Goal: Task Accomplishment & Management: Use online tool/utility

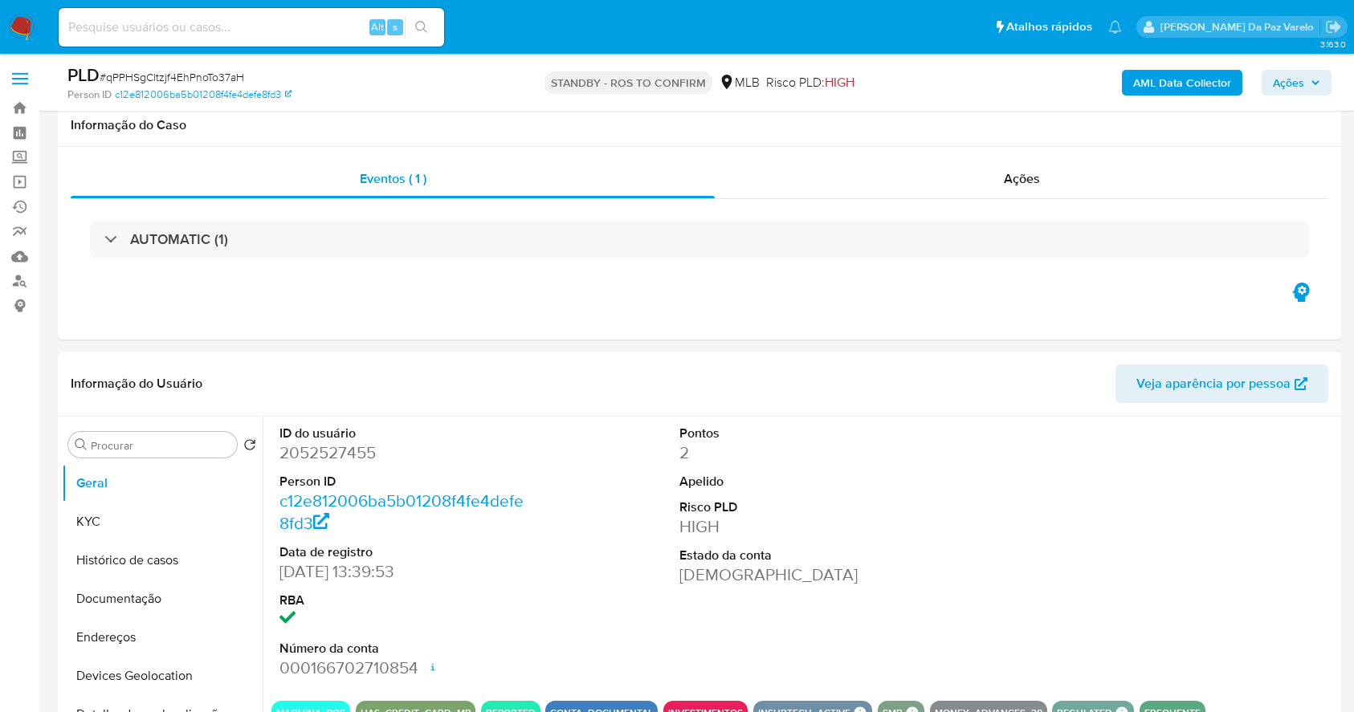
select select "10"
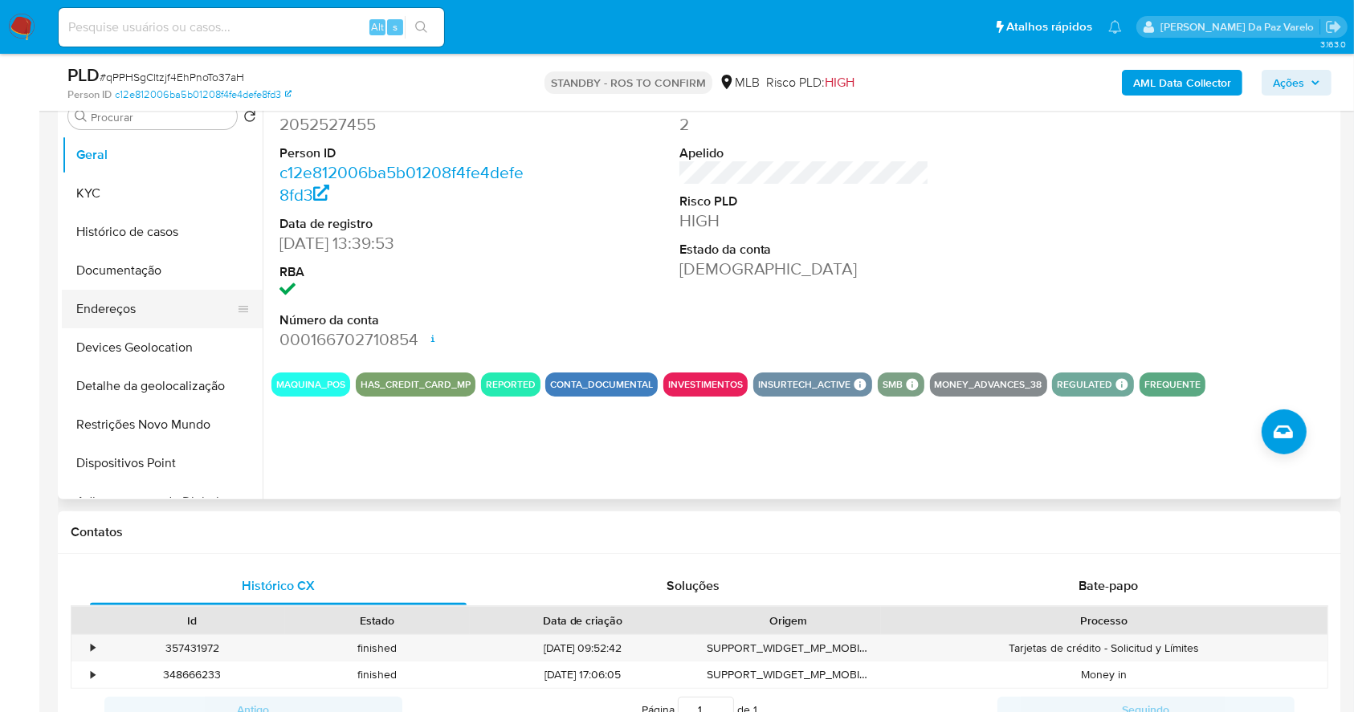
scroll to position [321, 0]
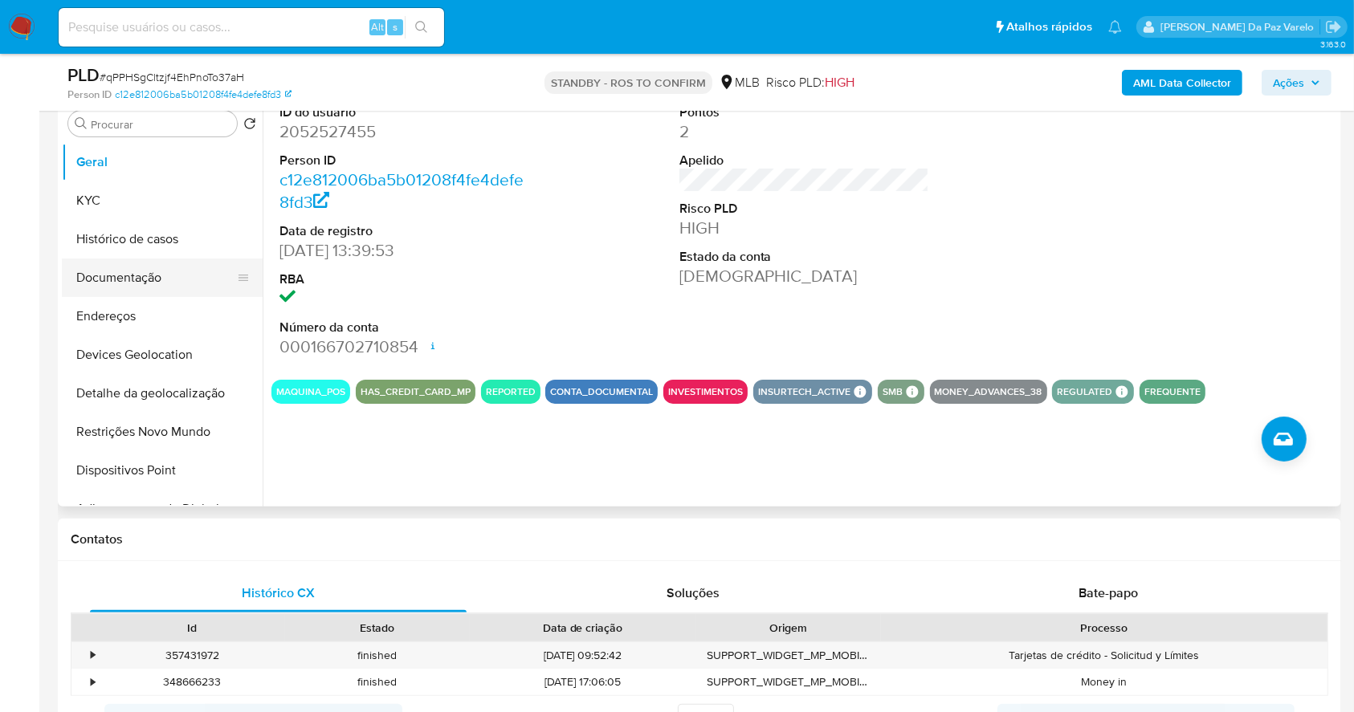
click at [161, 274] on button "Documentação" at bounding box center [156, 278] width 188 height 39
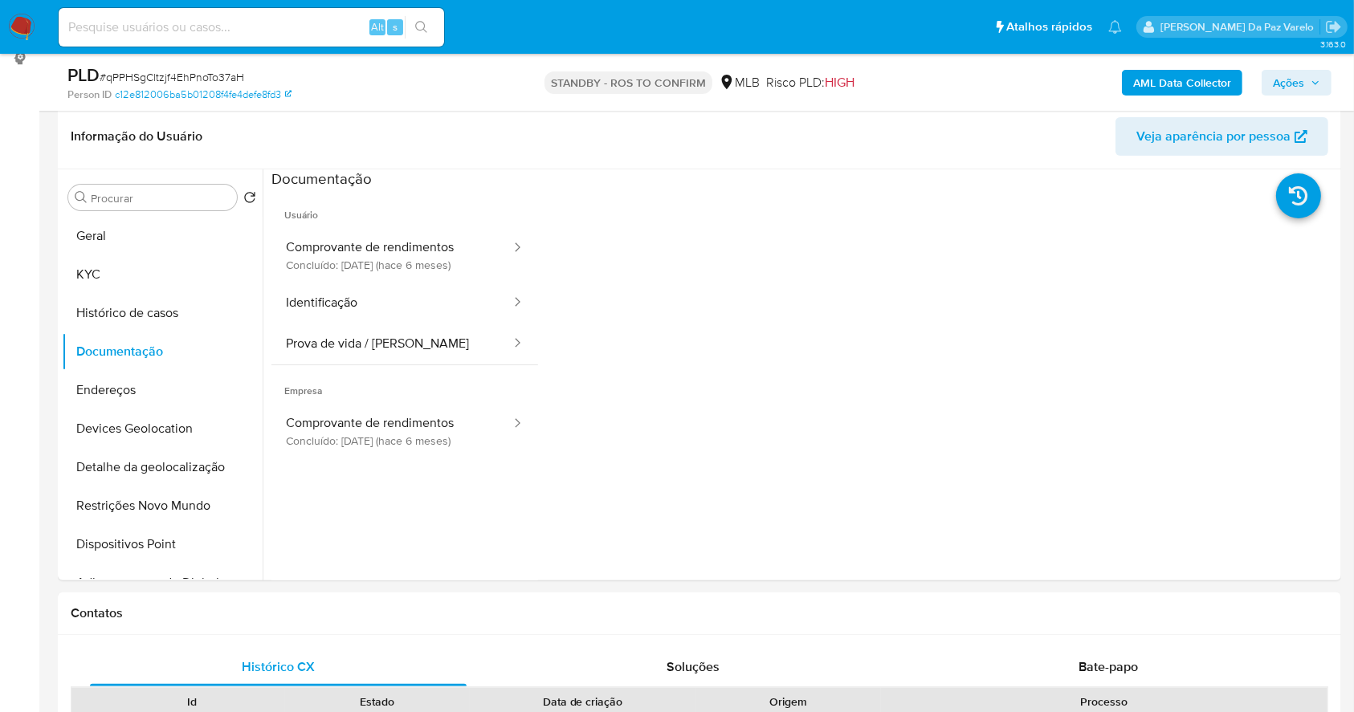
scroll to position [214, 0]
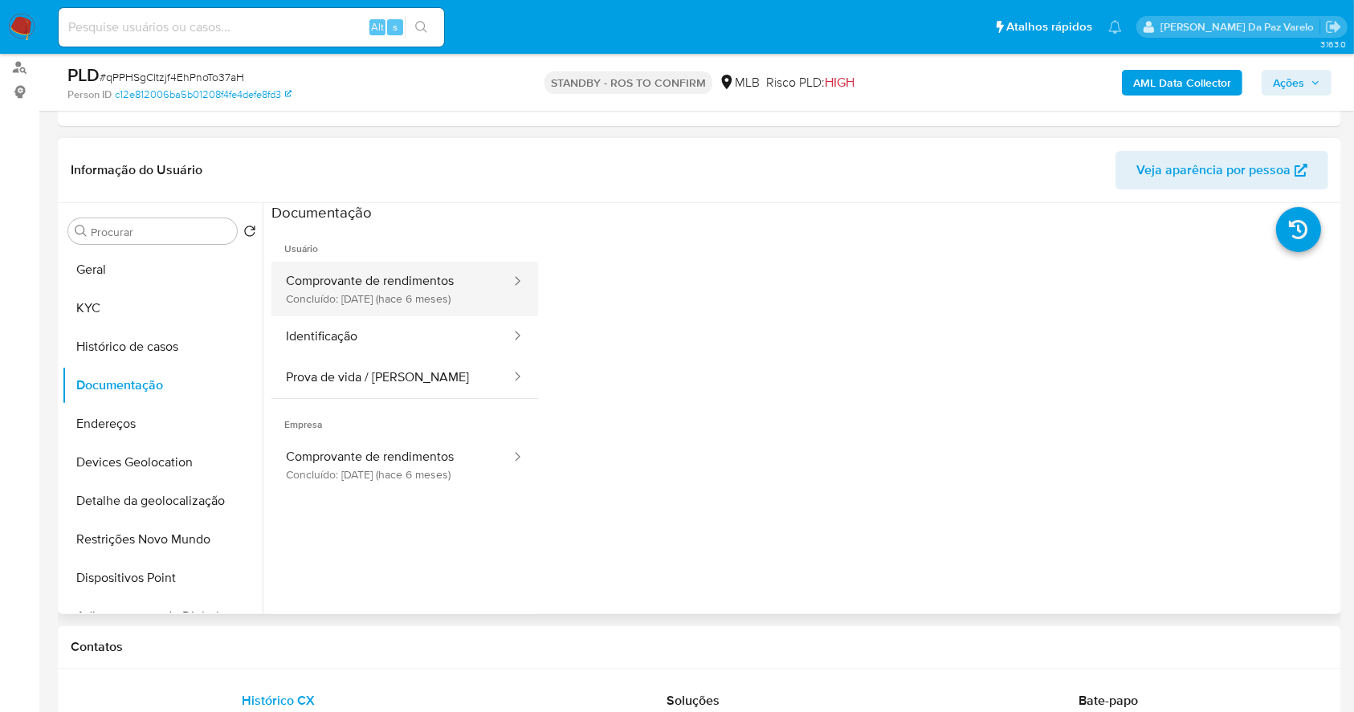
click at [415, 293] on button "Comprovante de rendimentos Concluído: [DATE] (hace 6 meses)" at bounding box center [391, 289] width 241 height 55
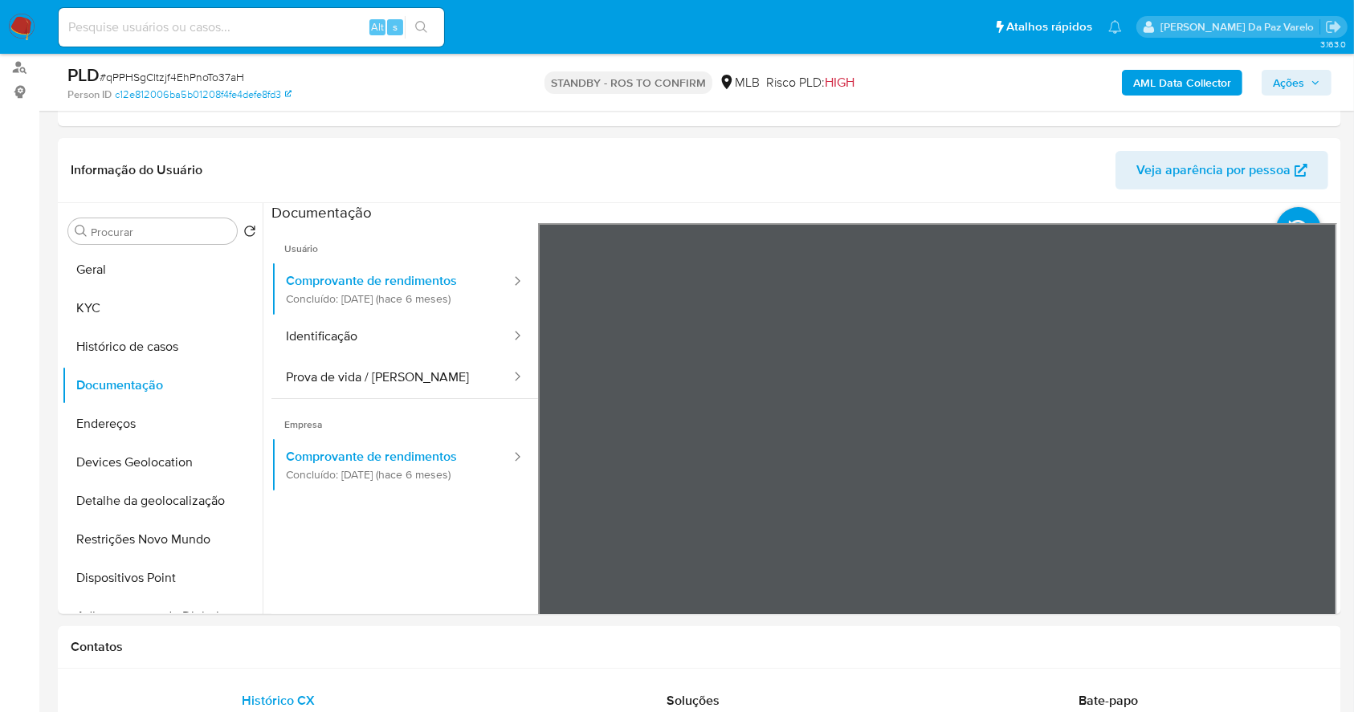
click at [213, 39] on div "Alt s" at bounding box center [251, 27] width 385 height 39
click at [219, 31] on input at bounding box center [251, 27] width 385 height 21
click at [244, 35] on input at bounding box center [251, 27] width 385 height 21
paste input "aK3U2T49bDilqoWIEcvkkwX4"
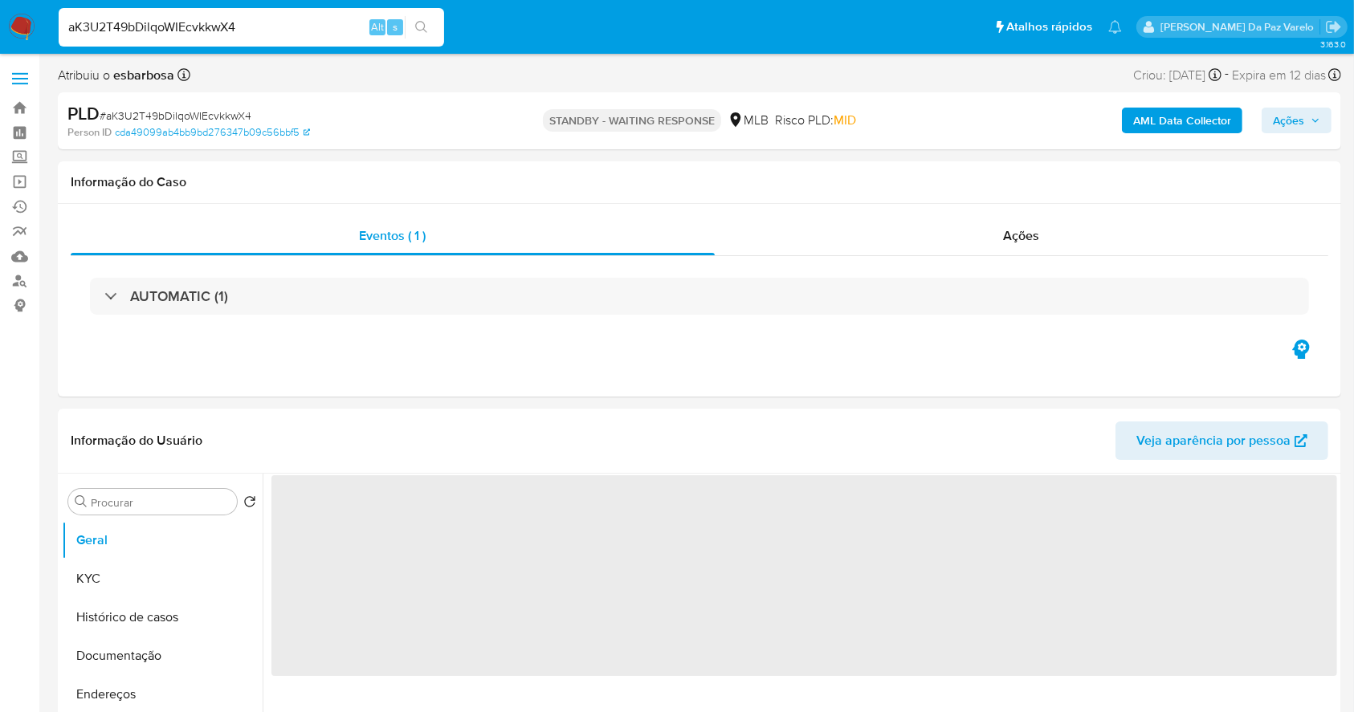
click at [245, 34] on input "aK3U2T49bDilqoWIEcvkkwX4" at bounding box center [251, 27] width 385 height 21
type input "aK3U2T49bDilqoWIEcvkkwX4"
select select "10"
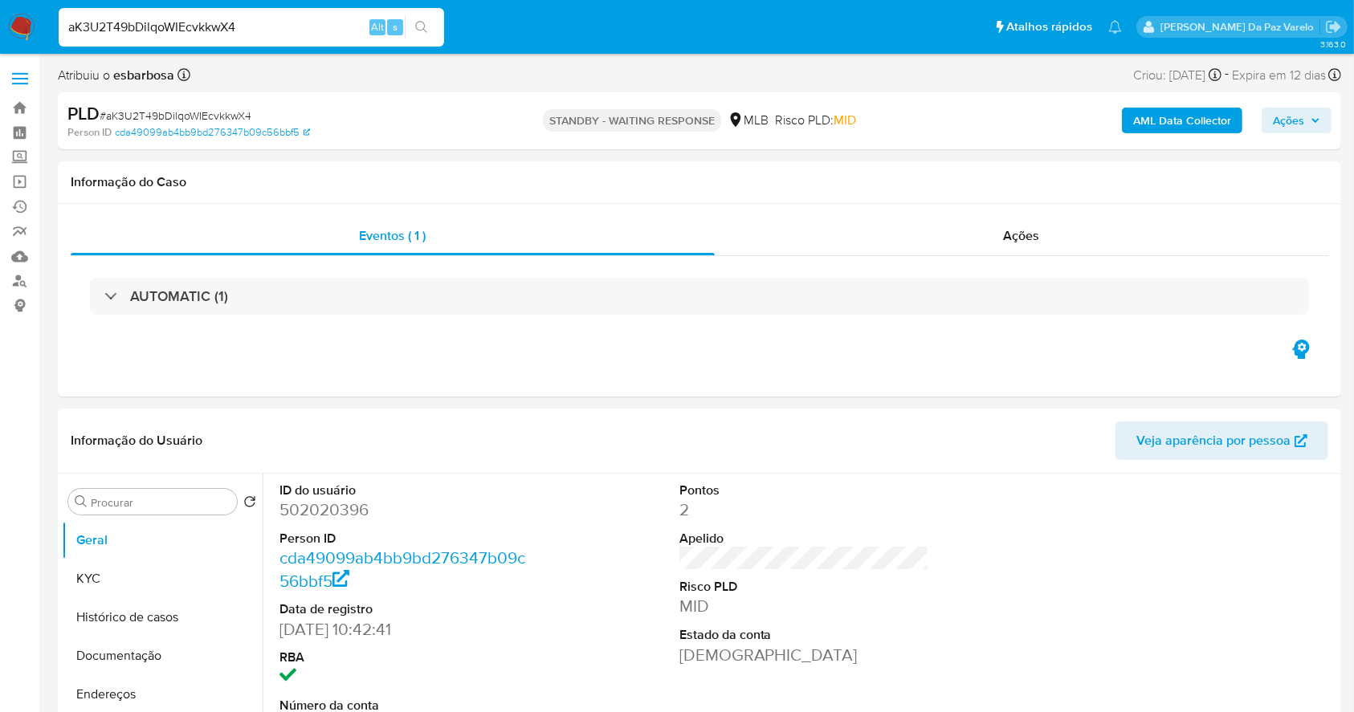
type input "aK3U2T49bDilqoWIEcvkkwX4"
click at [272, 31] on input "aK3U2T49bDilqoWIEcvkkwX4" at bounding box center [251, 27] width 385 height 21
drag, startPoint x: 1006, startPoint y: 232, endPoint x: 1054, endPoint y: 263, distance: 57.5
click at [1007, 233] on span "Ações" at bounding box center [1022, 235] width 36 height 18
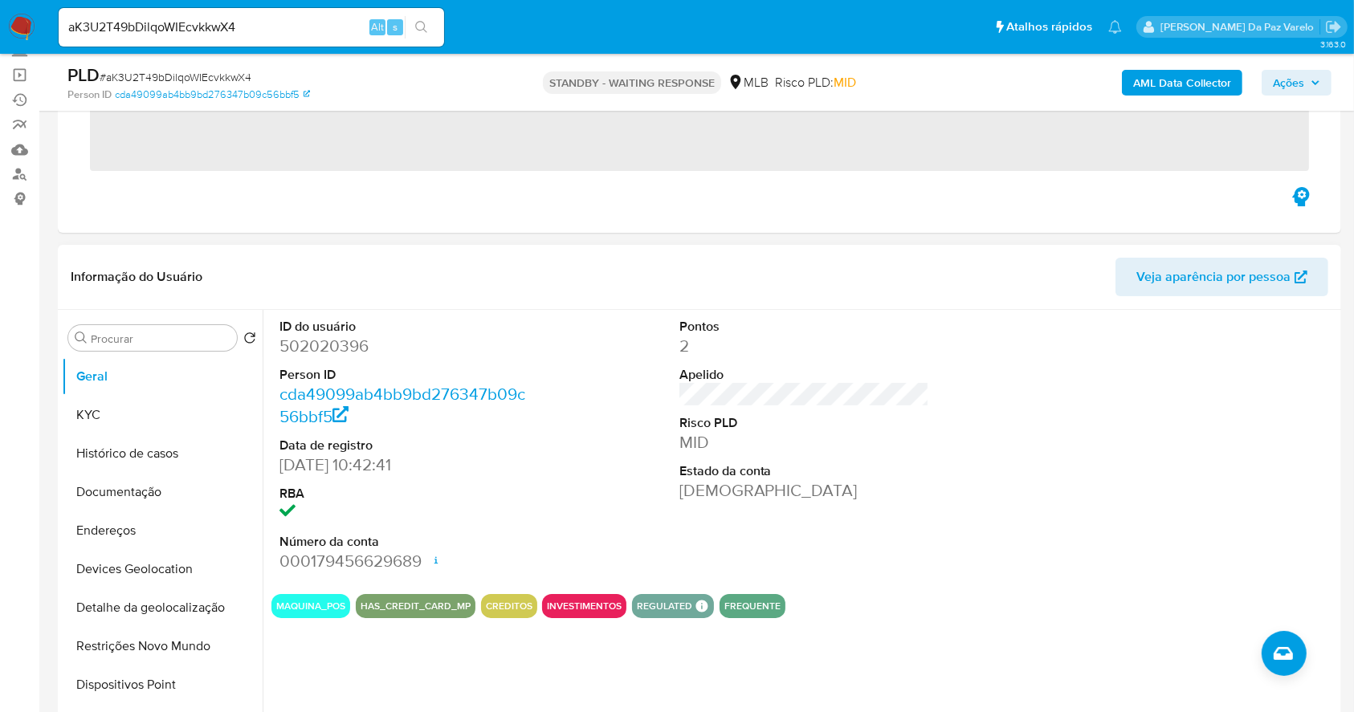
scroll to position [428, 0]
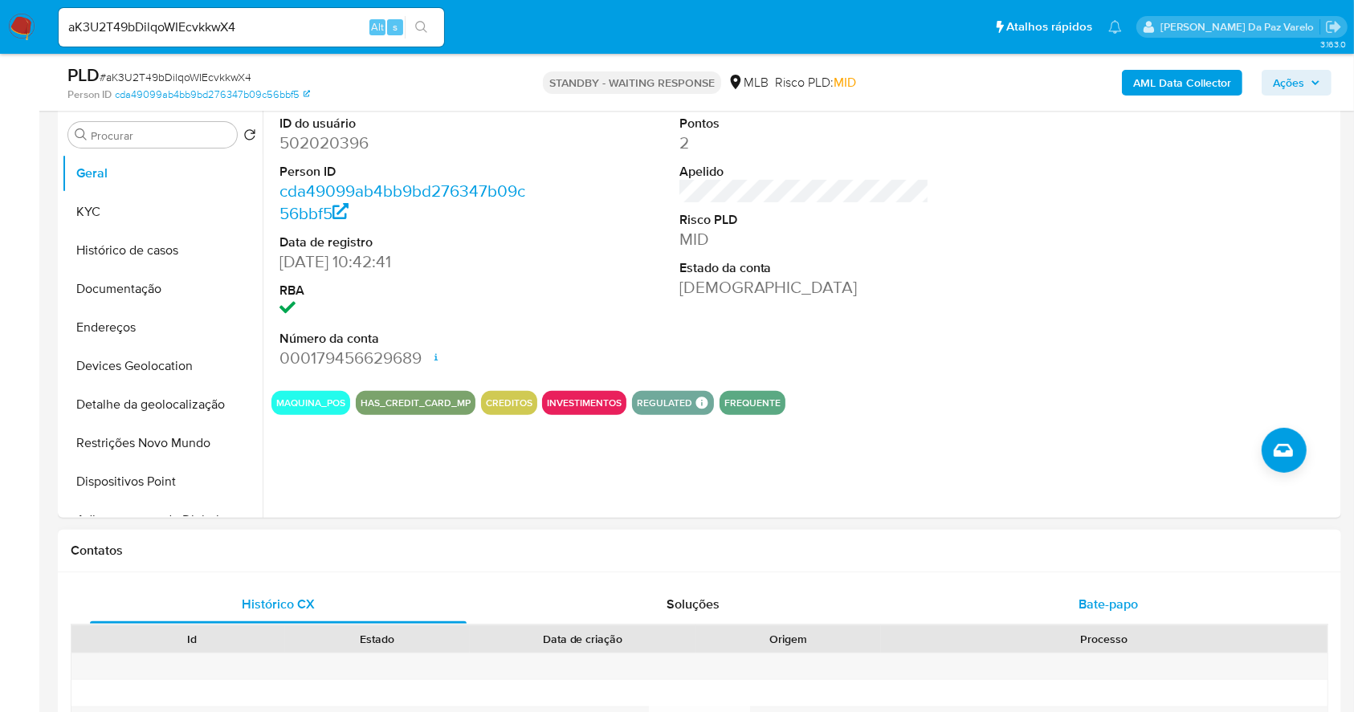
click at [1099, 583] on div "Histórico CX Soluções Bate-papo Id Estado Data de criação Origem Processo Antig…" at bounding box center [699, 708] width 1283 height 271
click at [1098, 597] on span "Bate-papo" at bounding box center [1108, 604] width 59 height 18
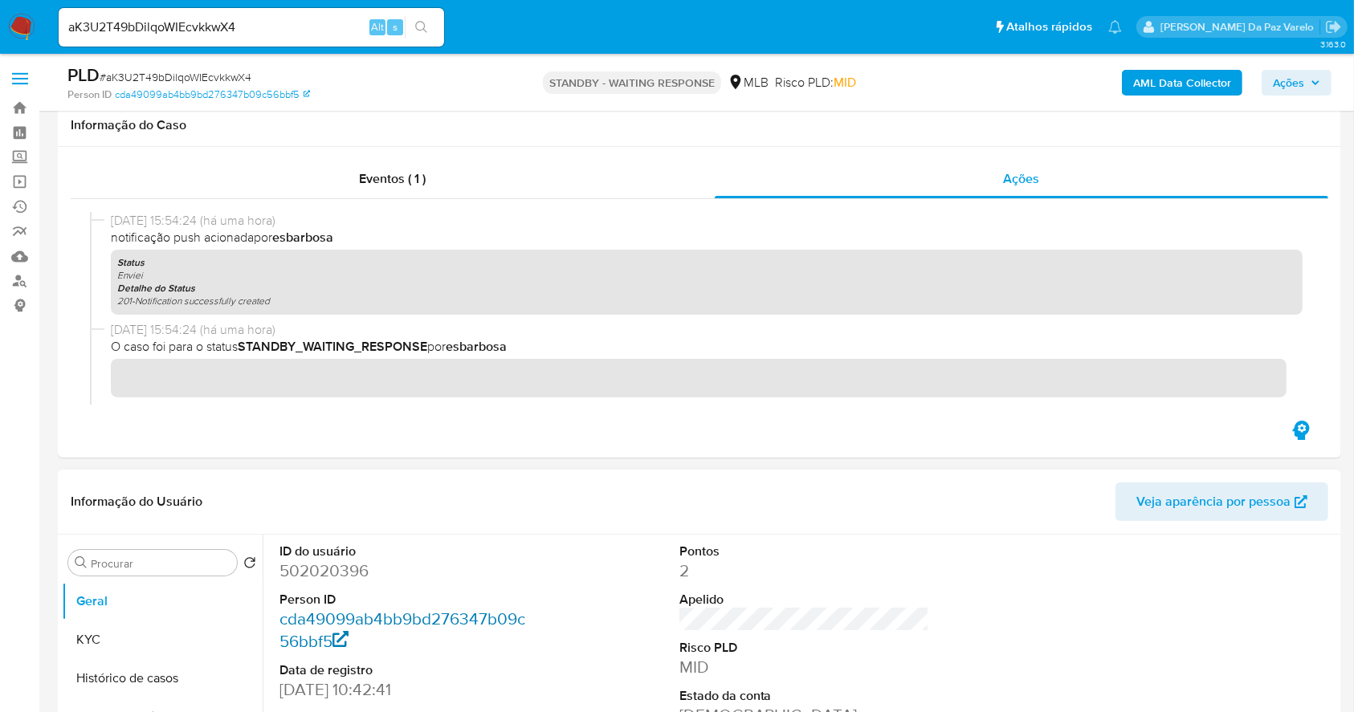
scroll to position [107, 0]
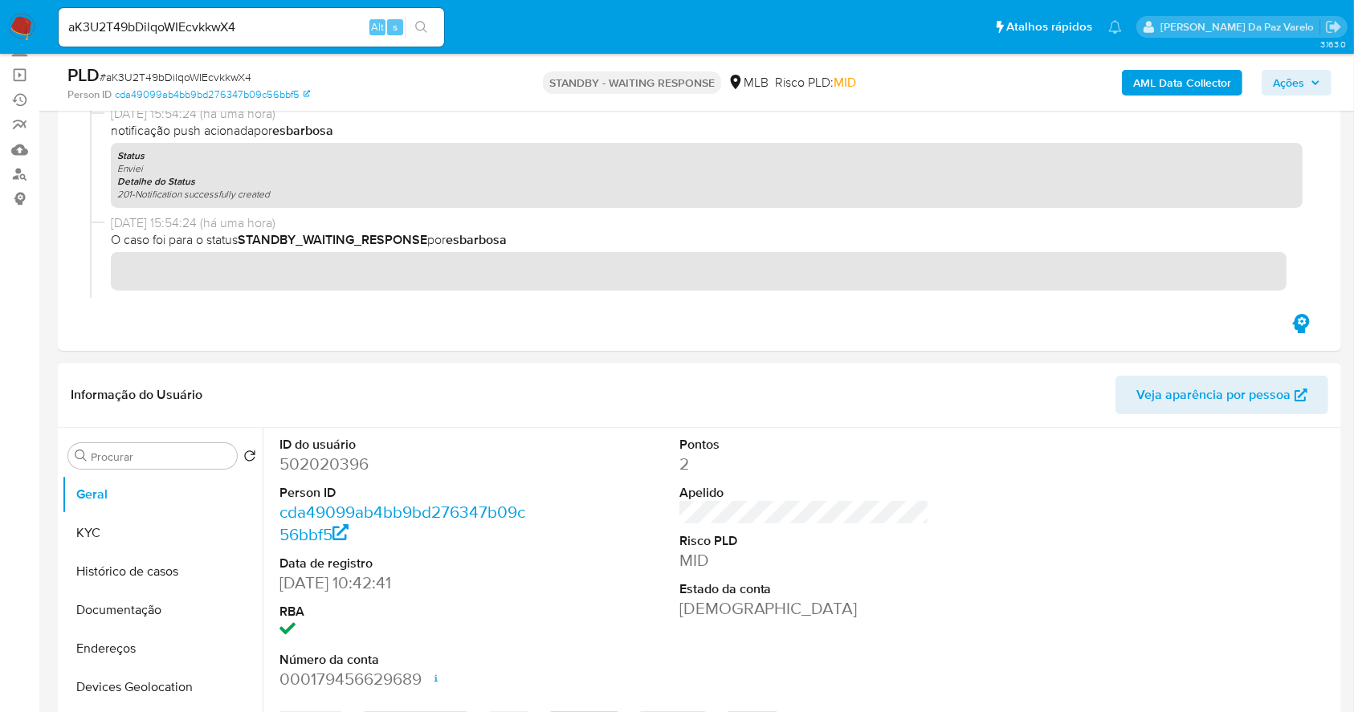
click at [141, 581] on button "Histórico de casos" at bounding box center [162, 572] width 201 height 39
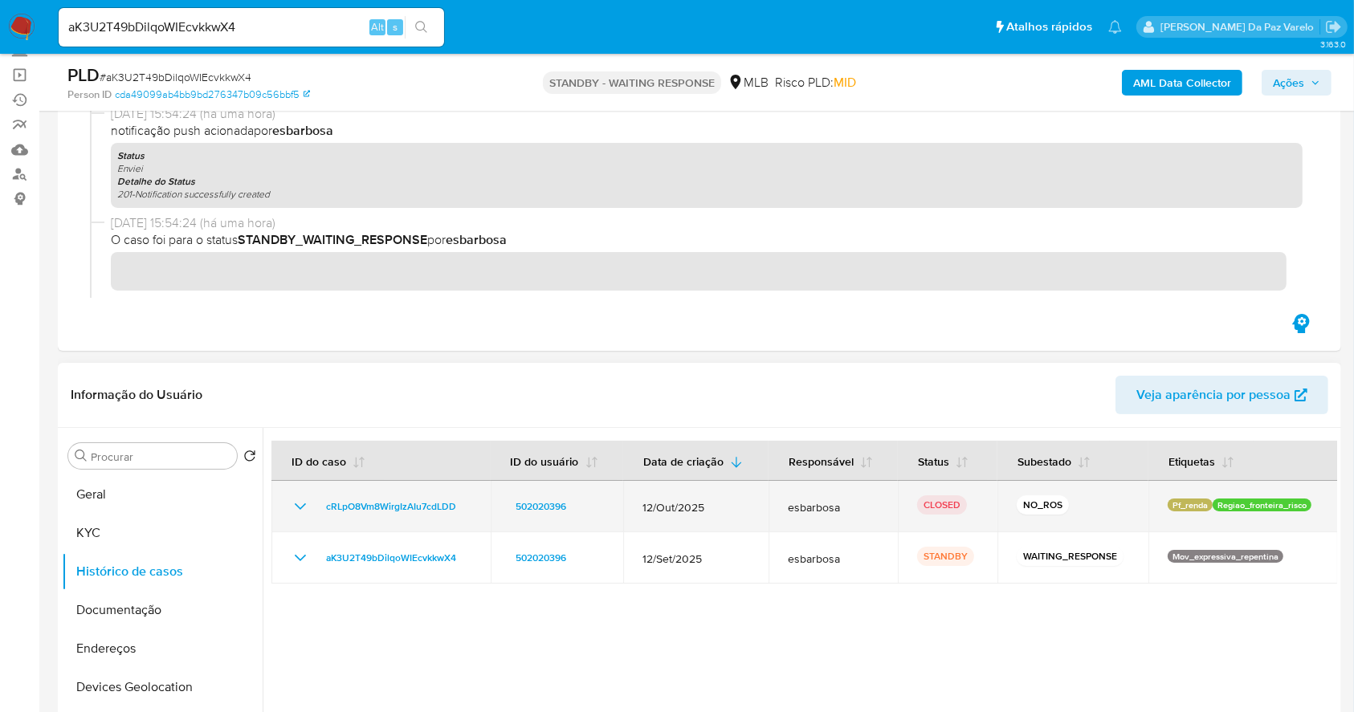
click at [302, 516] on td "cRLpO8Vm8WirgIzAIu7cdLDD" at bounding box center [380, 506] width 219 height 51
click at [302, 501] on icon "Mostrar/Ocultar" at bounding box center [300, 506] width 19 height 19
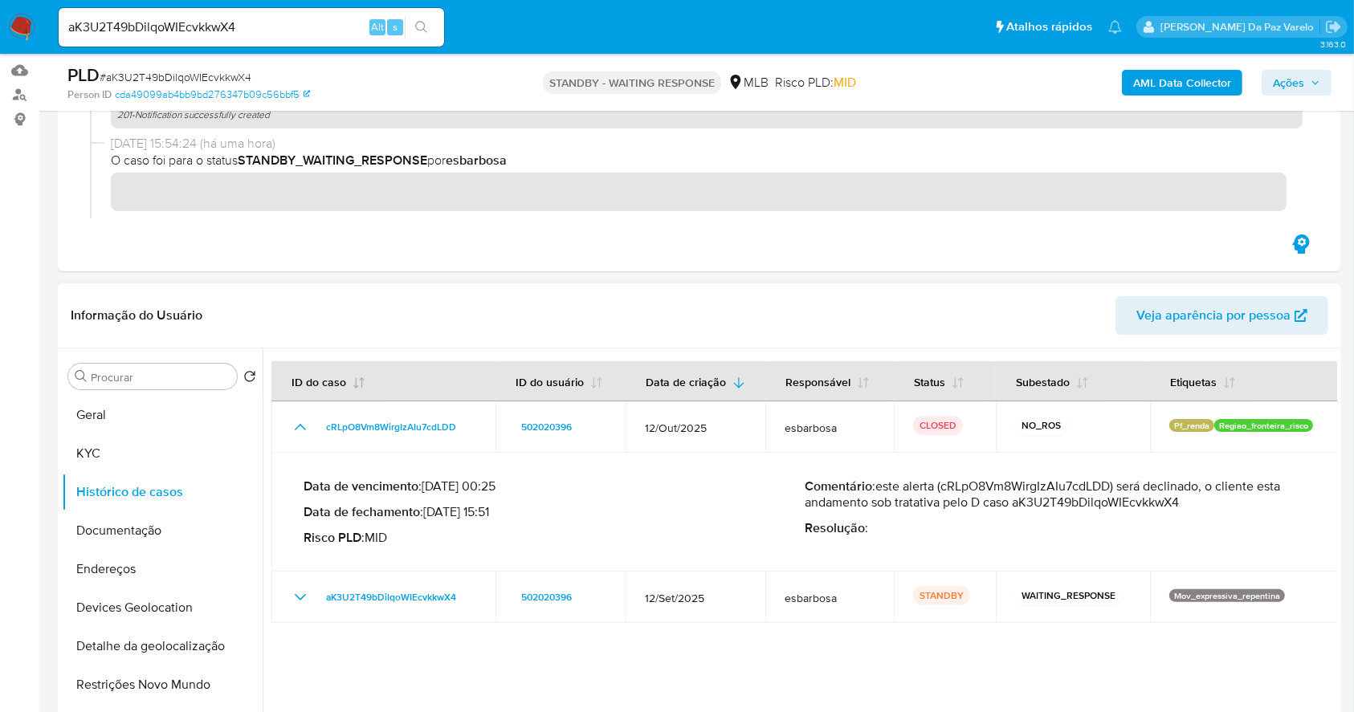
scroll to position [214, 0]
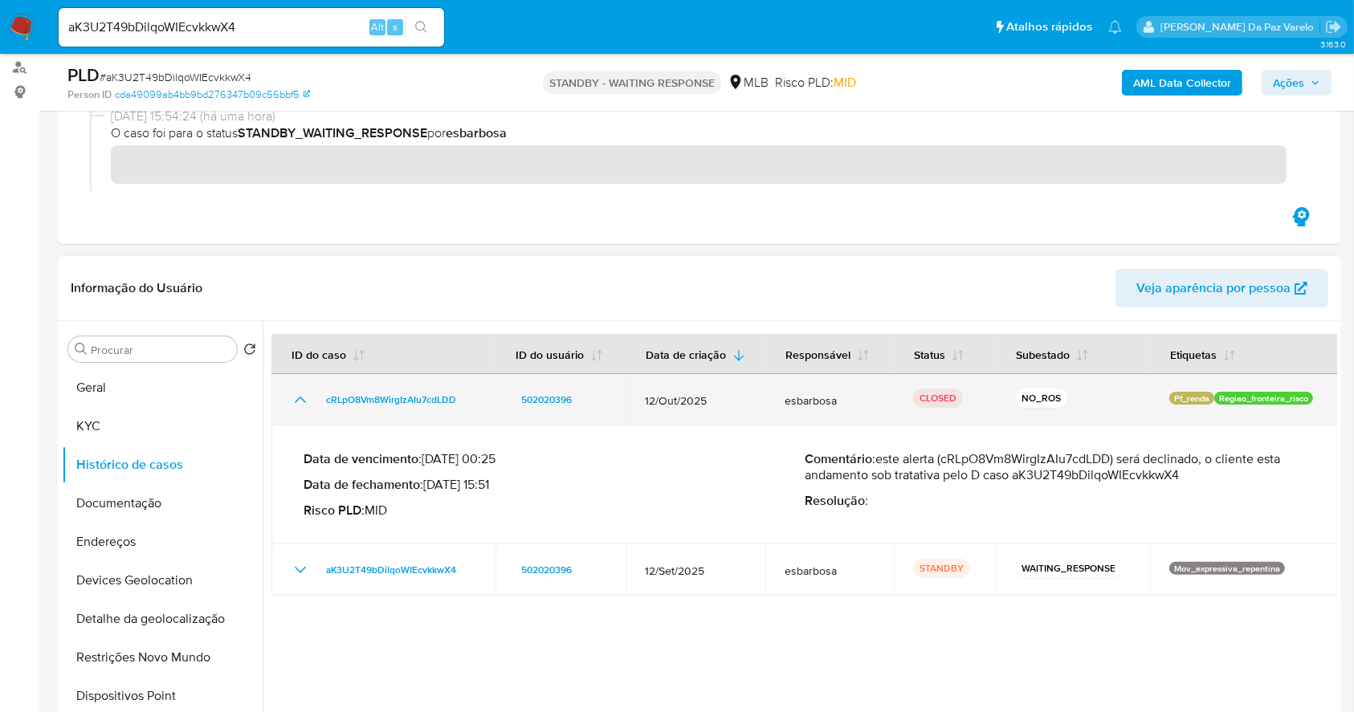
click at [304, 410] on icon "Mostrar/Ocultar" at bounding box center [300, 399] width 19 height 19
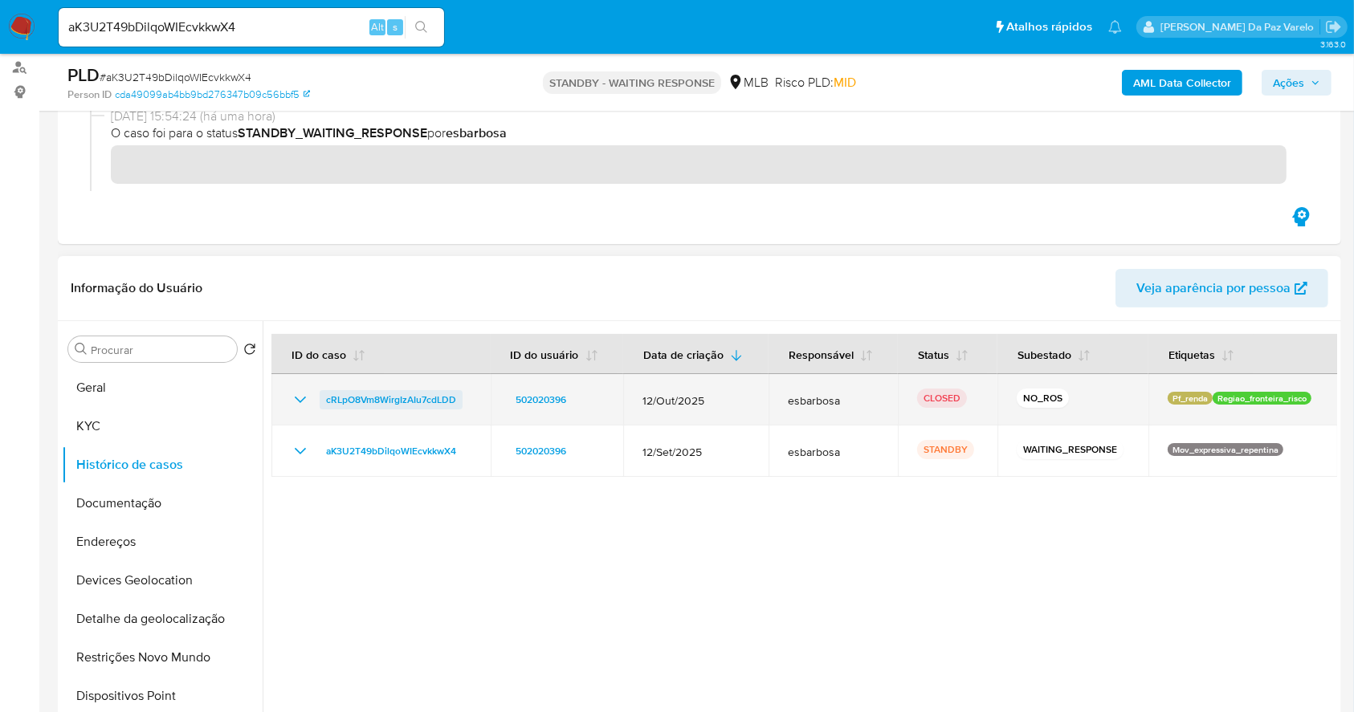
drag, startPoint x: 414, startPoint y: 395, endPoint x: 323, endPoint y: 401, distance: 90.9
click at [323, 401] on td "cRLpO8Vm8WirgIzAIu7cdLDD" at bounding box center [380, 399] width 219 height 51
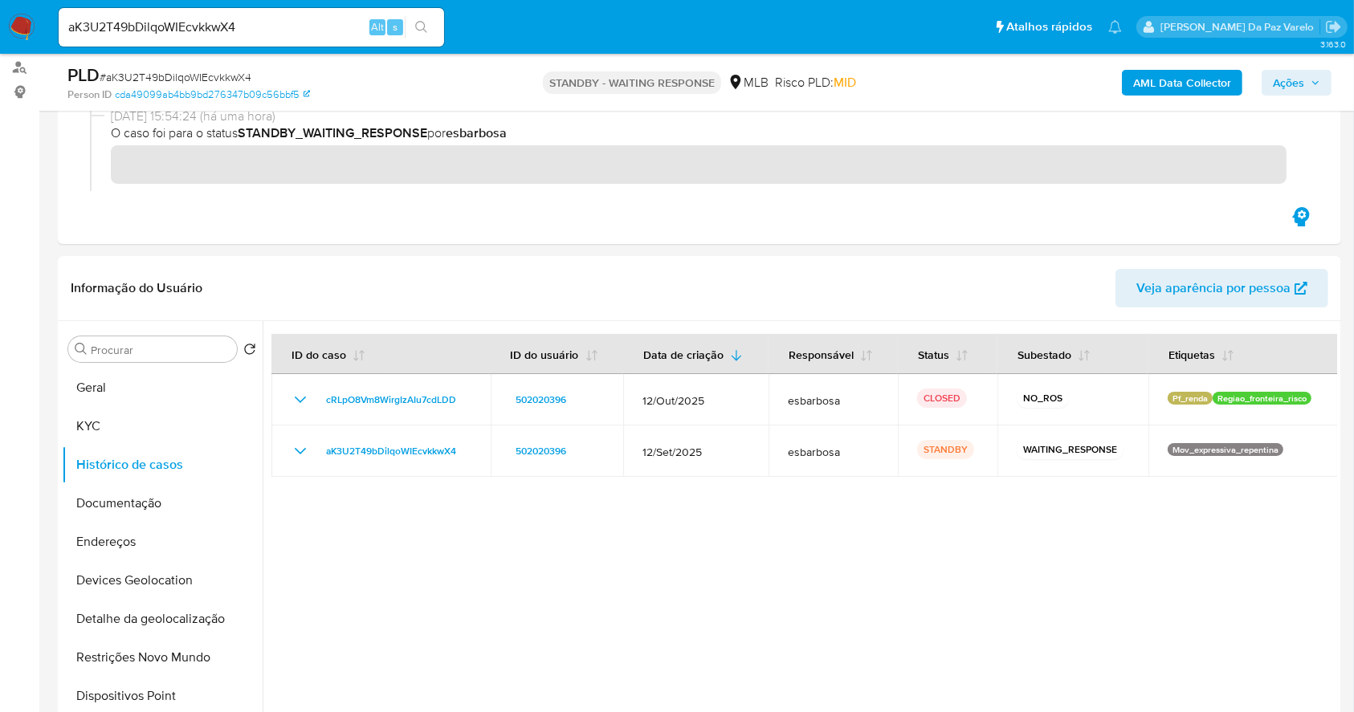
click at [327, 15] on div "aK3U2T49bDilqoWIEcvkkwX4 Alt s" at bounding box center [251, 27] width 385 height 39
click at [328, 15] on div "aK3U2T49bDilqoWIEcvkkwX4 Alt s" at bounding box center [251, 27] width 385 height 39
click at [312, 27] on input "aK3U2T49bDilqoWIEcvkkwX4" at bounding box center [251, 27] width 385 height 21
click at [312, 29] on input "aK3U2T49bDilqoWIEcvkkwX4" at bounding box center [251, 27] width 385 height 21
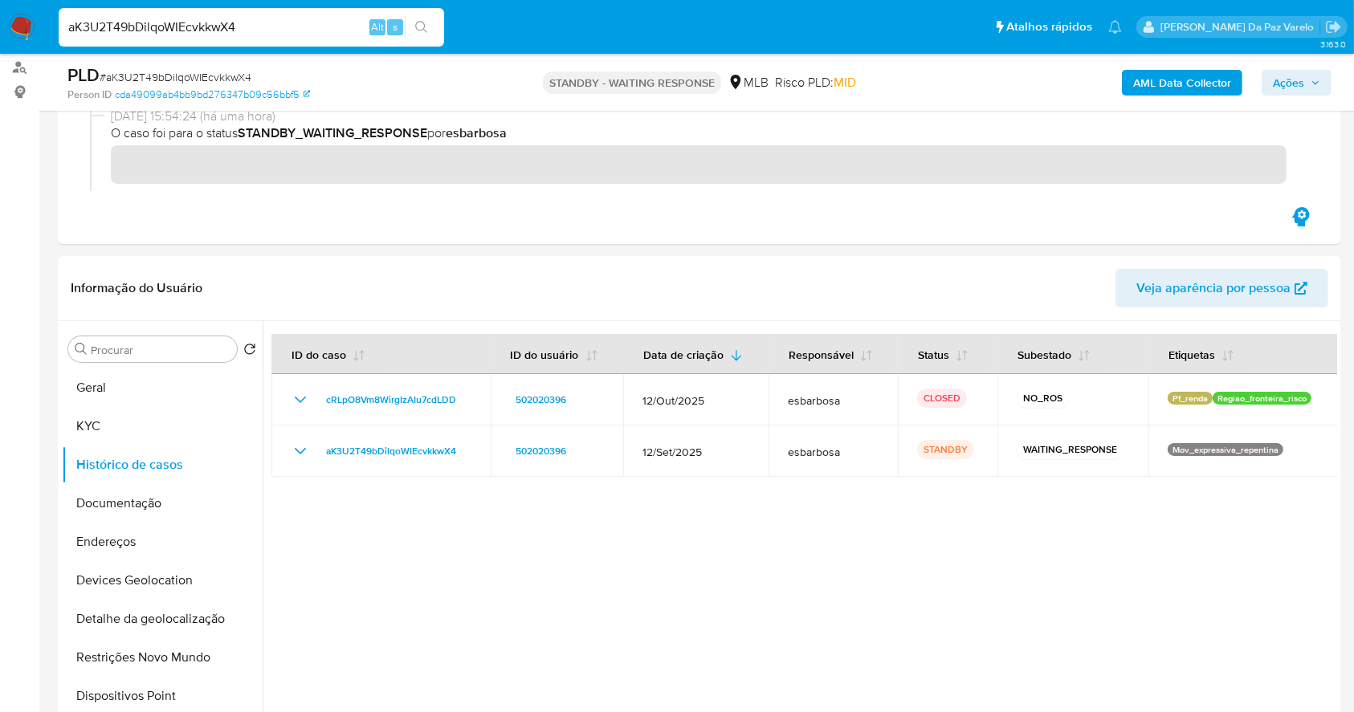
paste input "3WciNmsdDXJiSO75SD1nPbCV"
type input "3WciNmsdDXJiSO75SD1nPbCV"
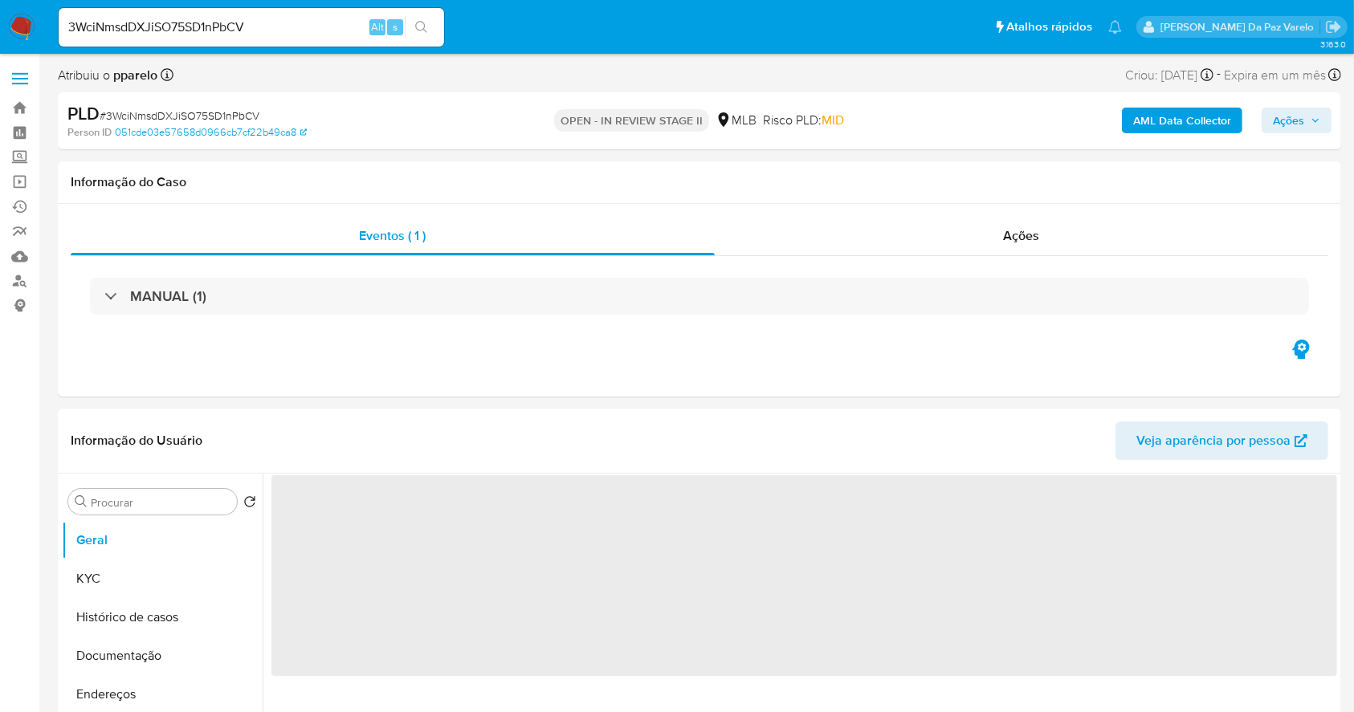
select select "10"
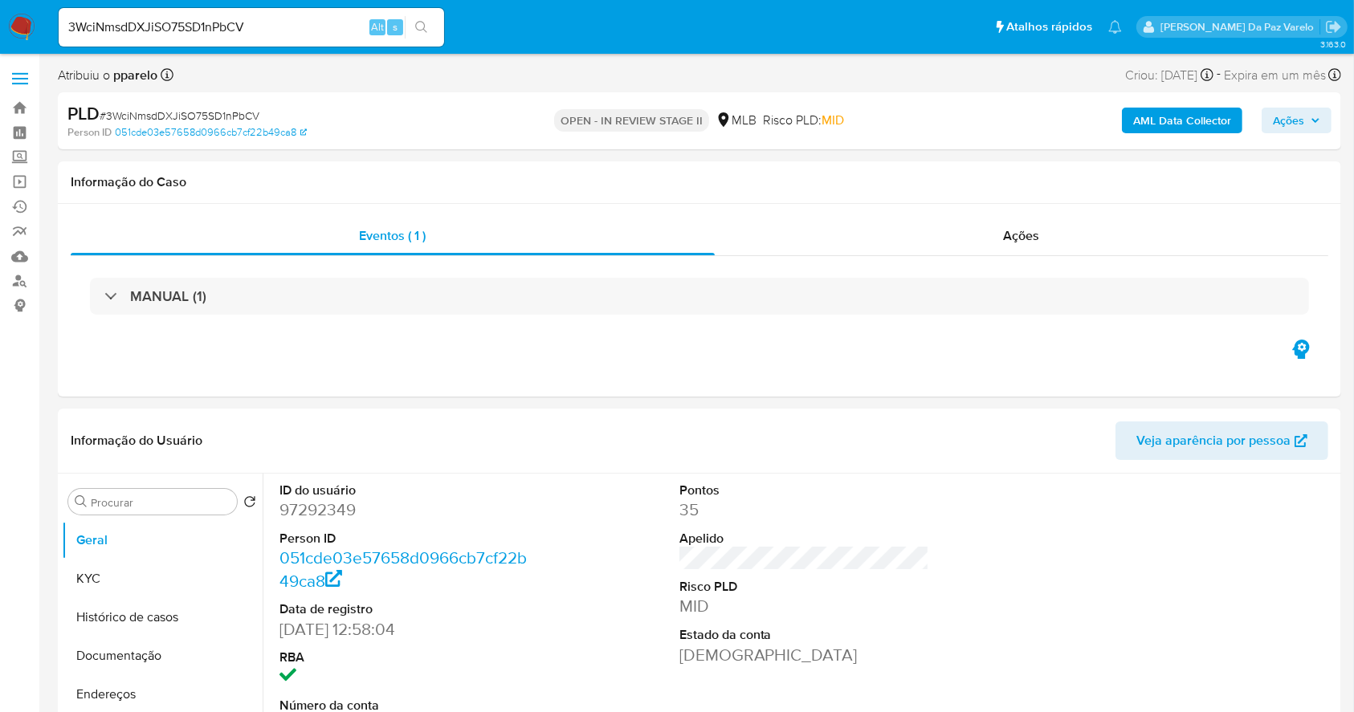
click at [286, 36] on input "3WciNmsdDXJiSO75SD1nPbCV" at bounding box center [251, 27] width 385 height 21
click at [286, 31] on input "3WciNmsdDXJiSO75SD1nPbCV" at bounding box center [251, 27] width 385 height 21
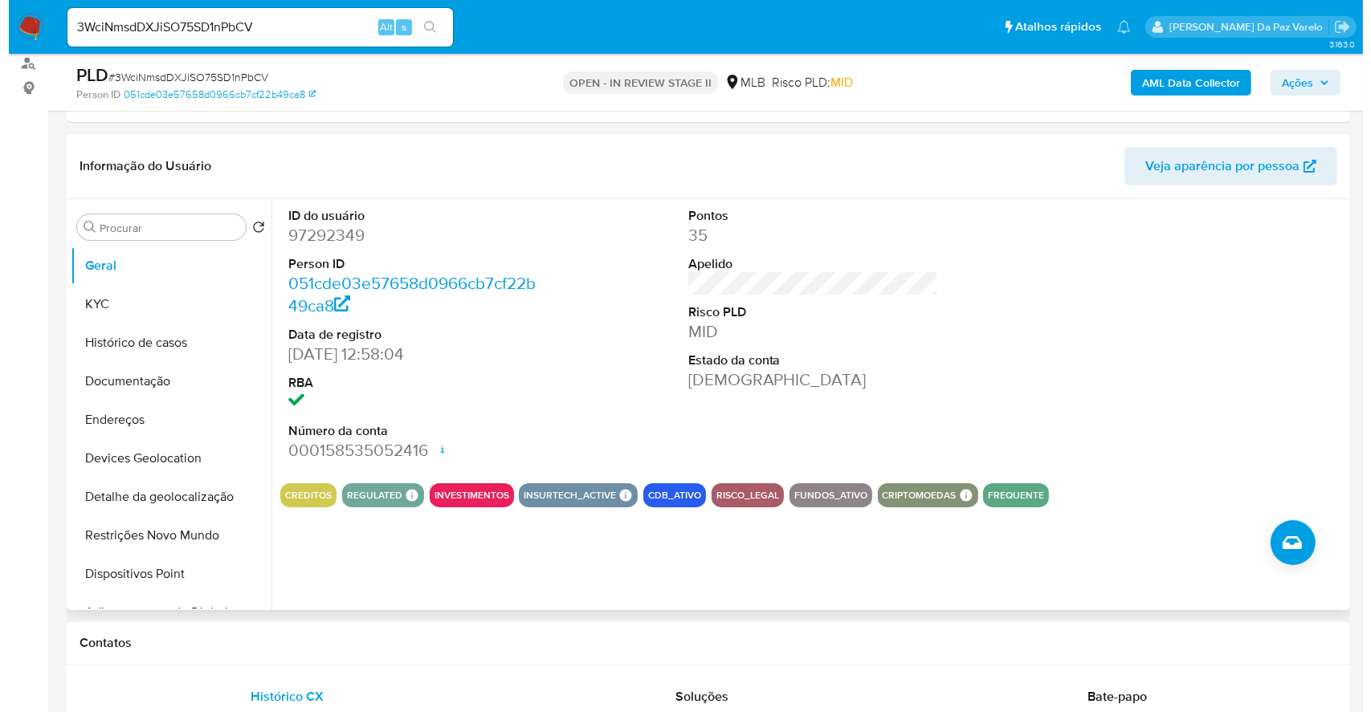
scroll to position [154, 0]
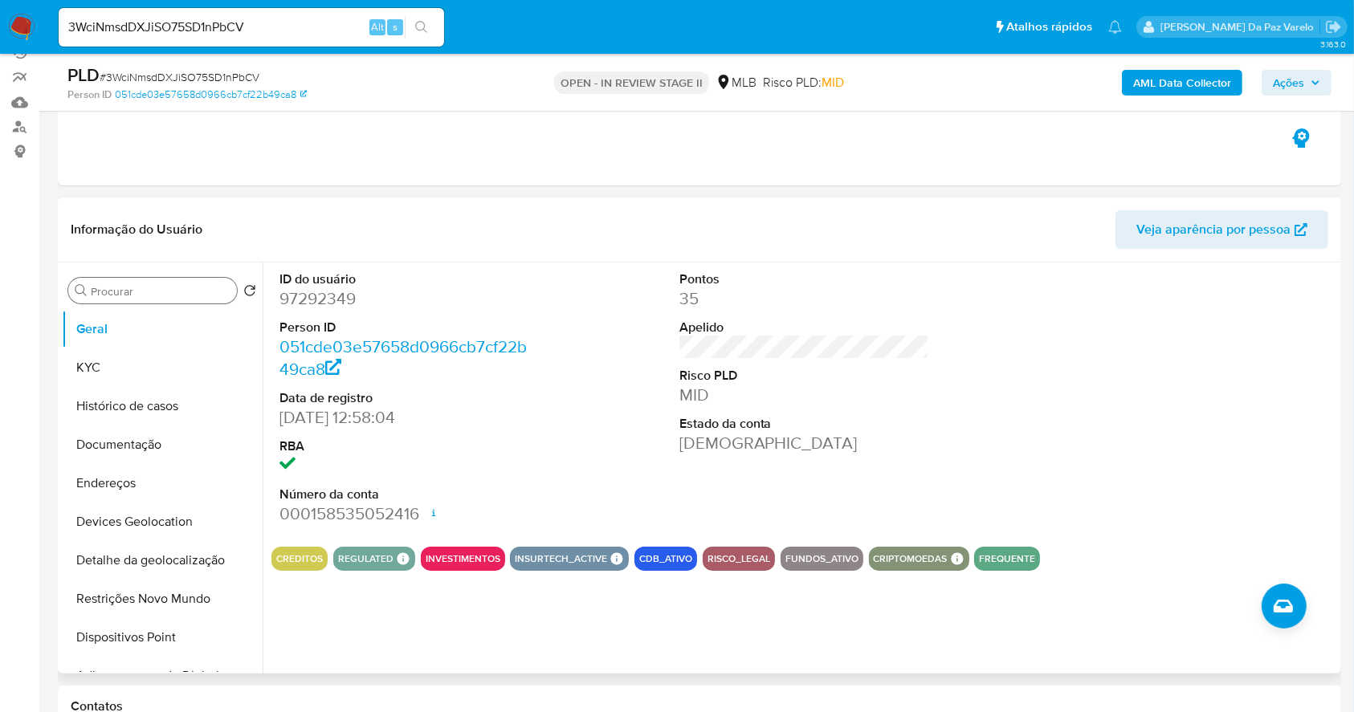
click at [190, 291] on input "Procurar" at bounding box center [161, 291] width 140 height 14
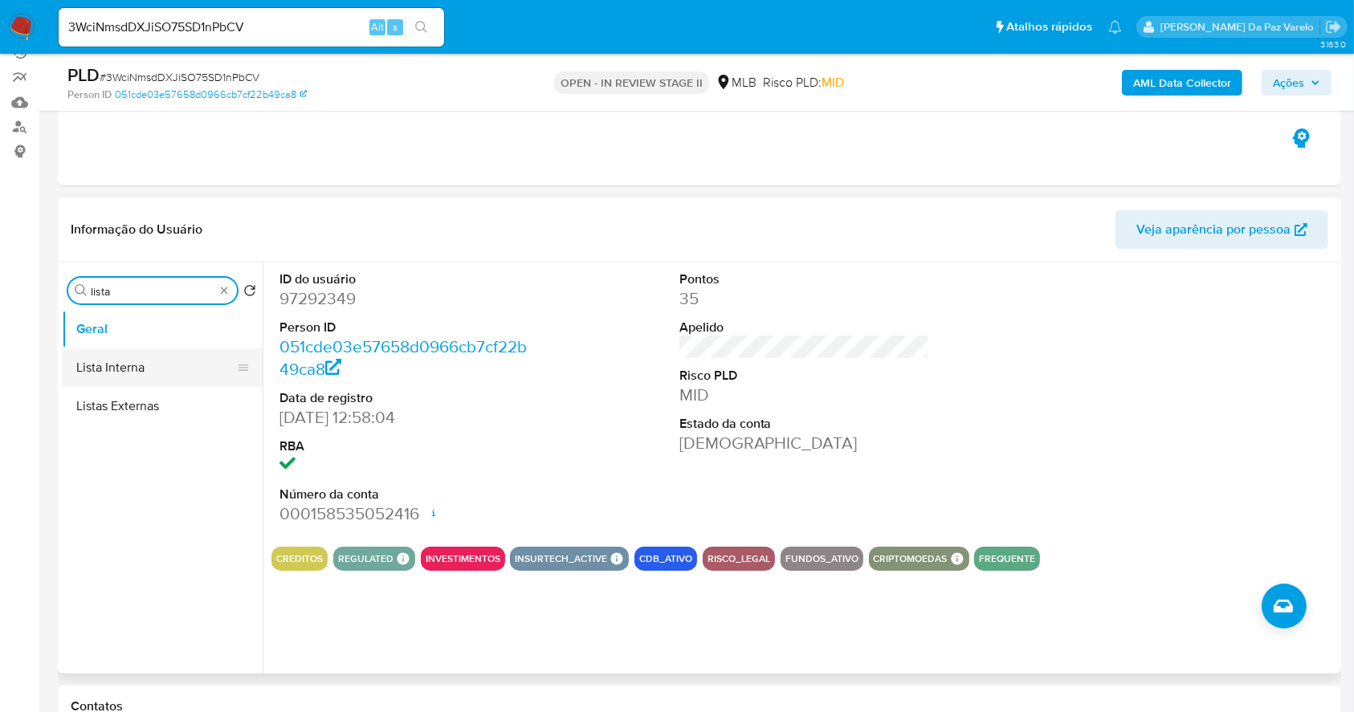
type input "lista"
click at [159, 361] on button "Lista Interna" at bounding box center [156, 368] width 188 height 39
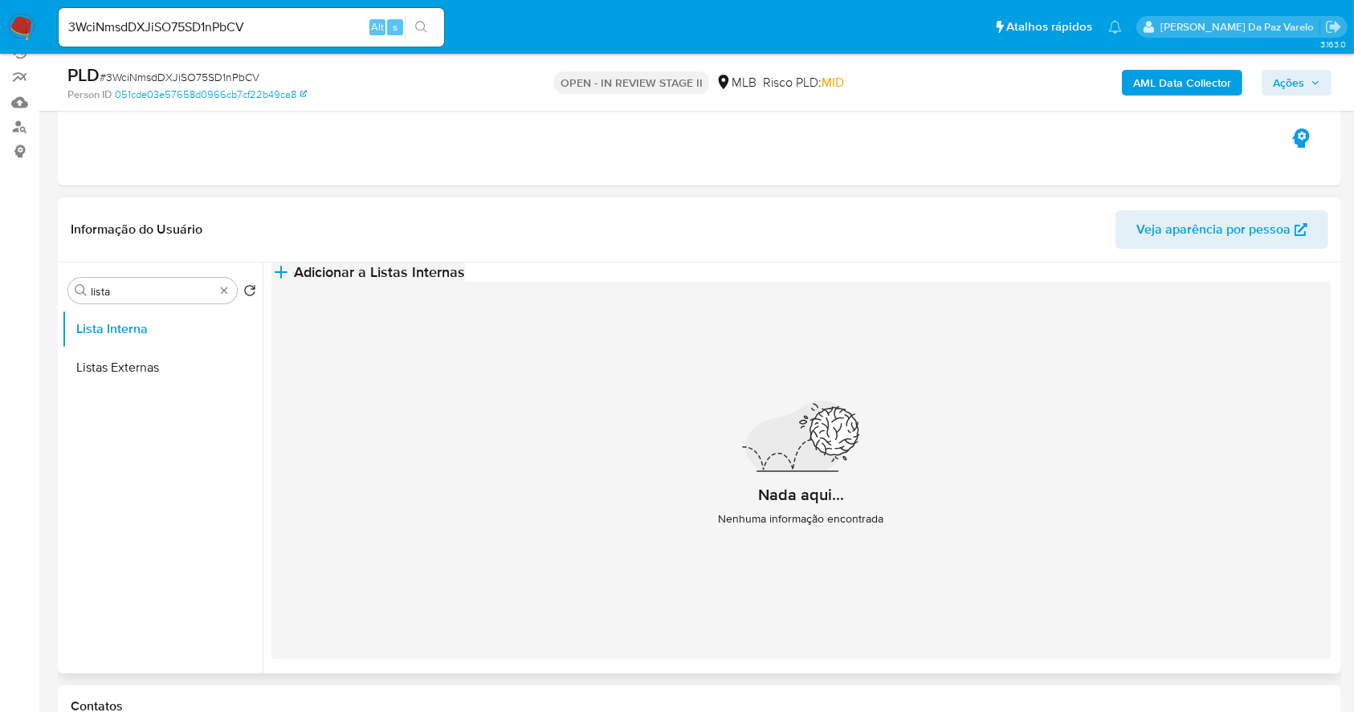
click at [465, 281] on span "Adicionar a Listas Internas" at bounding box center [379, 272] width 171 height 18
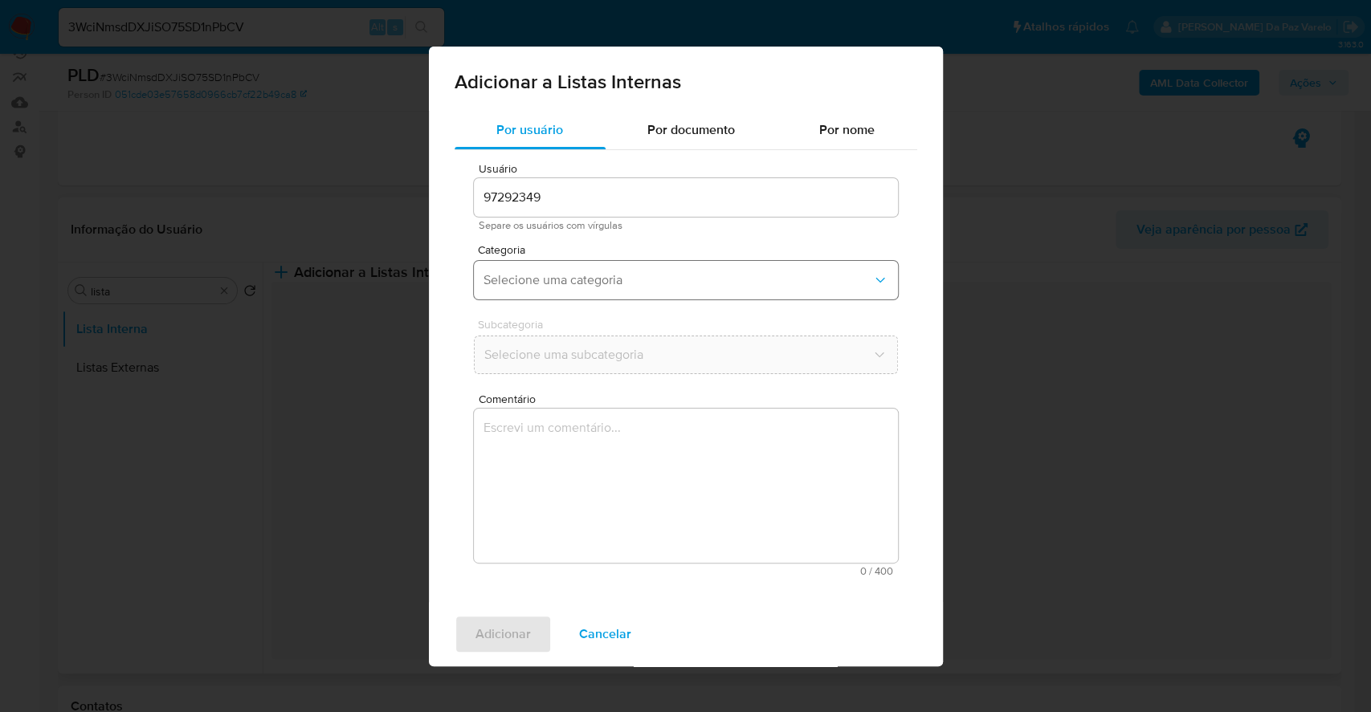
drag, startPoint x: 649, startPoint y: 275, endPoint x: 656, endPoint y: 270, distance: 8.7
click at [655, 272] on span "Selecione uma categoria" at bounding box center [677, 280] width 389 height 16
click at [682, 135] on span "Por documento" at bounding box center [691, 129] width 88 height 18
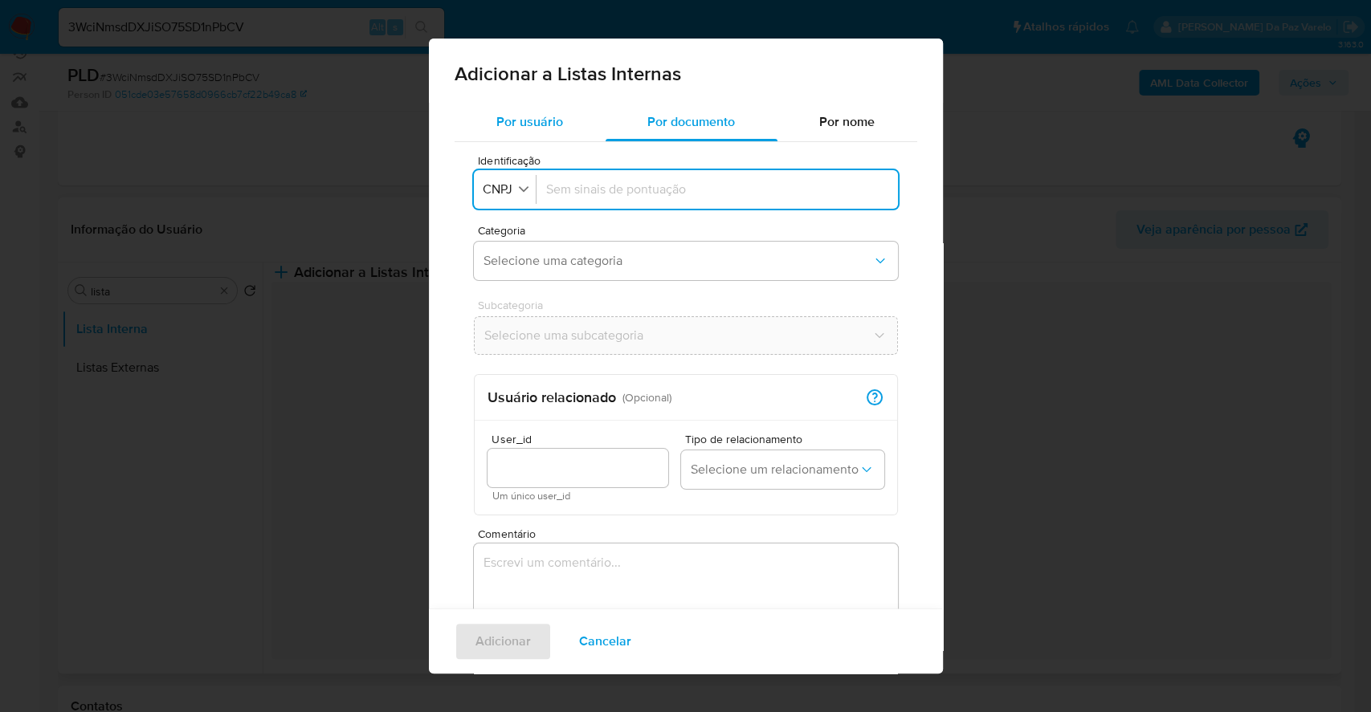
click at [528, 137] on div "Por usuário" at bounding box center [530, 122] width 151 height 39
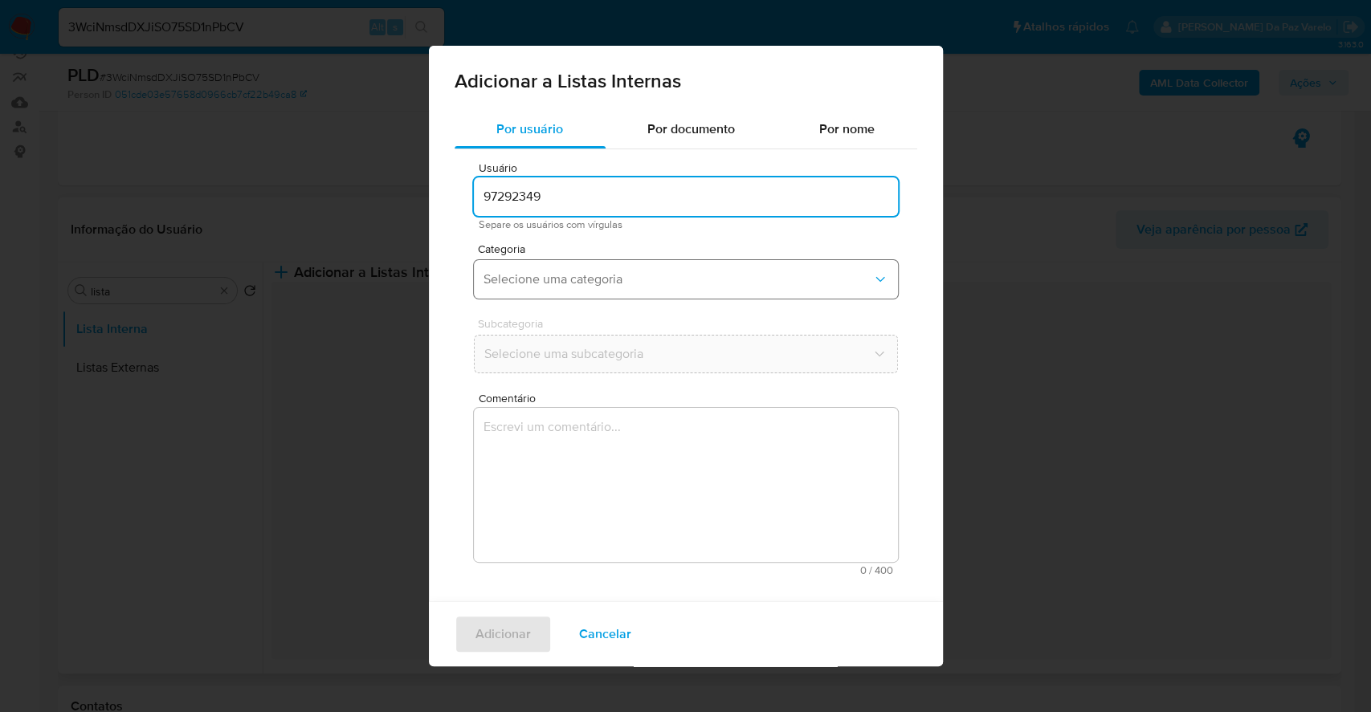
click at [556, 291] on button "Selecione uma categoria" at bounding box center [686, 279] width 424 height 39
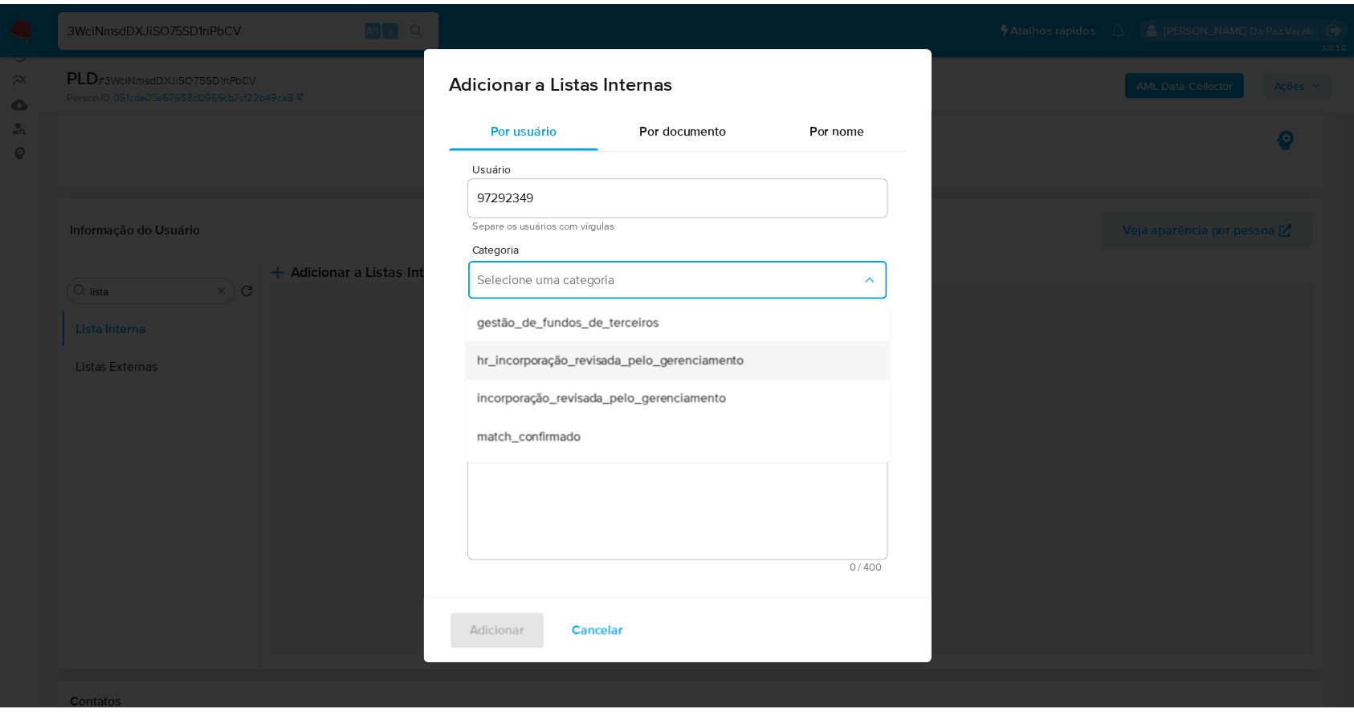
scroll to position [107, 0]
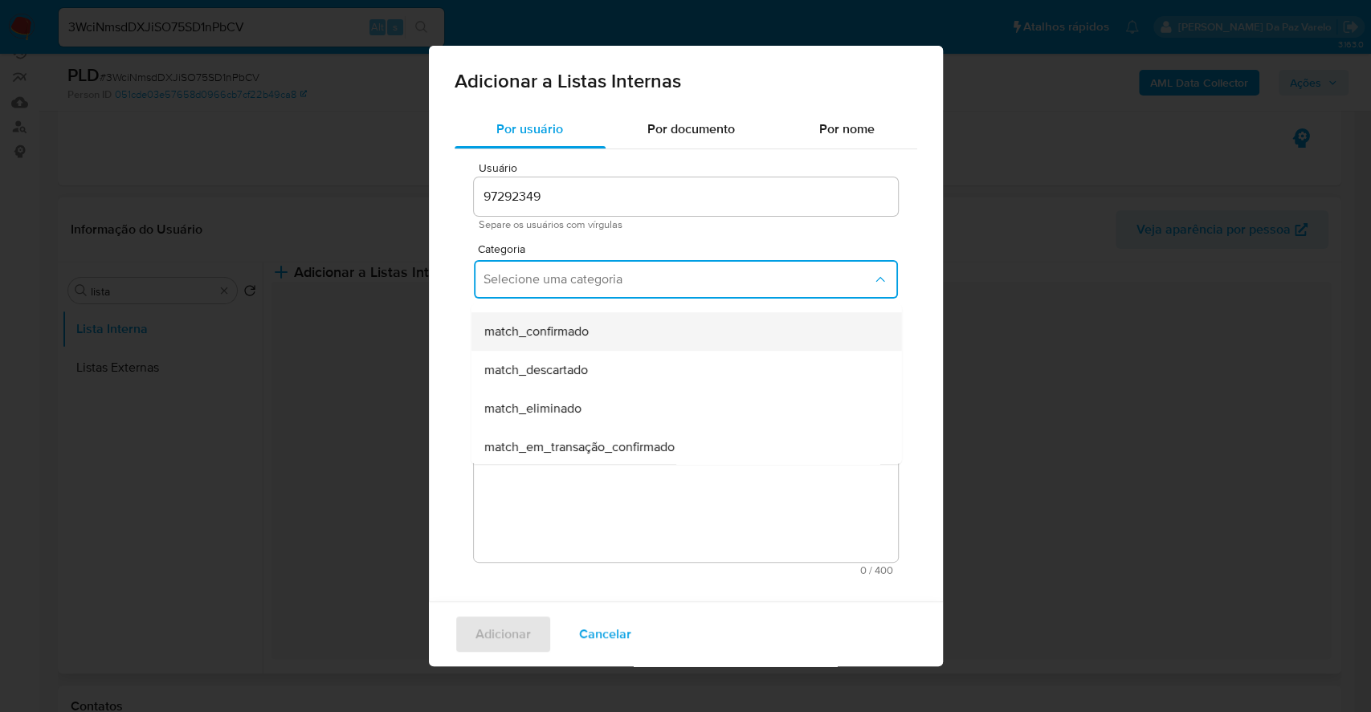
click at [562, 337] on span "match_confirmado" at bounding box center [535, 332] width 104 height 16
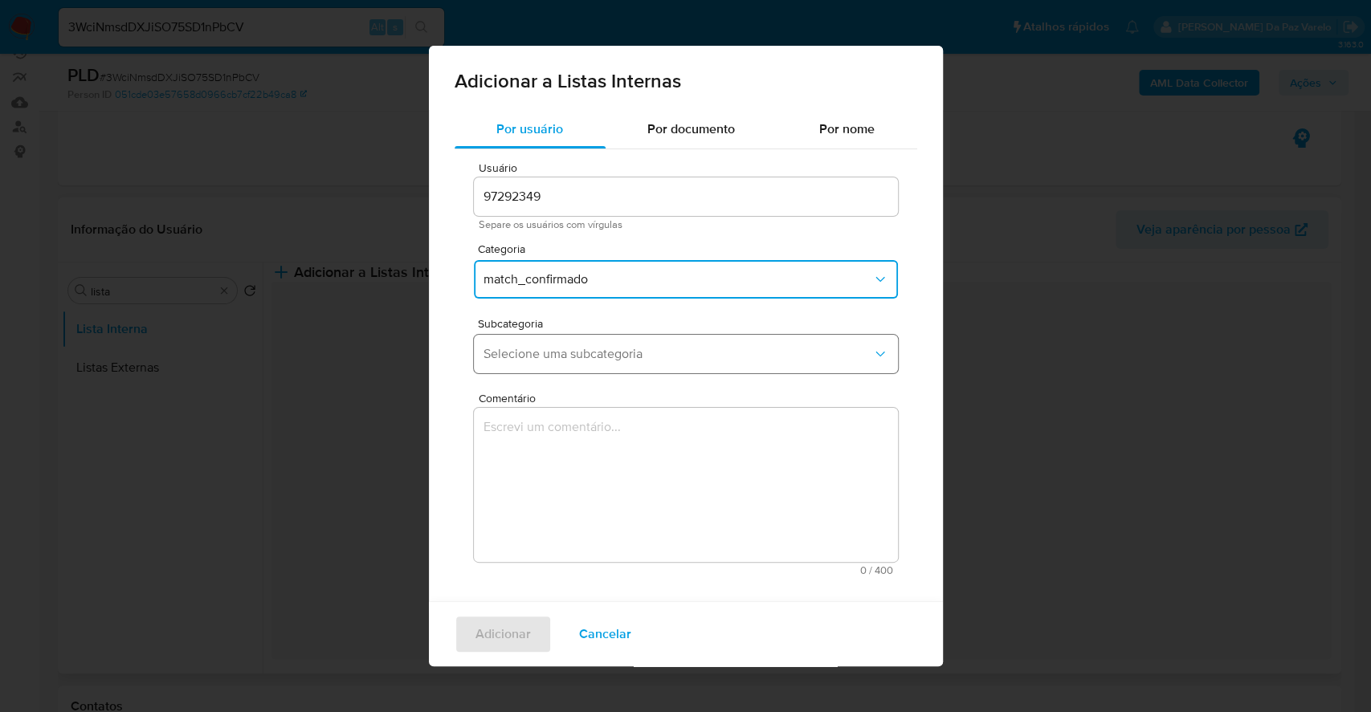
click at [554, 357] on span "Selecione uma subcategoria" at bounding box center [677, 354] width 389 height 16
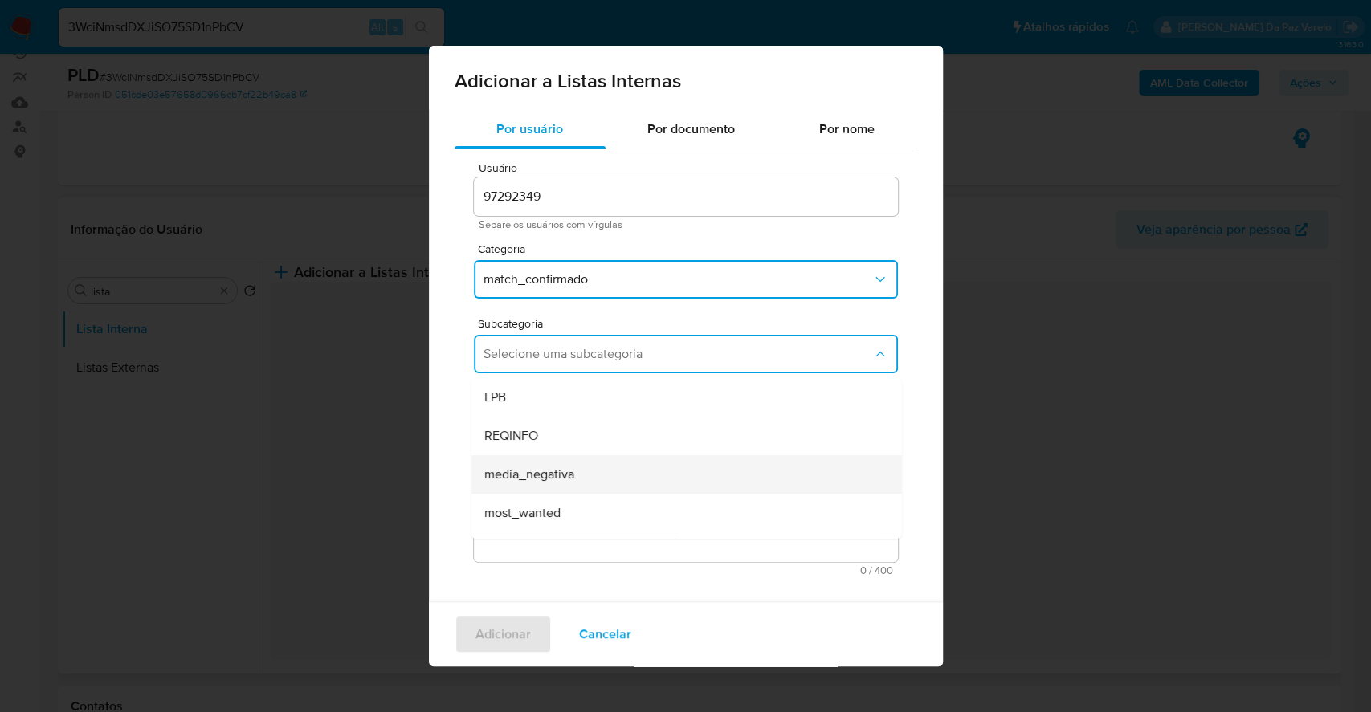
click at [539, 479] on span "media_negativa" at bounding box center [528, 475] width 90 height 16
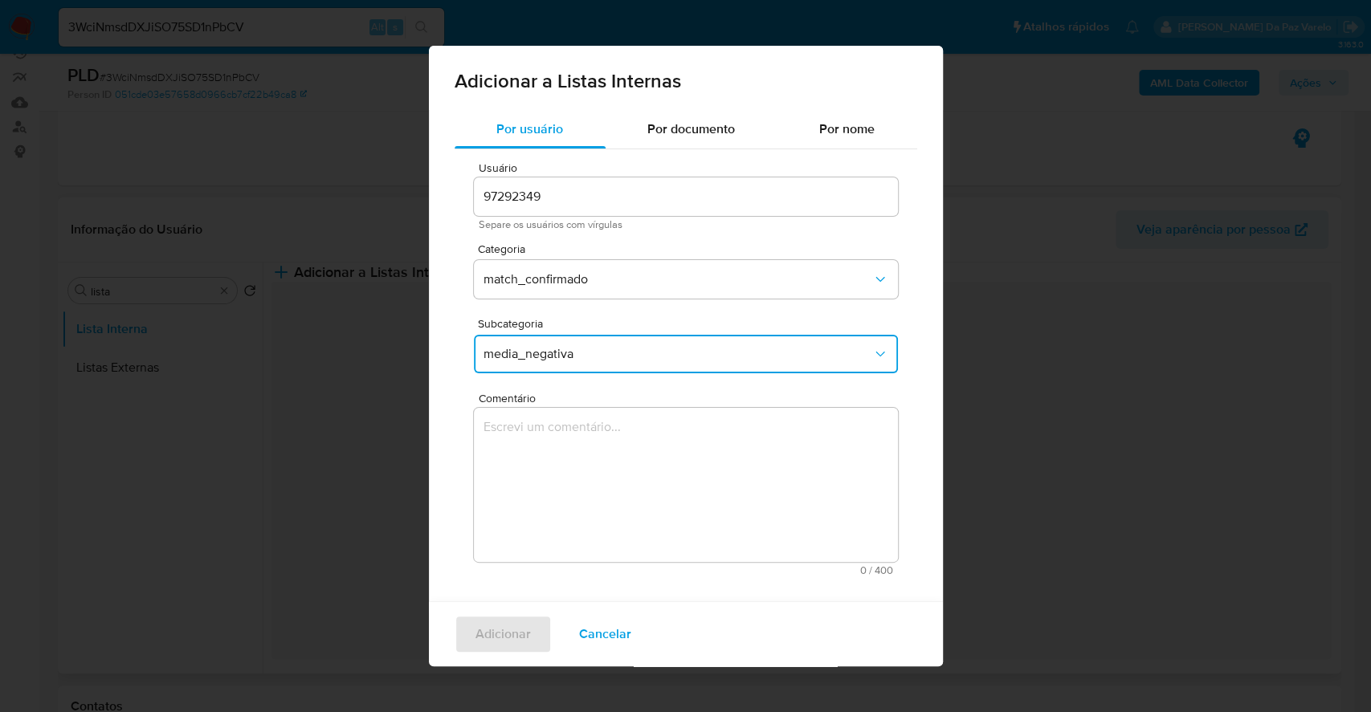
click at [559, 443] on textarea "Comentário" at bounding box center [686, 485] width 424 height 154
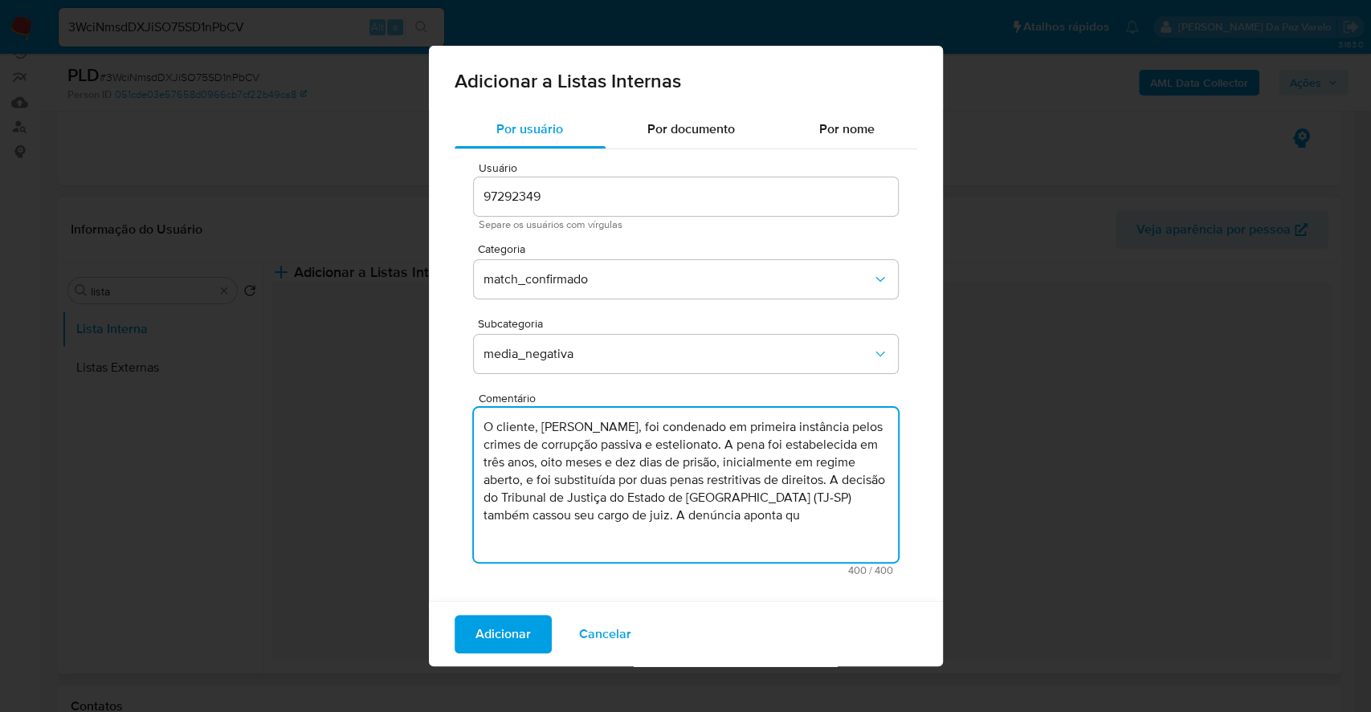
click at [560, 528] on textarea "O cliente, André Gonçalves Fernandes, foi condenado em primeira instância pelos…" at bounding box center [686, 485] width 424 height 154
paste textarea "André Gonçalves Fernandes foi condenado em primeira instância por corrupção pas…"
paste textarea "com pena de três anos, oito meses e dez dias de prisão, inicialmente em regime …"
paste textarea "recebendo pena de três anos e oito meses de prisão, inicialmente em regime aber…"
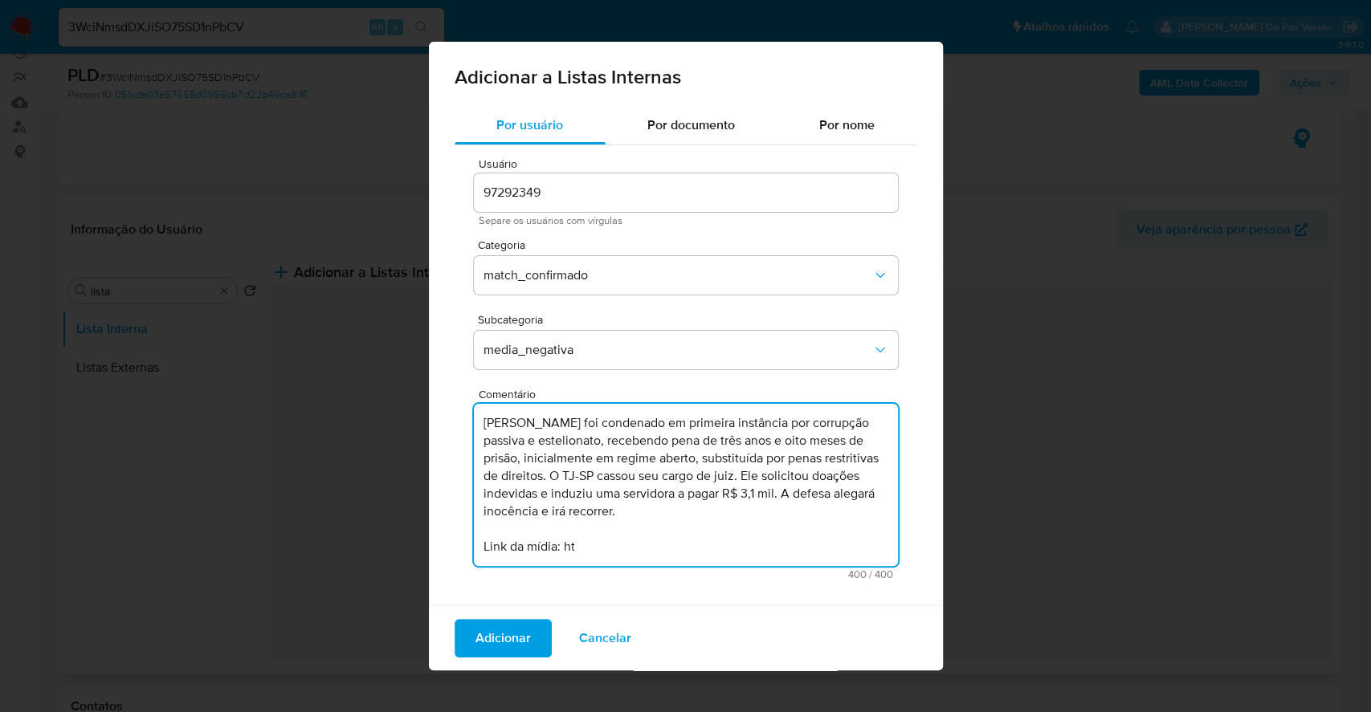
drag, startPoint x: 582, startPoint y: 555, endPoint x: 459, endPoint y: 539, distance: 124.7
click at [459, 539] on div "Usuário 97292349 Separe os usuários com vírgulas Categoria match_confirmado Sub…" at bounding box center [686, 368] width 463 height 447
click at [601, 543] on textarea "André Gonçalves Fernandes foi condenado em primeira instância por corrupção pas…" at bounding box center [686, 485] width 424 height 162
paste textarea "por corrupção passiva e estelionato, com pena de três anos e oito meses, inicia…"
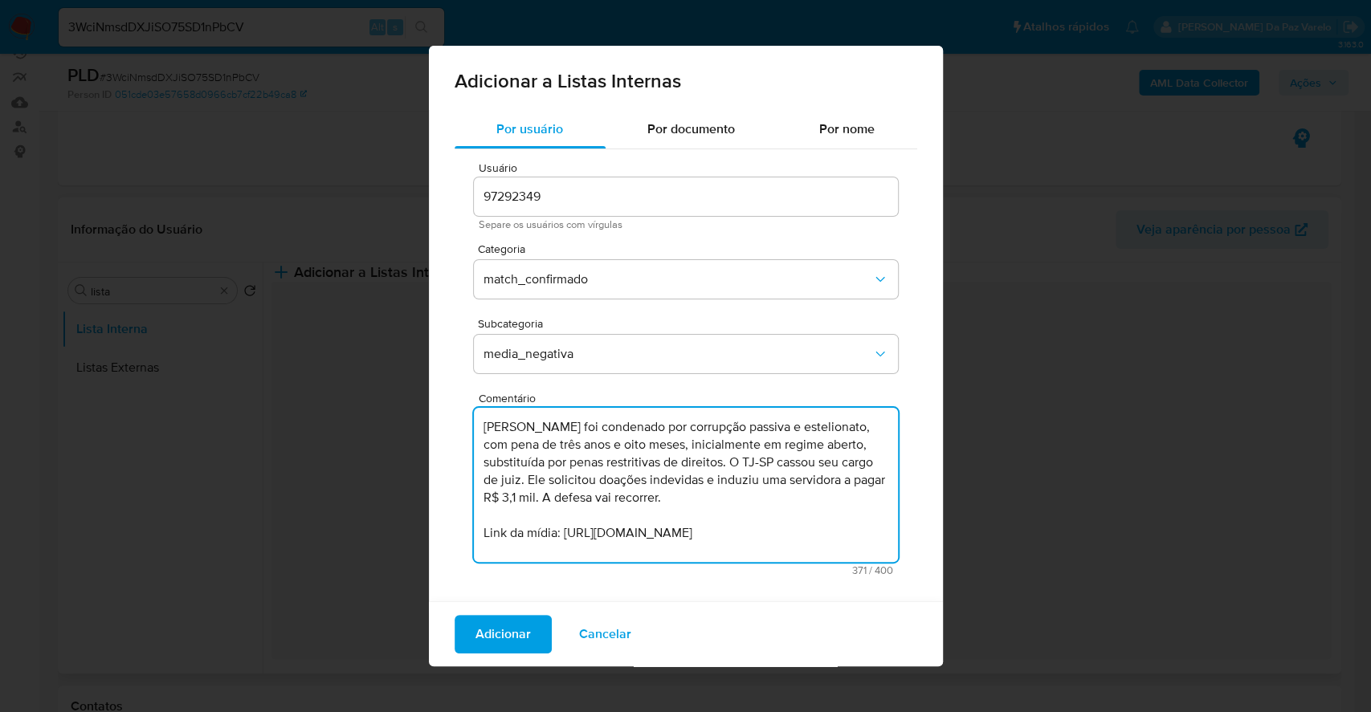
click at [770, 513] on textarea "André Gonçalves Fernandes foi condenado por corrupção passiva e estelionato, co…" at bounding box center [686, 485] width 424 height 154
type textarea "André Gonçalves Fernandes foi condenado por corrupção passiva e estelionato, co…"
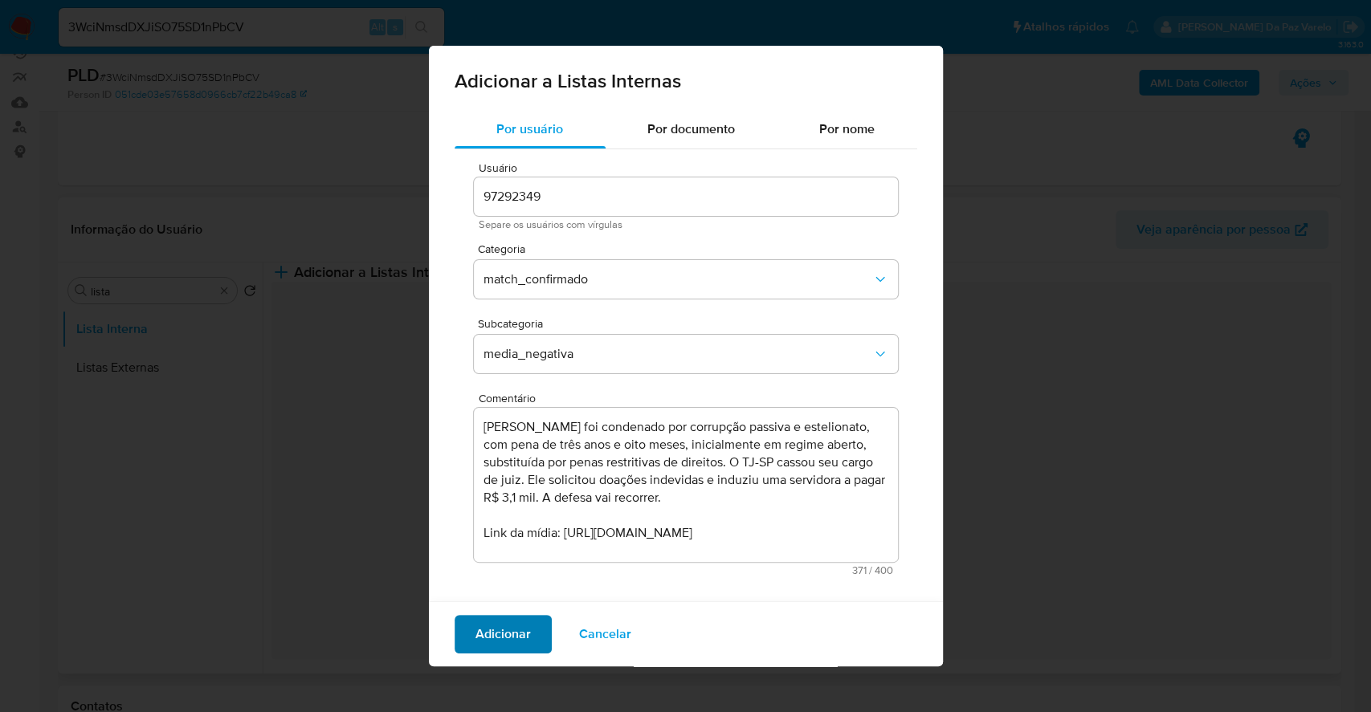
click at [507, 641] on span "Adicionar" at bounding box center [502, 634] width 55 height 35
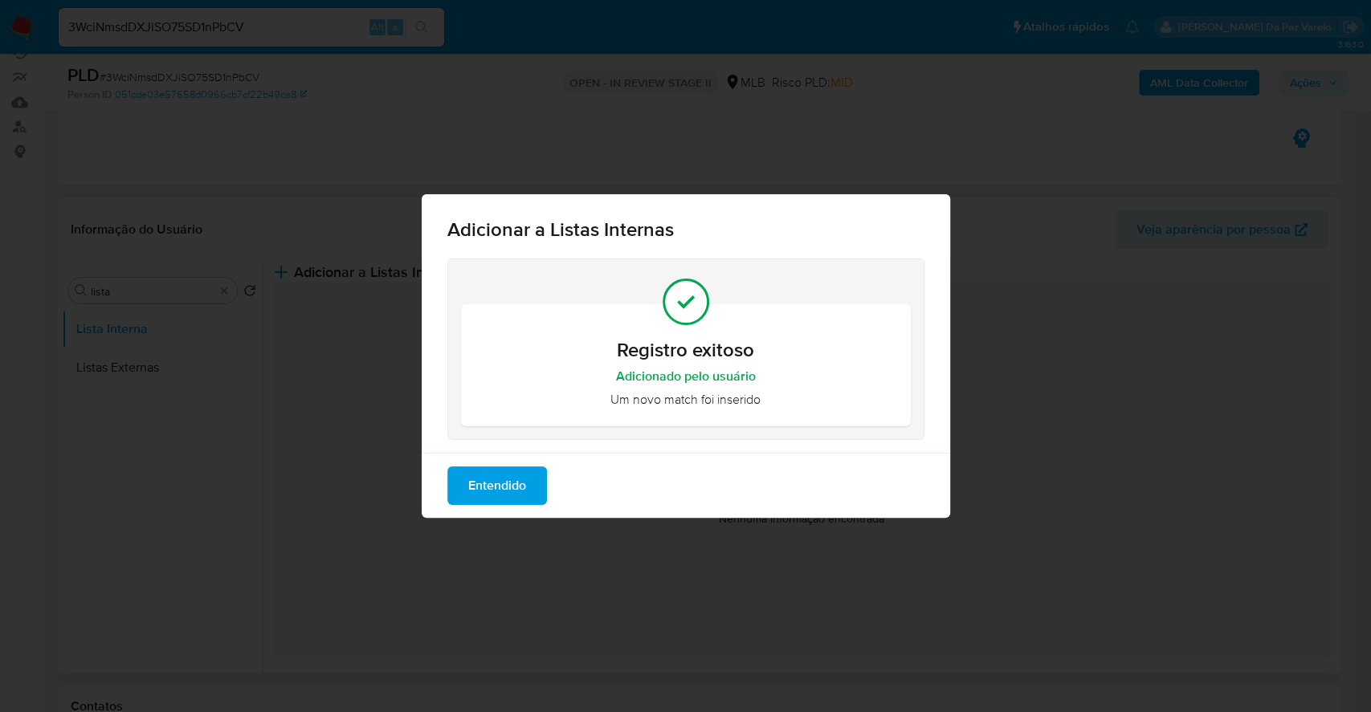
click at [524, 493] on span "Entendido" at bounding box center [497, 485] width 58 height 35
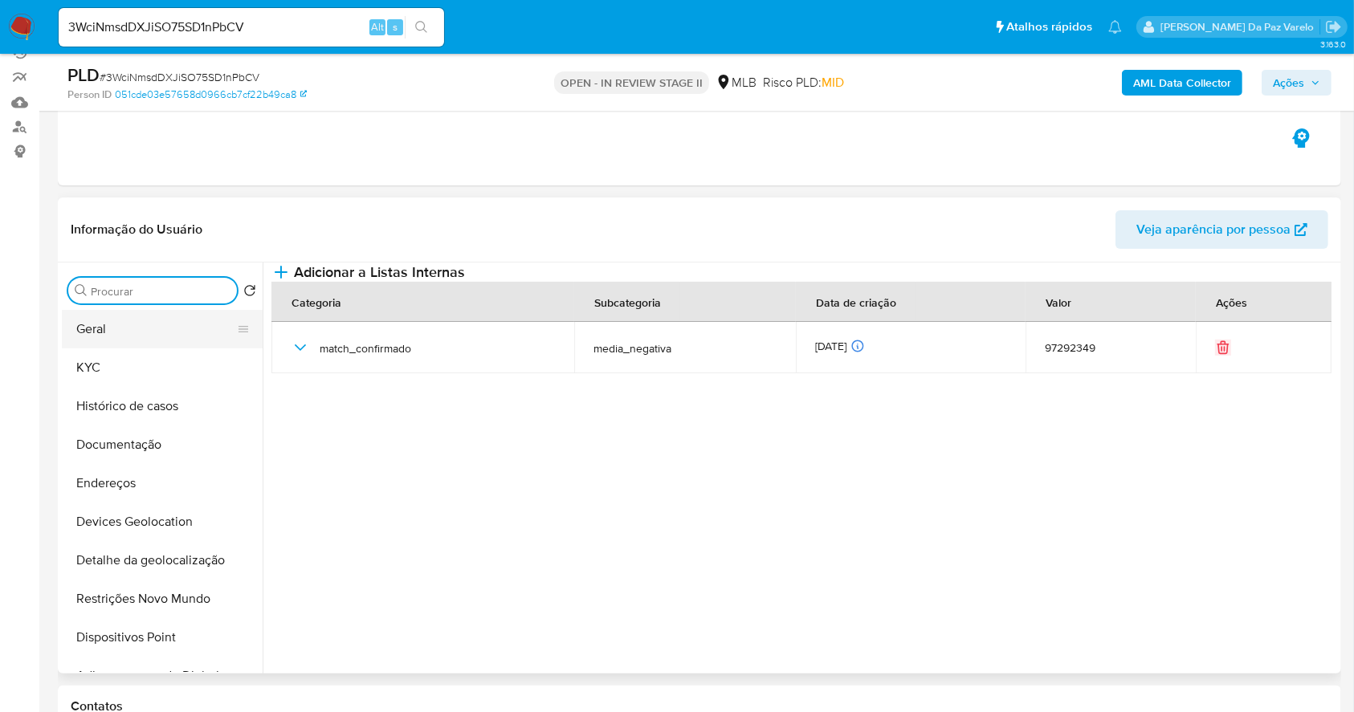
click at [155, 335] on button "Geral" at bounding box center [156, 329] width 188 height 39
click at [154, 331] on button "Geral" at bounding box center [156, 329] width 188 height 39
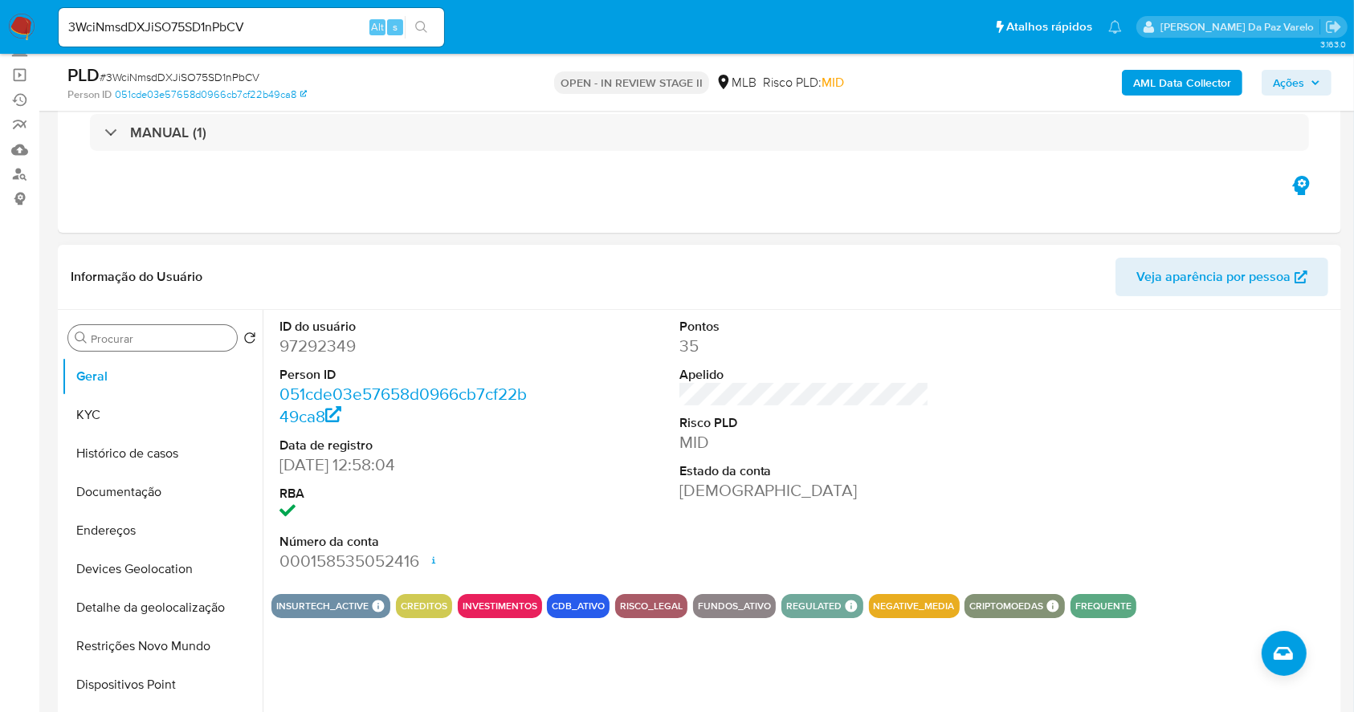
click at [143, 345] on input "Procurar" at bounding box center [161, 339] width 140 height 14
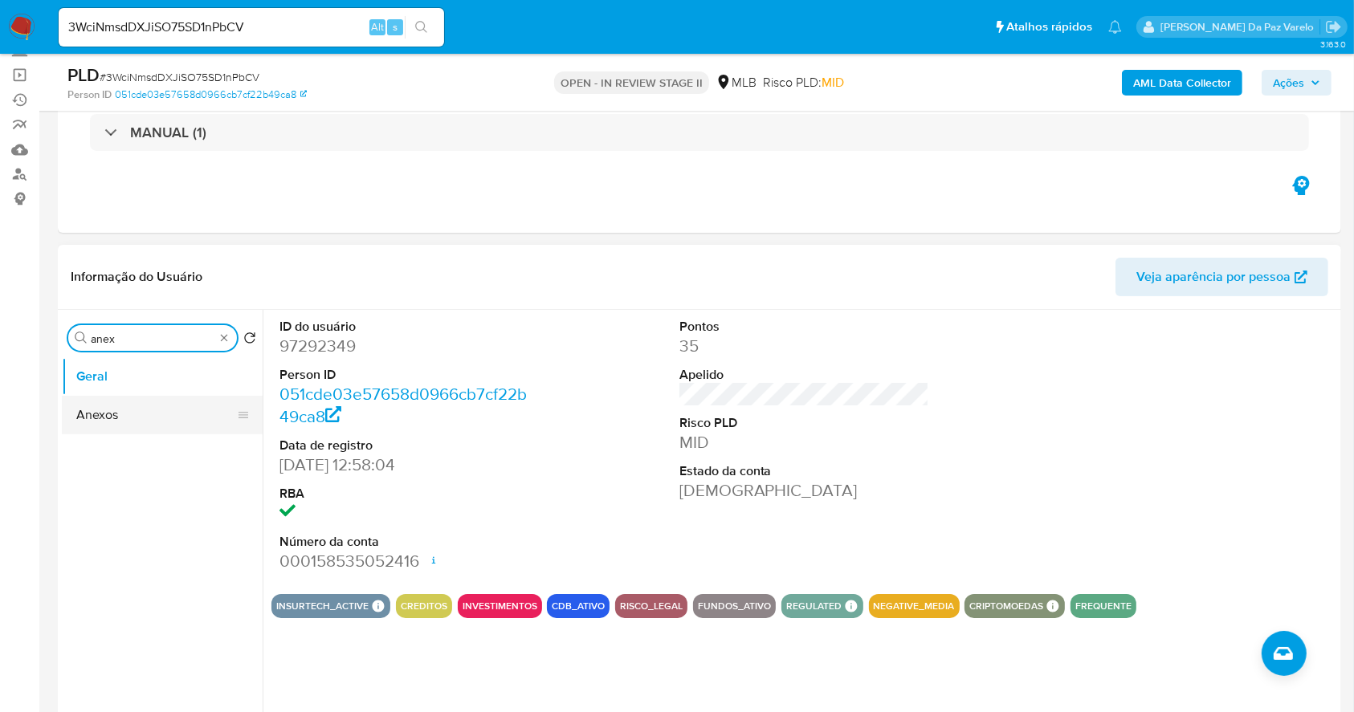
type input "anex"
click at [120, 414] on button "Anexos" at bounding box center [156, 415] width 188 height 39
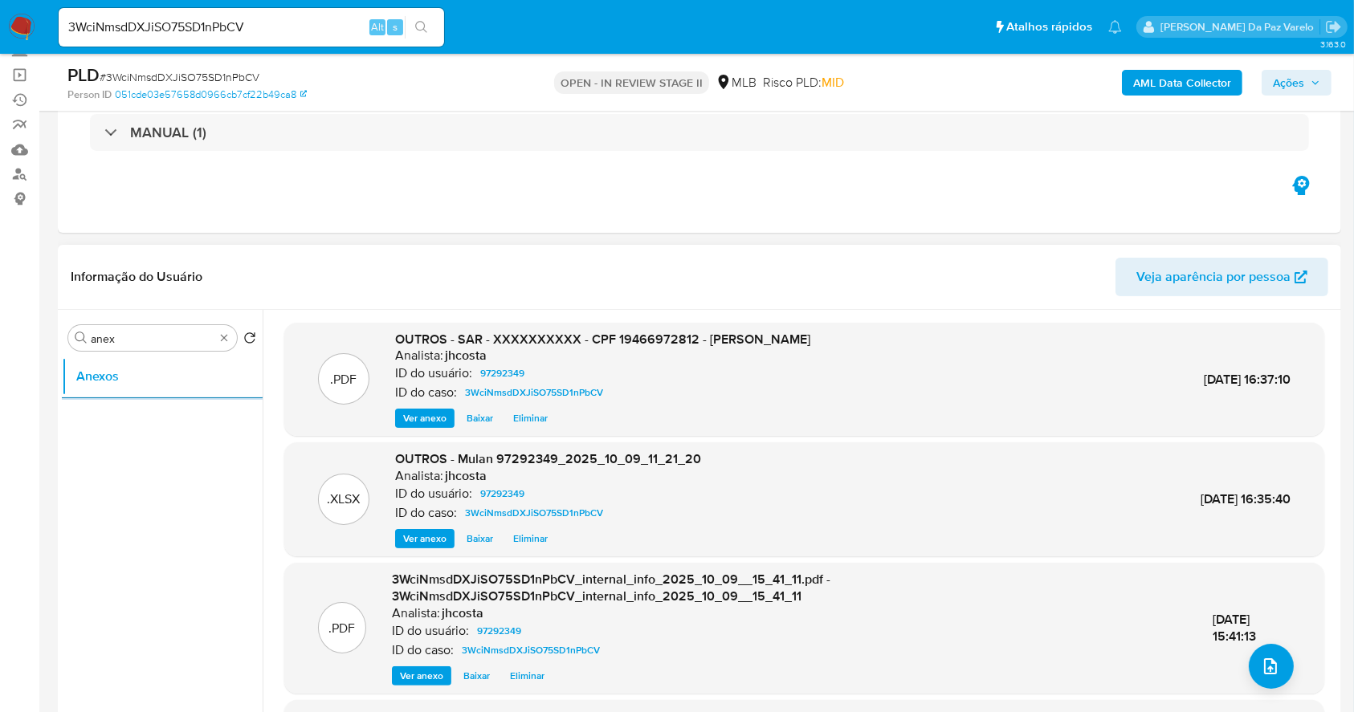
click at [424, 410] on span "Ver anexo" at bounding box center [424, 418] width 43 height 16
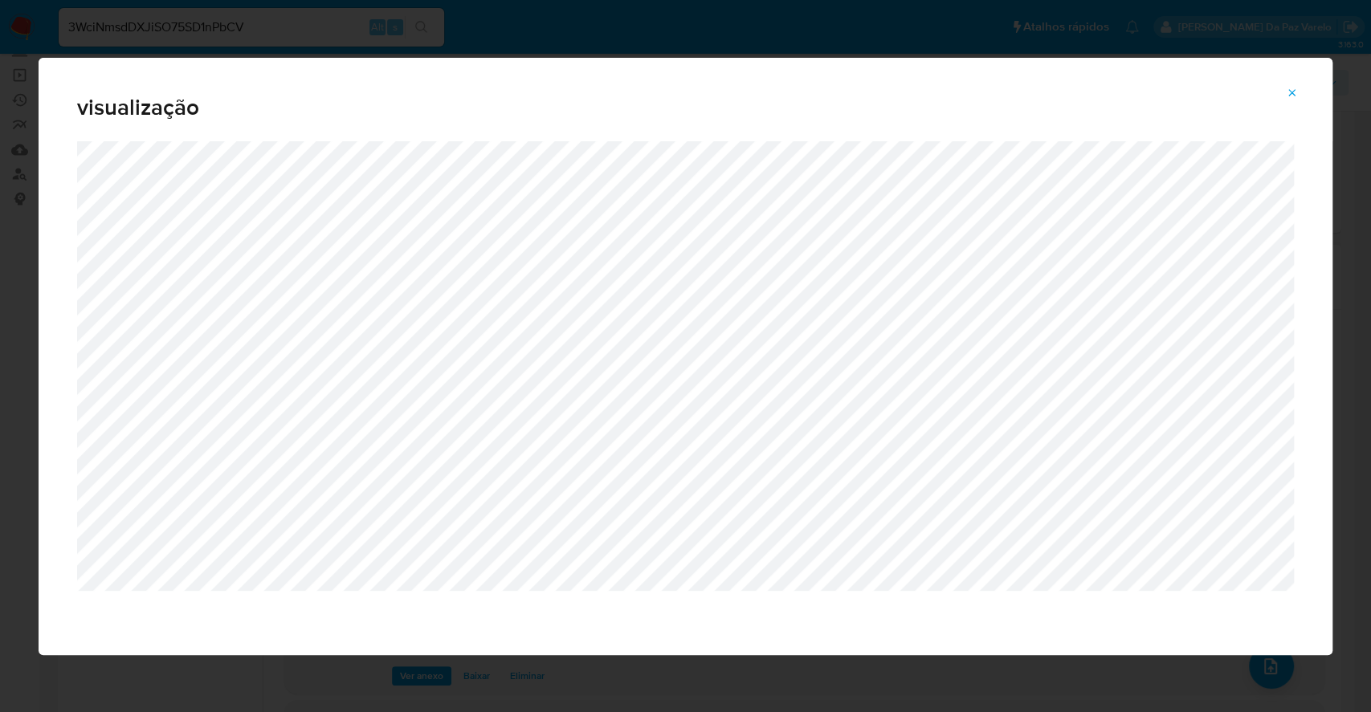
click at [1292, 83] on span "Attachment preview" at bounding box center [1292, 93] width 13 height 22
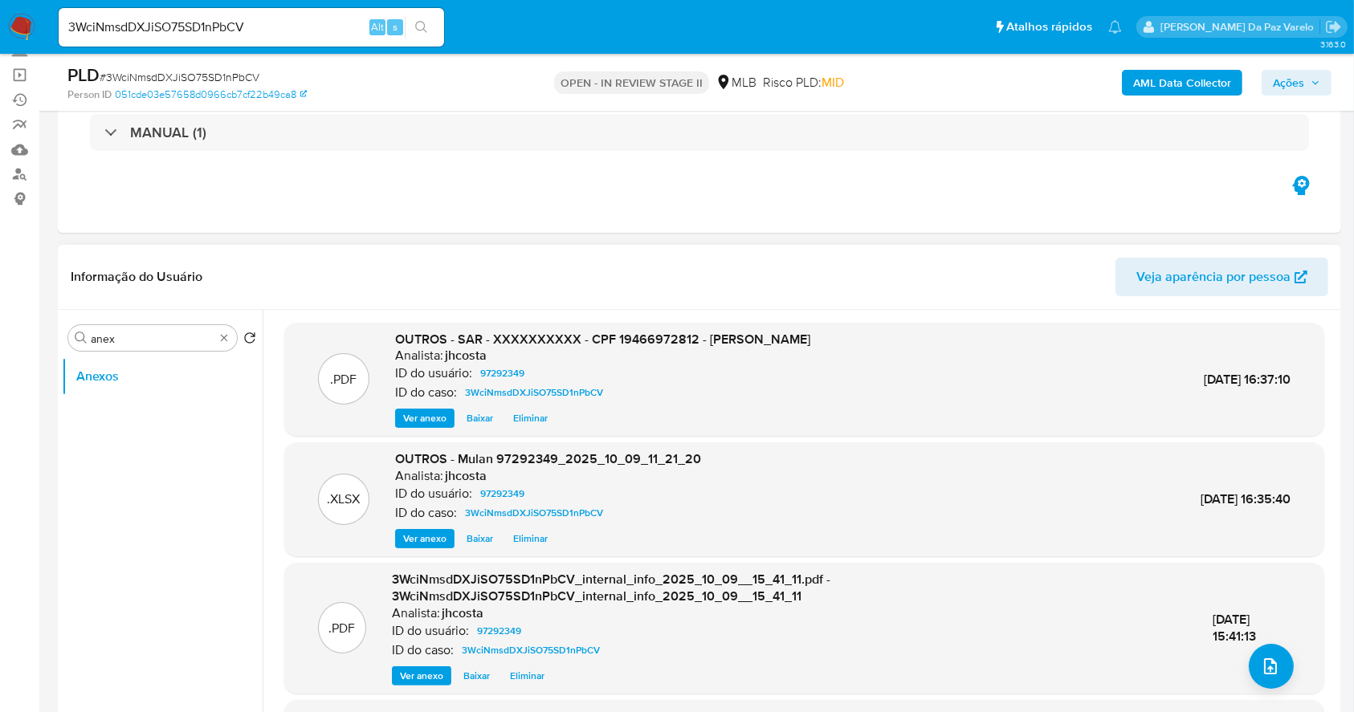
click at [180, 15] on div "3WciNmsdDXJiSO75SD1nPbCV Alt s" at bounding box center [251, 27] width 385 height 39
click at [179, 19] on input "3WciNmsdDXJiSO75SD1nPbCV" at bounding box center [251, 27] width 385 height 21
paste input "UXfFxC5lWi9R40MflxqKqsQH"
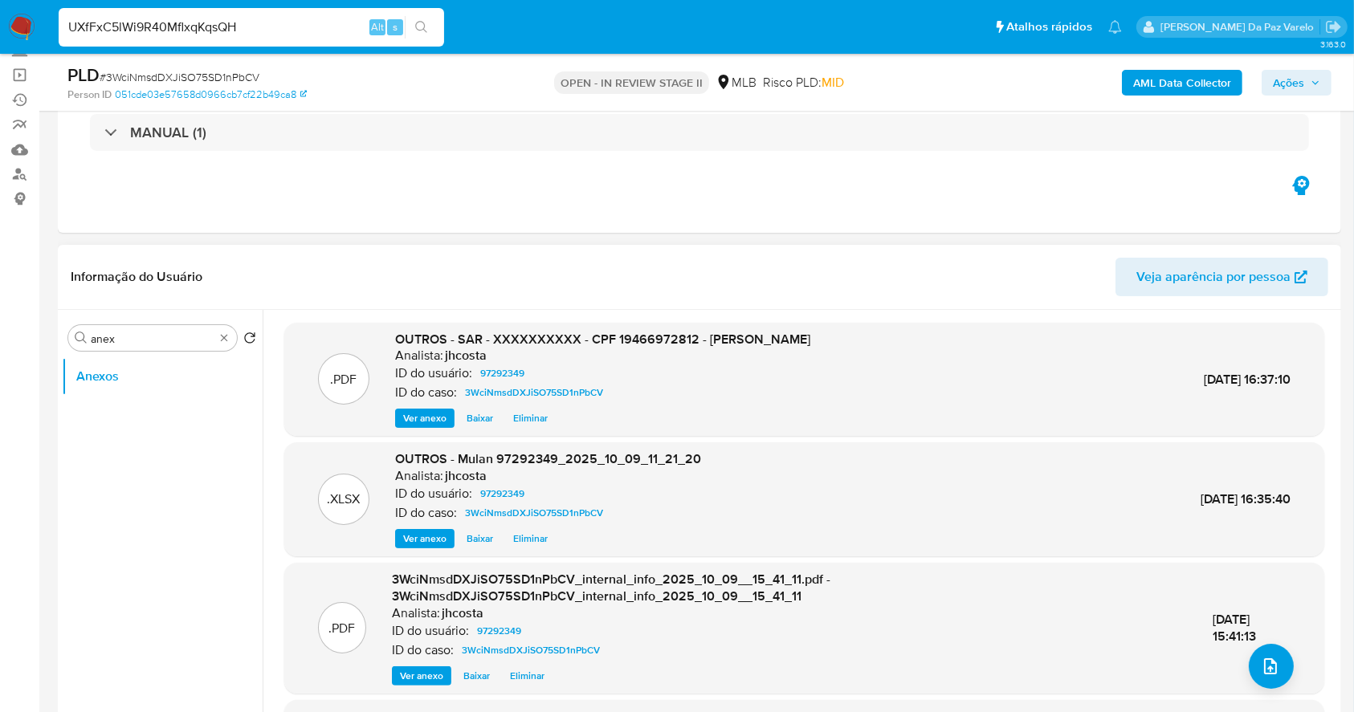
type input "UXfFxC5lWi9R40MflxqKqsQH"
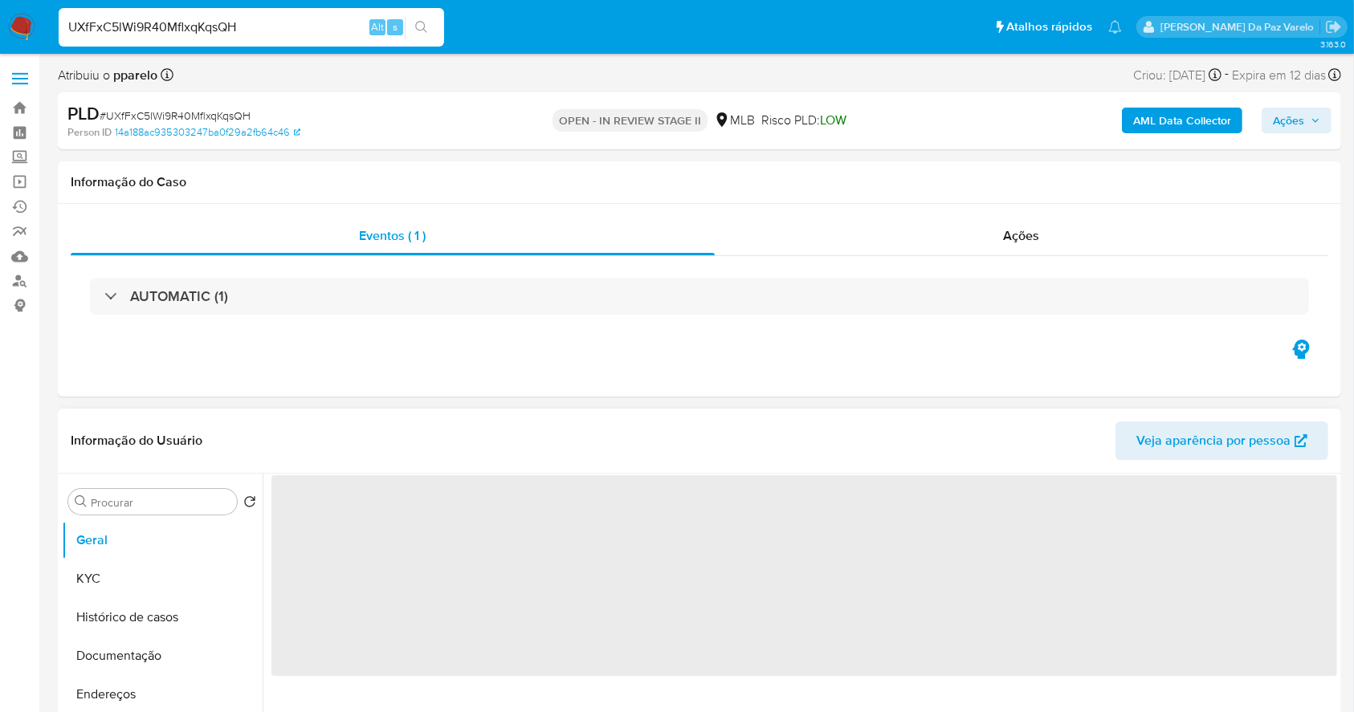
select select "10"
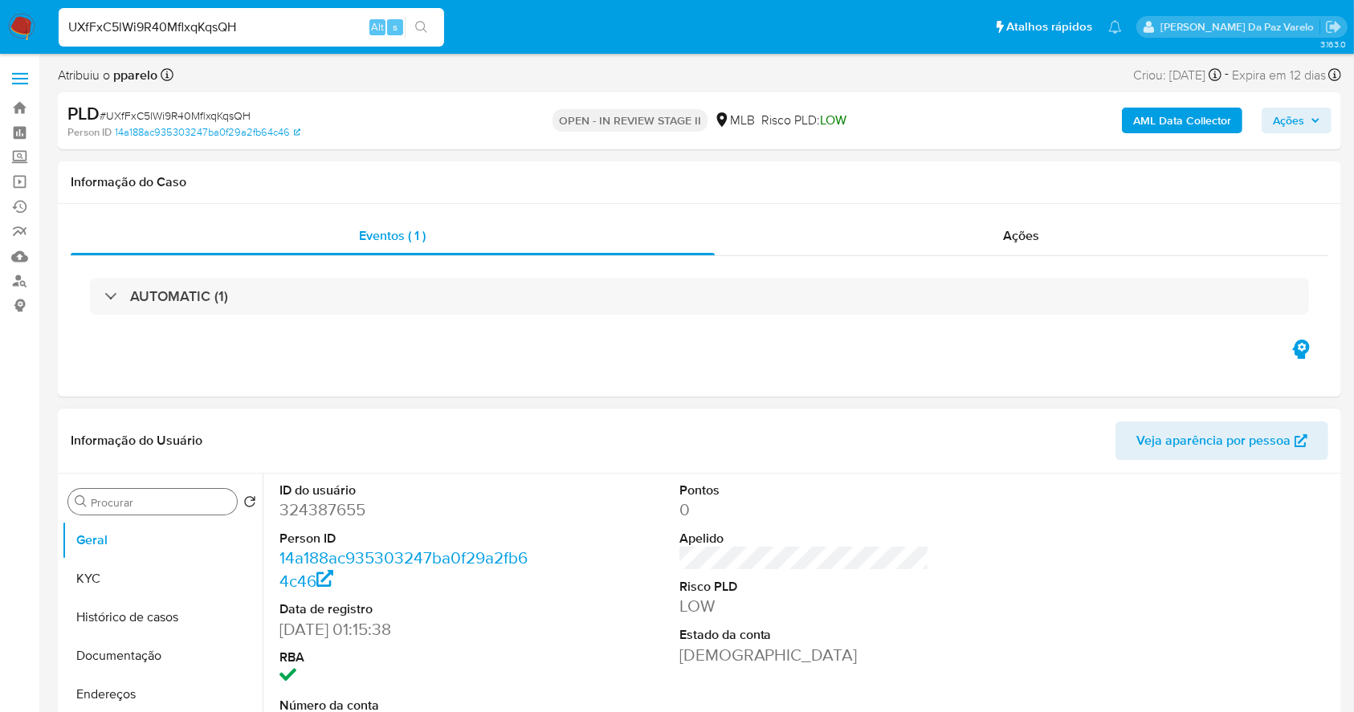
click at [146, 503] on input "Procurar" at bounding box center [161, 502] width 140 height 14
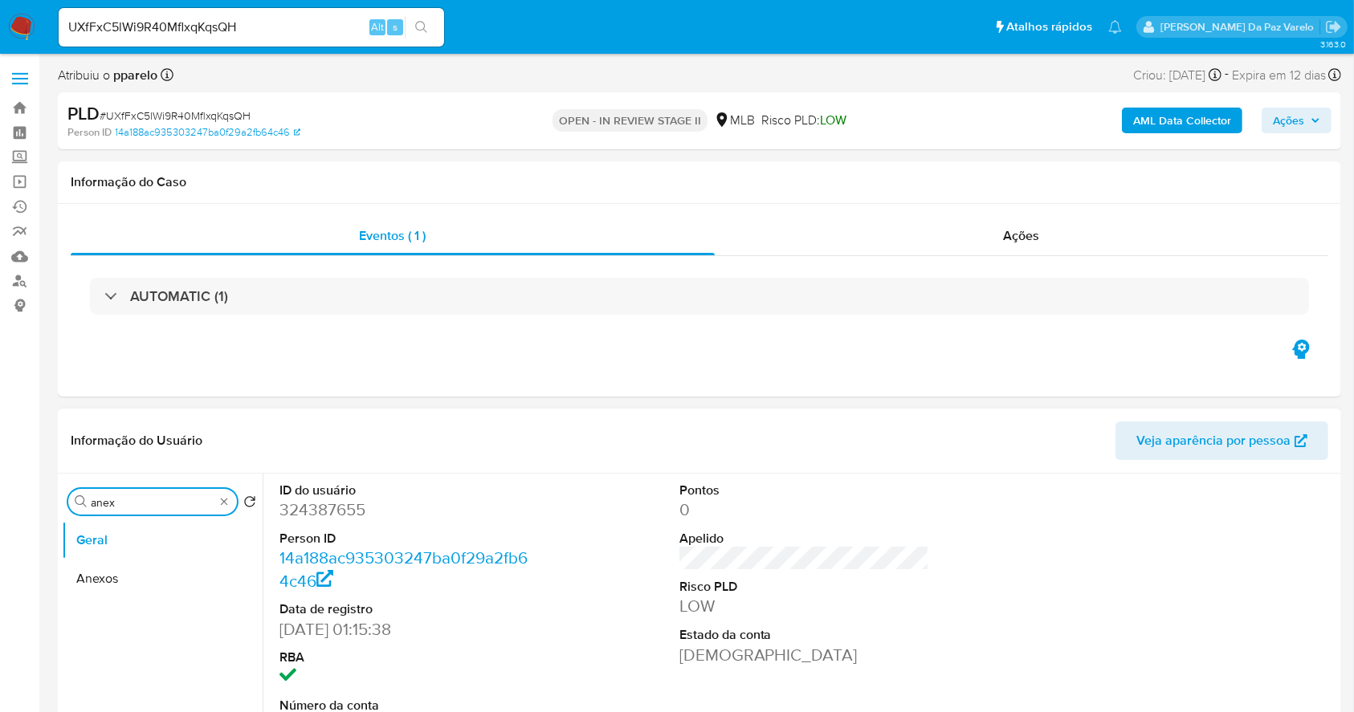
type input "anex"
click at [127, 569] on button "Anexos" at bounding box center [162, 579] width 201 height 39
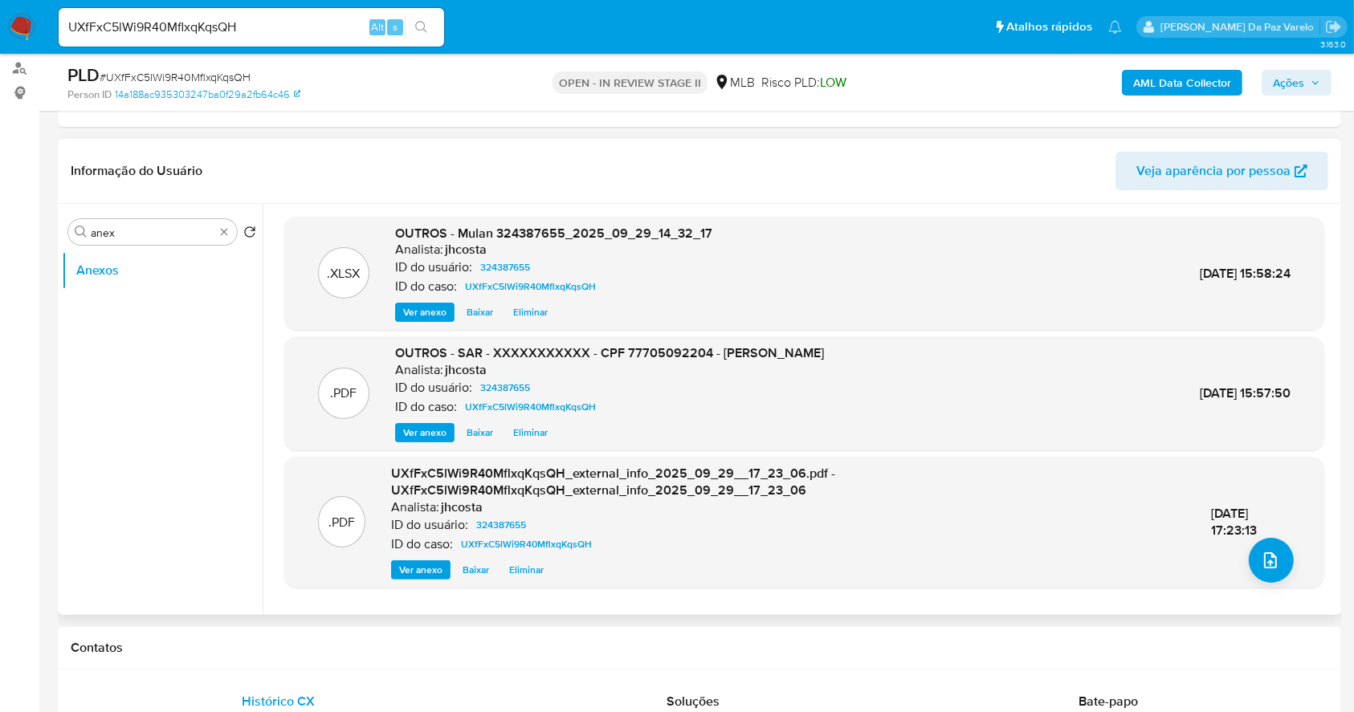
scroll to position [214, 0]
click at [422, 426] on span "Ver anexo" at bounding box center [424, 432] width 43 height 16
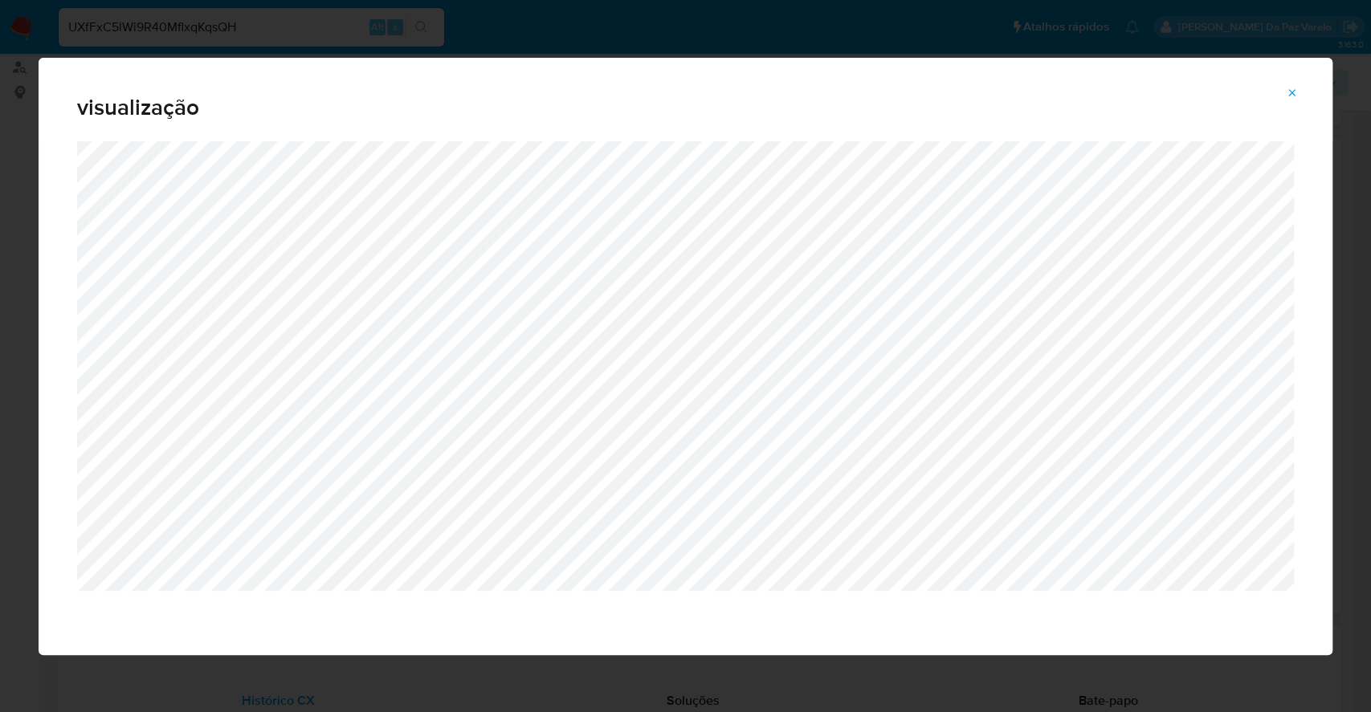
click at [1283, 98] on button "Attachment preview" at bounding box center [1291, 93] width 35 height 26
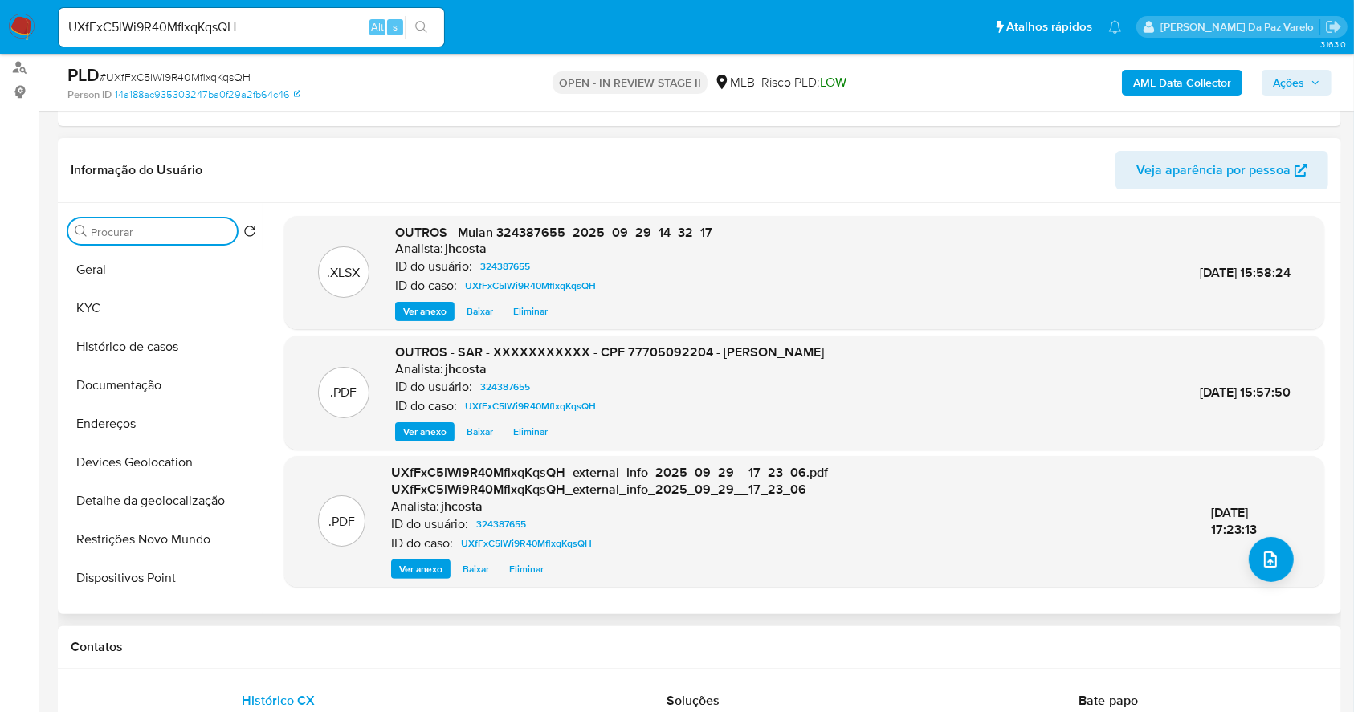
scroll to position [642, 0]
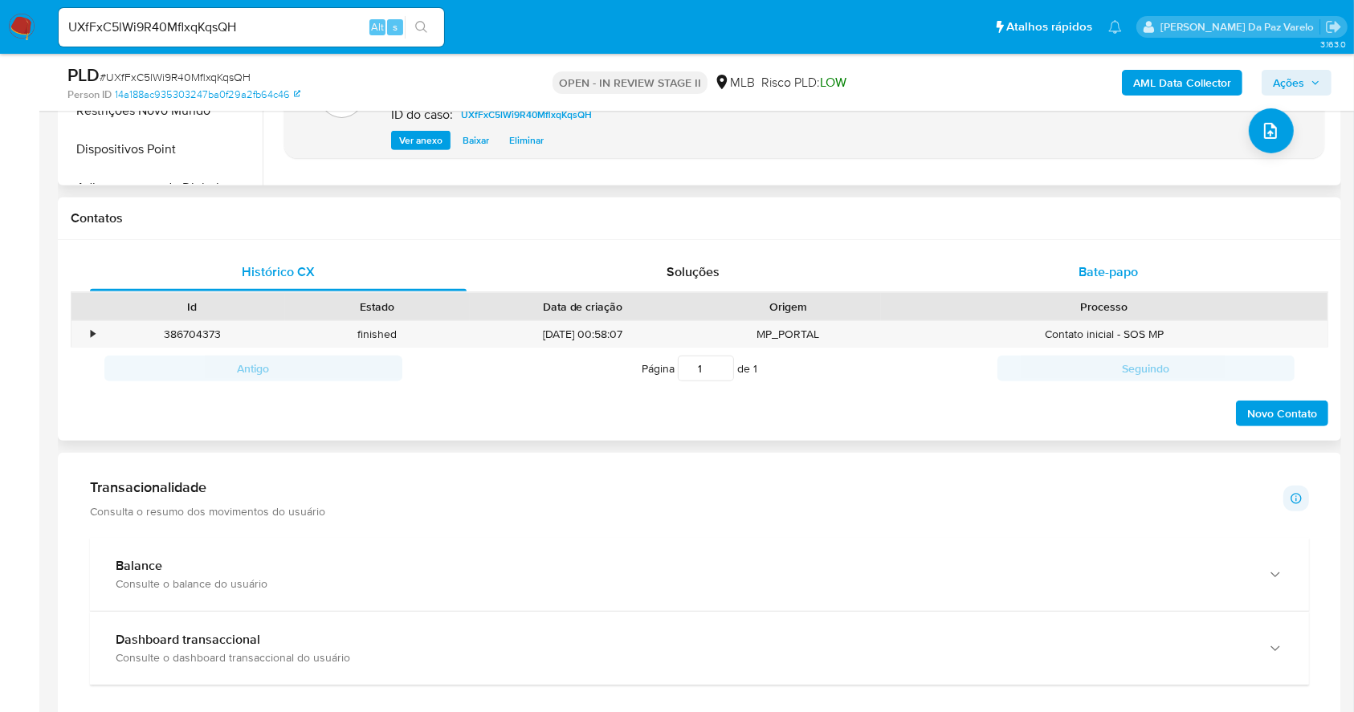
click at [1112, 272] on span "Bate-papo" at bounding box center [1108, 272] width 59 height 18
click at [1103, 269] on span "Bate-papo" at bounding box center [1108, 272] width 59 height 18
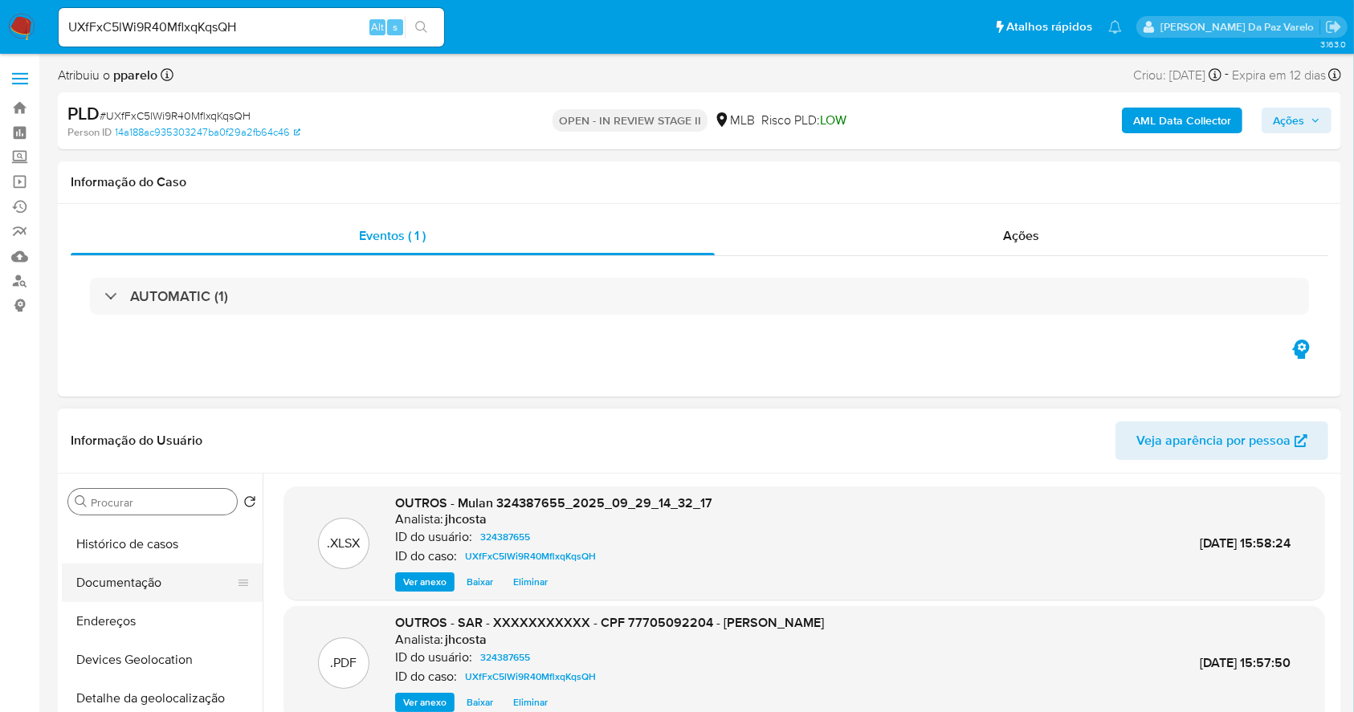
scroll to position [107, 0]
click at [182, 510] on div "Procurar" at bounding box center [152, 502] width 169 height 26
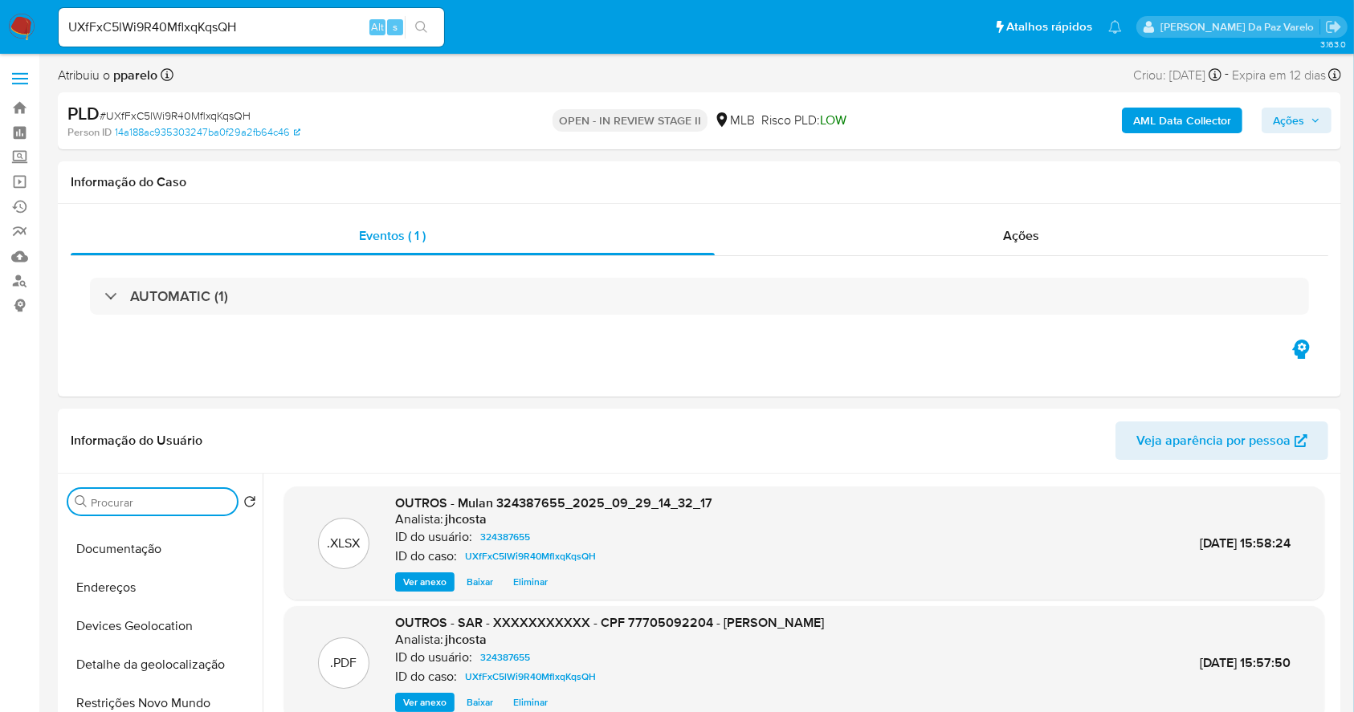
click at [184, 508] on input "Procurar" at bounding box center [161, 502] width 140 height 14
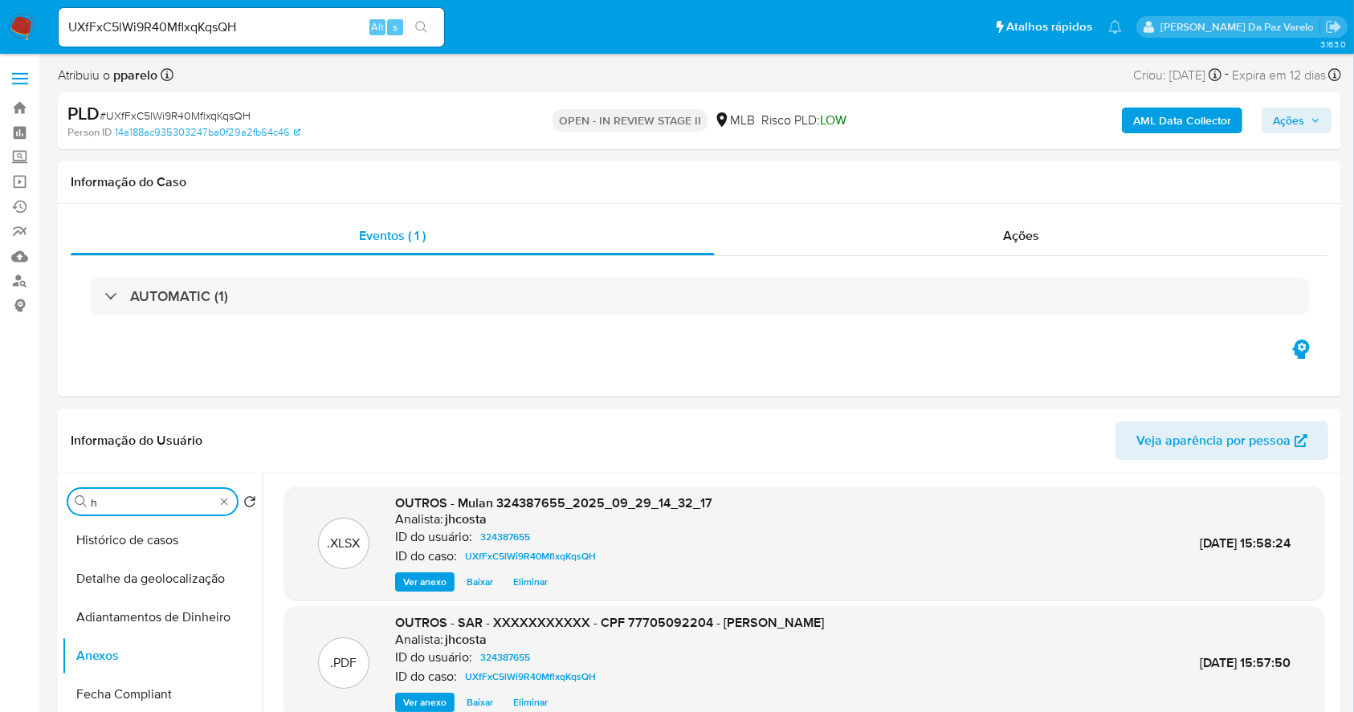
scroll to position [0, 0]
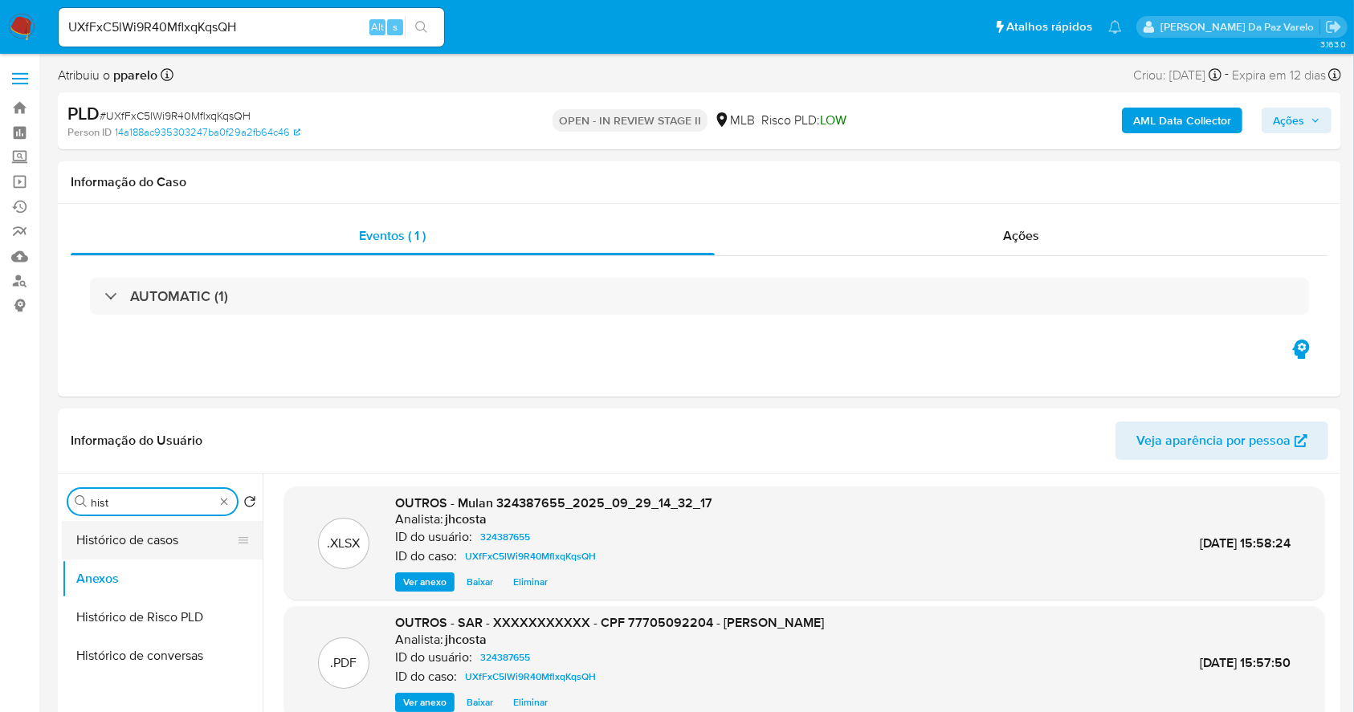
type input "hist"
click at [169, 543] on button "Histórico de casos" at bounding box center [156, 540] width 188 height 39
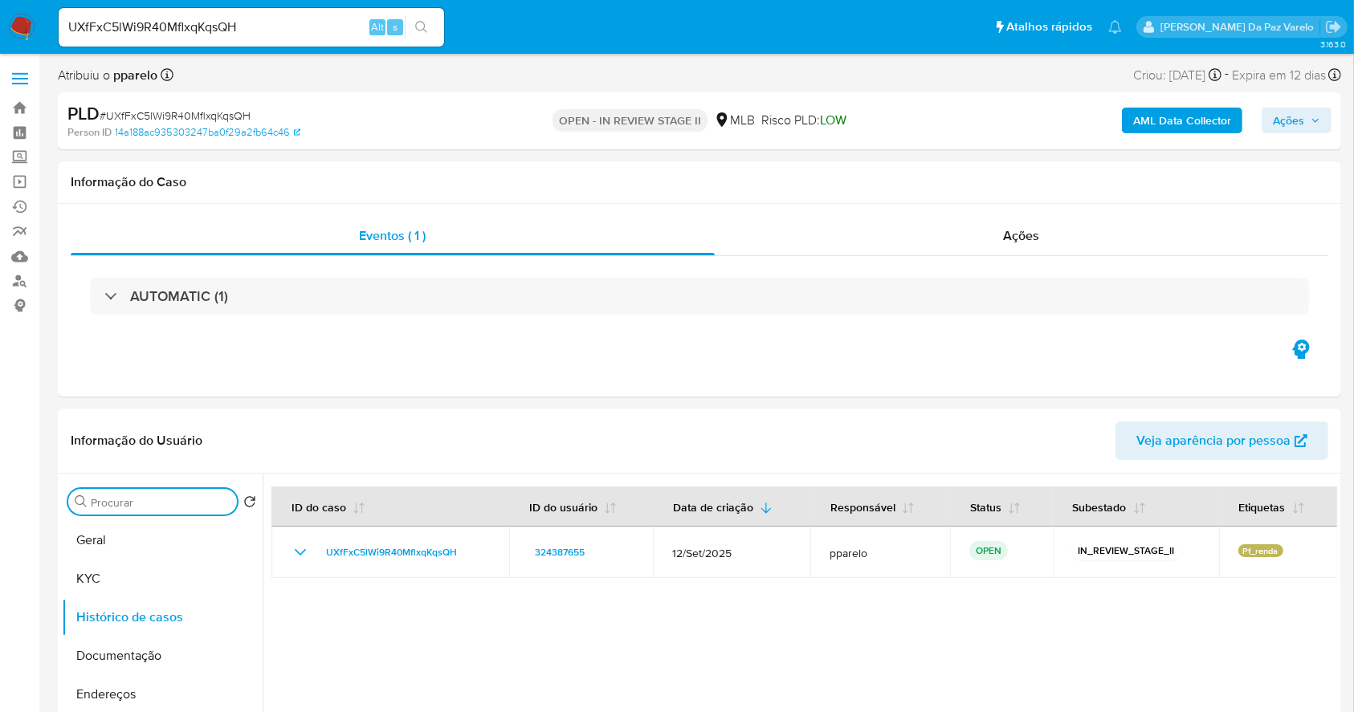
click at [253, 14] on div "UXfFxC5lWi9R40MflxqKqsQH Alt s" at bounding box center [251, 27] width 385 height 39
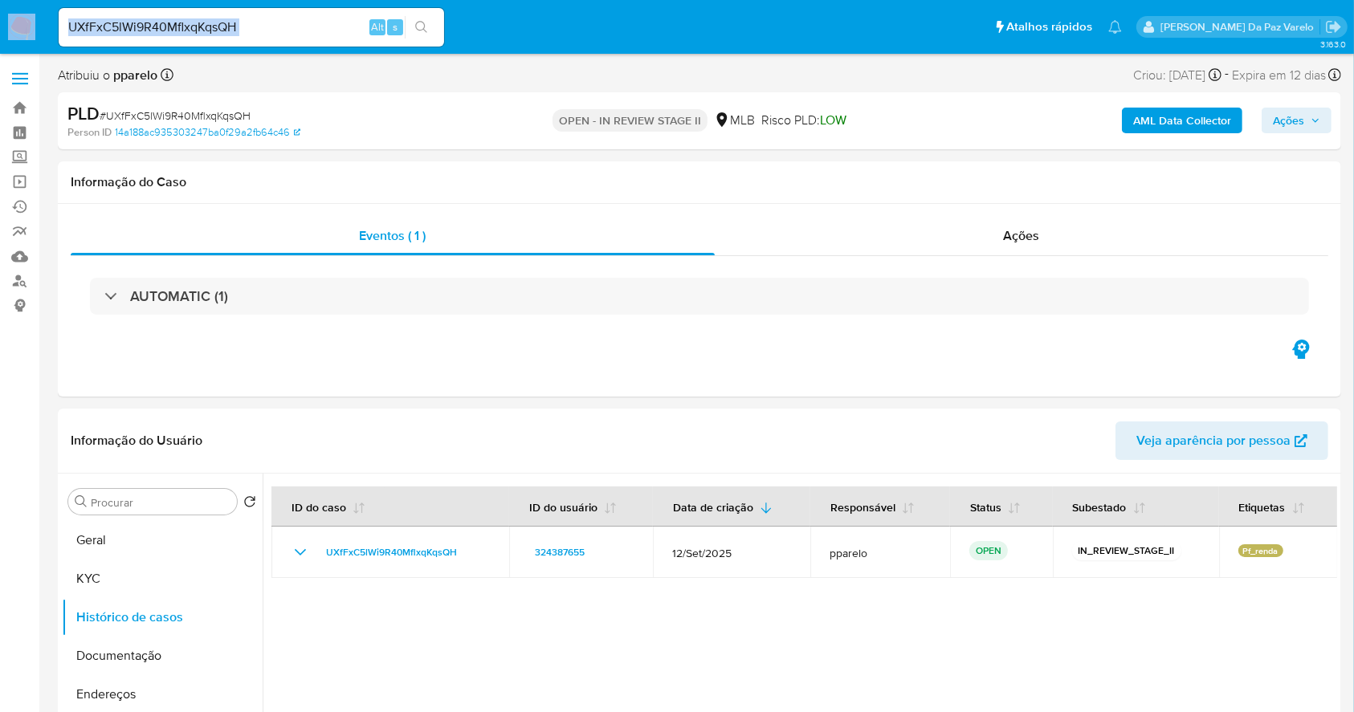
click at [253, 14] on div "UXfFxC5lWi9R40MflxqKqsQH Alt s" at bounding box center [251, 27] width 385 height 39
click at [250, 31] on input "UXfFxC5lWi9R40MflxqKqsQH" at bounding box center [251, 27] width 385 height 21
click at [125, 639] on button "Documentação" at bounding box center [156, 656] width 188 height 39
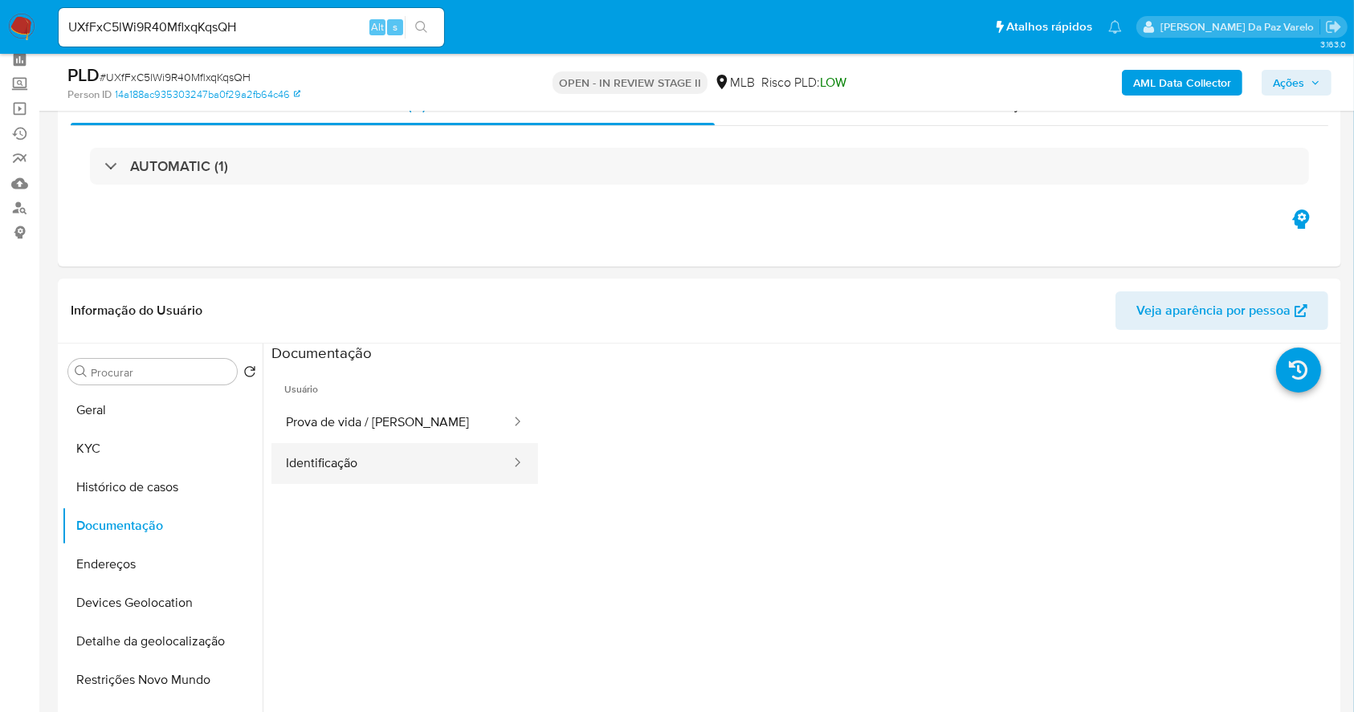
scroll to position [107, 0]
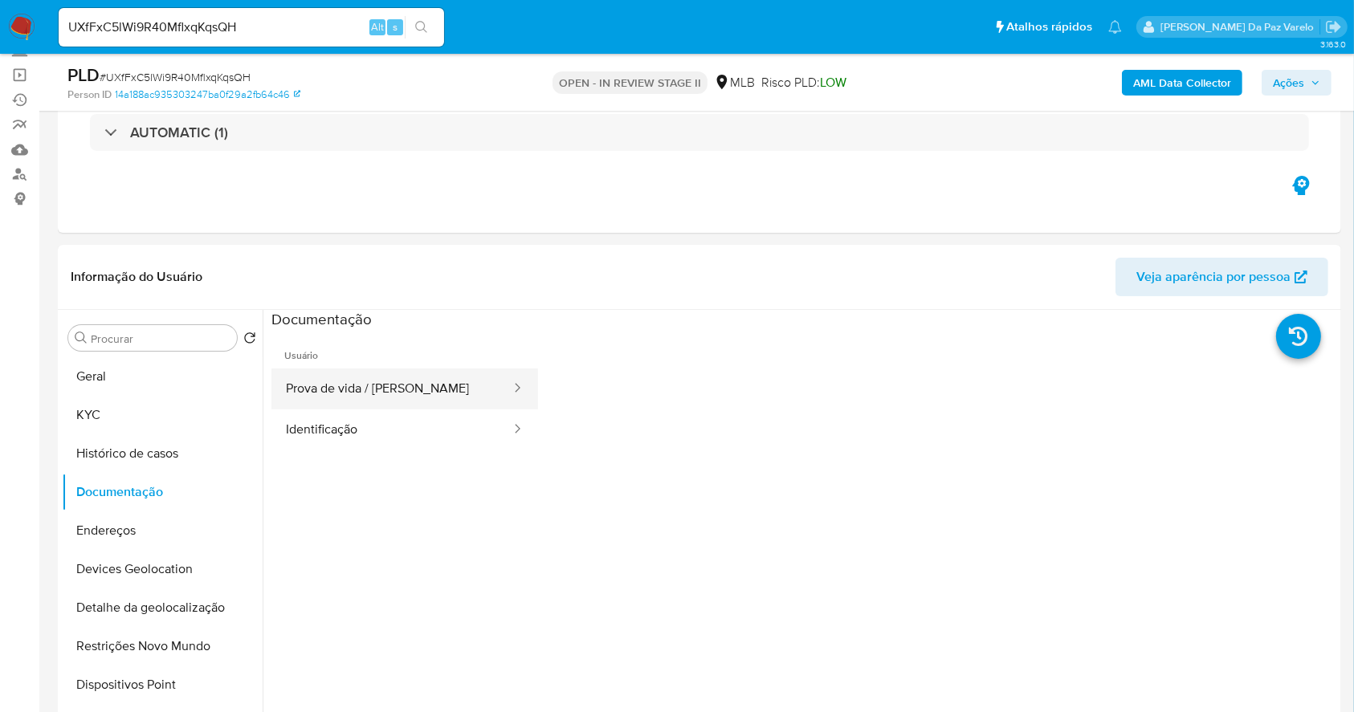
click at [421, 375] on button "Prova de vida / Selfie" at bounding box center [391, 389] width 241 height 41
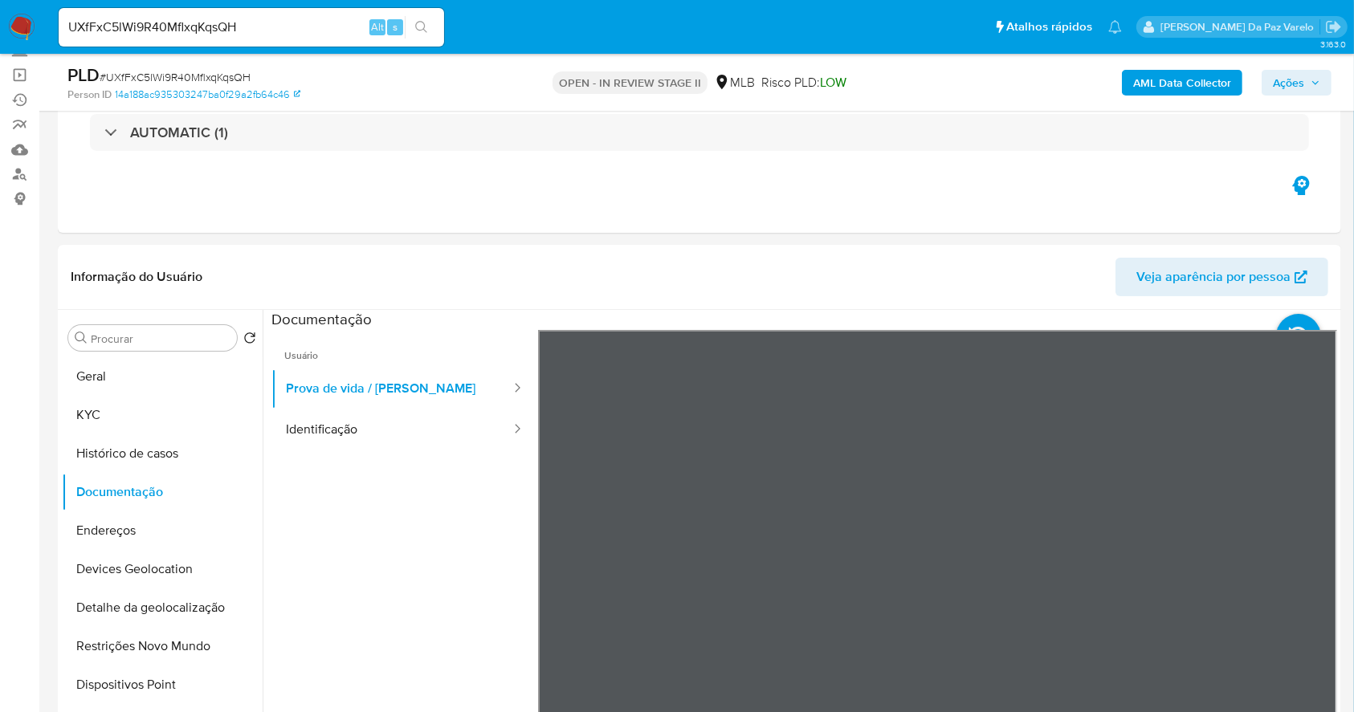
click at [179, 18] on input "UXfFxC5lWi9R40MflxqKqsQH" at bounding box center [251, 27] width 385 height 21
click at [255, 27] on input "UXfFxC5lWi9R40MflxqKqsQH" at bounding box center [251, 27] width 385 height 21
click at [255, 28] on input "UXfFxC5lWi9R40MflxqKqsQH" at bounding box center [251, 27] width 385 height 21
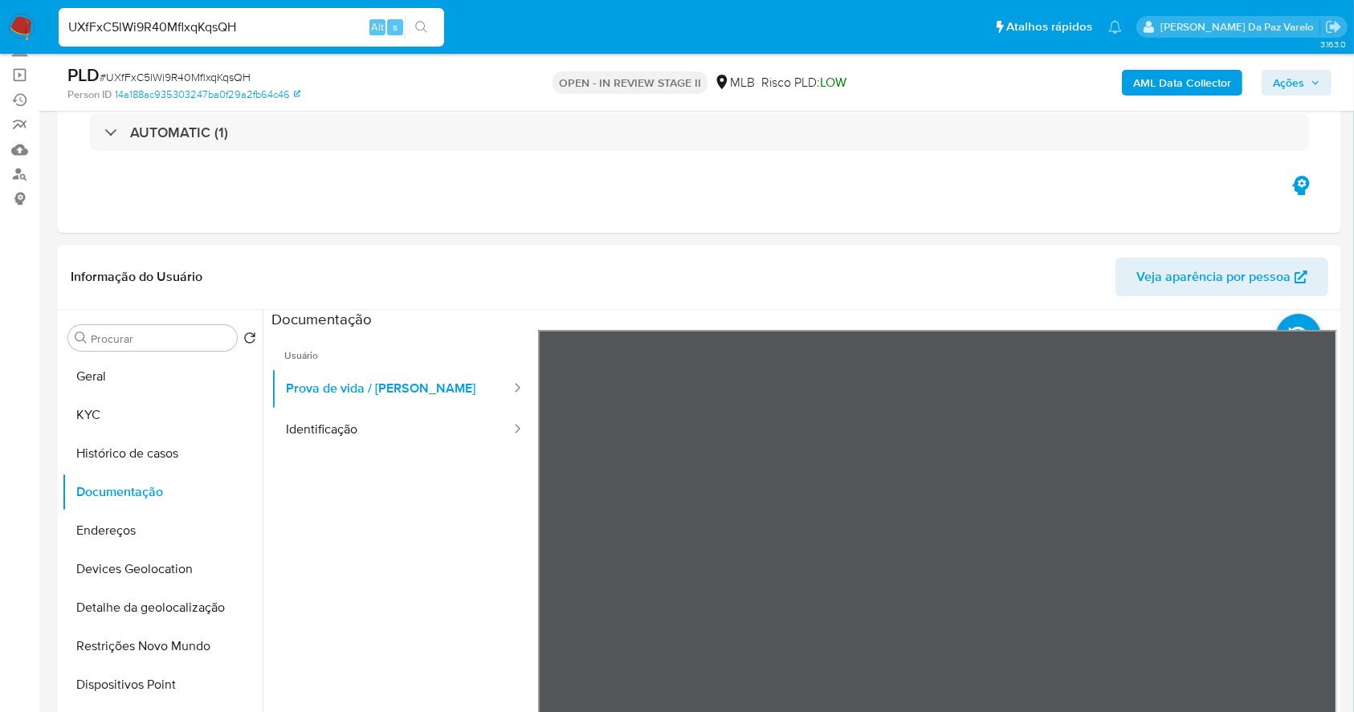
click at [255, 28] on input "UXfFxC5lWi9R40MflxqKqsQH" at bounding box center [251, 27] width 385 height 21
paste input "z766pQHUHcVCel7g4PDaHdUW"
type input "z766pQHUHcVCel7g4PDaHdUW"
click at [422, 30] on icon "search-icon" at bounding box center [421, 27] width 13 height 13
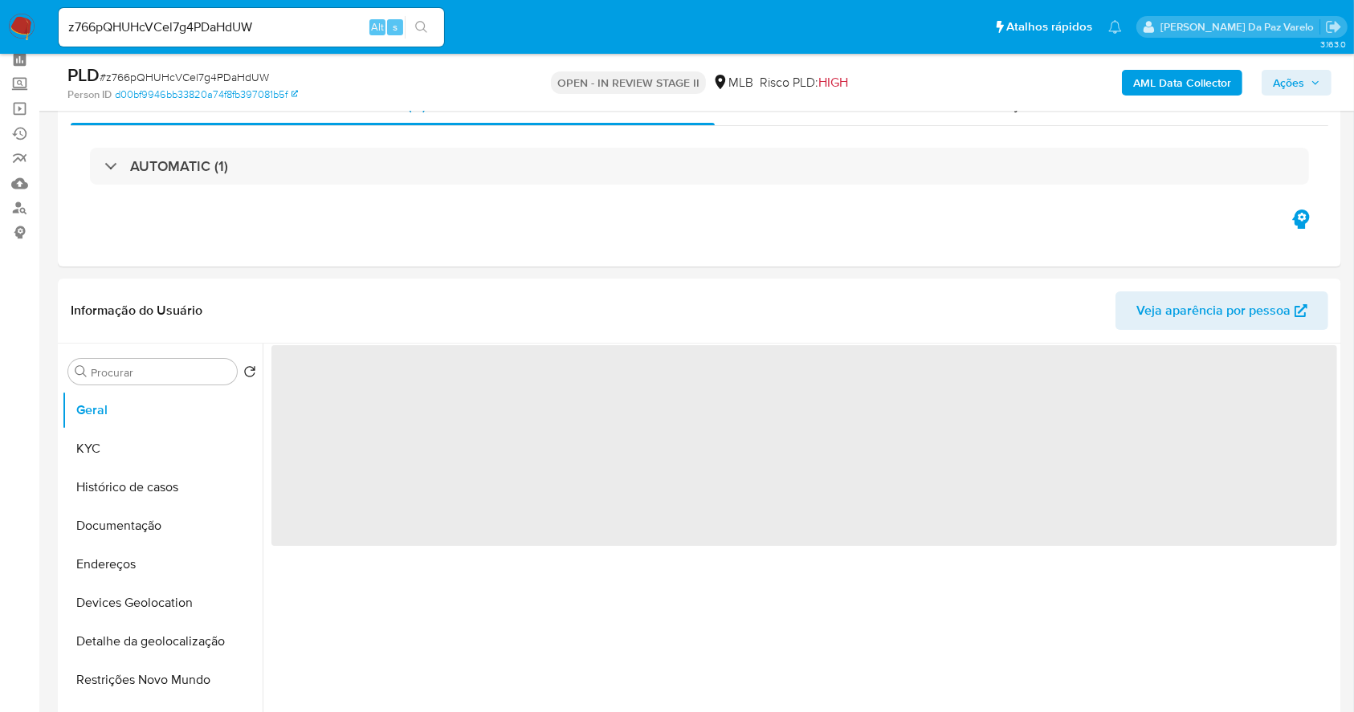
scroll to position [107, 0]
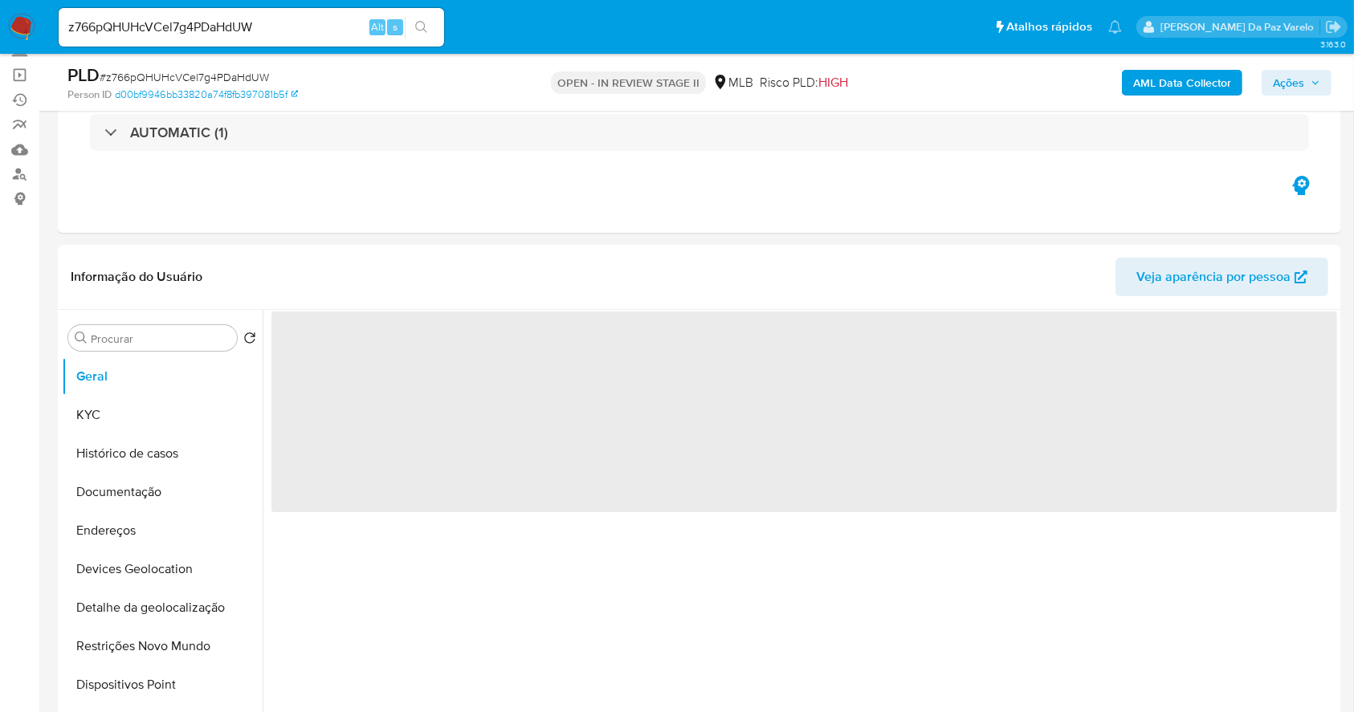
select select "10"
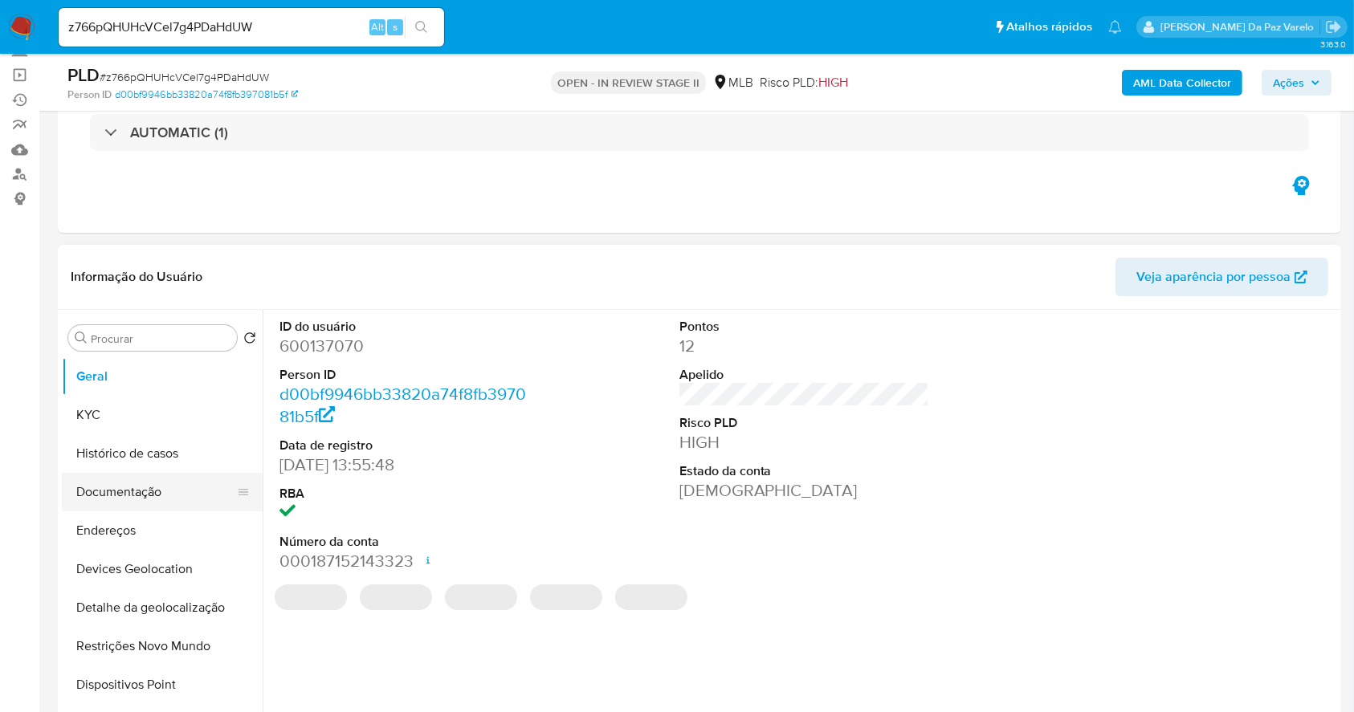
click at [137, 491] on button "Documentação" at bounding box center [156, 492] width 188 height 39
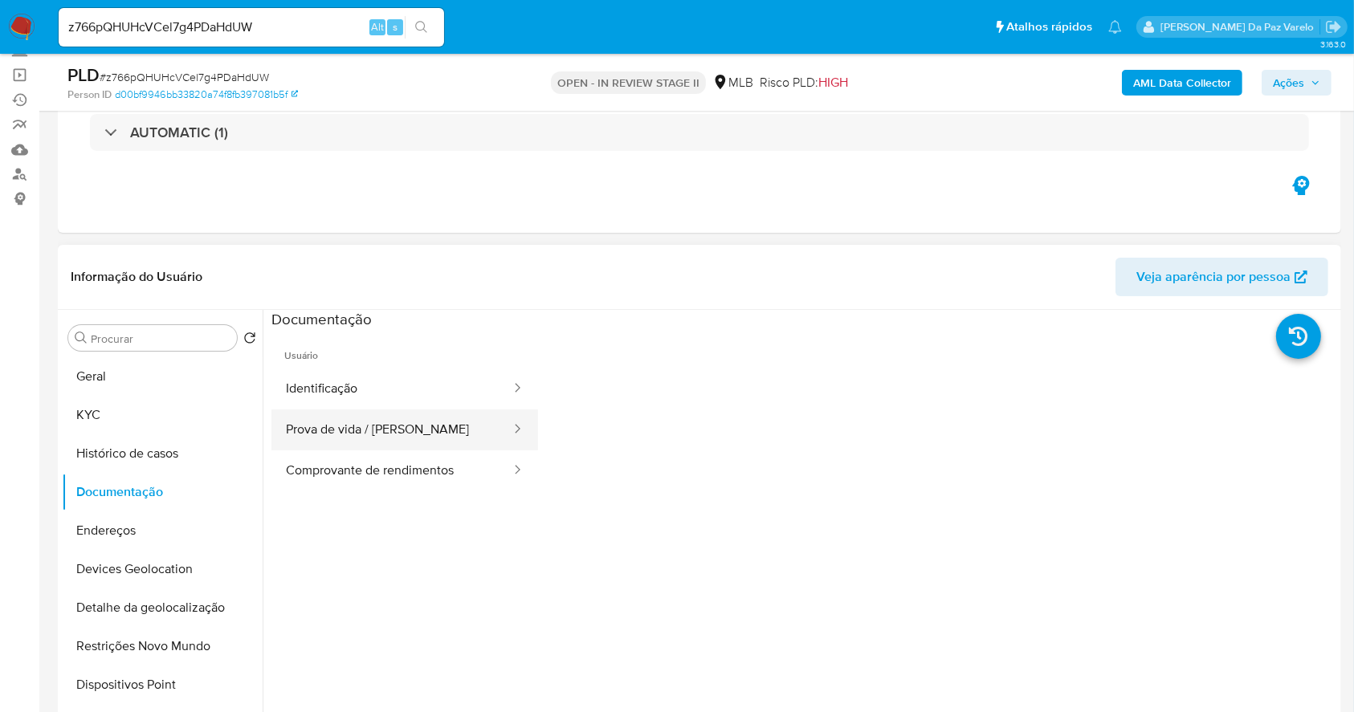
click at [375, 422] on button "Prova de vida / Selfie" at bounding box center [391, 430] width 241 height 41
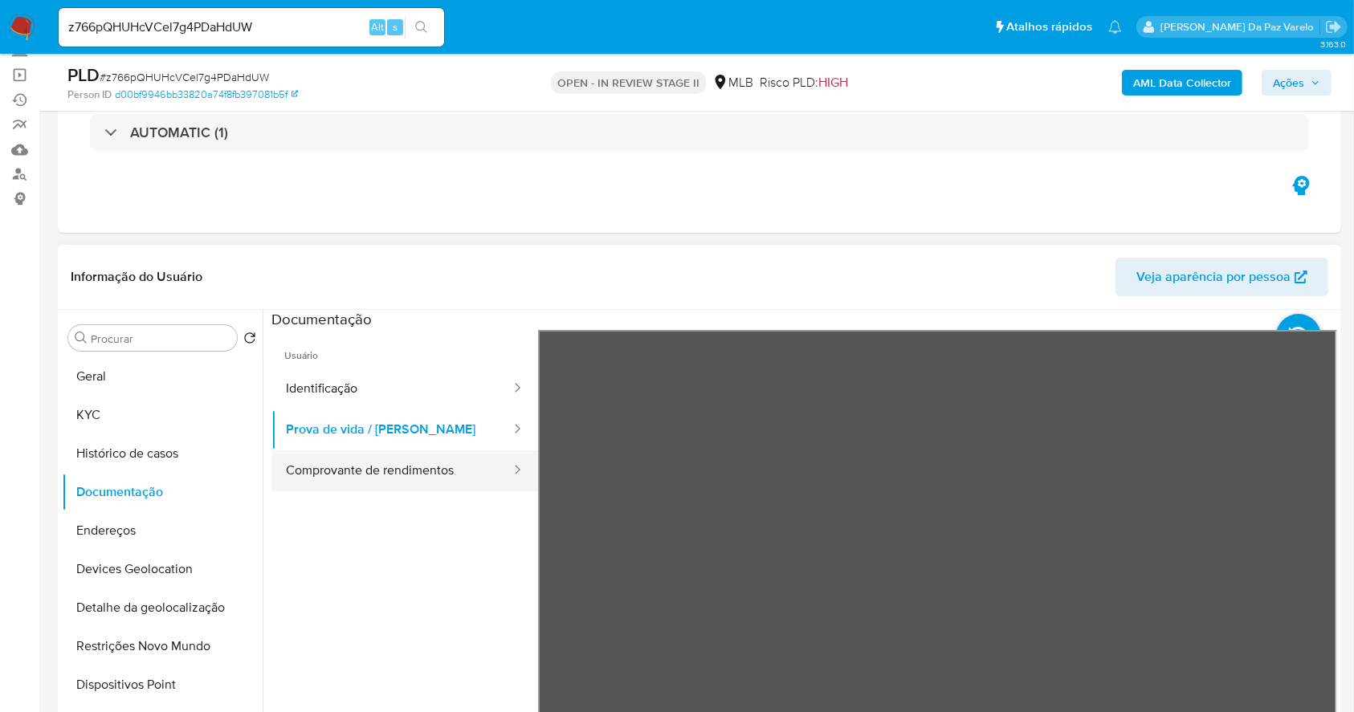
click at [416, 464] on button "Comprovante de rendimentos" at bounding box center [391, 471] width 241 height 41
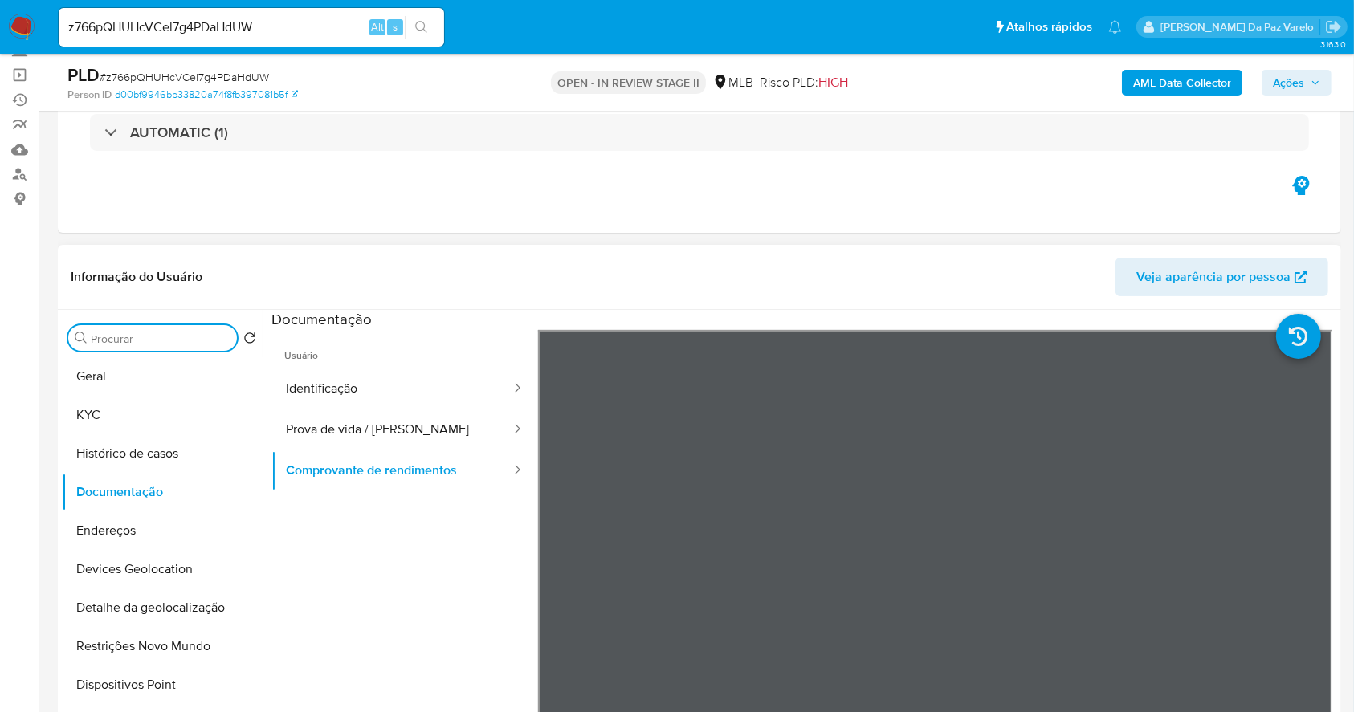
click at [165, 334] on input "Procurar" at bounding box center [161, 339] width 140 height 14
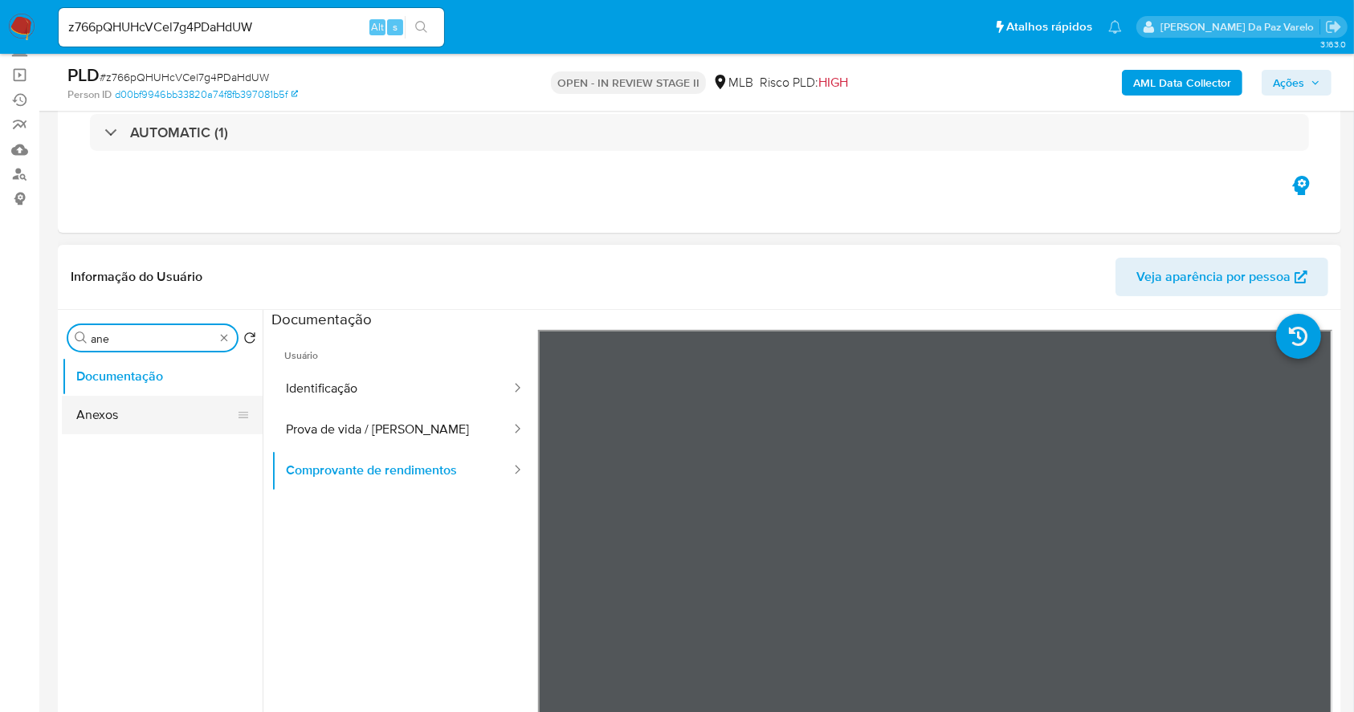
type input "ane"
click at [154, 414] on button "Anexos" at bounding box center [156, 415] width 188 height 39
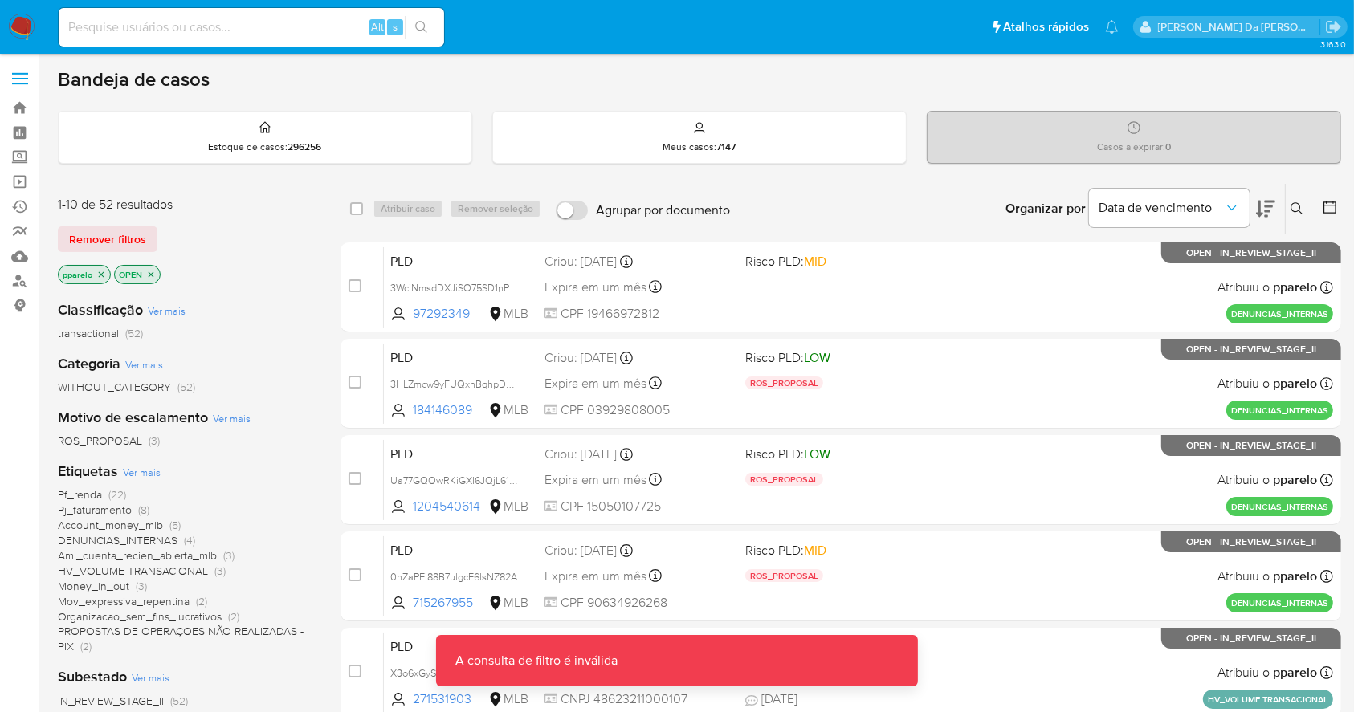
click at [337, 35] on input at bounding box center [251, 27] width 385 height 21
paste input "4mn61u27lcJsoA52ev3a4T0W"
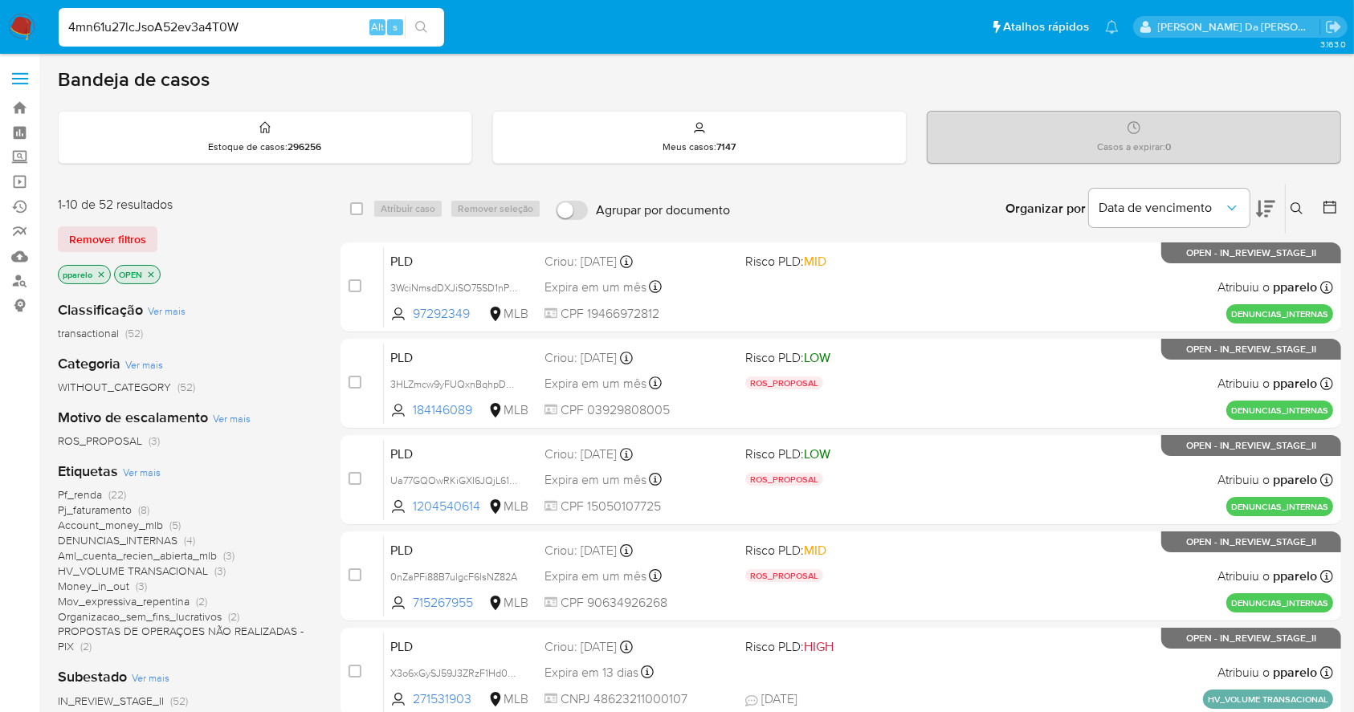
type input "4mn61u27lcJsoA52ev3a4T0W"
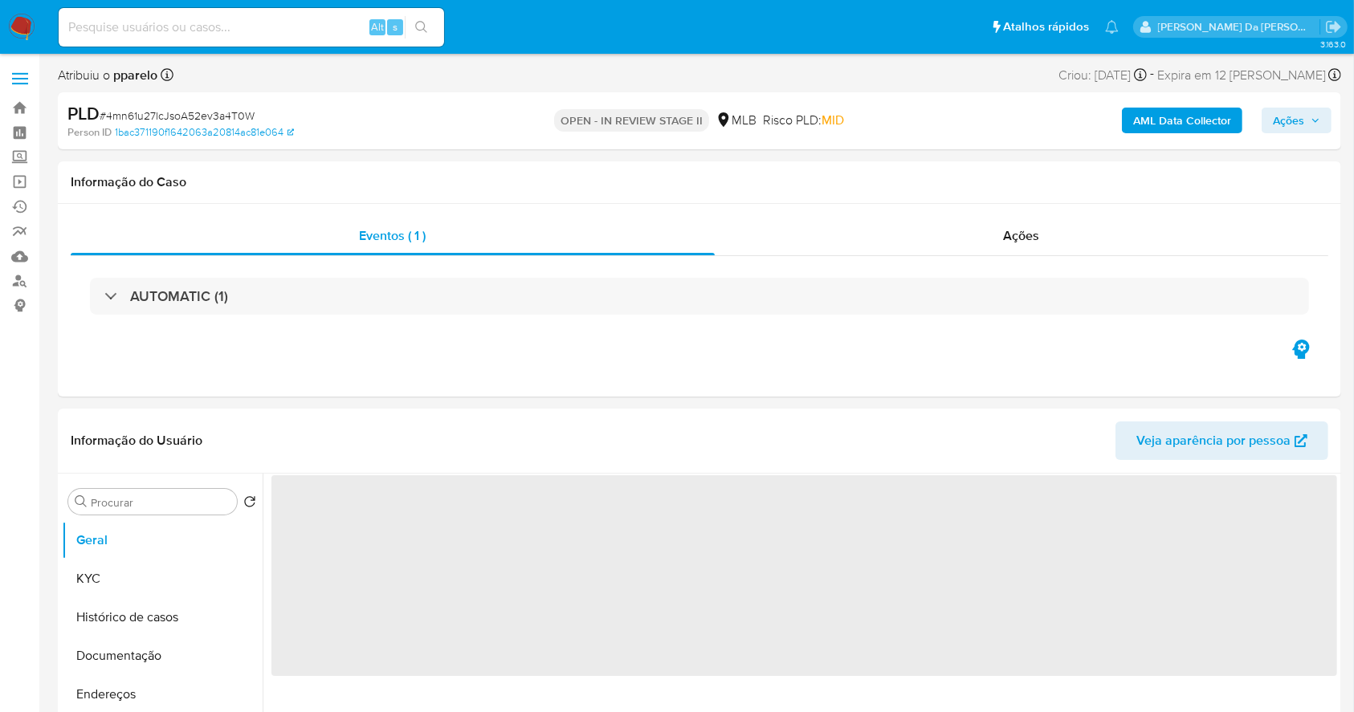
select select "10"
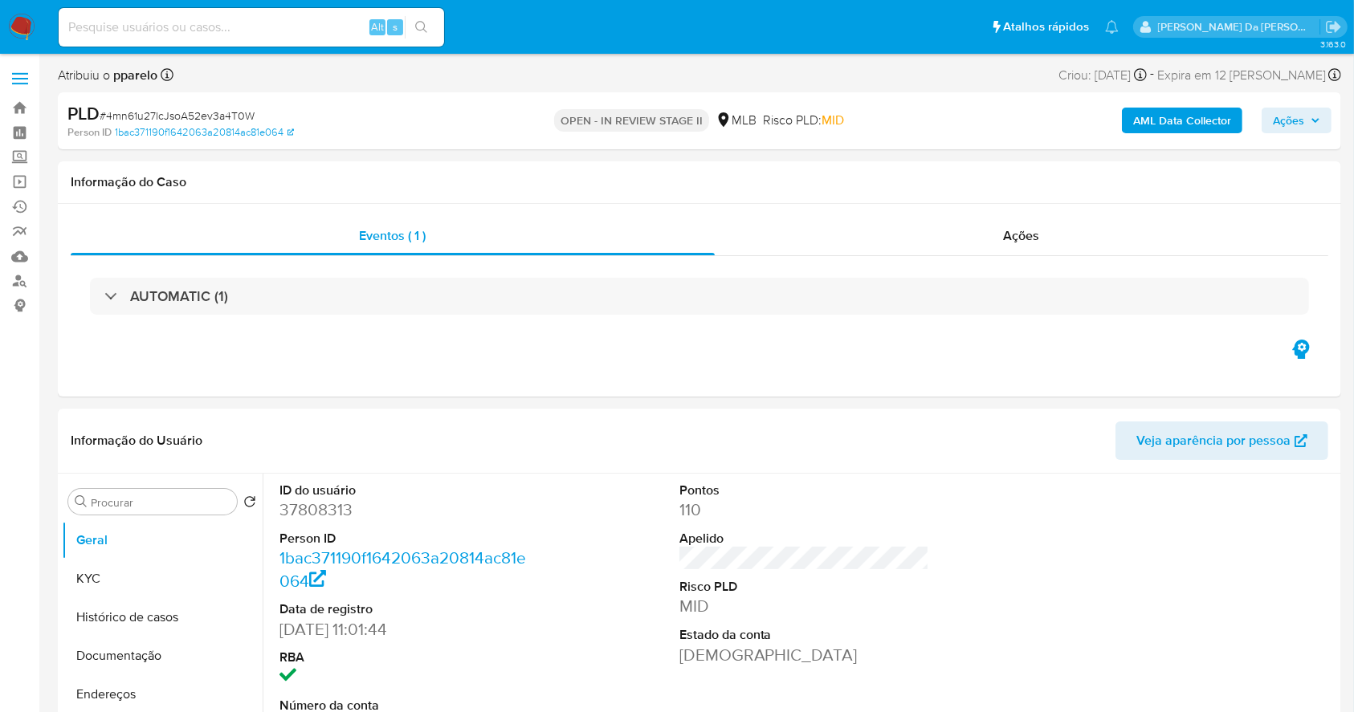
click at [1278, 116] on span "Ações" at bounding box center [1288, 121] width 31 height 26
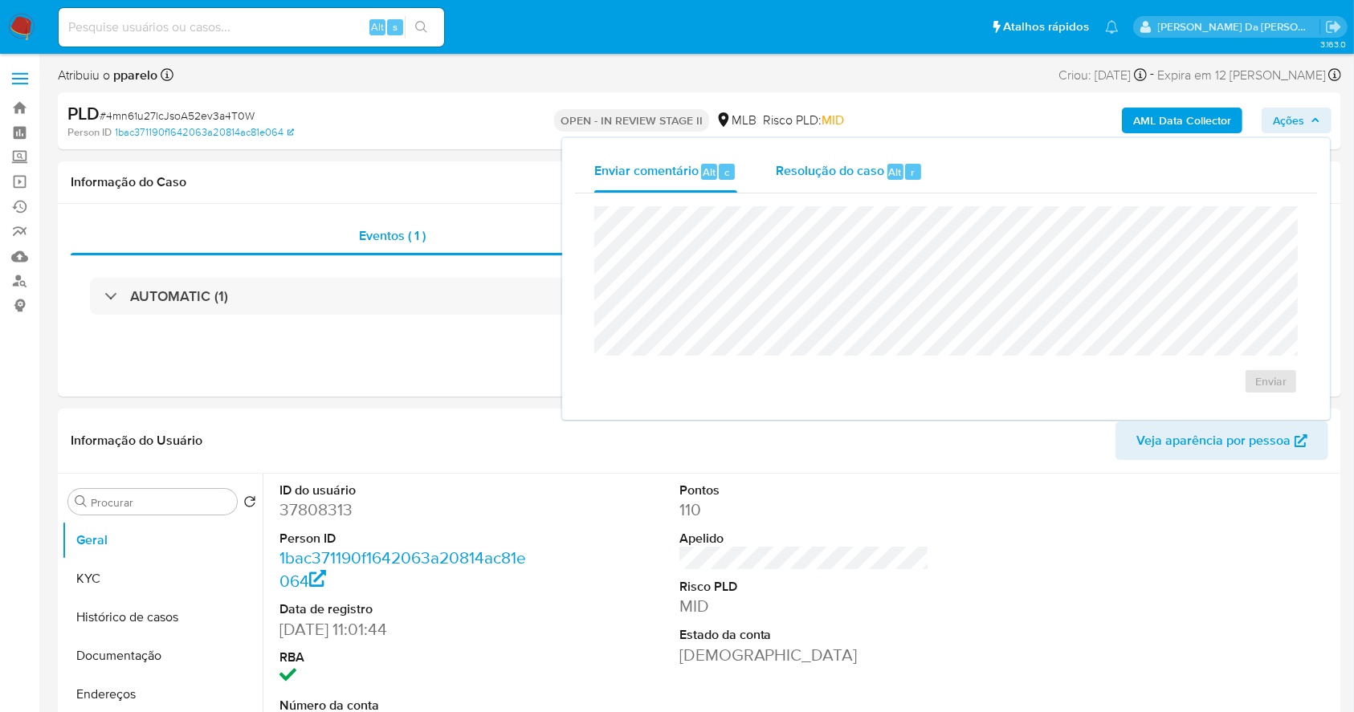
click at [838, 186] on div "Resolução do caso Alt r" at bounding box center [849, 172] width 147 height 42
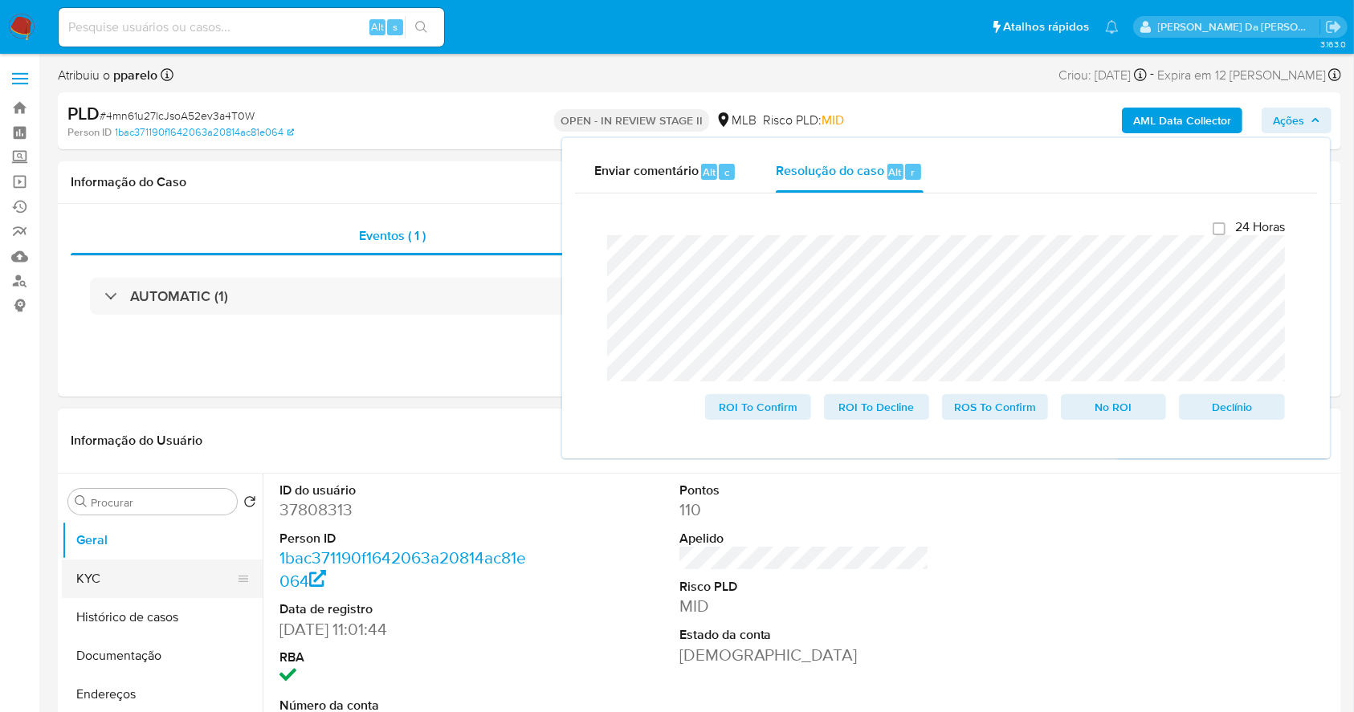
click at [147, 585] on button "KYC" at bounding box center [156, 579] width 188 height 39
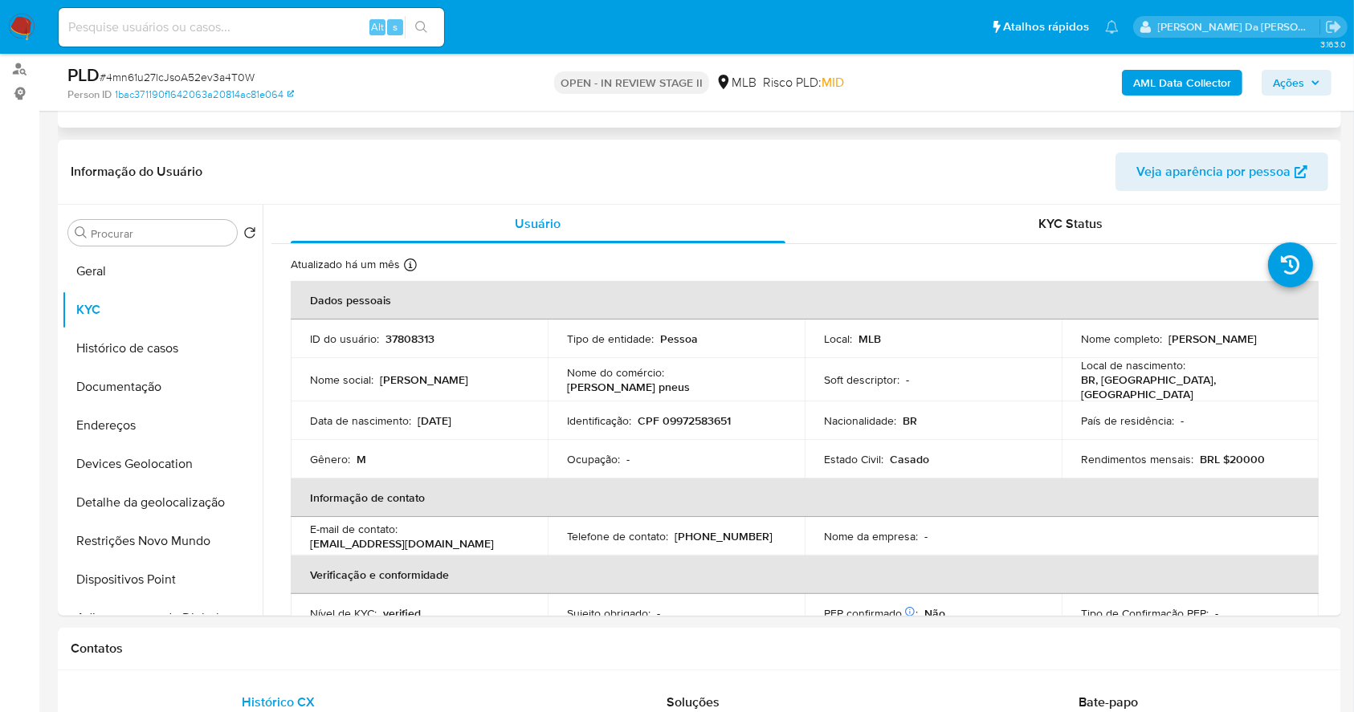
scroll to position [214, 0]
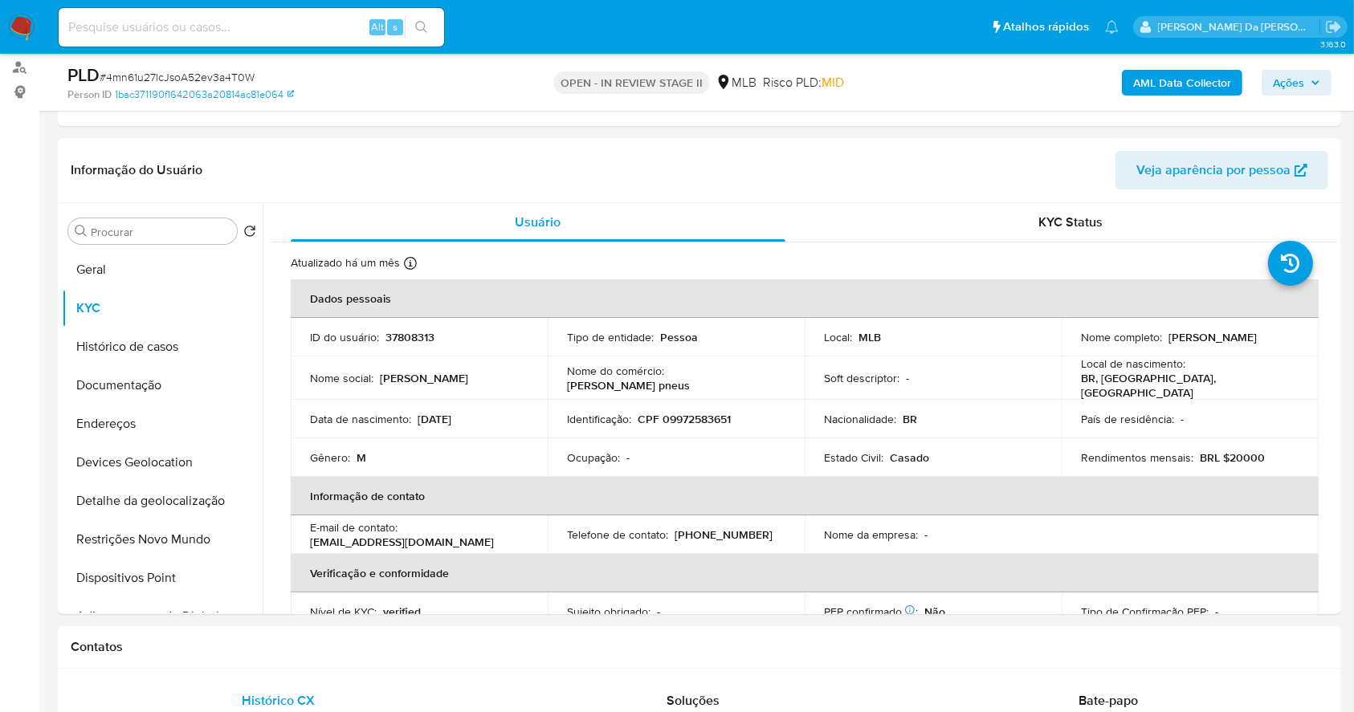
click at [1295, 81] on span "Ações" at bounding box center [1288, 83] width 31 height 26
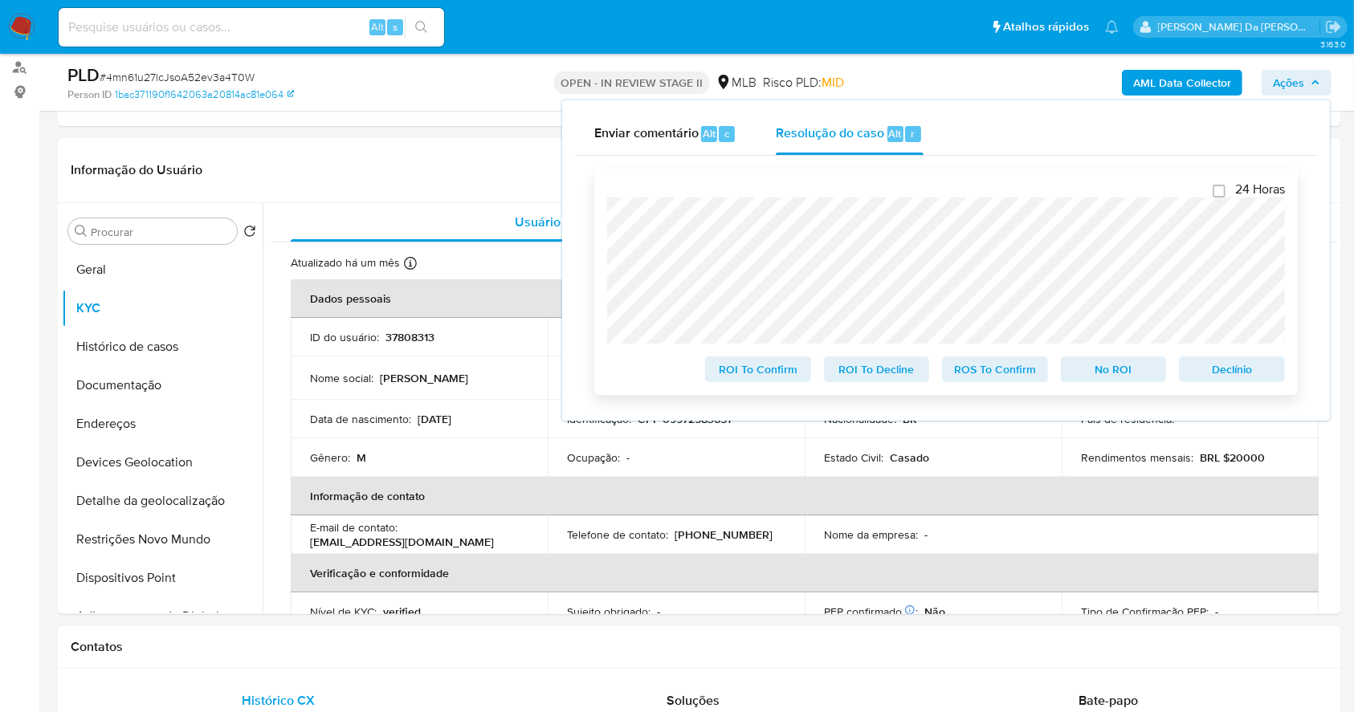
click at [1227, 370] on span "Declínio" at bounding box center [1232, 369] width 84 height 22
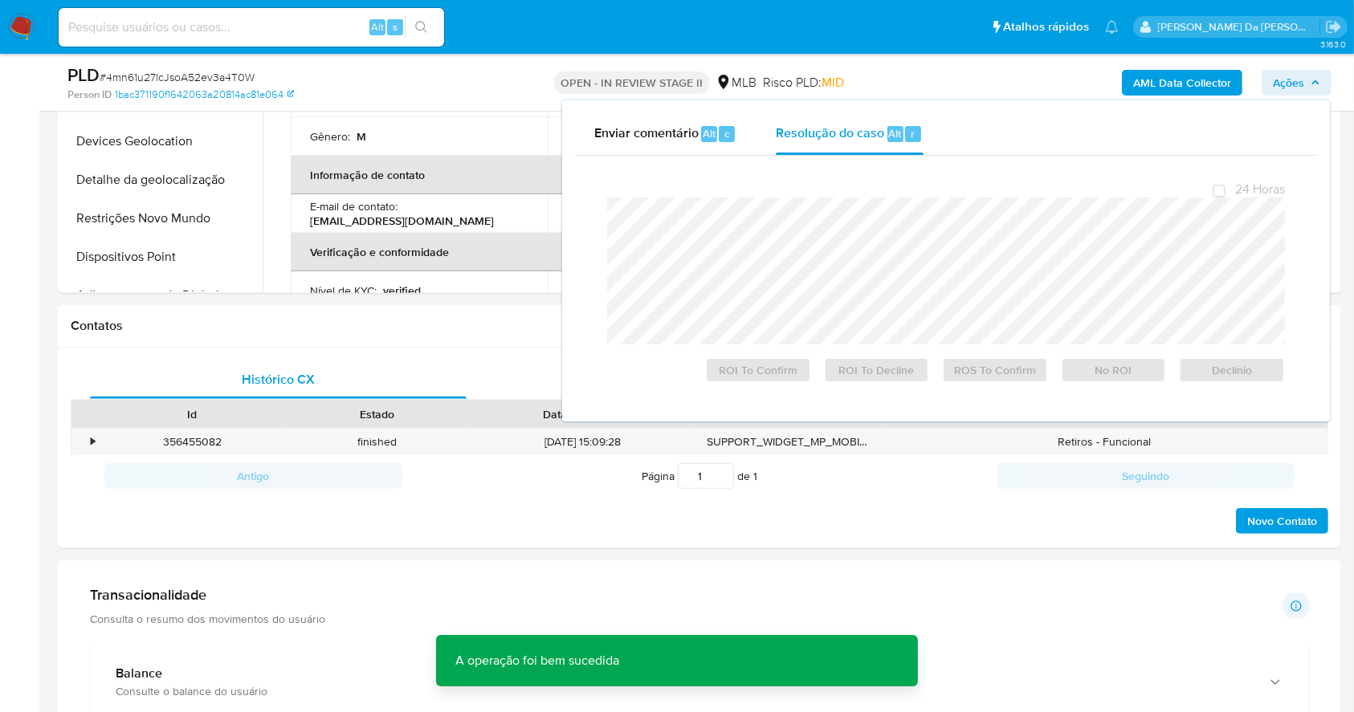
click at [214, 73] on span "# 4mn61u27lcJsoA52ev3a4T0W" at bounding box center [177, 77] width 155 height 16
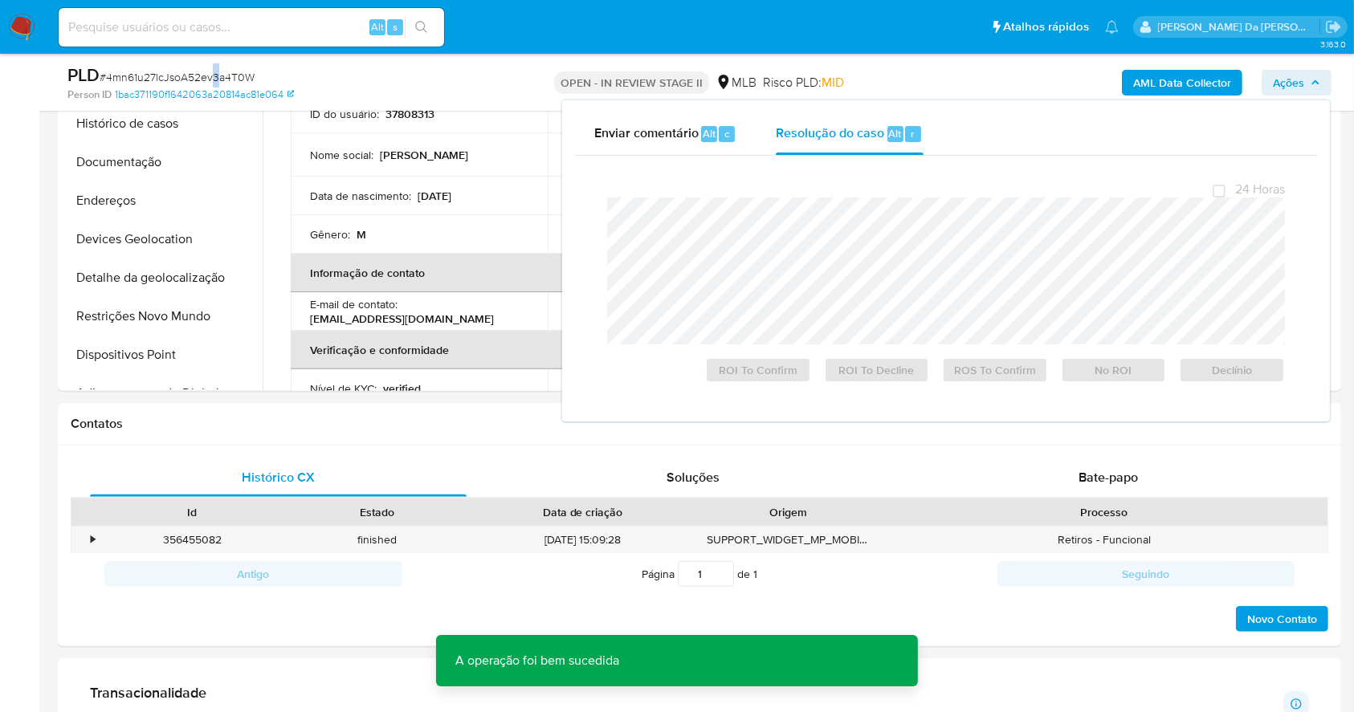
scroll to position [428, 0]
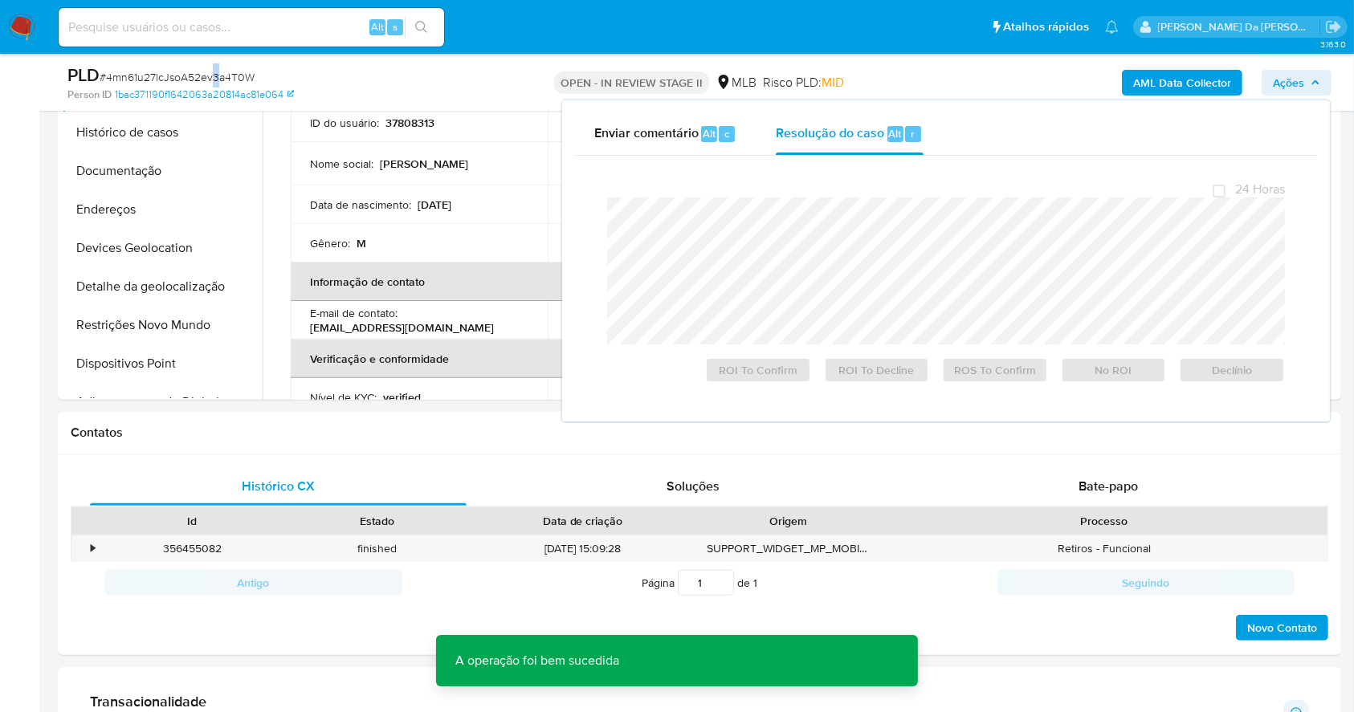
click at [214, 73] on span "# 4mn61u27lcJsoA52ev3a4T0W" at bounding box center [177, 77] width 155 height 16
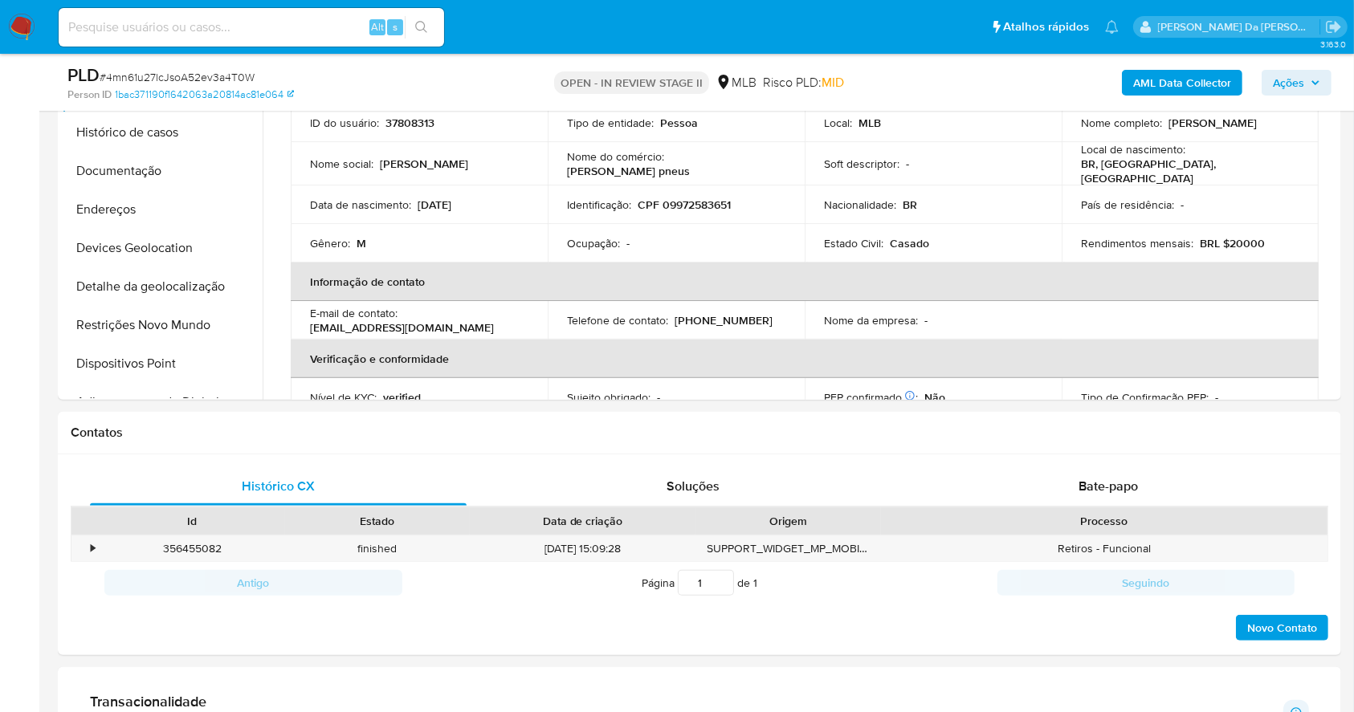
click at [225, 75] on span "# 4mn61u27lcJsoA52ev3a4T0W" at bounding box center [177, 77] width 155 height 16
copy span "4mn61u27lcJsoA52ev3a4T0W"
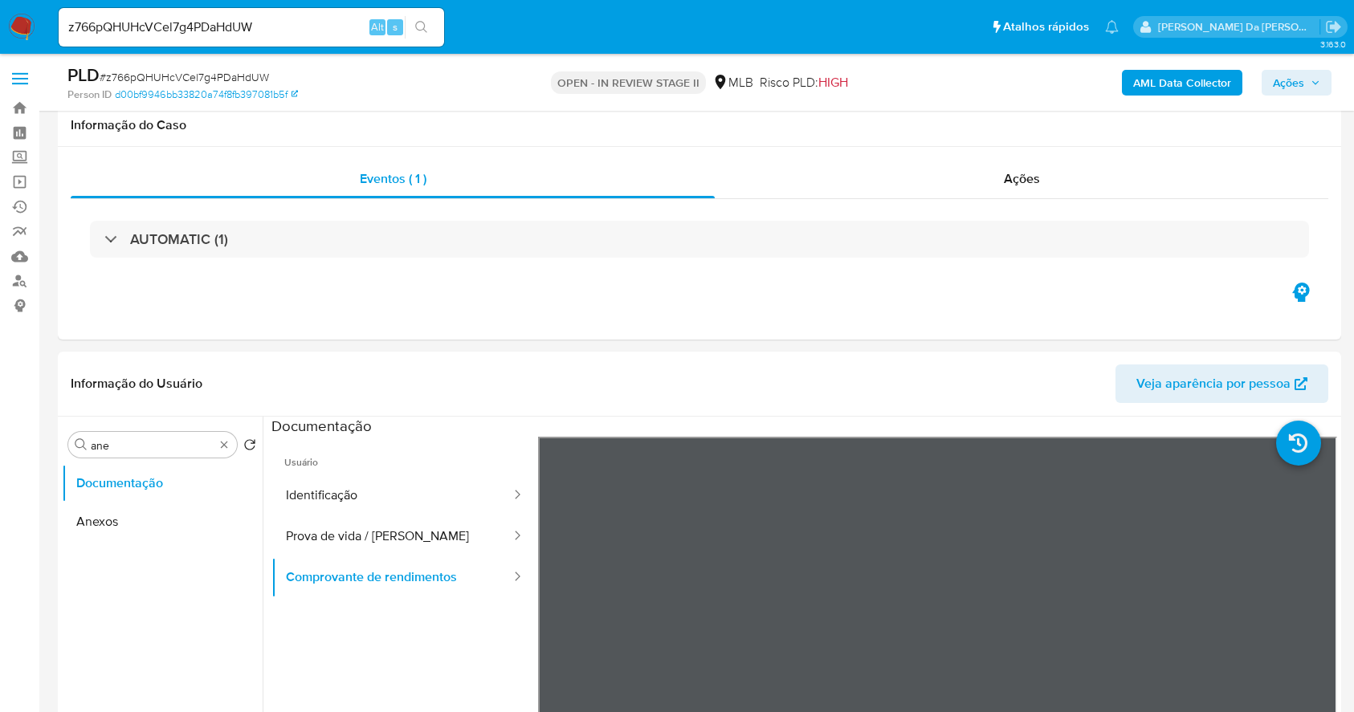
select select "10"
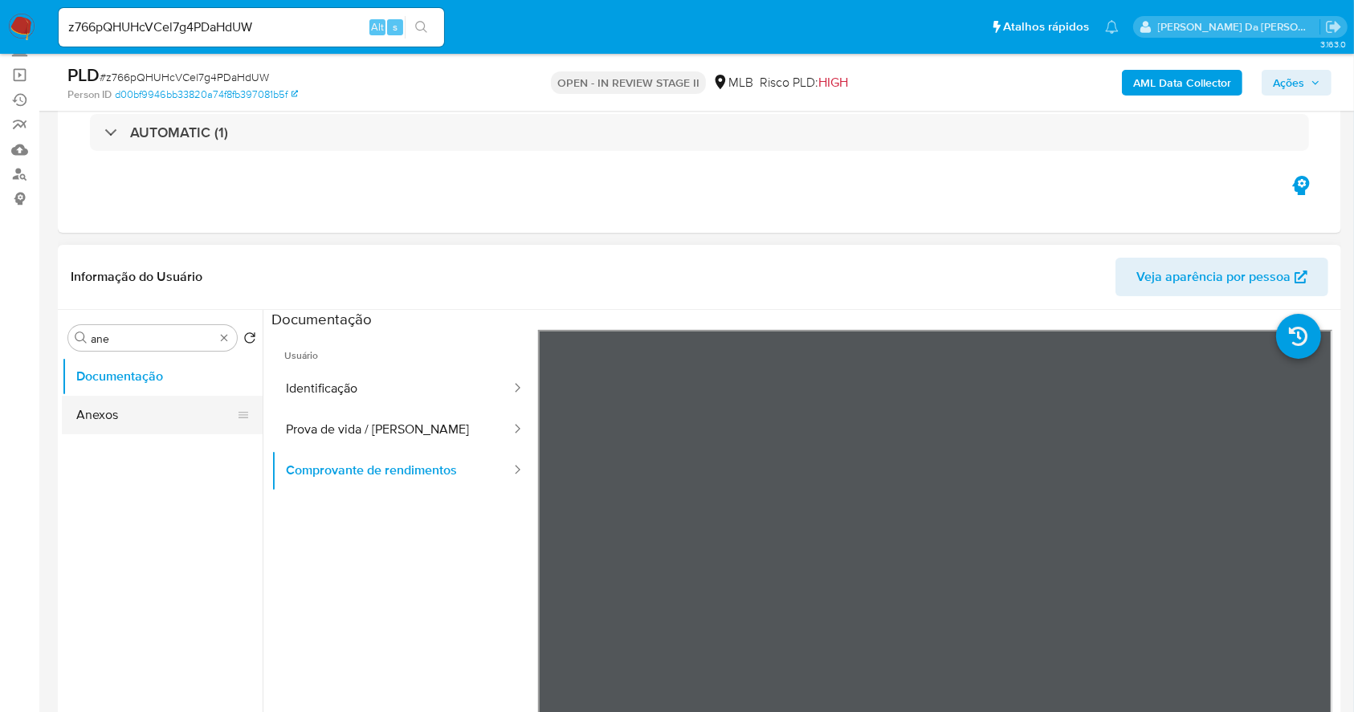
click at [179, 409] on button "Anexos" at bounding box center [156, 415] width 188 height 39
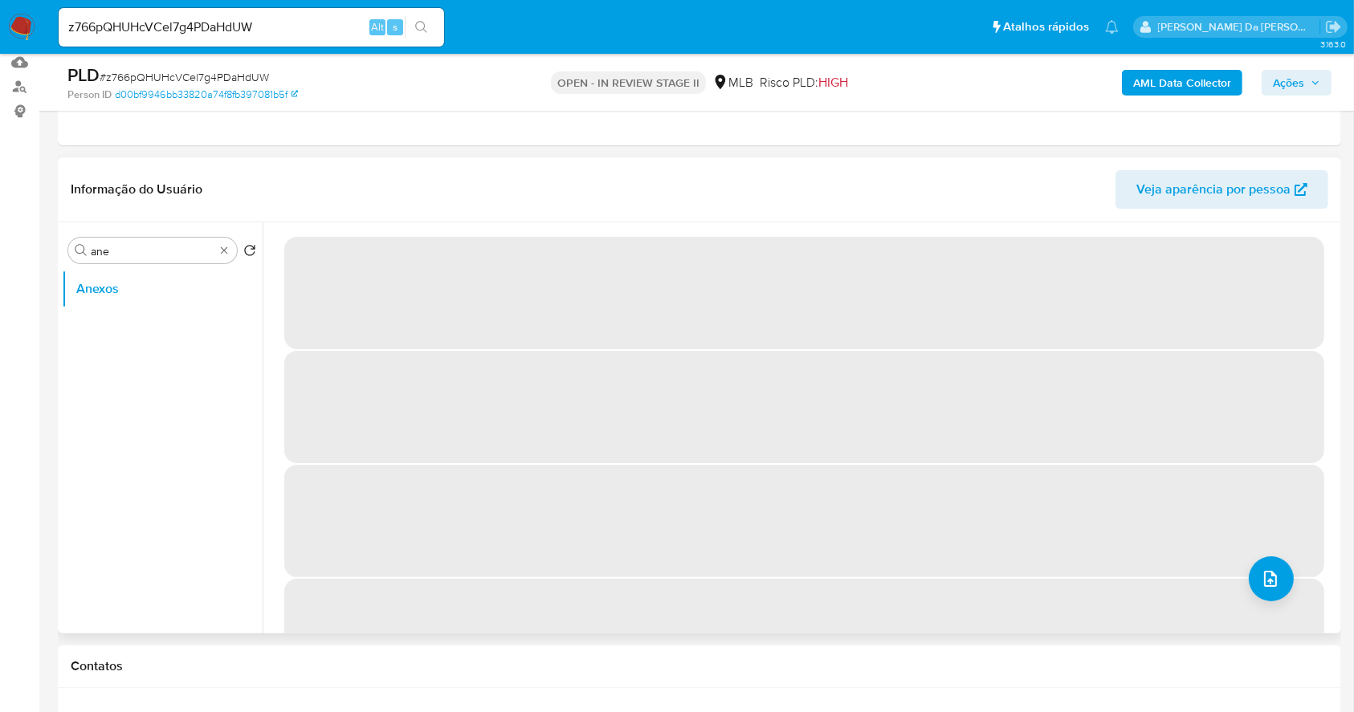
scroll to position [214, 0]
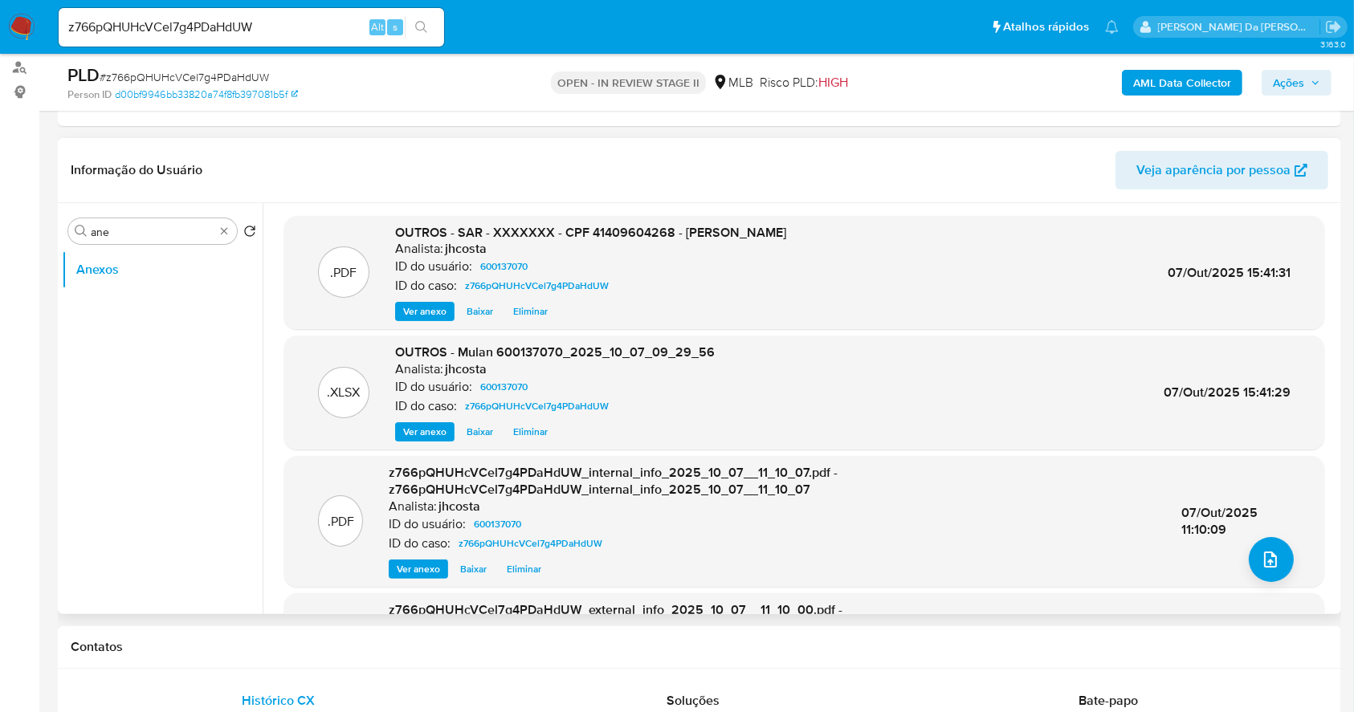
click at [441, 315] on span "Ver anexo" at bounding box center [424, 312] width 43 height 16
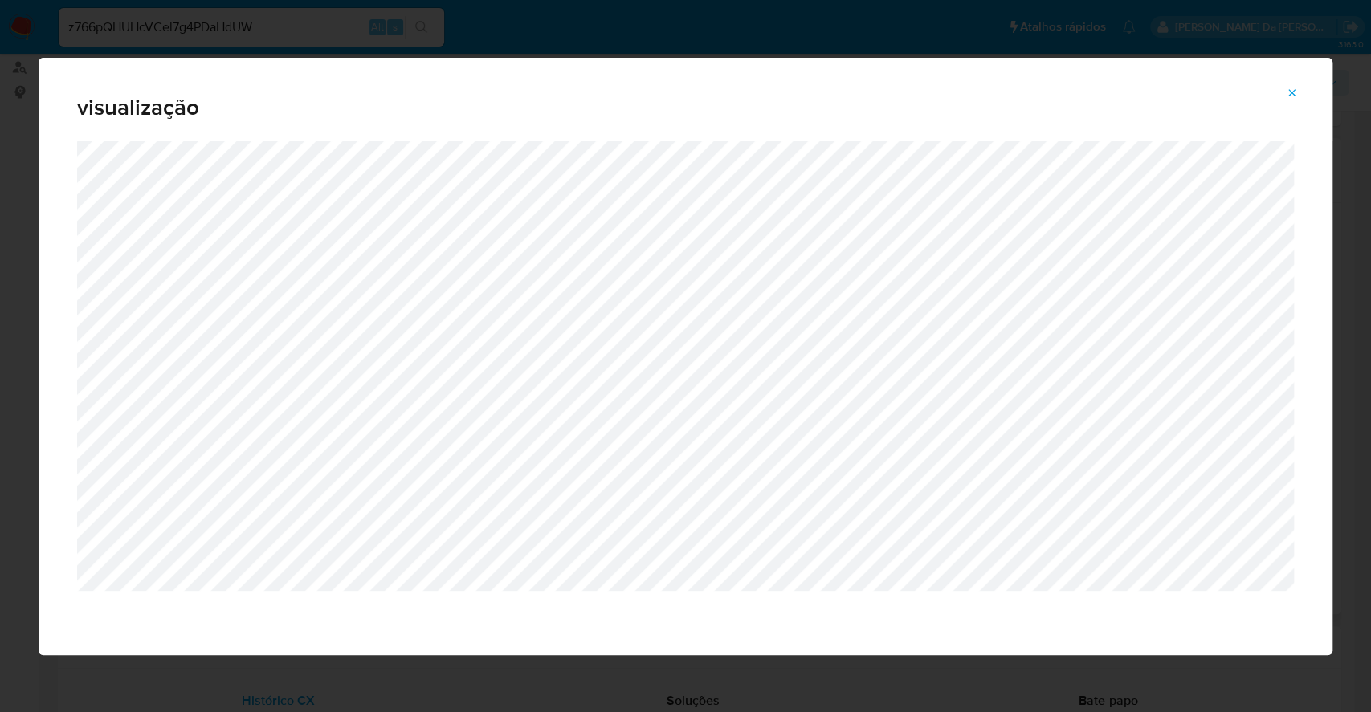
click at [1294, 89] on icon "Attachment preview" at bounding box center [1292, 93] width 13 height 13
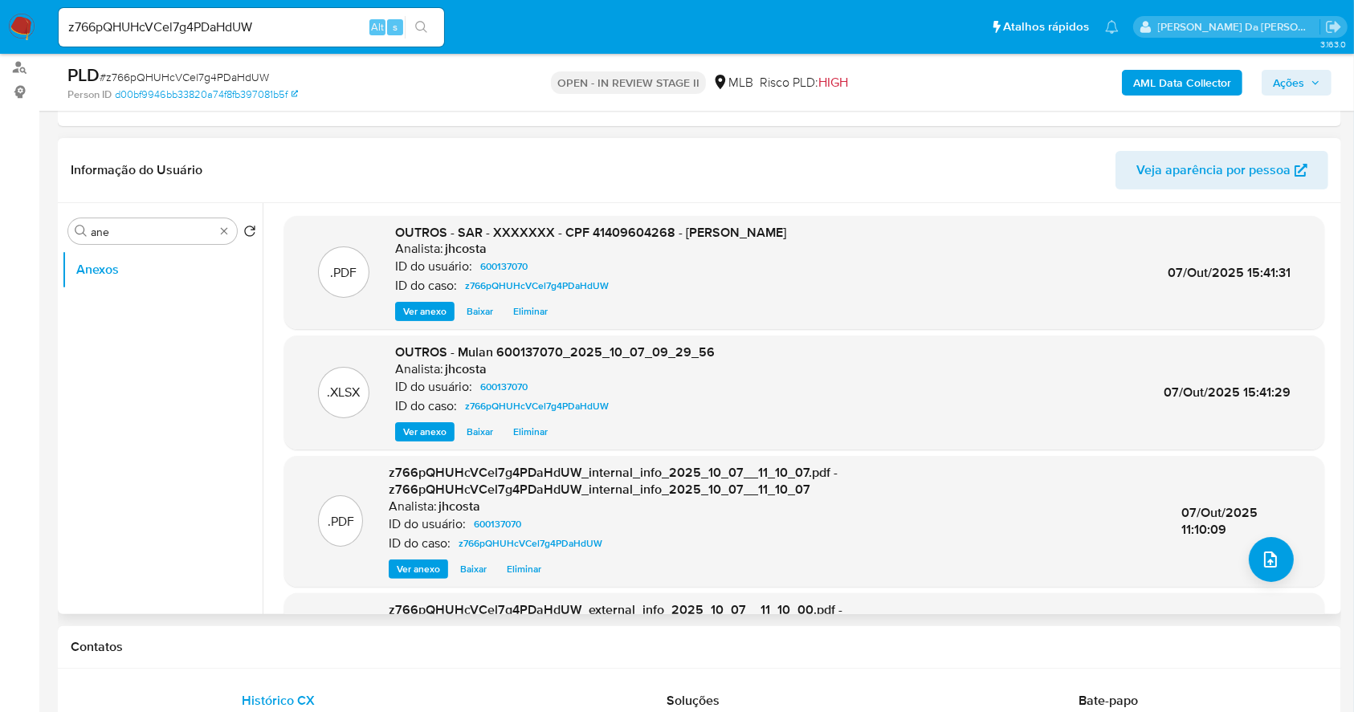
click at [423, 307] on span "Ver anexo" at bounding box center [424, 312] width 43 height 16
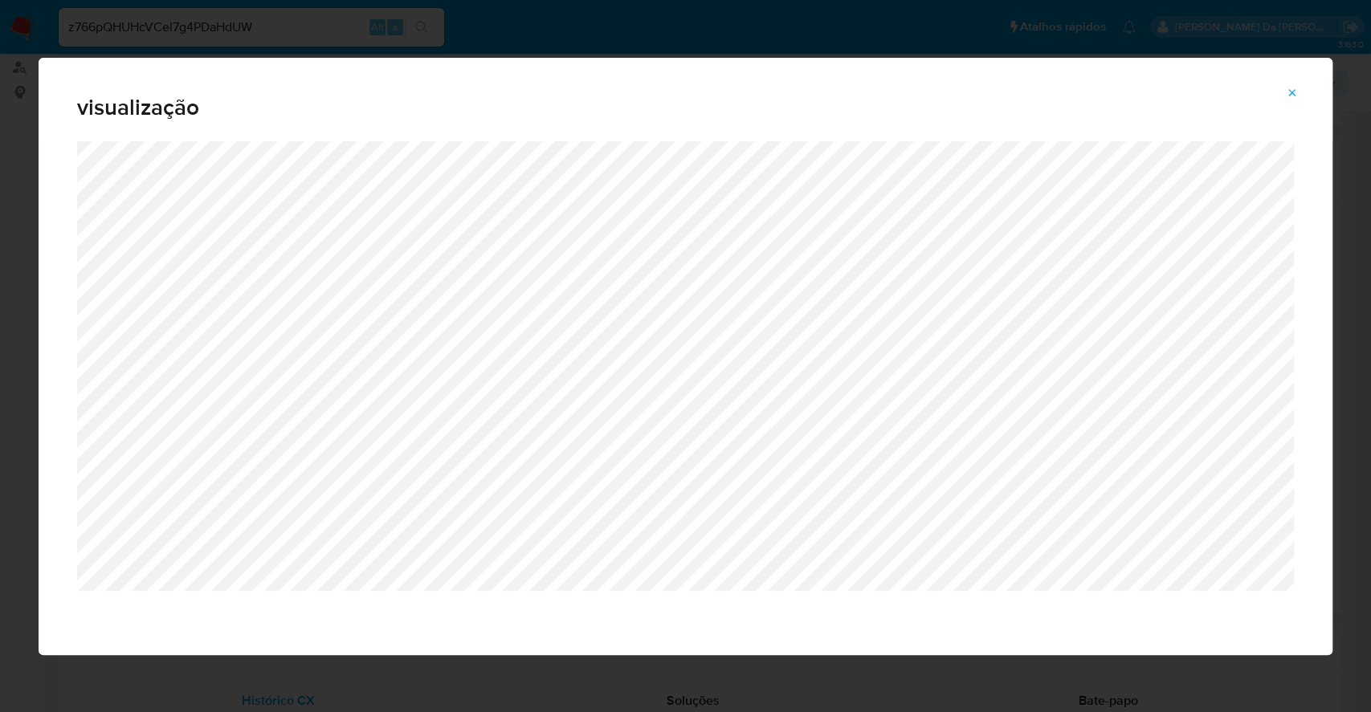
click at [1291, 90] on icon "Attachment preview" at bounding box center [1292, 93] width 13 height 13
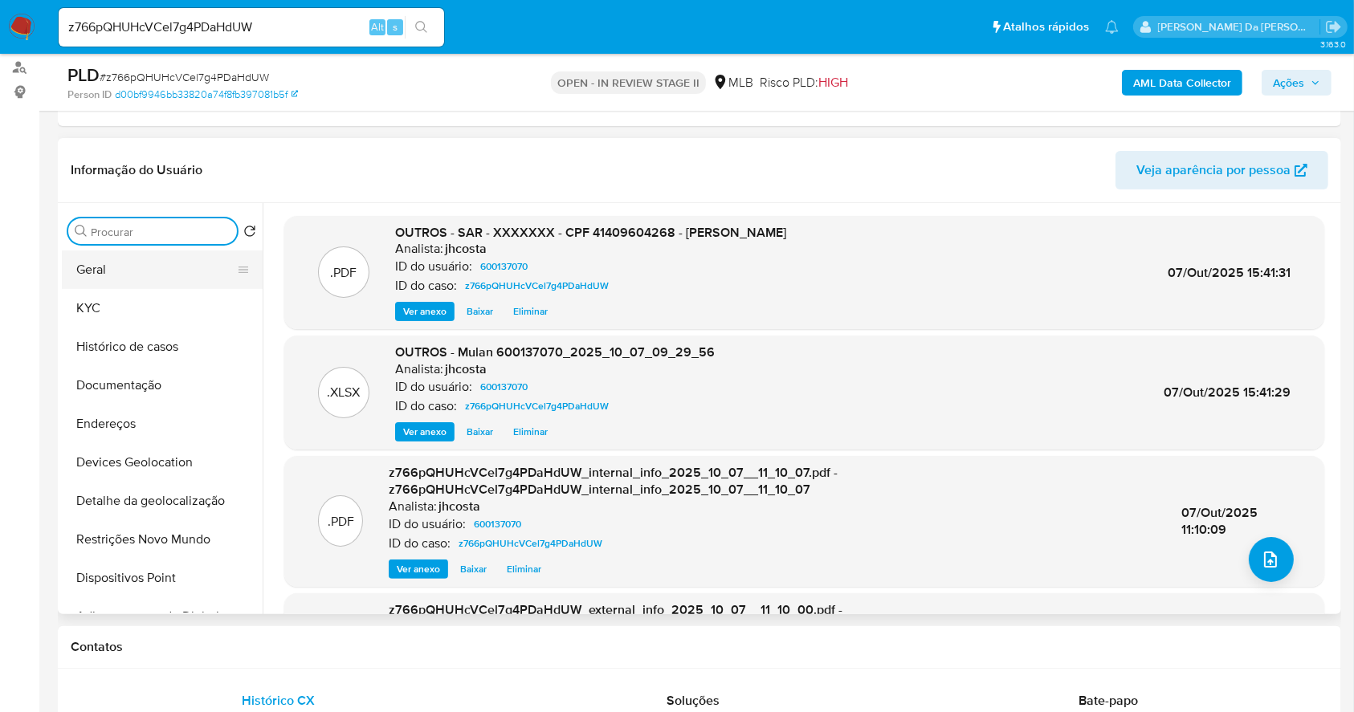
click at [130, 268] on button "Geral" at bounding box center [156, 270] width 188 height 39
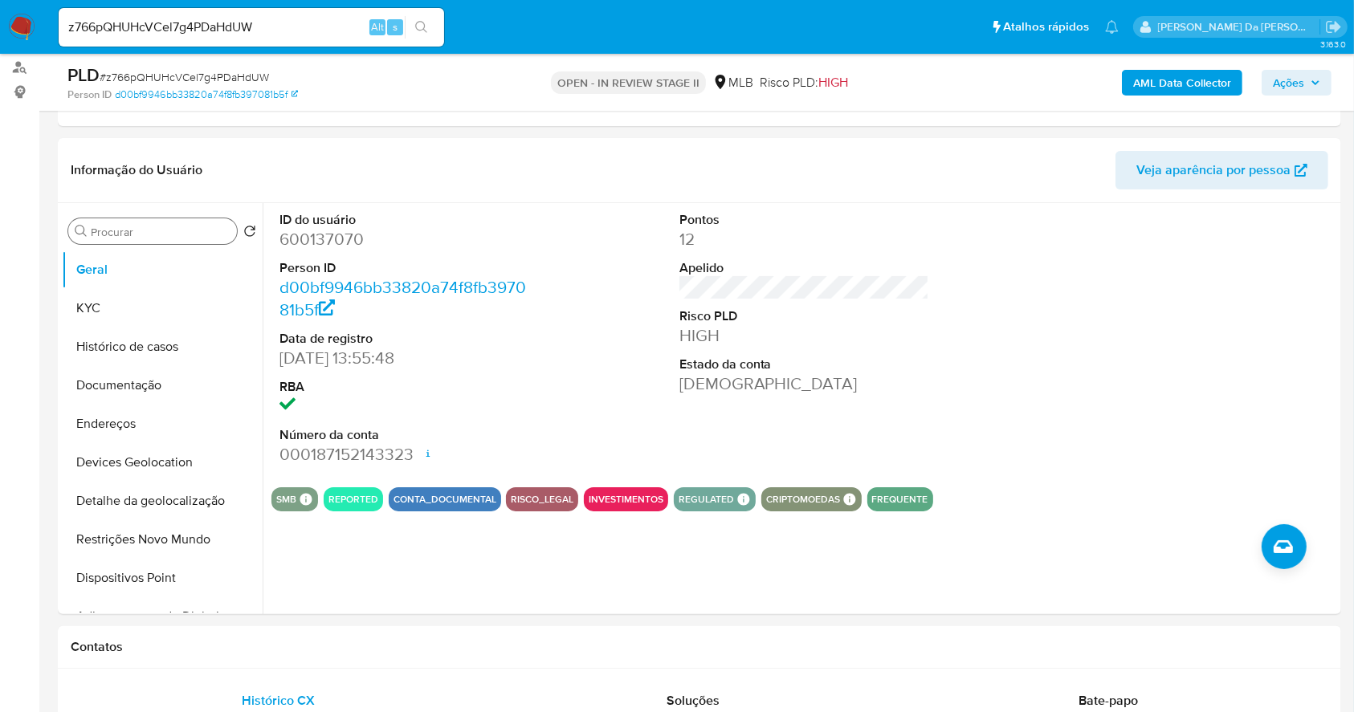
click at [251, 35] on input "z766pQHUHcVCel7g4PDaHdUW" at bounding box center [251, 27] width 385 height 21
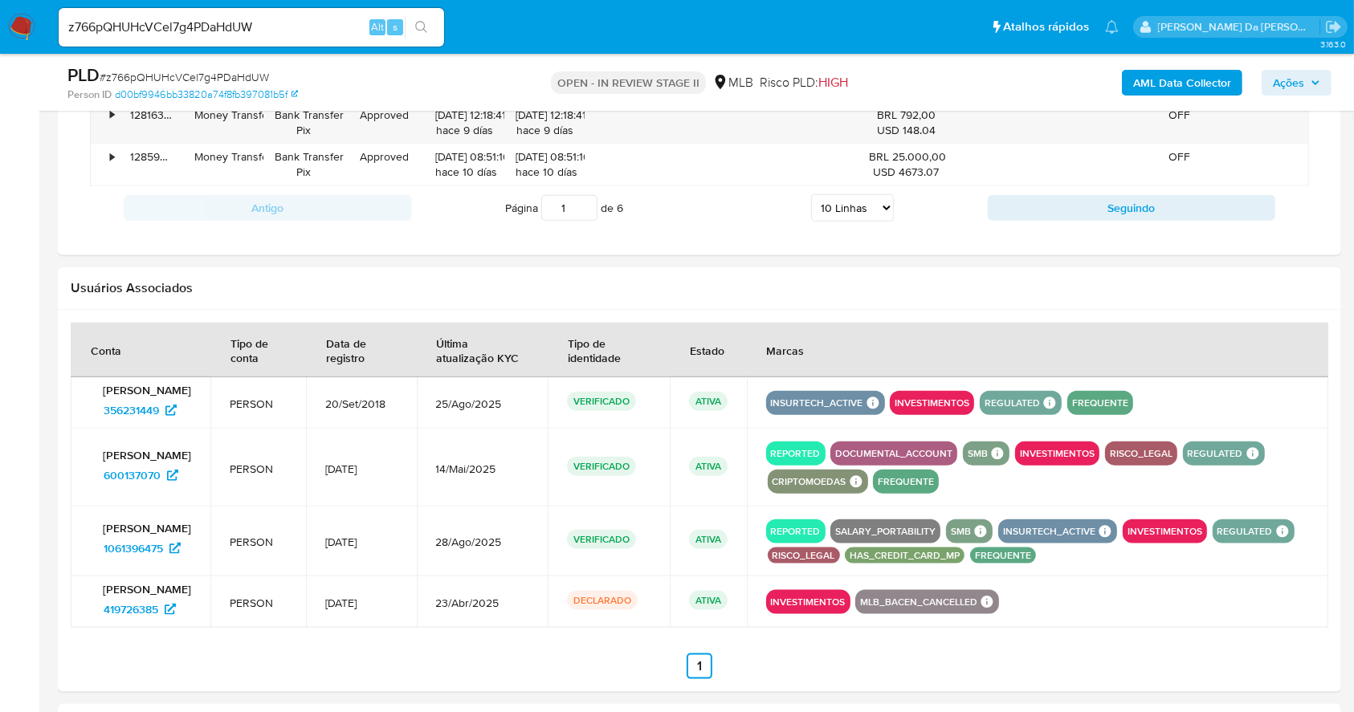
click at [206, 39] on div "z766pQHUHcVCel7g4PDaHdUW Alt s" at bounding box center [251, 27] width 385 height 39
click at [207, 22] on input "z766pQHUHcVCel7g4PDaHdUW" at bounding box center [251, 27] width 385 height 21
drag, startPoint x: 207, startPoint y: 22, endPoint x: 186, endPoint y: 55, distance: 39.4
click at [209, 22] on input "z766pQHUHcVCel7g4PDaHdUW" at bounding box center [251, 27] width 385 height 21
paste input "LPNPBrZTHK46JwyMIxhyF0Bp"
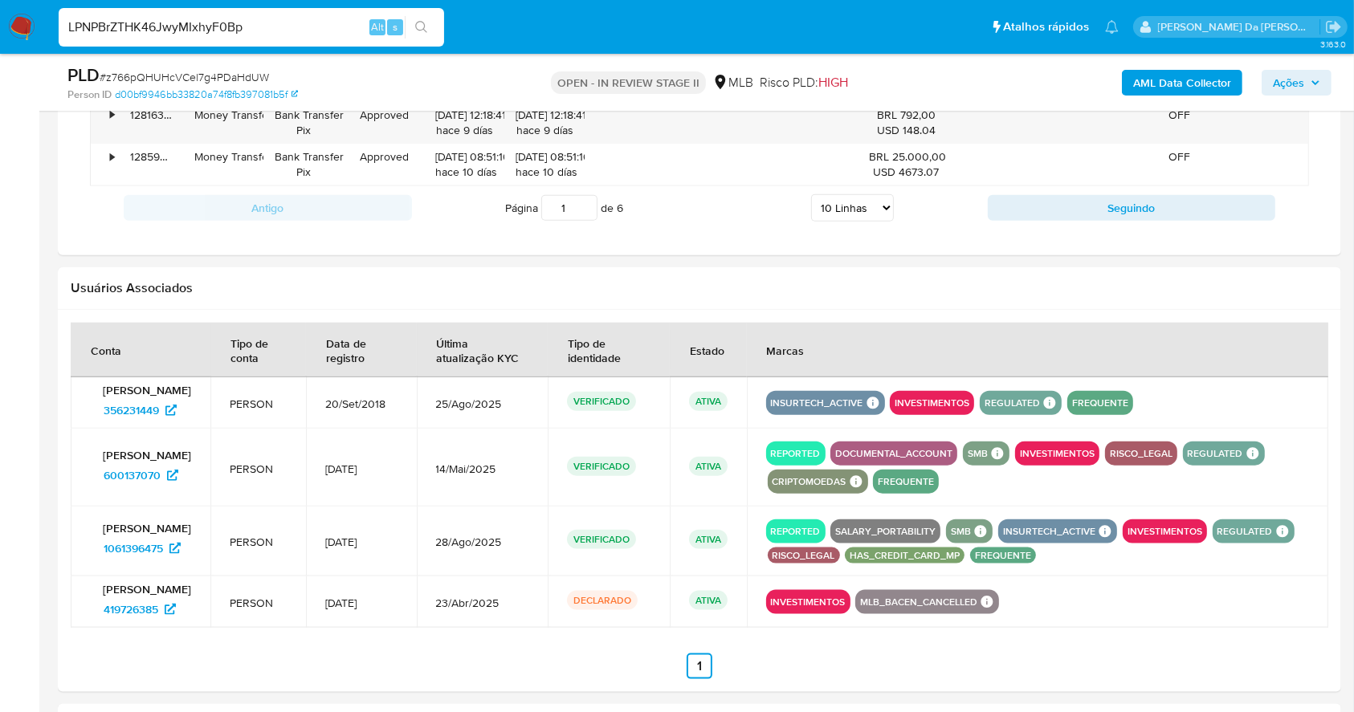
type input "LPNPBrZTHK46JwyMIxhyF0Bp"
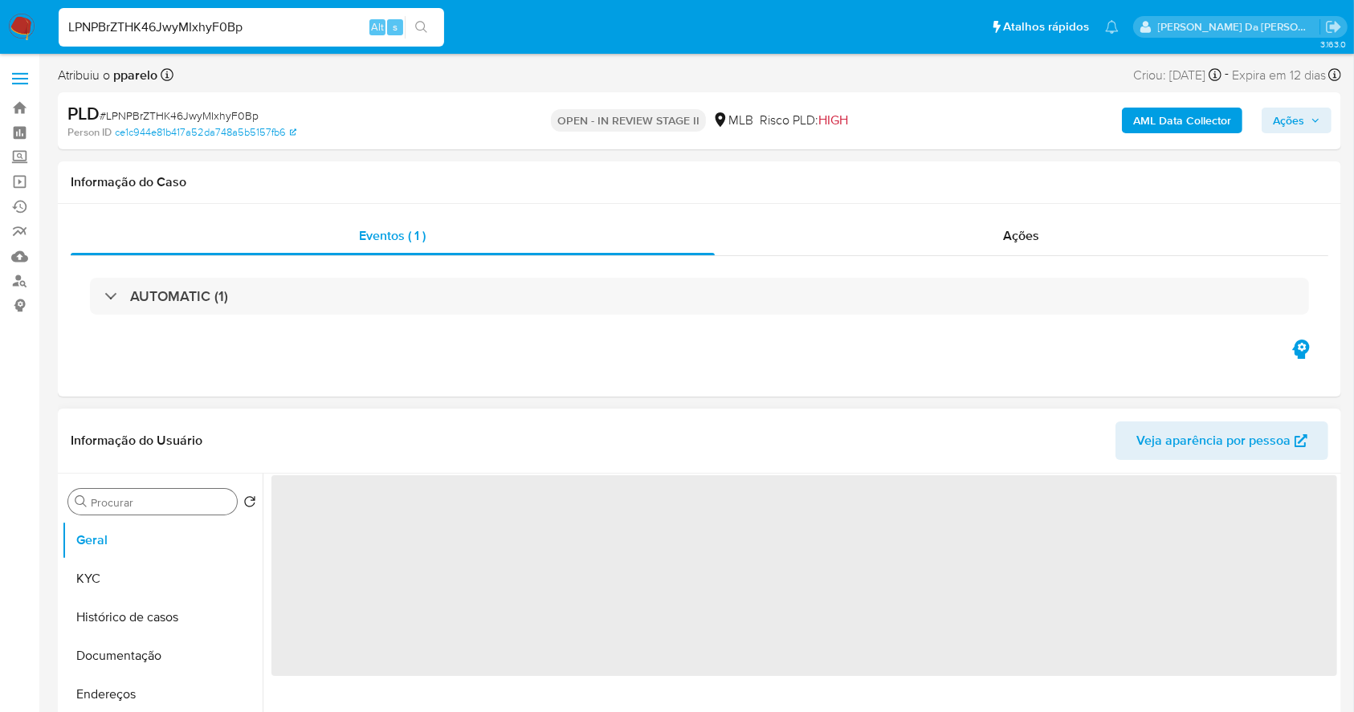
select select "10"
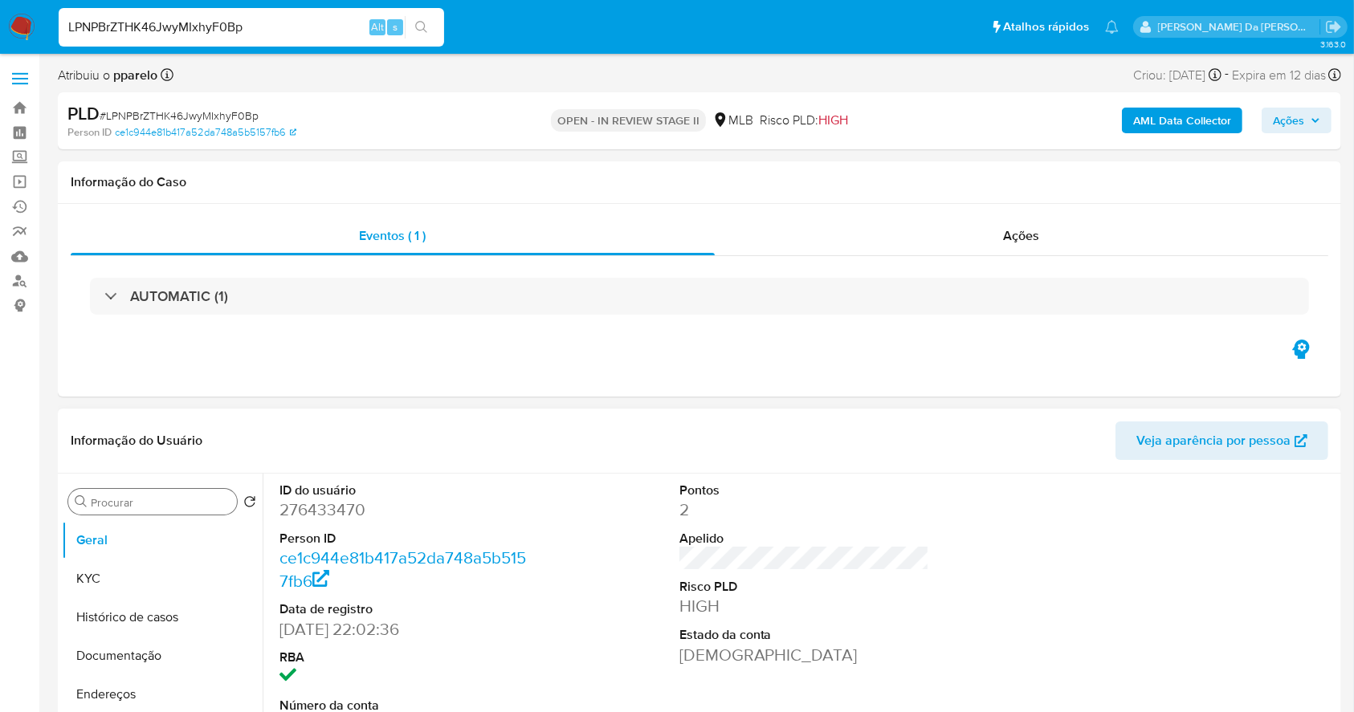
click at [140, 508] on input "Procurar" at bounding box center [161, 502] width 140 height 14
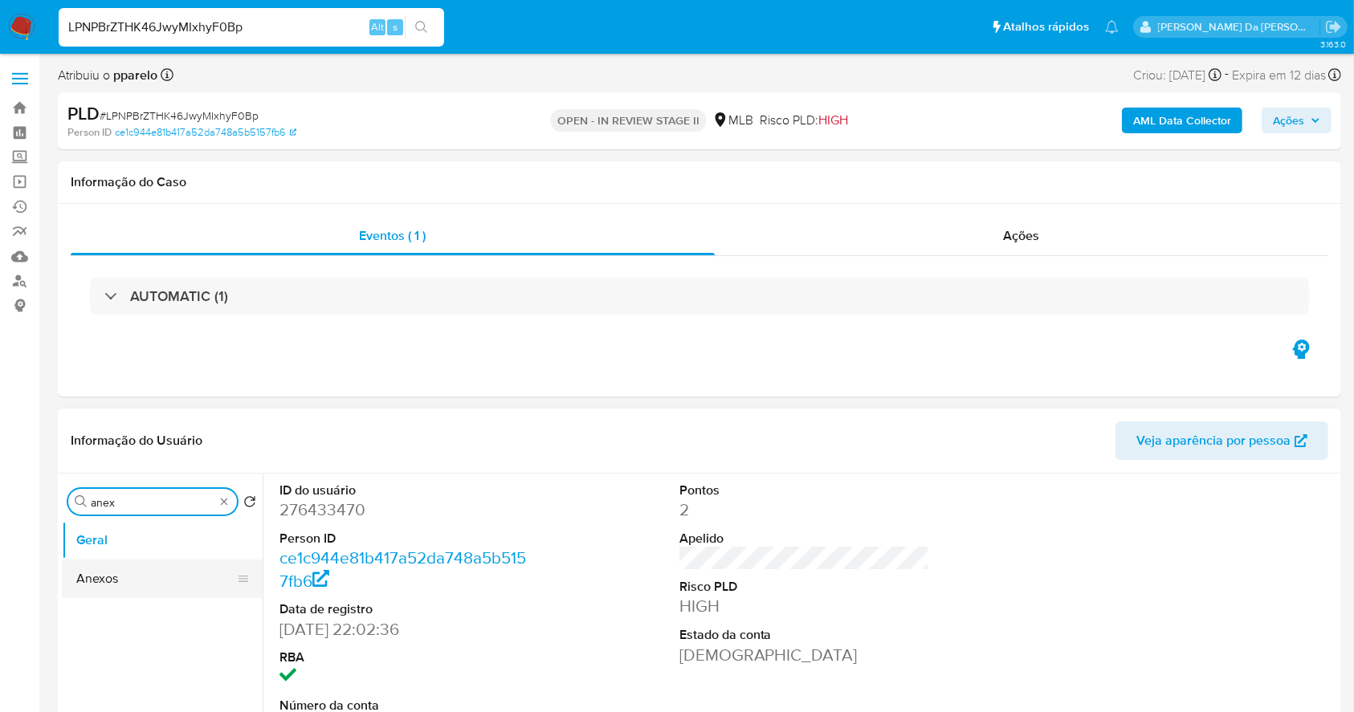
type input "anex"
click at [130, 573] on button "Anexos" at bounding box center [156, 579] width 188 height 39
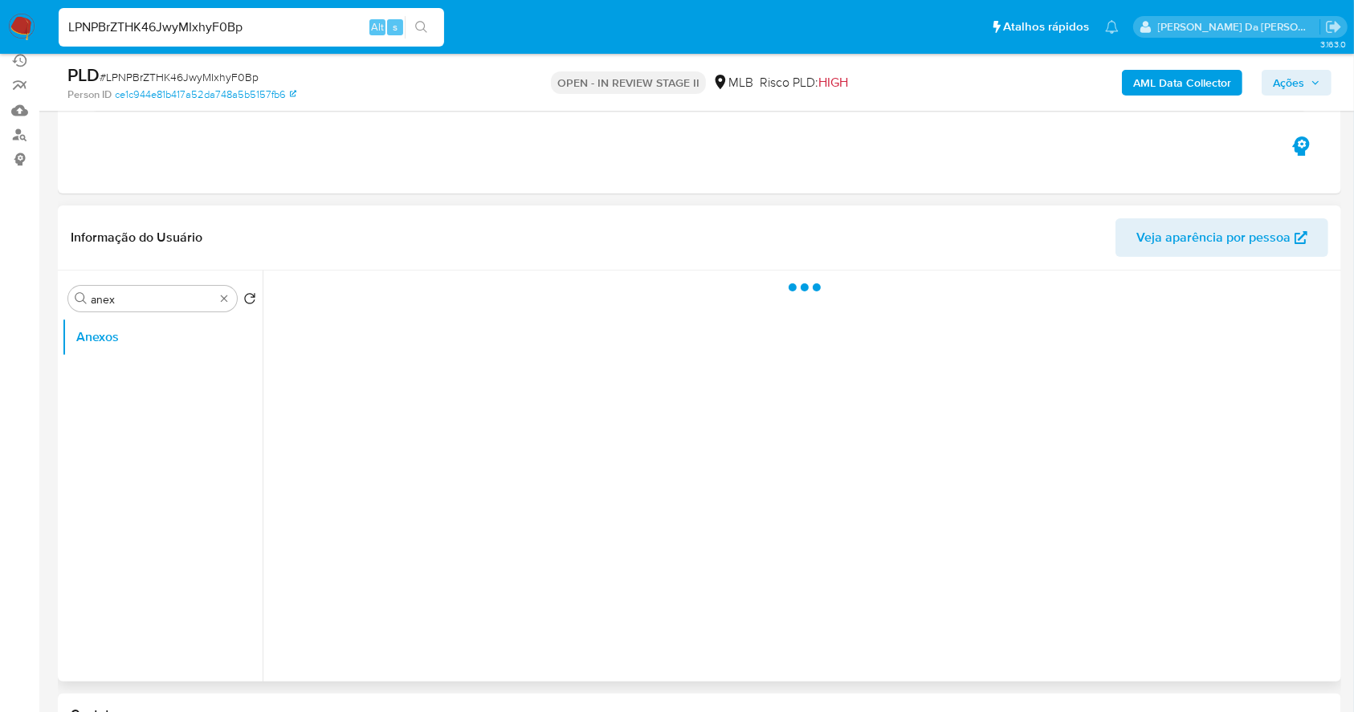
scroll to position [214, 0]
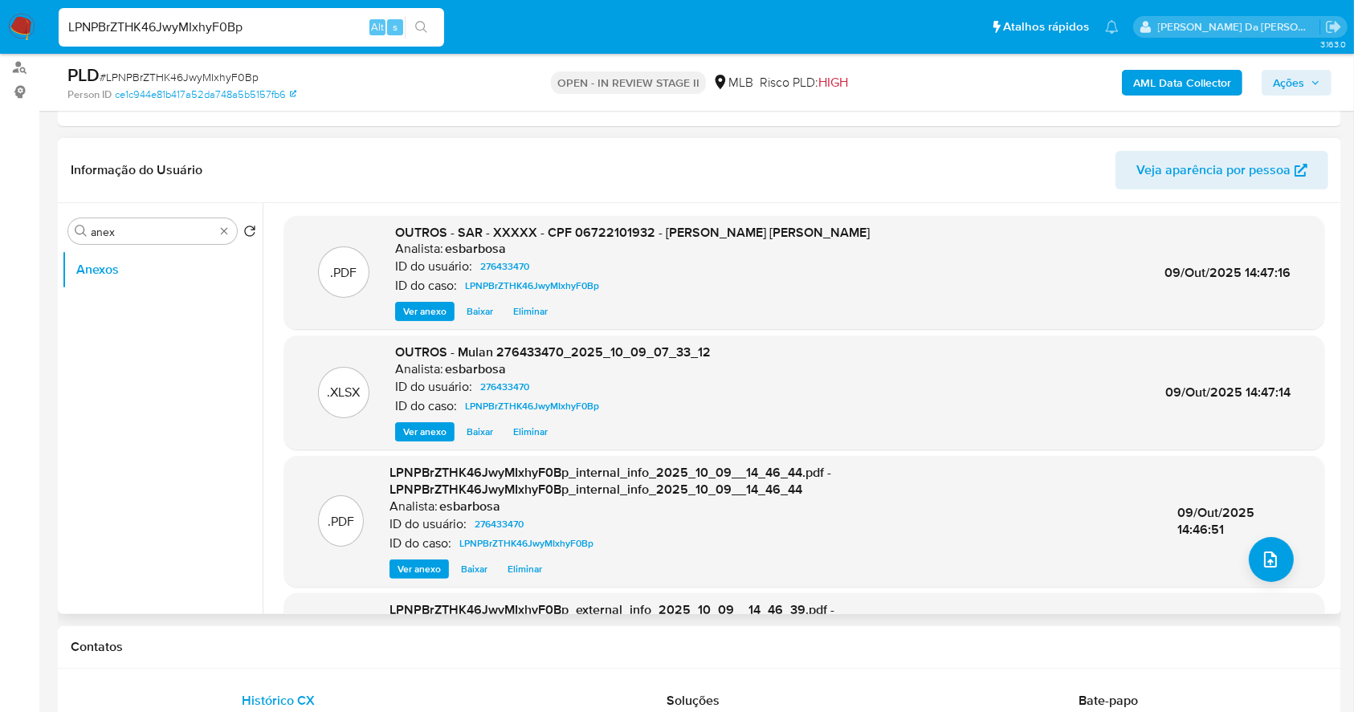
click at [433, 304] on span "Ver anexo" at bounding box center [424, 312] width 43 height 16
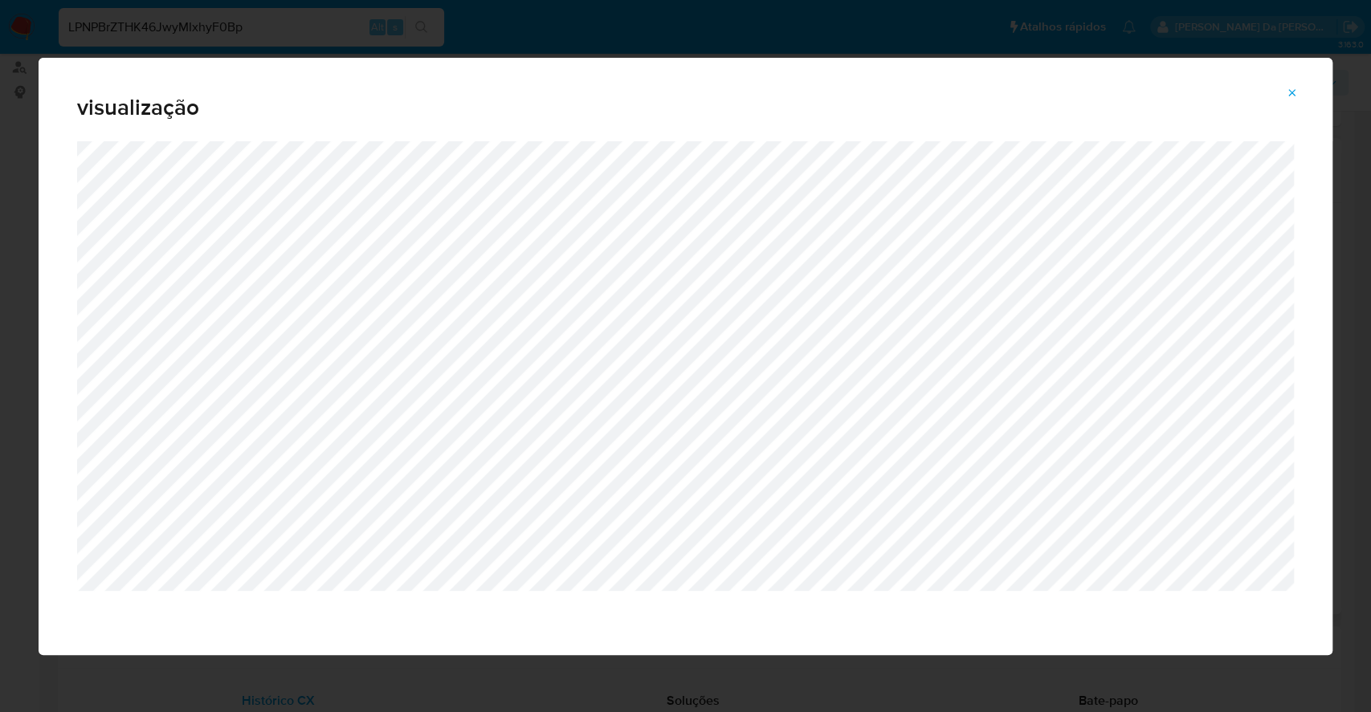
click at [1291, 87] on icon "Attachment preview" at bounding box center [1292, 93] width 13 height 13
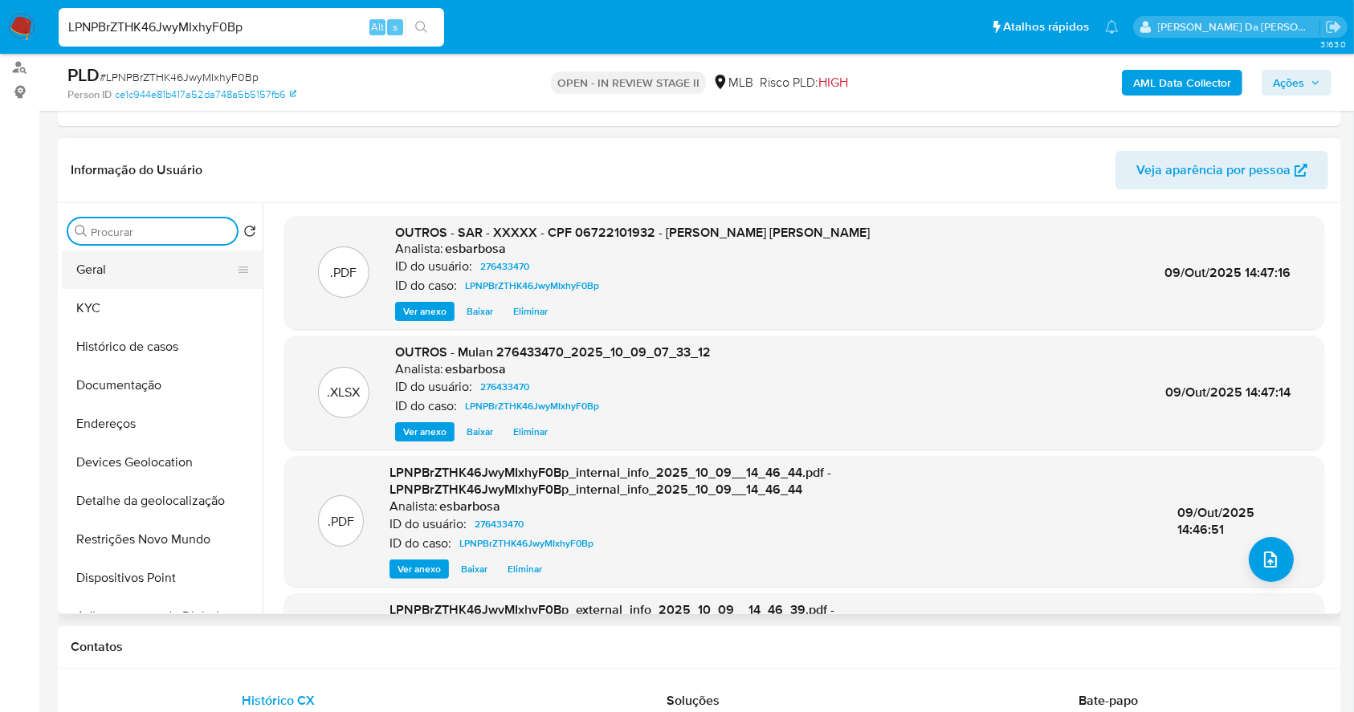
click at [119, 273] on button "Geral" at bounding box center [156, 270] width 188 height 39
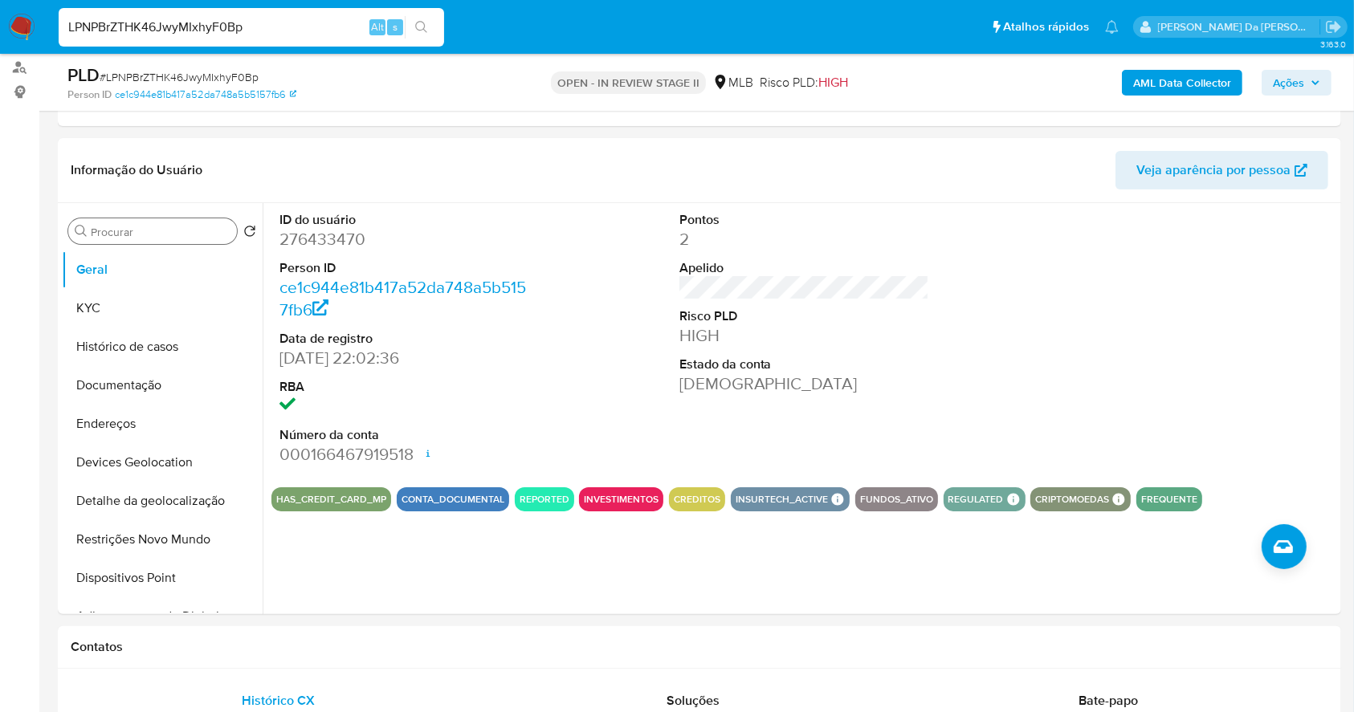
click at [259, 10] on div "LPNPBrZTHK46JwyMIxhyF0Bp Alt s" at bounding box center [251, 27] width 385 height 39
click at [255, 32] on input "LPNPBrZTHK46JwyMIxhyF0Bp" at bounding box center [251, 27] width 385 height 21
click at [146, 357] on button "Histórico de casos" at bounding box center [156, 347] width 188 height 39
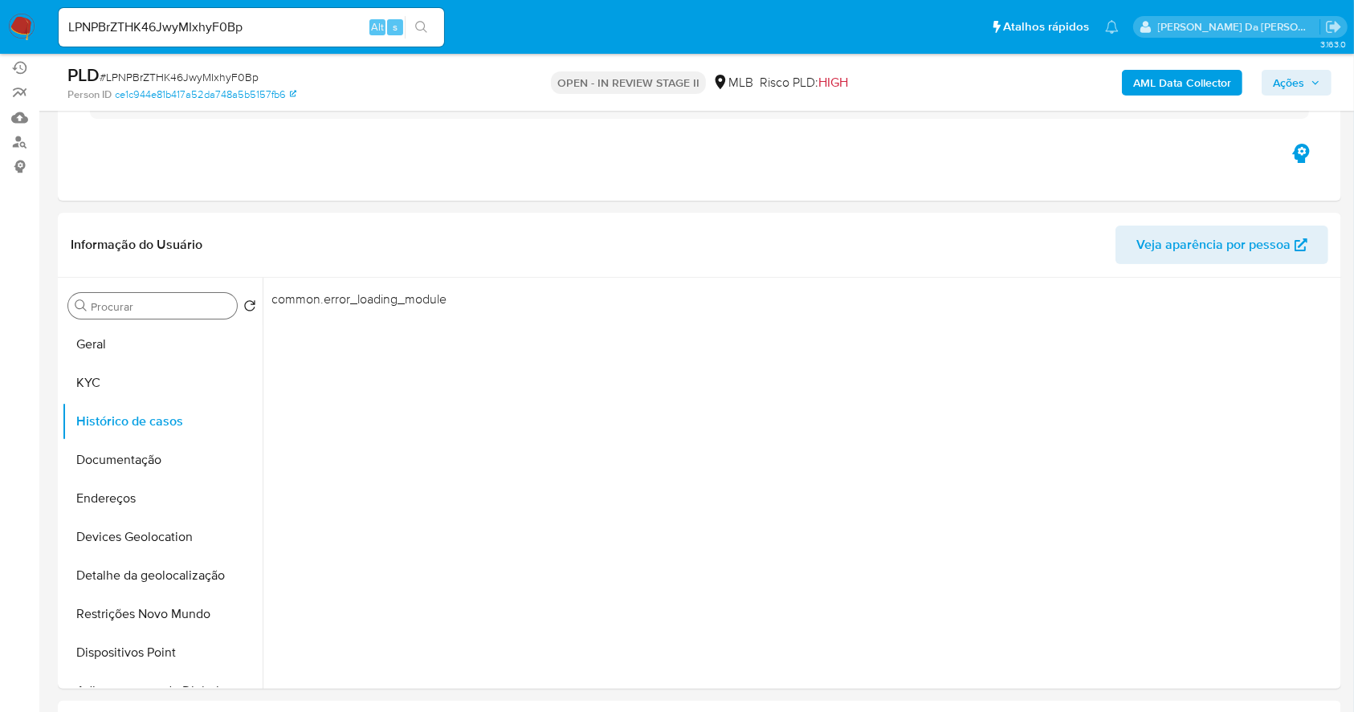
scroll to position [107, 0]
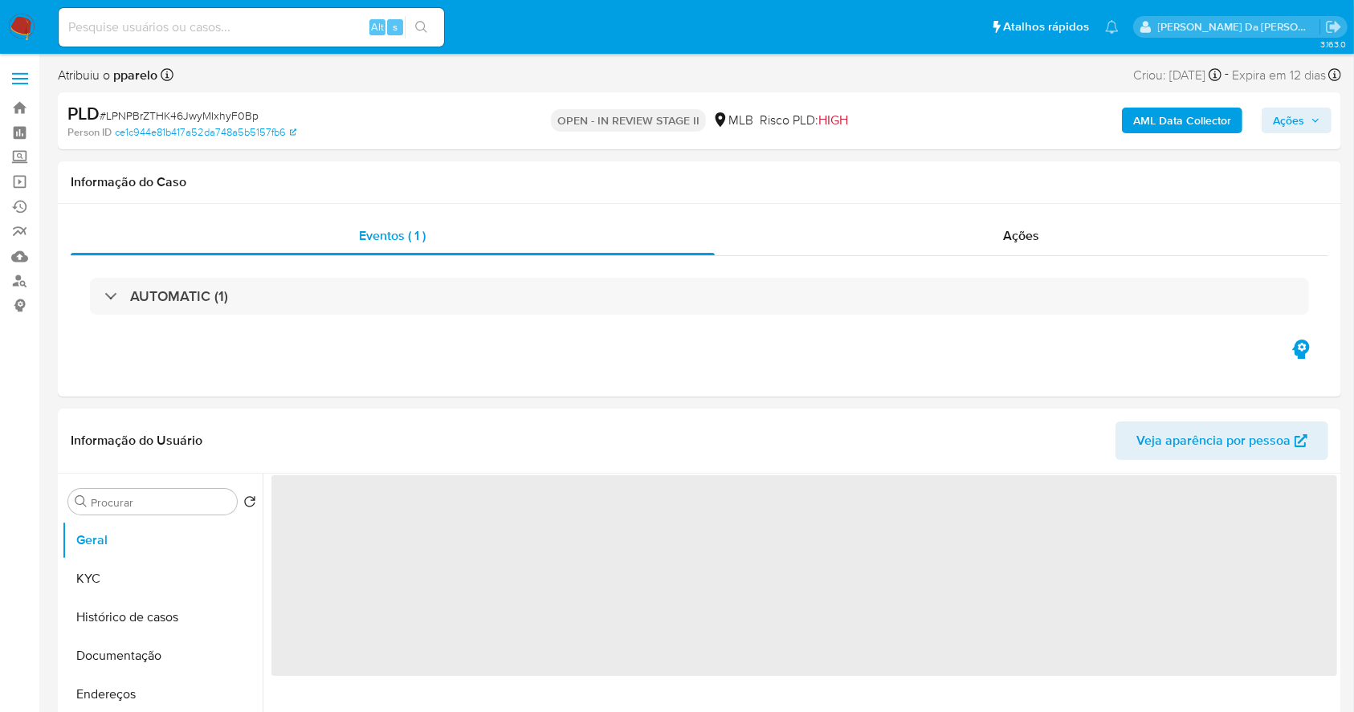
select select "10"
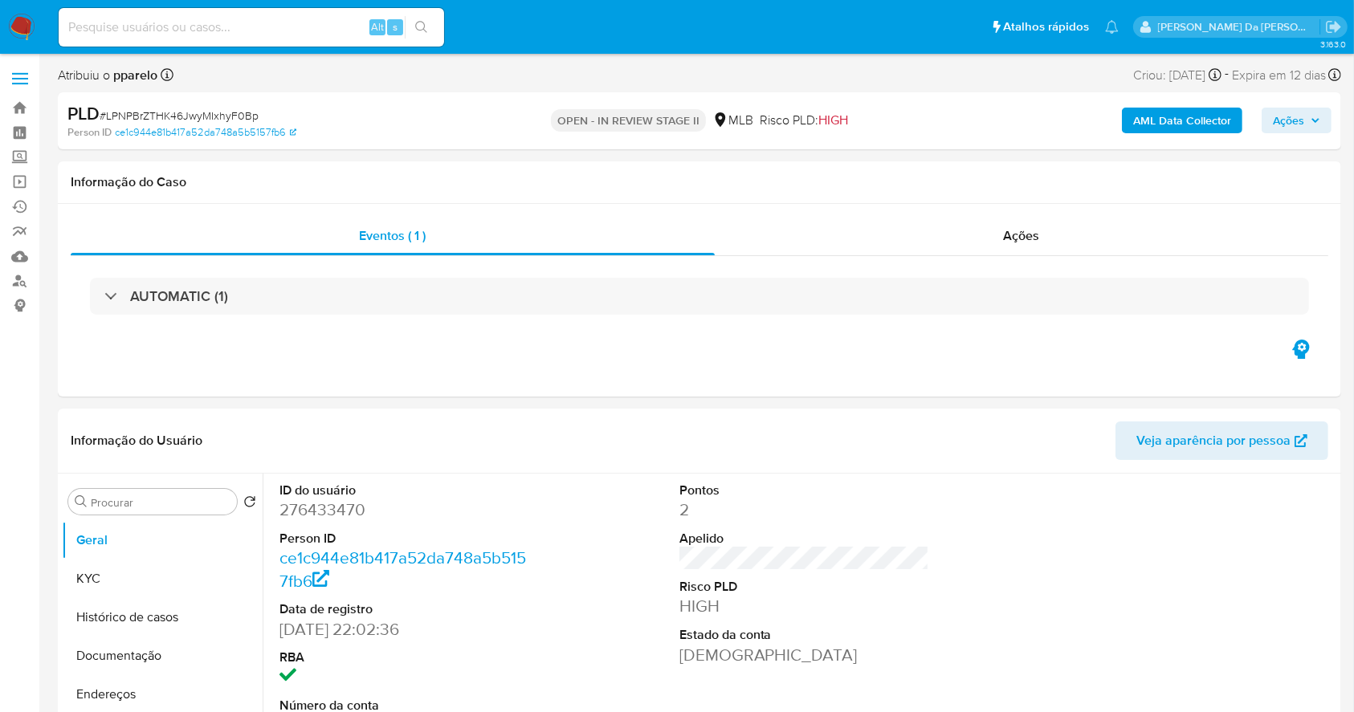
click at [211, 24] on input at bounding box center [251, 27] width 385 height 21
click at [173, 618] on button "Histórico de casos" at bounding box center [156, 617] width 188 height 39
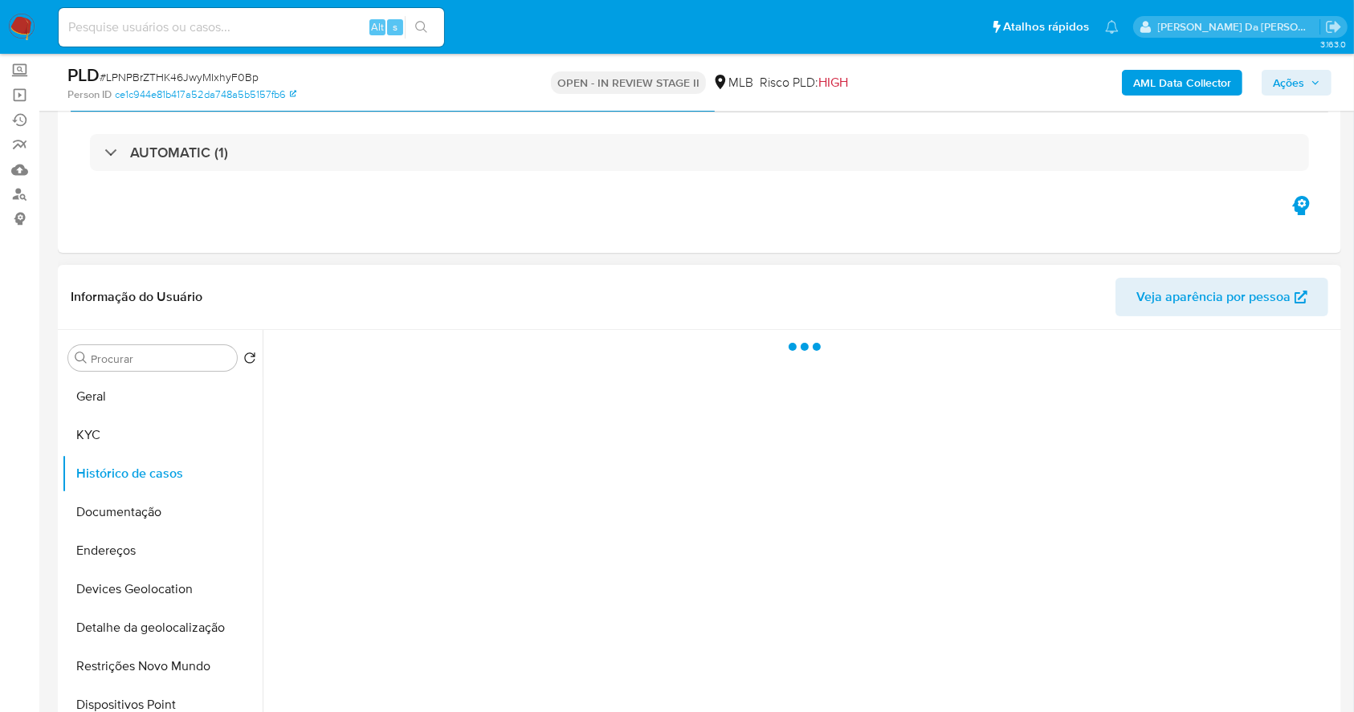
scroll to position [107, 0]
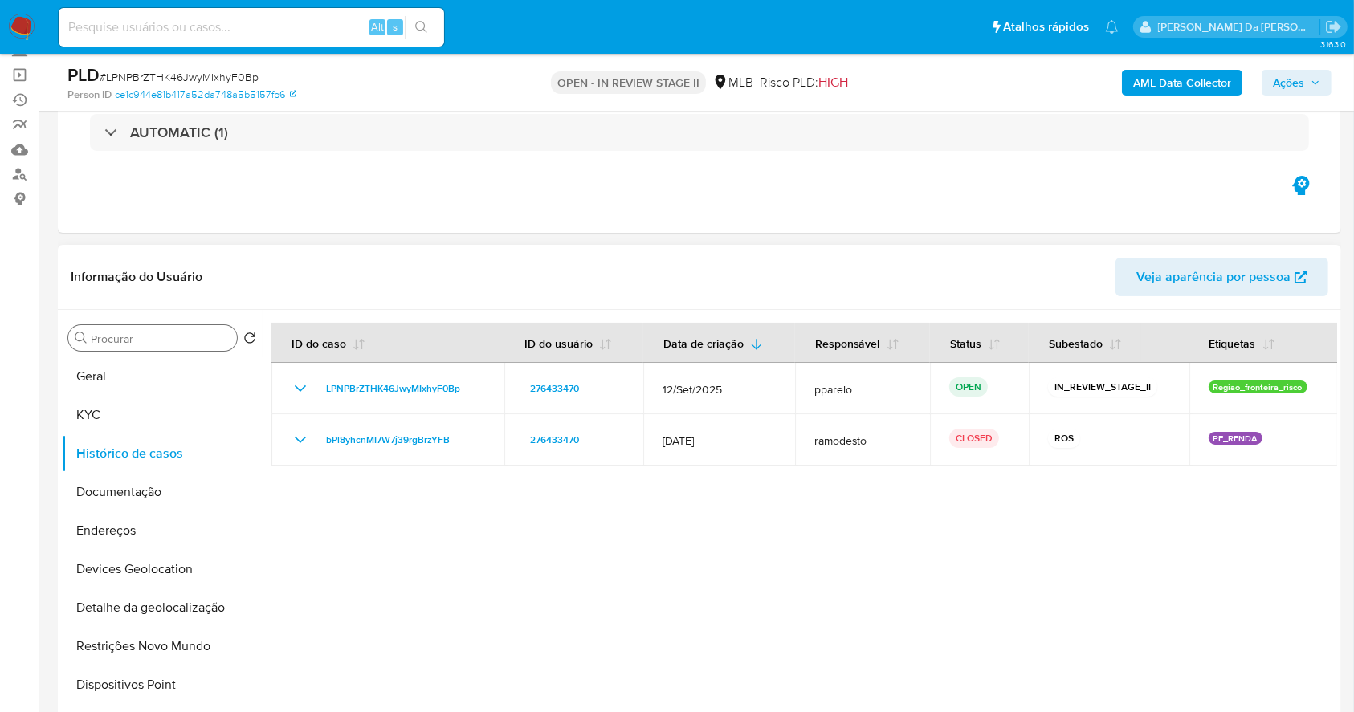
click at [131, 346] on div "Procurar" at bounding box center [152, 338] width 169 height 26
drag, startPoint x: 136, startPoint y: 316, endPoint x: 128, endPoint y: 358, distance: 43.3
click at [135, 316] on div "Procurar Retornar ao pedido padrão Geral KYC Histórico de casos Documentação En…" at bounding box center [162, 516] width 201 height 409
click at [138, 344] on input "Procurar" at bounding box center [161, 339] width 140 height 14
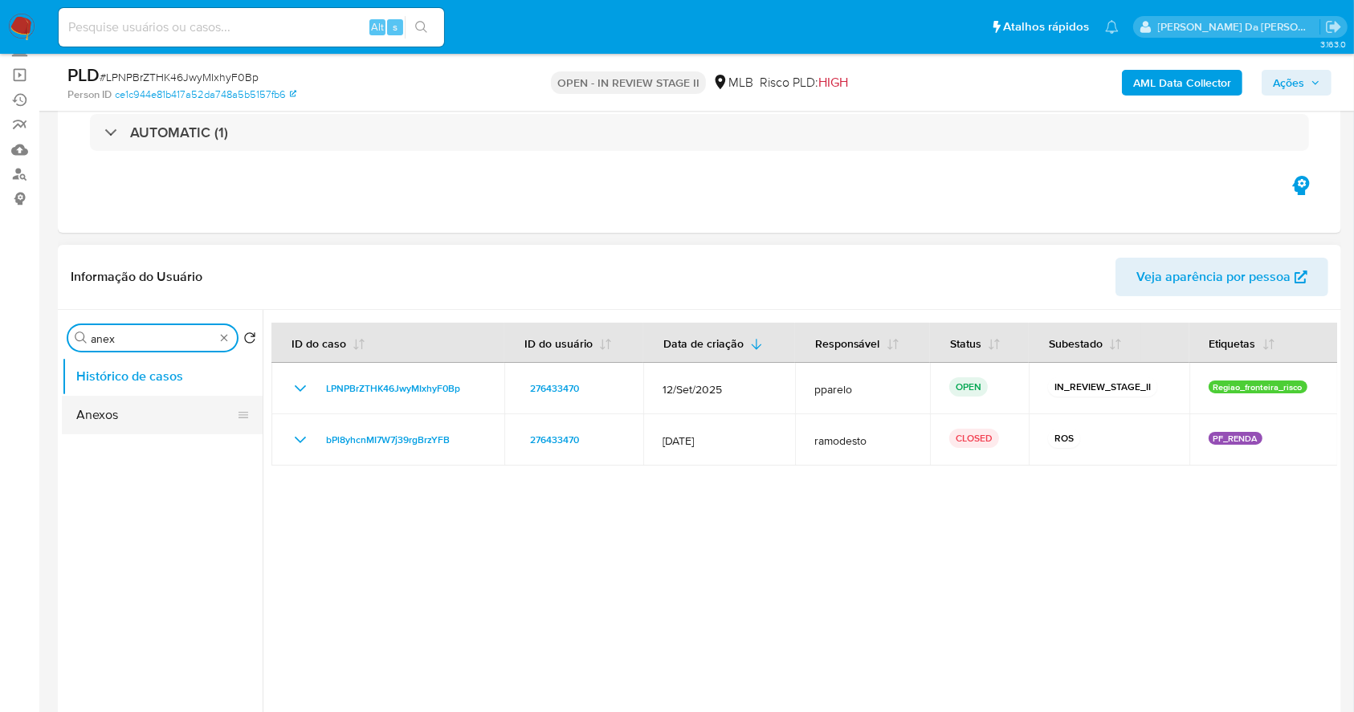
type input "anex"
click at [122, 414] on button "Anexos" at bounding box center [156, 415] width 188 height 39
click at [152, 420] on button "Anexos" at bounding box center [162, 415] width 201 height 39
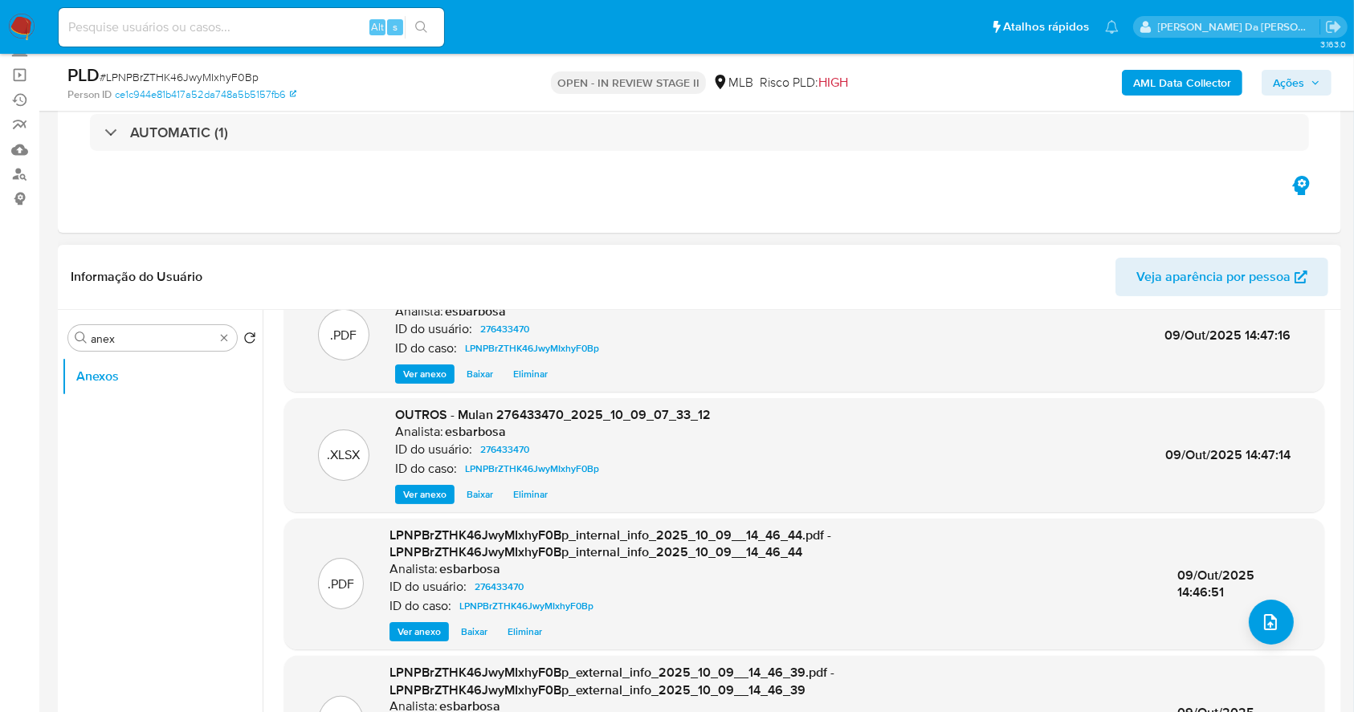
scroll to position [0, 0]
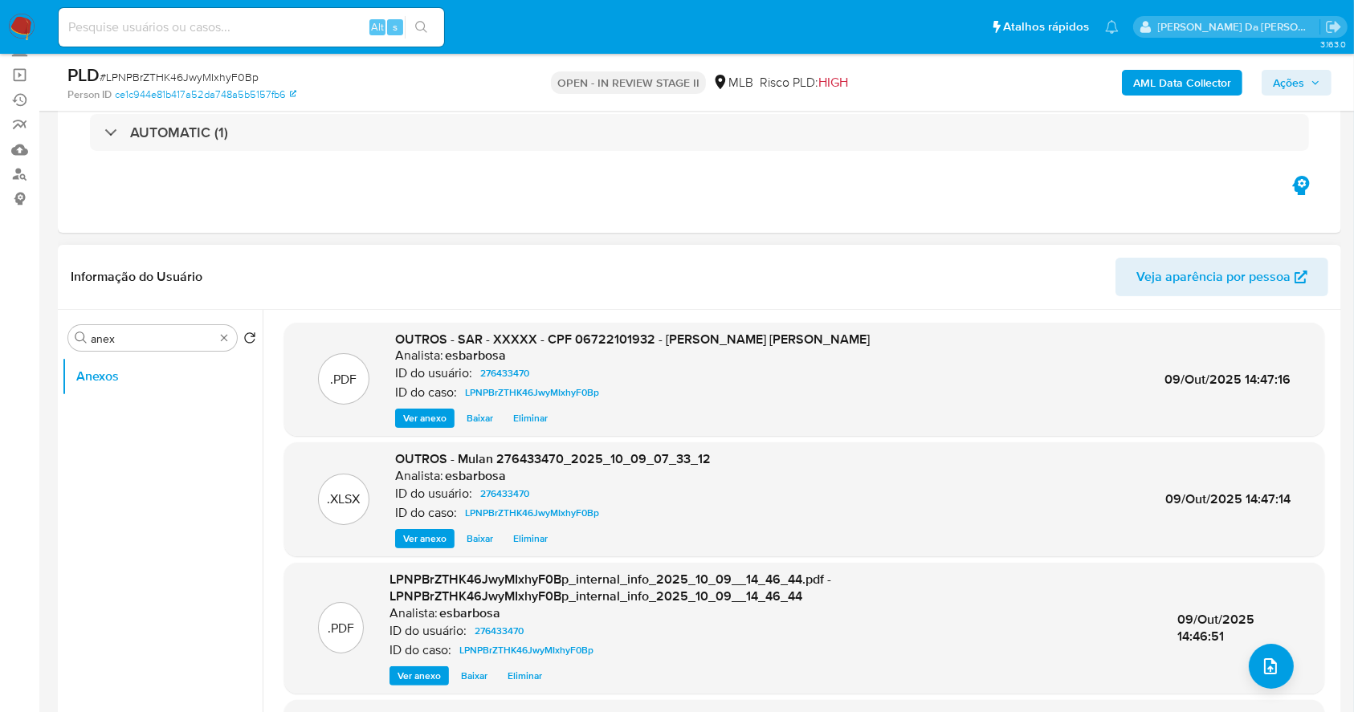
click at [415, 423] on span "Ver anexo" at bounding box center [424, 418] width 43 height 16
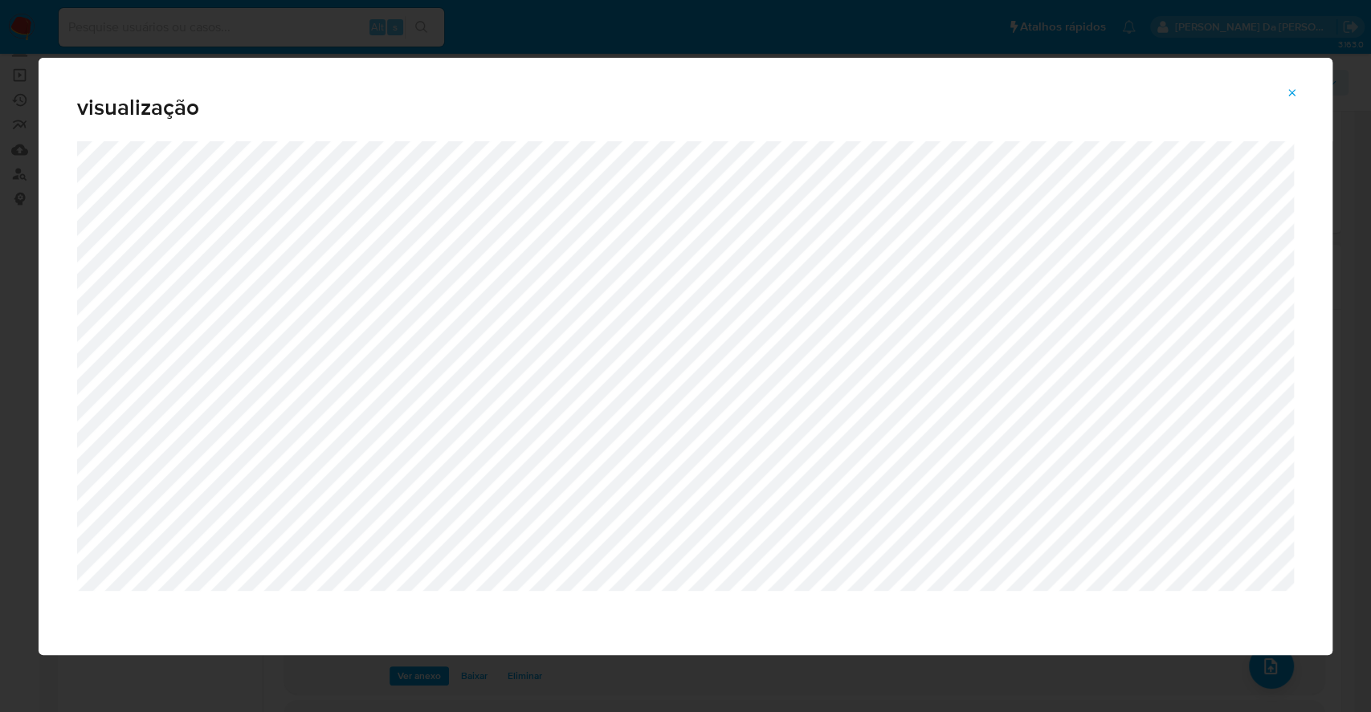
click at [1298, 92] on icon "Attachment preview" at bounding box center [1292, 93] width 13 height 13
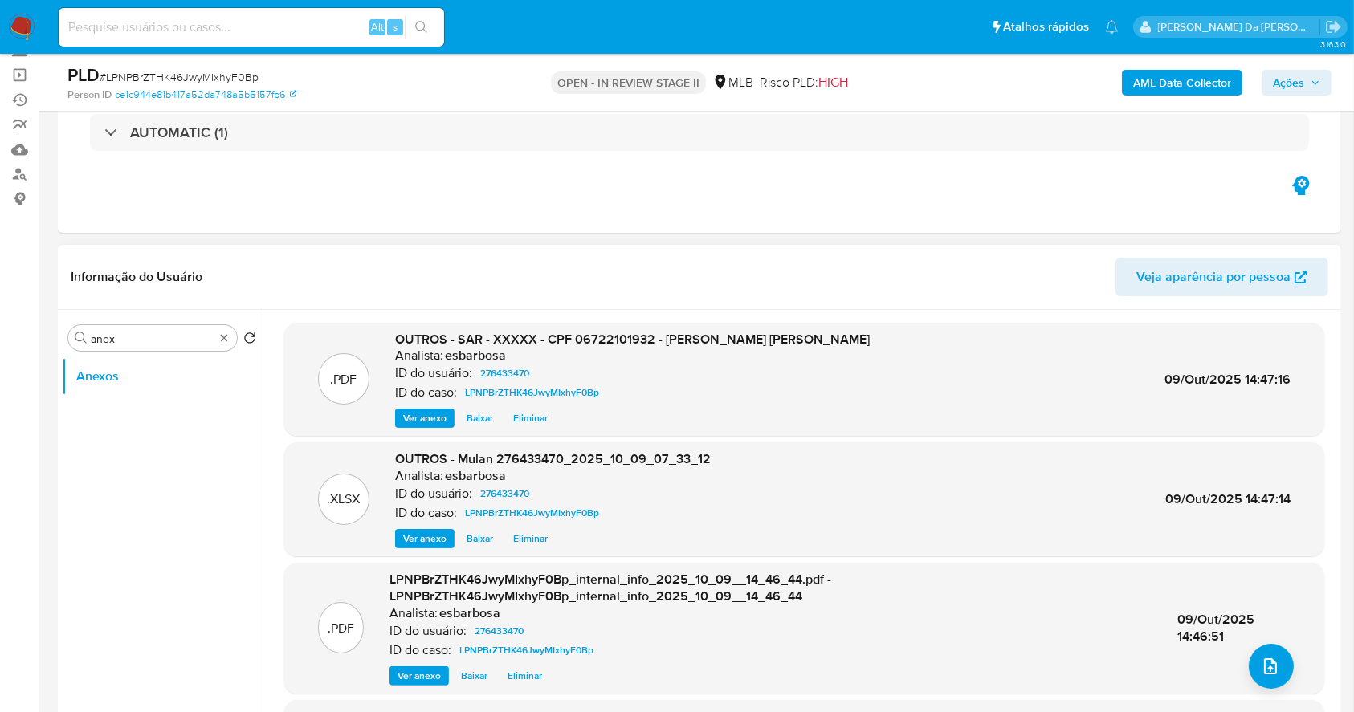
click at [290, 34] on input at bounding box center [251, 27] width 385 height 21
paste input "qWdwPOnZYuufTo1KGJfUjHeR"
type input "qWdwPOnZYuufTo1KGJfUjHeR"
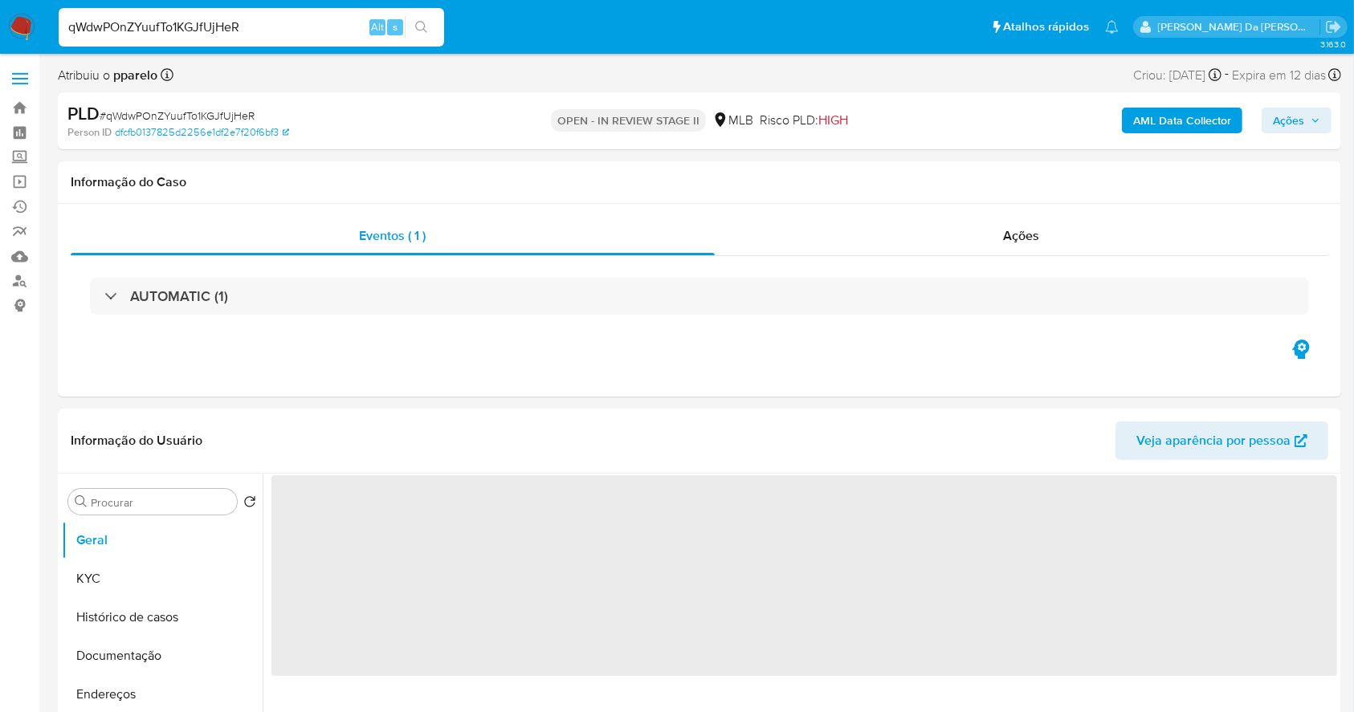
select select "10"
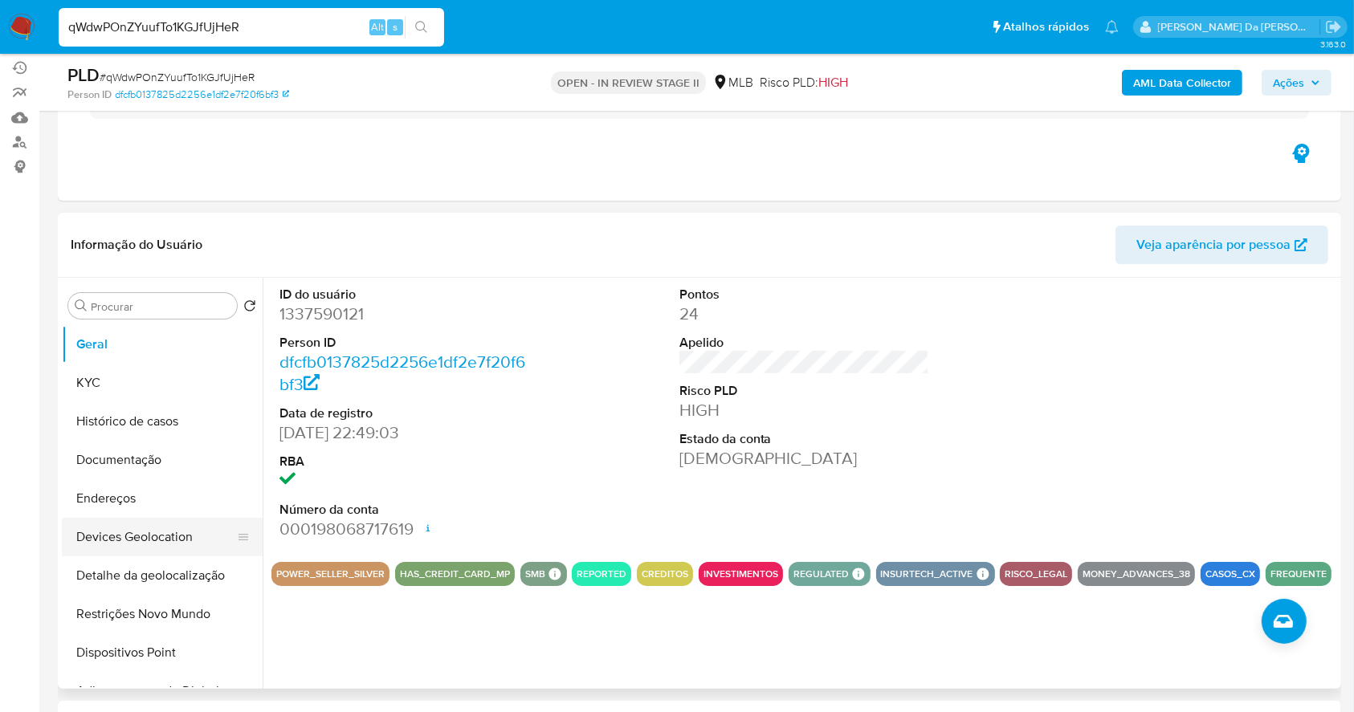
scroll to position [214, 0]
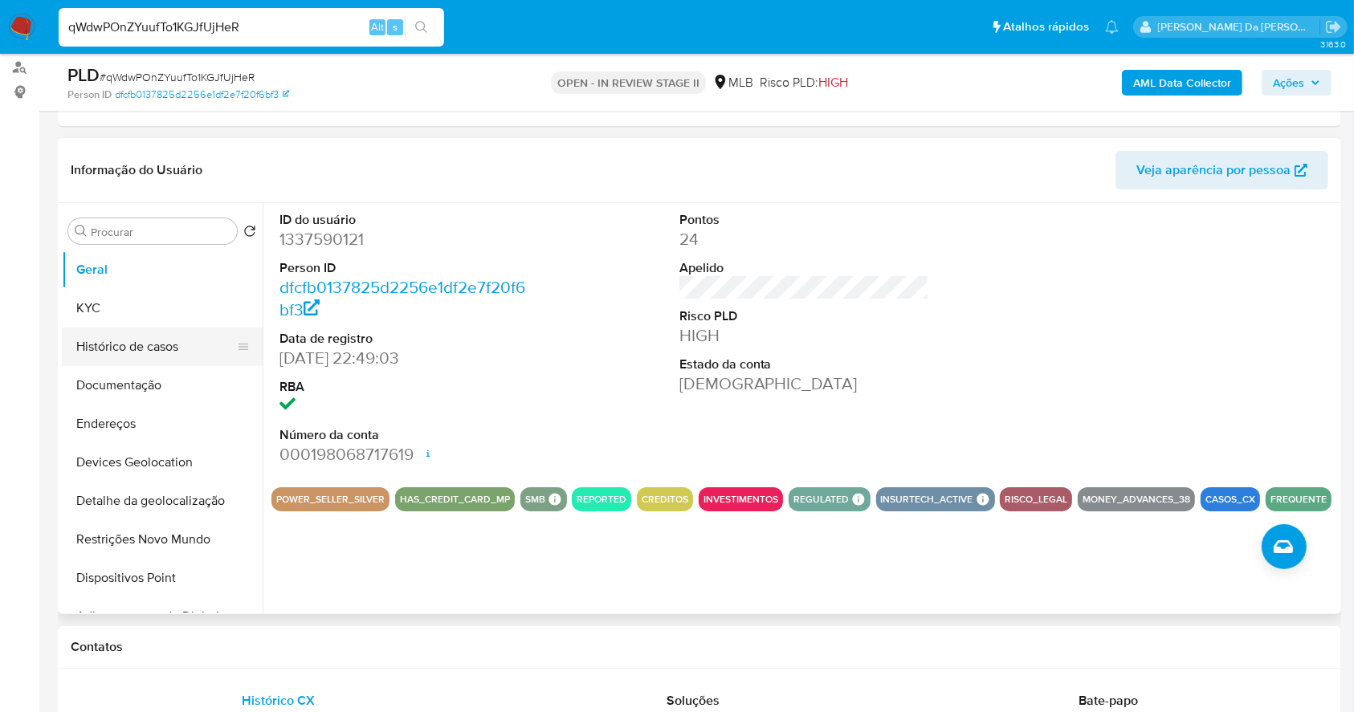
click at [157, 352] on button "Histórico de casos" at bounding box center [156, 347] width 188 height 39
click at [149, 341] on button "Histórico de casos" at bounding box center [156, 347] width 188 height 39
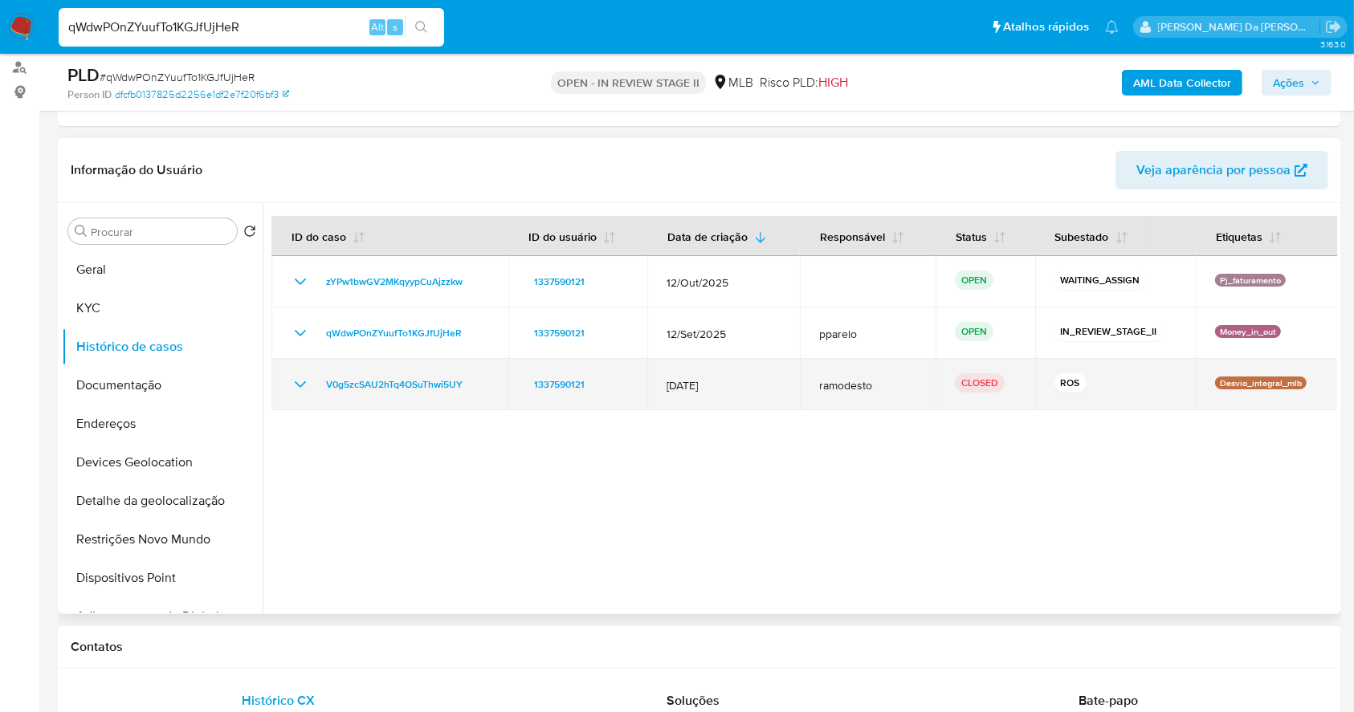
click at [302, 389] on icon "Mostrar/Ocultar" at bounding box center [300, 384] width 19 height 19
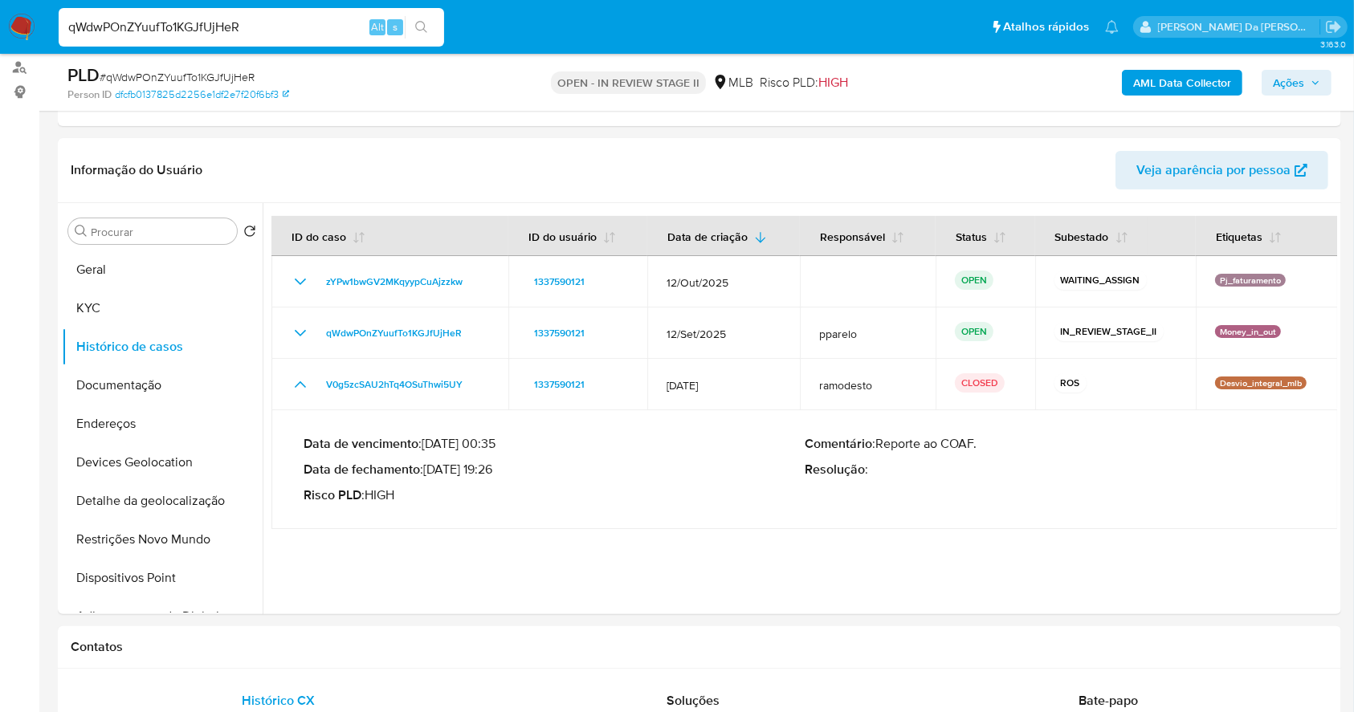
drag, startPoint x: 116, startPoint y: 265, endPoint x: 167, endPoint y: 61, distance: 210.2
click at [116, 265] on button "Geral" at bounding box center [162, 270] width 201 height 39
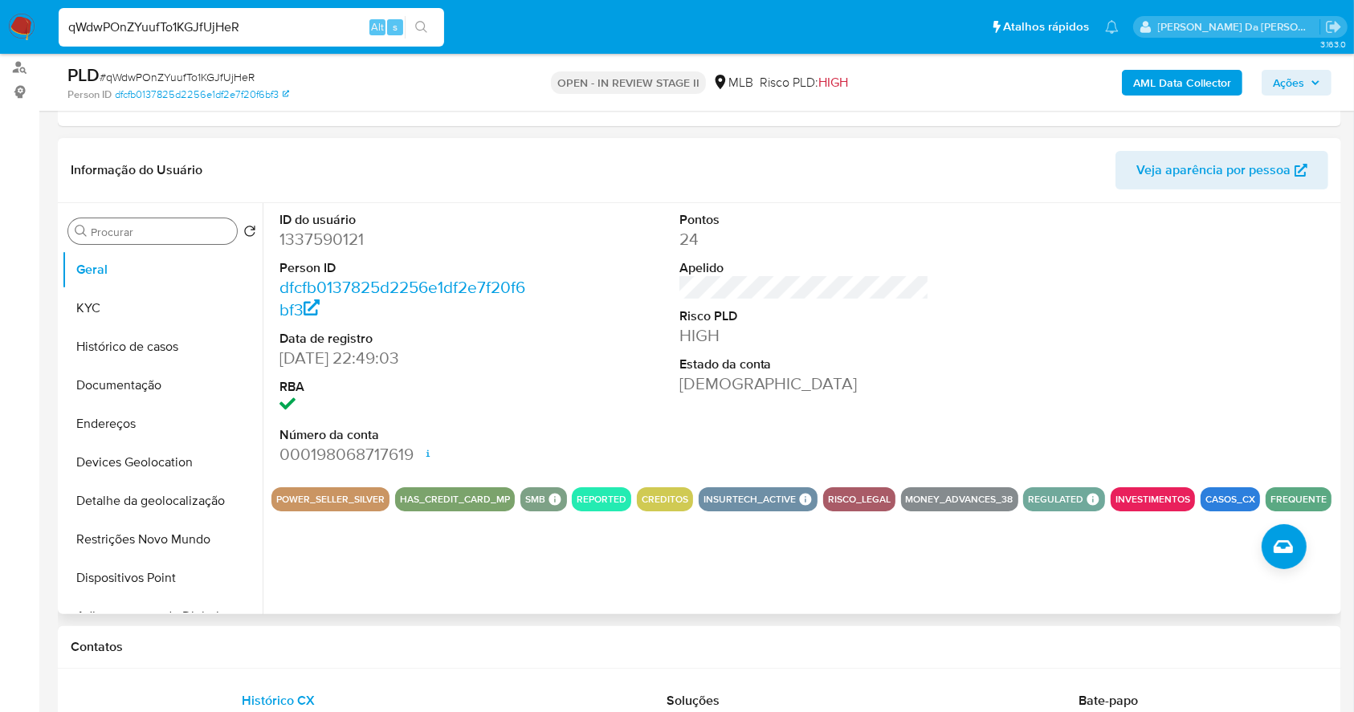
click at [148, 218] on div "Procurar" at bounding box center [152, 231] width 169 height 26
click at [145, 222] on div "Procurar" at bounding box center [152, 231] width 169 height 26
click at [140, 231] on input "Procurar" at bounding box center [161, 232] width 140 height 14
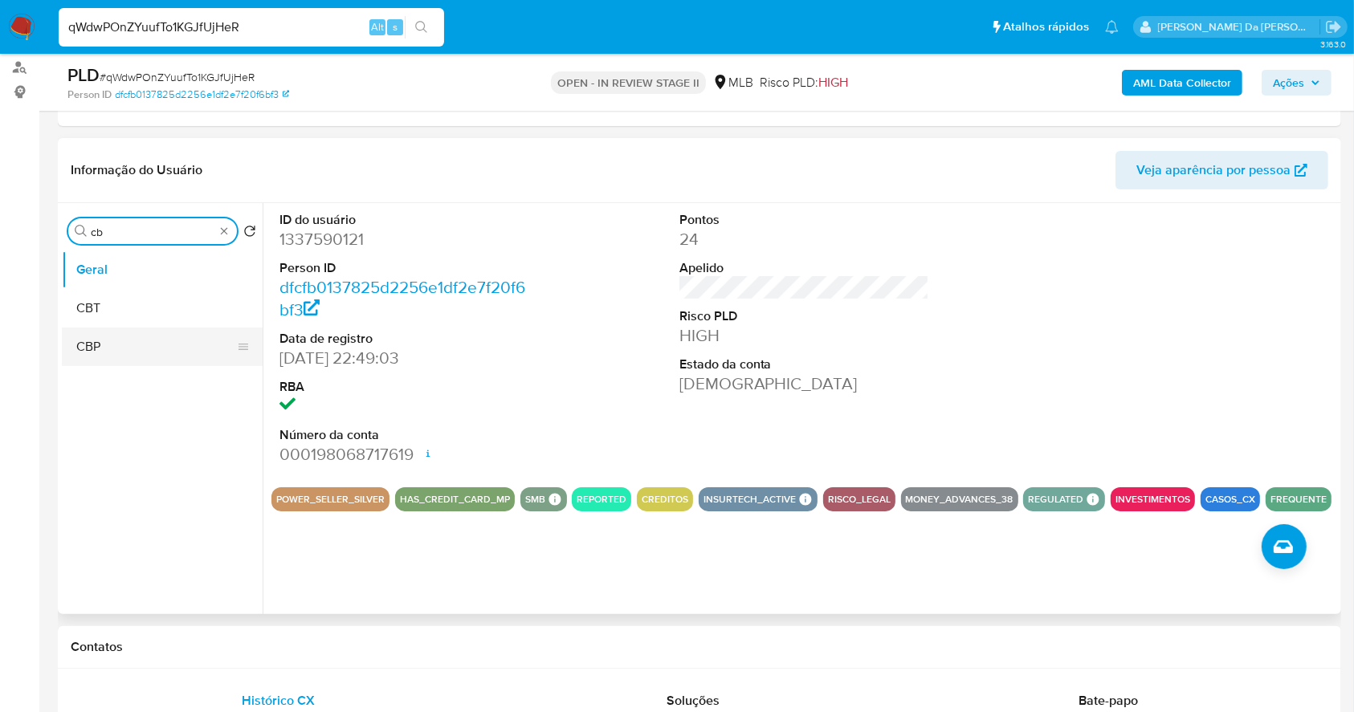
type input "cb"
click at [134, 352] on button "CBP" at bounding box center [156, 347] width 188 height 39
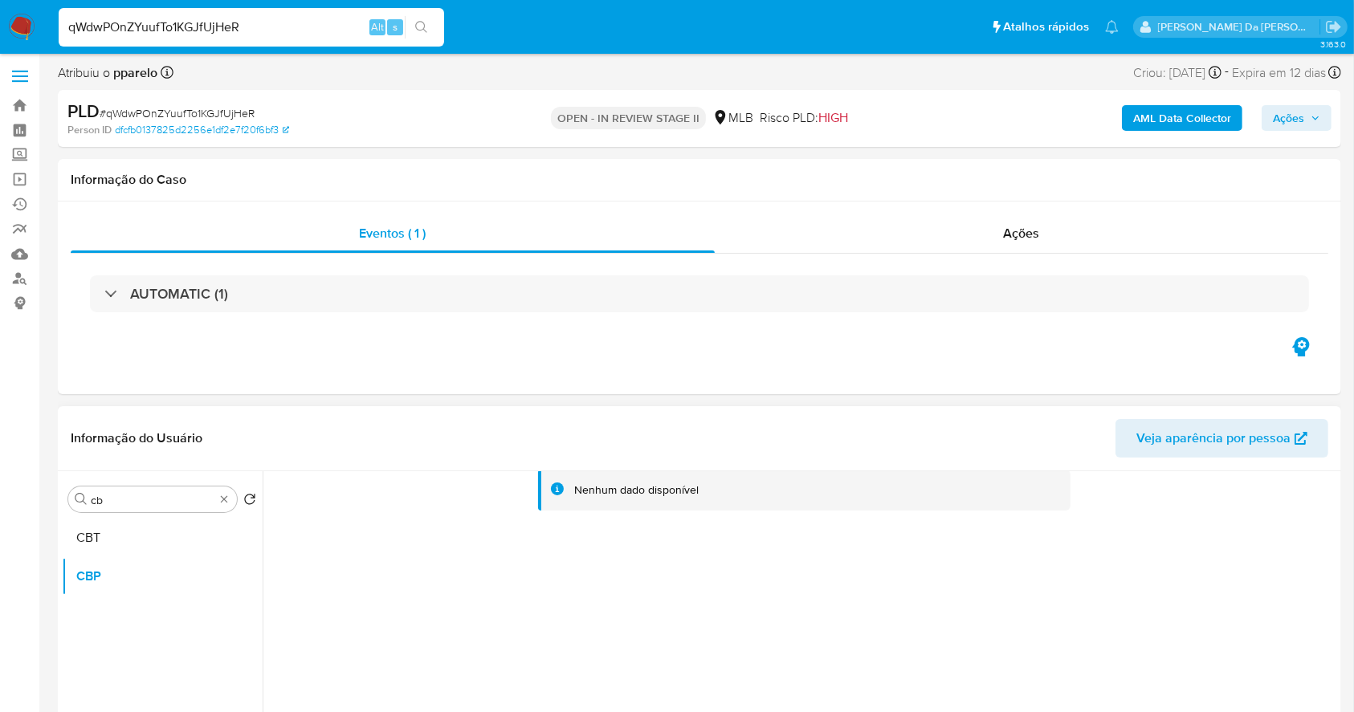
scroll to position [0, 0]
click at [231, 504] on div "Procurar cb" at bounding box center [152, 502] width 169 height 26
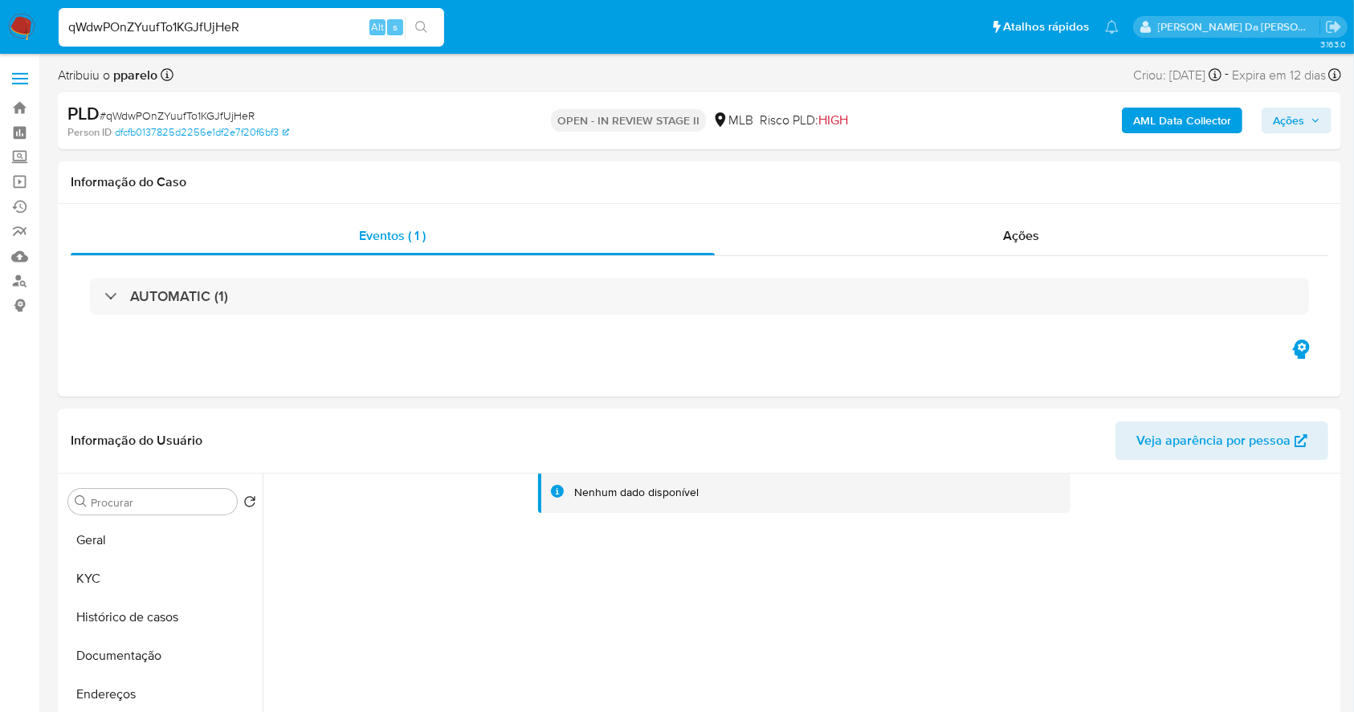
click at [225, 29] on input "qWdwPOnZYuufTo1KGJfUjHeR" at bounding box center [251, 27] width 385 height 21
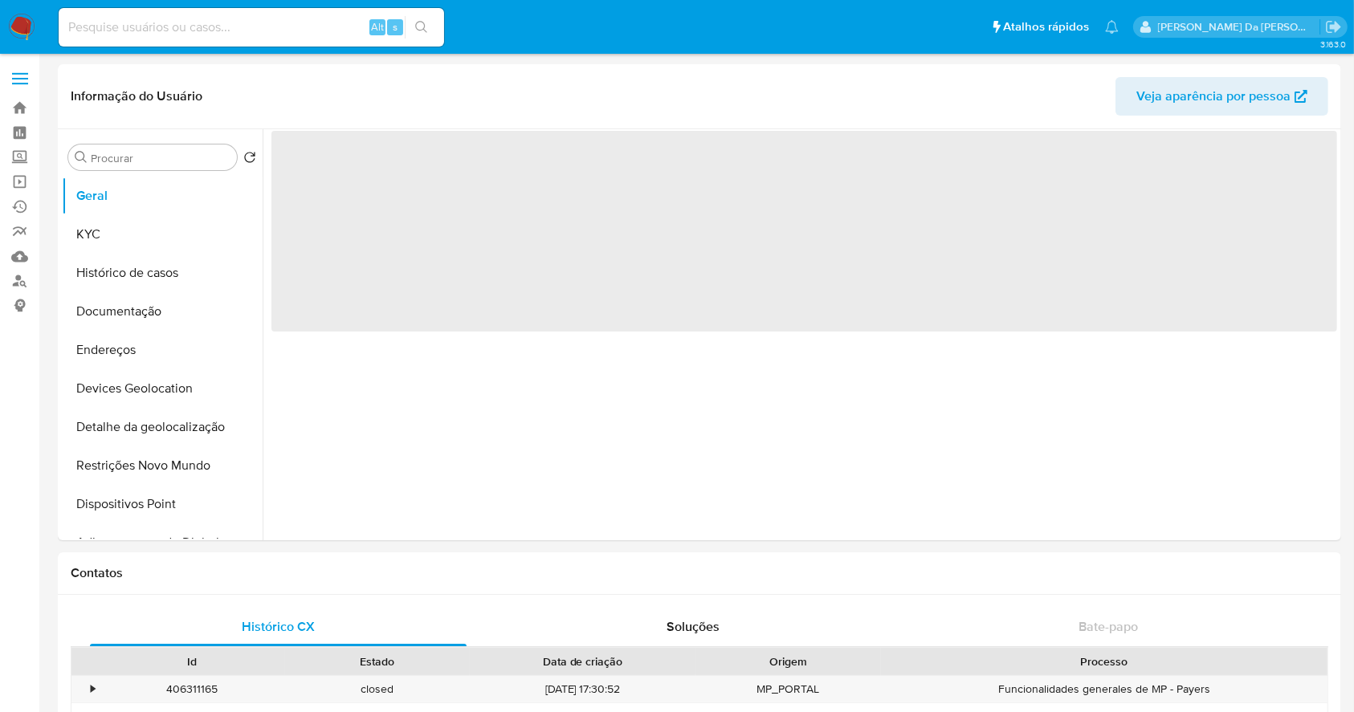
select select "10"
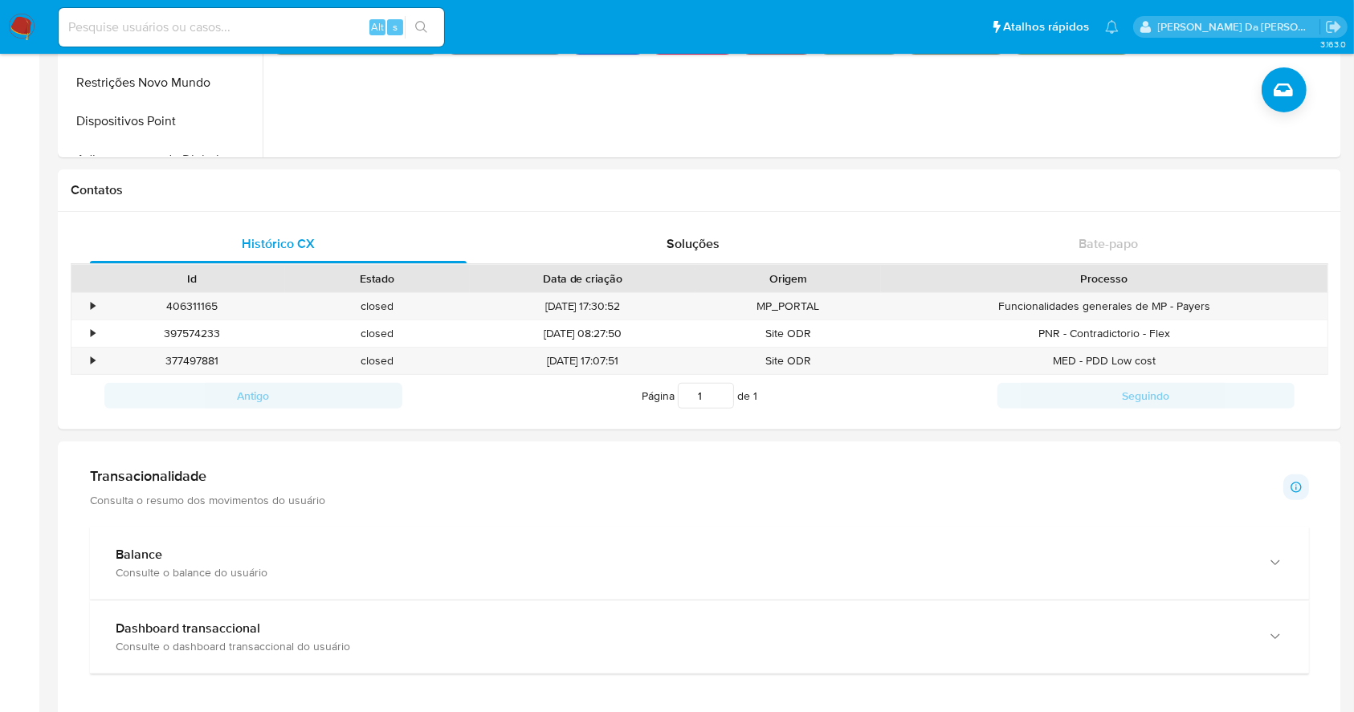
scroll to position [428, 0]
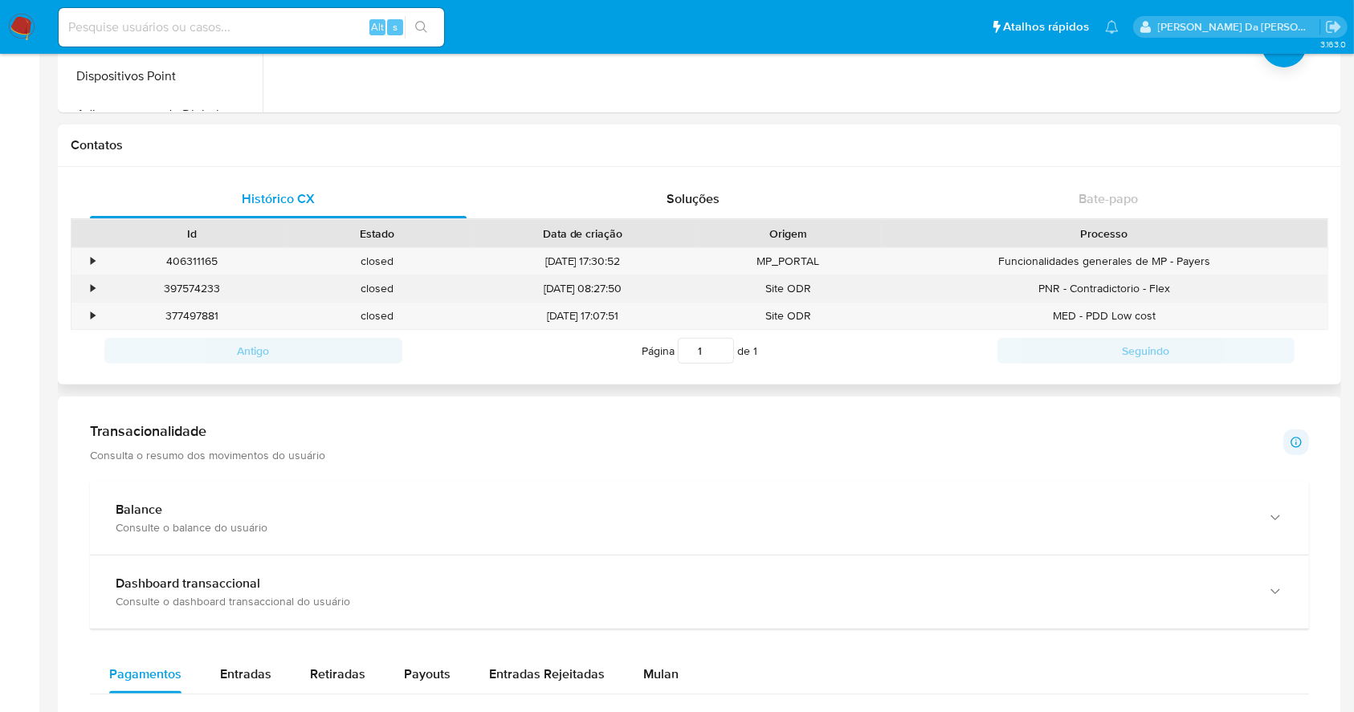
click at [91, 287] on div "•" at bounding box center [93, 288] width 4 height 15
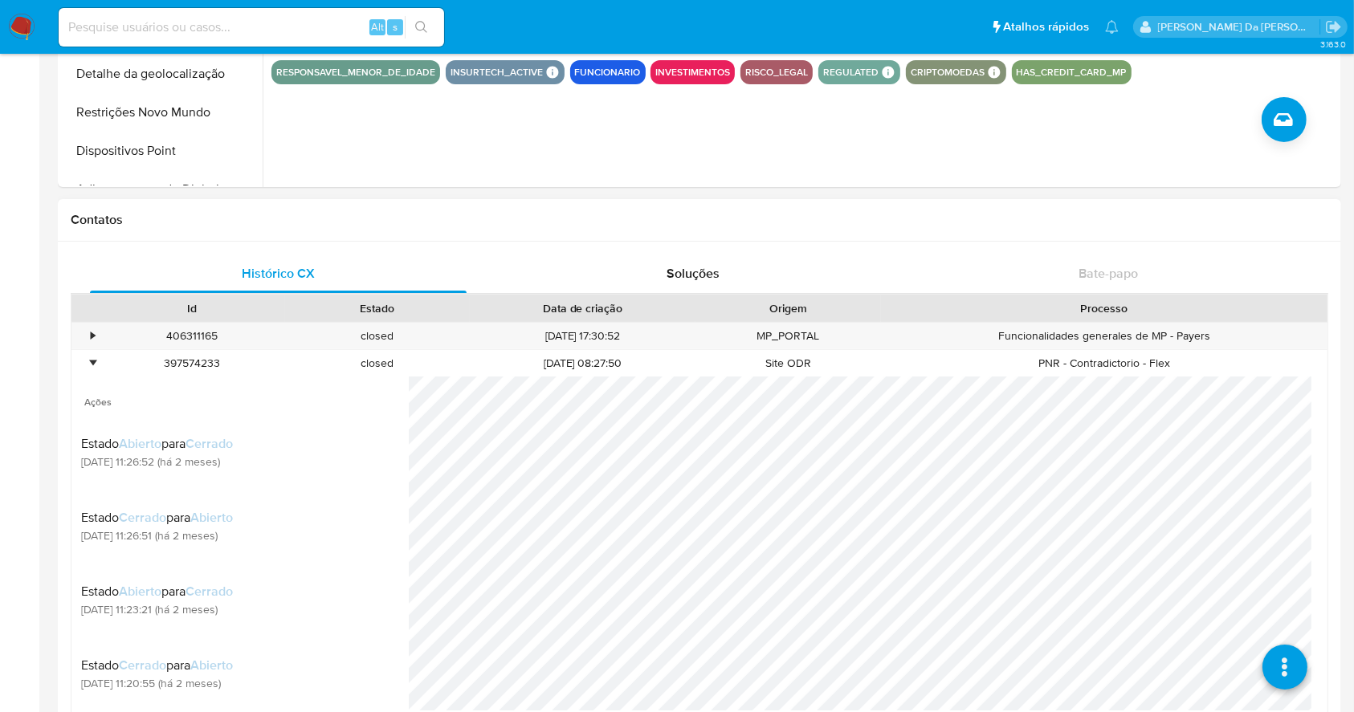
scroll to position [321, 0]
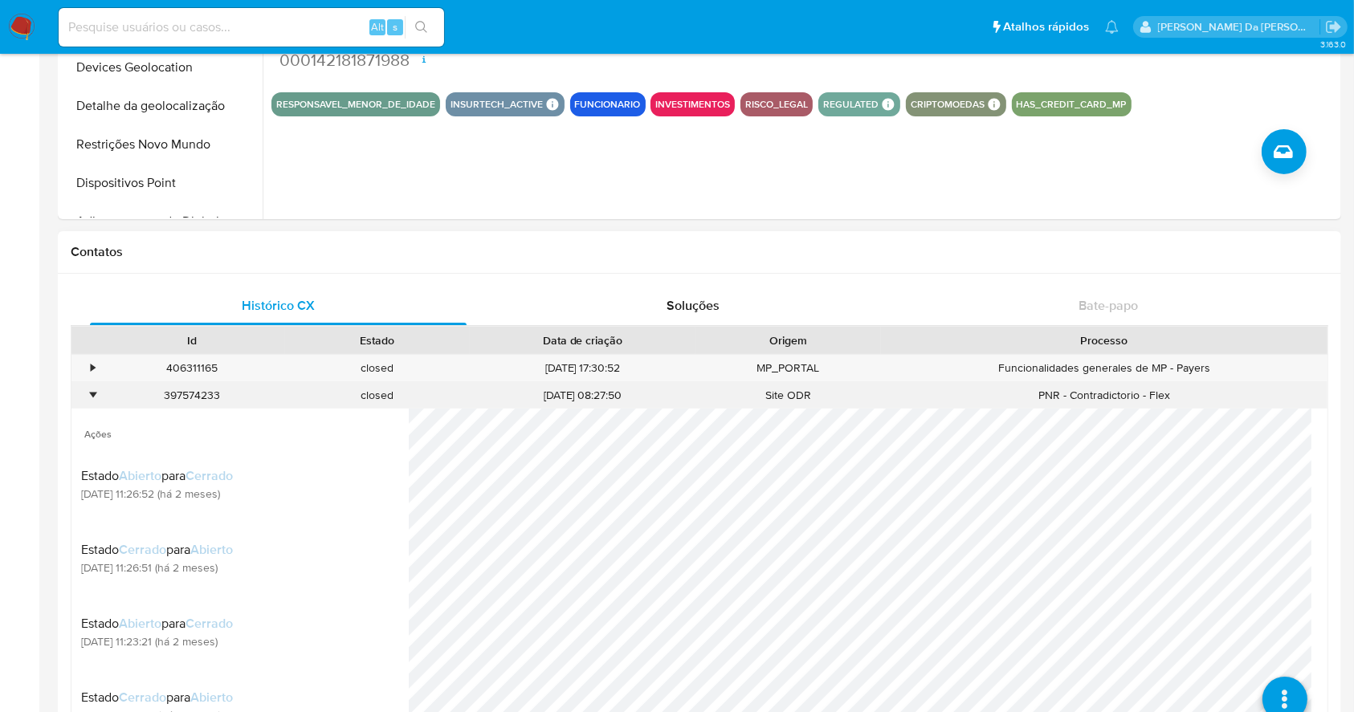
click at [92, 398] on div "•" at bounding box center [93, 395] width 4 height 15
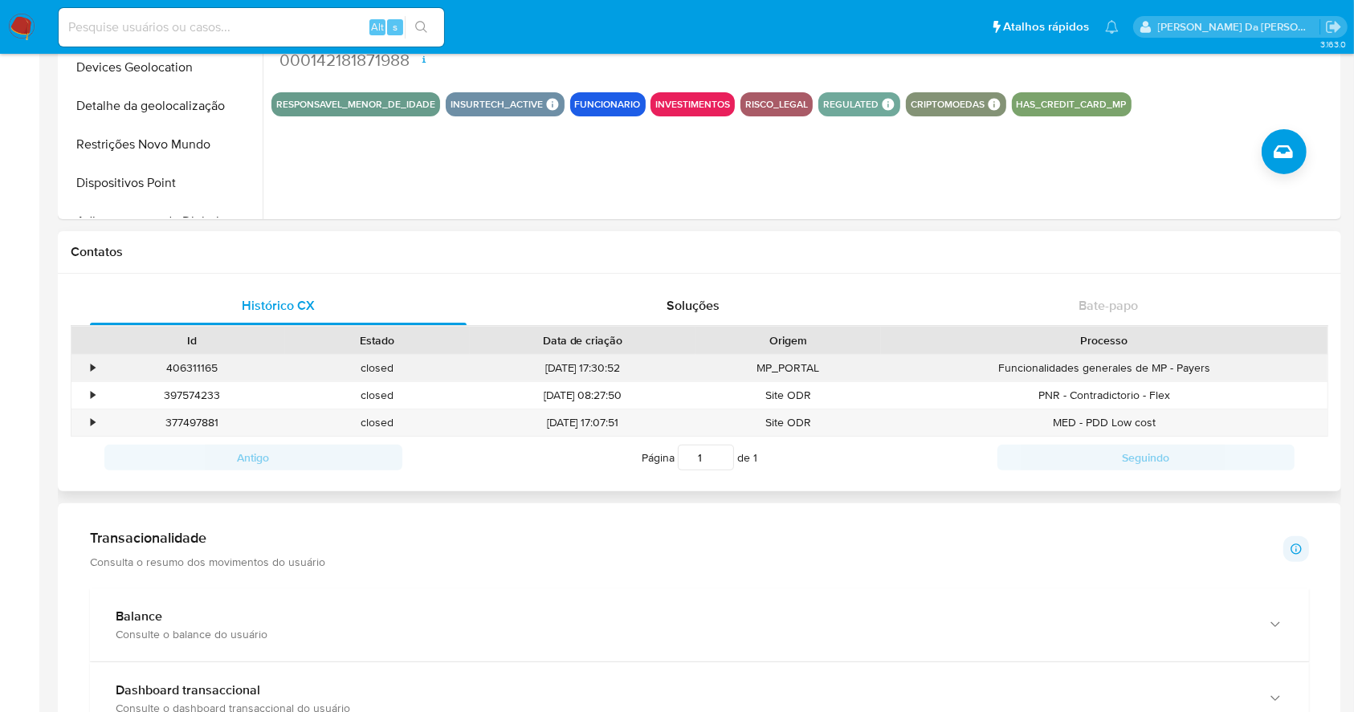
click at [87, 363] on div "•" at bounding box center [85, 368] width 28 height 27
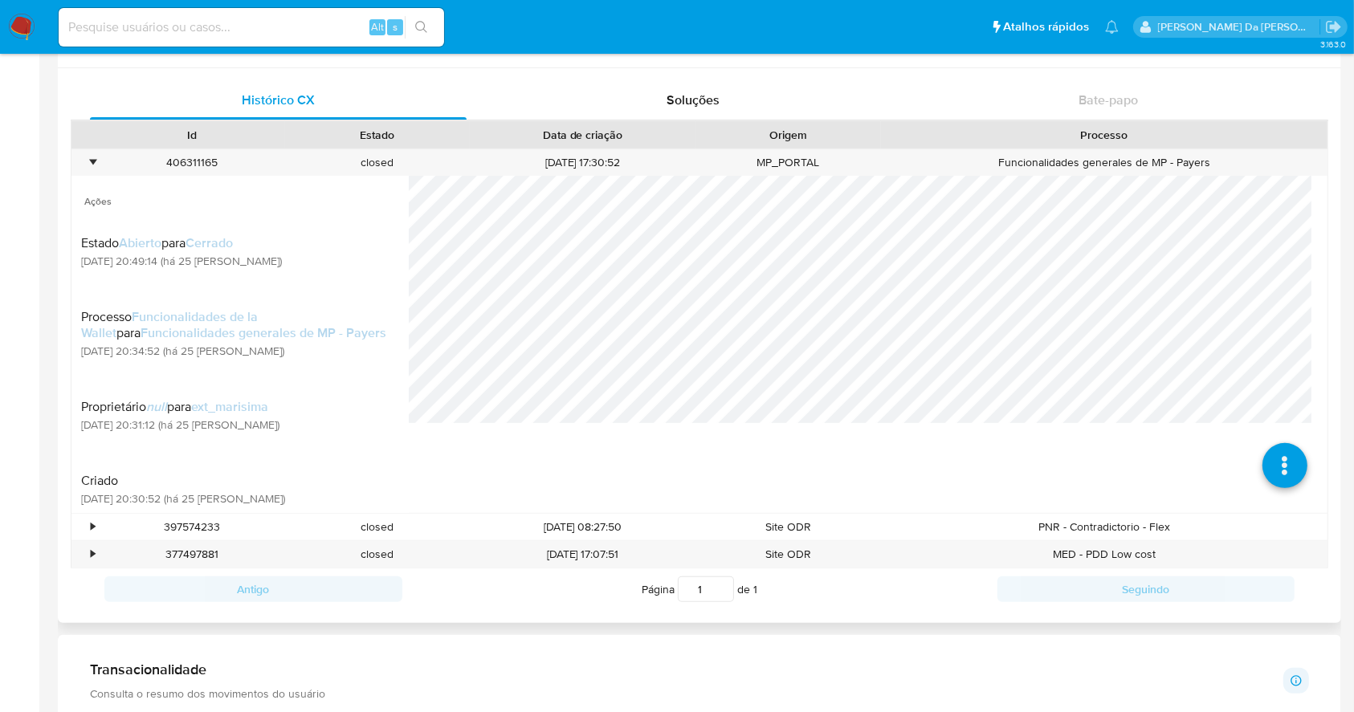
scroll to position [535, 0]
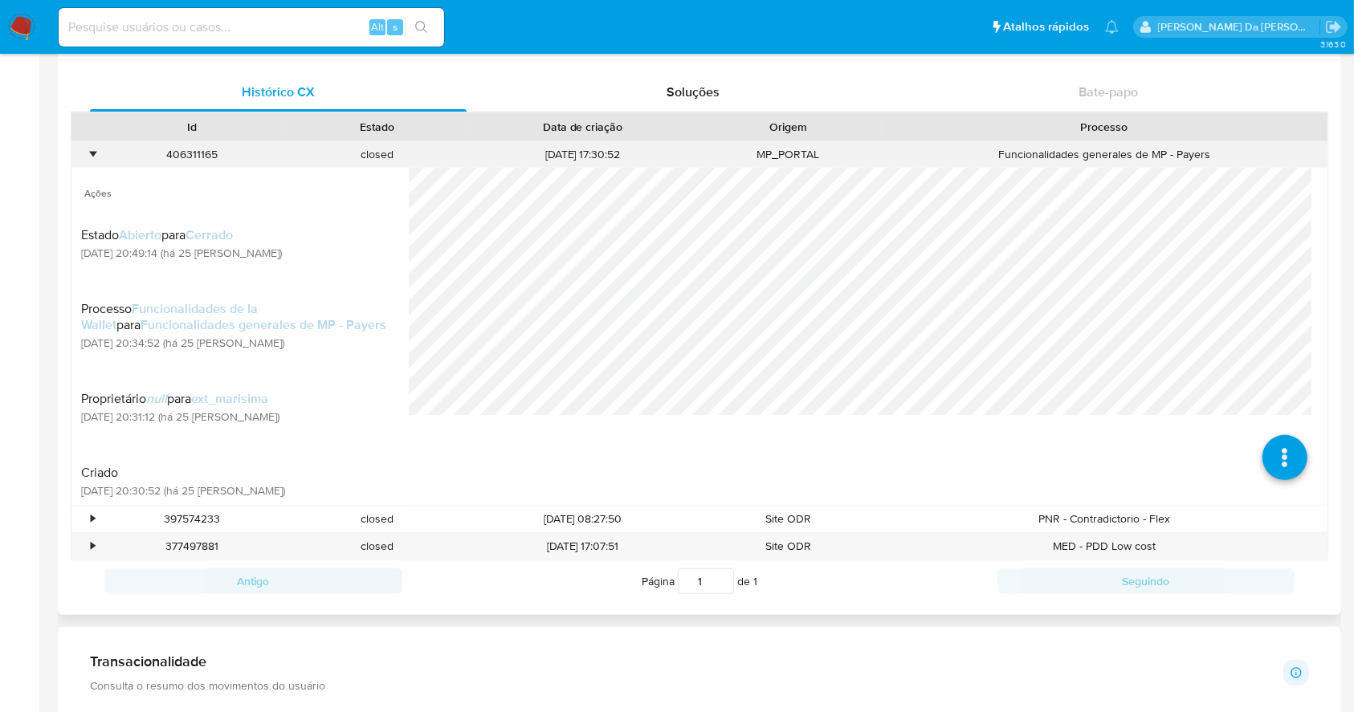
click at [92, 157] on div "•" at bounding box center [93, 154] width 4 height 15
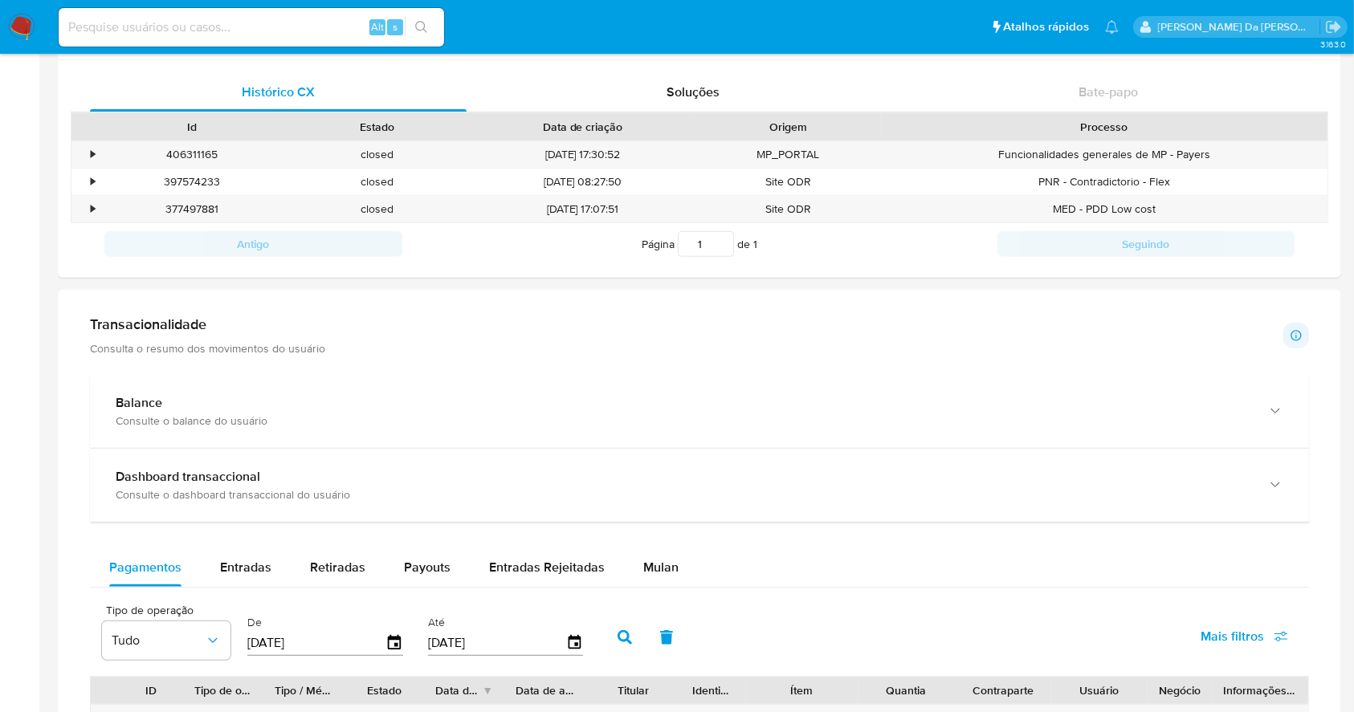
click at [292, 17] on input at bounding box center [251, 27] width 385 height 21
paste input "V5aGnh1fBSsbyraI5jQ1YjPe"
type input "V5aGnh1fBSsbyraI5jQ1YjPe"
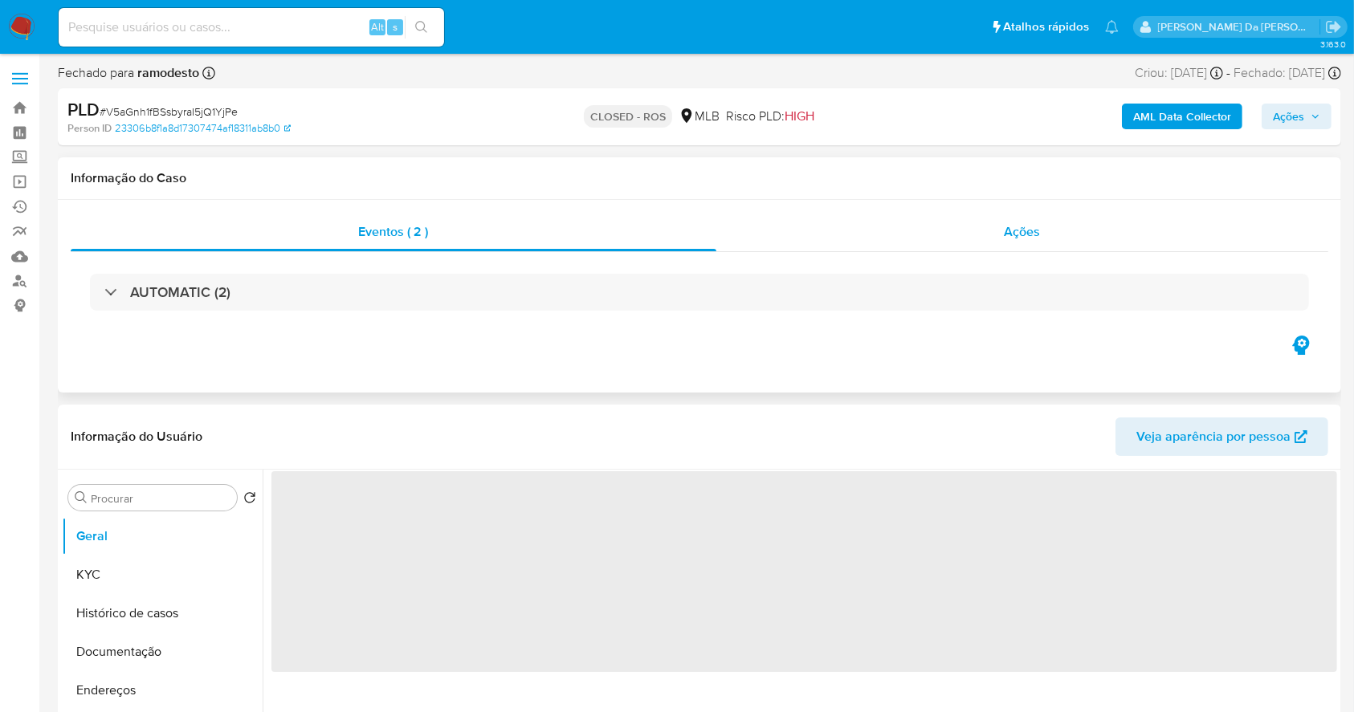
select select "10"
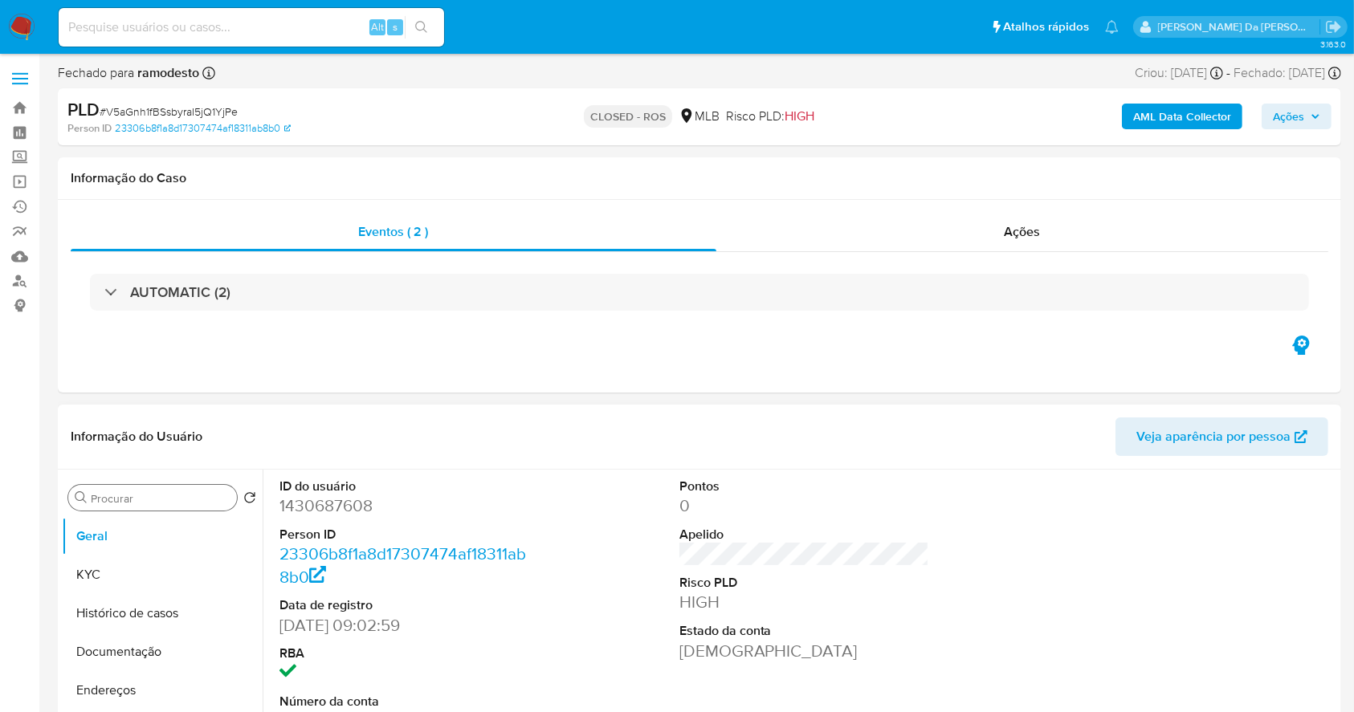
click at [141, 504] on input "Procurar" at bounding box center [161, 498] width 140 height 14
type input "res"
click at [151, 585] on button "Restrições Novo Mundo" at bounding box center [156, 575] width 188 height 39
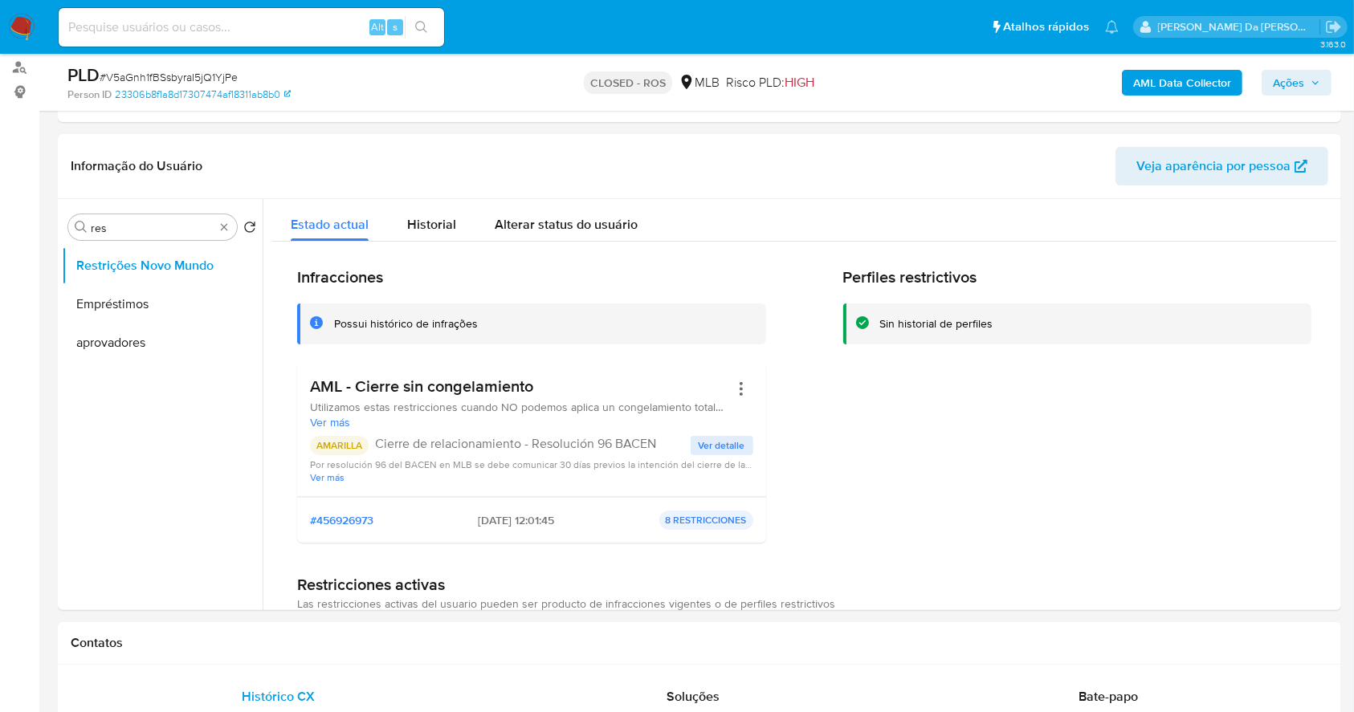
scroll to position [107, 0]
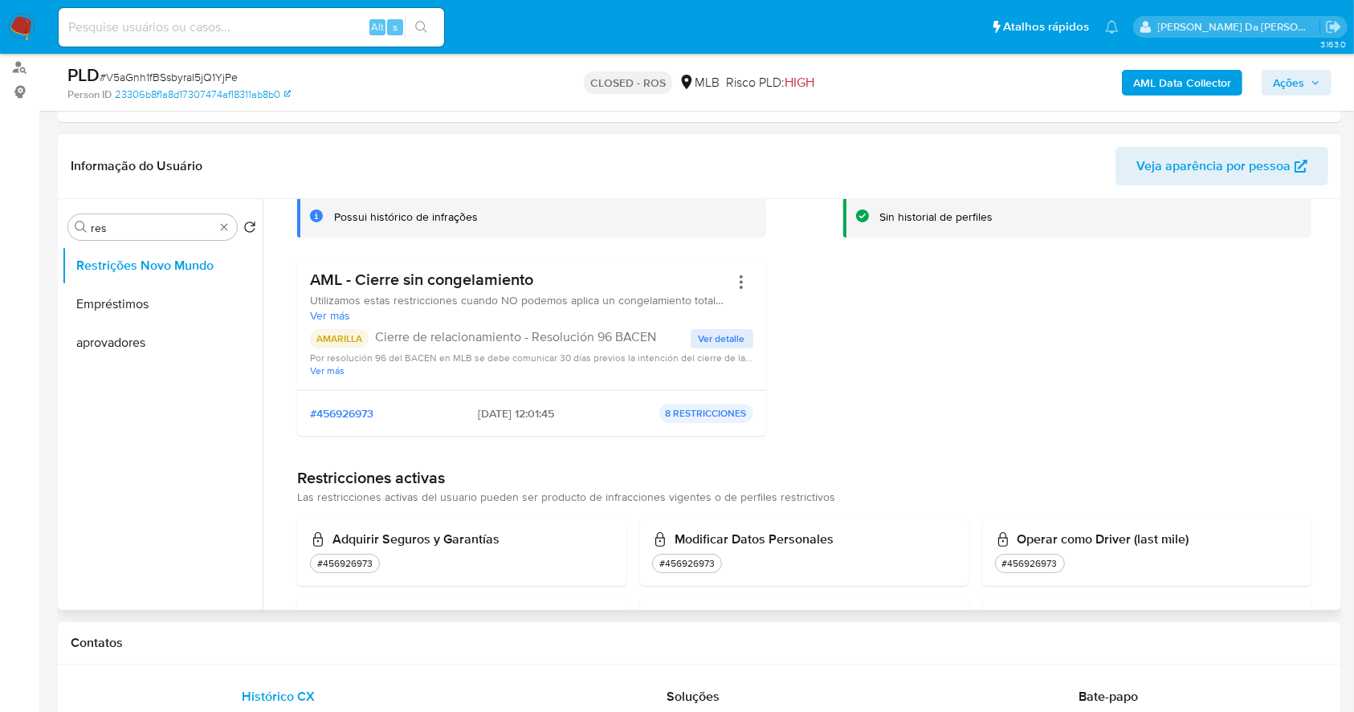
click at [702, 336] on span "Ver detalle" at bounding box center [722, 339] width 47 height 16
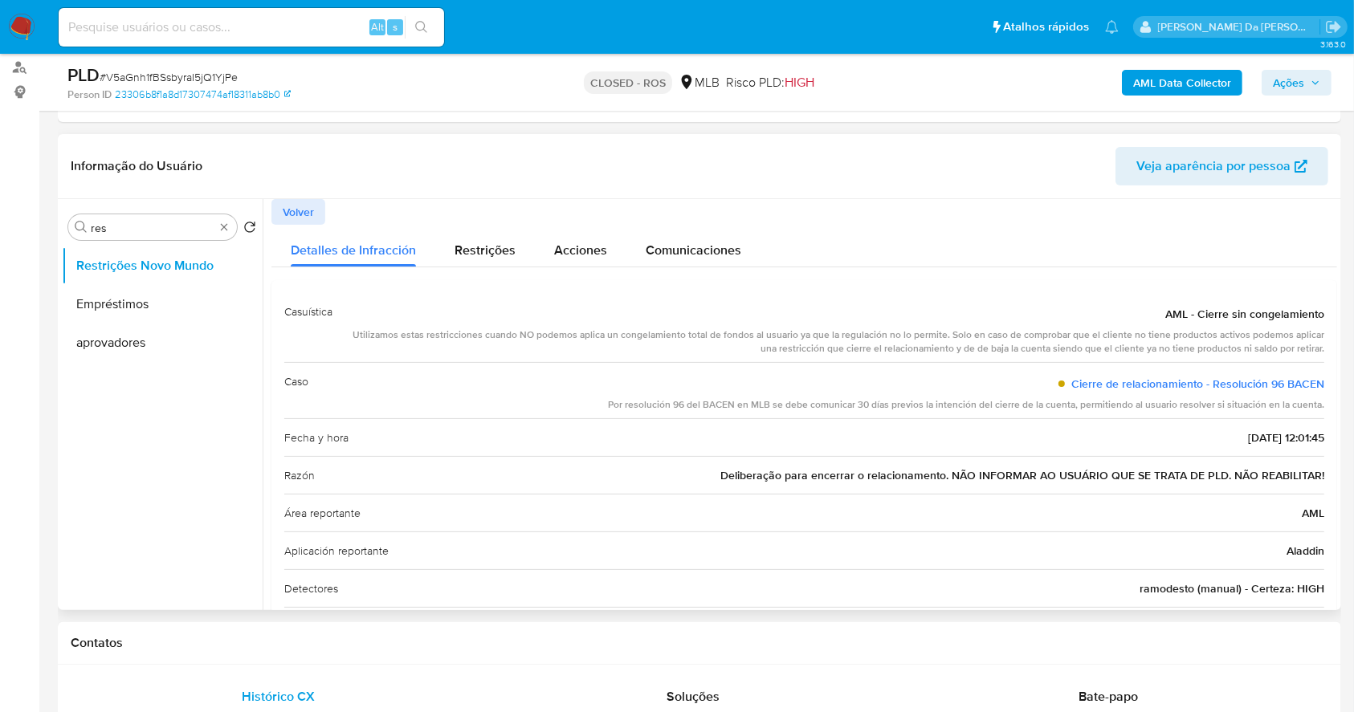
click at [826, 479] on span "Deliberação para encerrar o relacionamento. NÃO INFORMAR AO USUÁRIO QUE SE TRAT…" at bounding box center [1022, 475] width 604 height 16
click at [867, 442] on div "Fecha y hora 17/09/2025 - 12:01:45" at bounding box center [804, 437] width 1040 height 38
click at [883, 422] on div "Fecha y hora 17/09/2025 - 12:01:45" at bounding box center [804, 437] width 1040 height 38
click at [842, 434] on div "Fecha y hora 17/09/2025 - 12:01:45" at bounding box center [804, 437] width 1040 height 38
click at [844, 428] on div "Fecha y hora 17/09/2025 - 12:01:45" at bounding box center [804, 437] width 1040 height 38
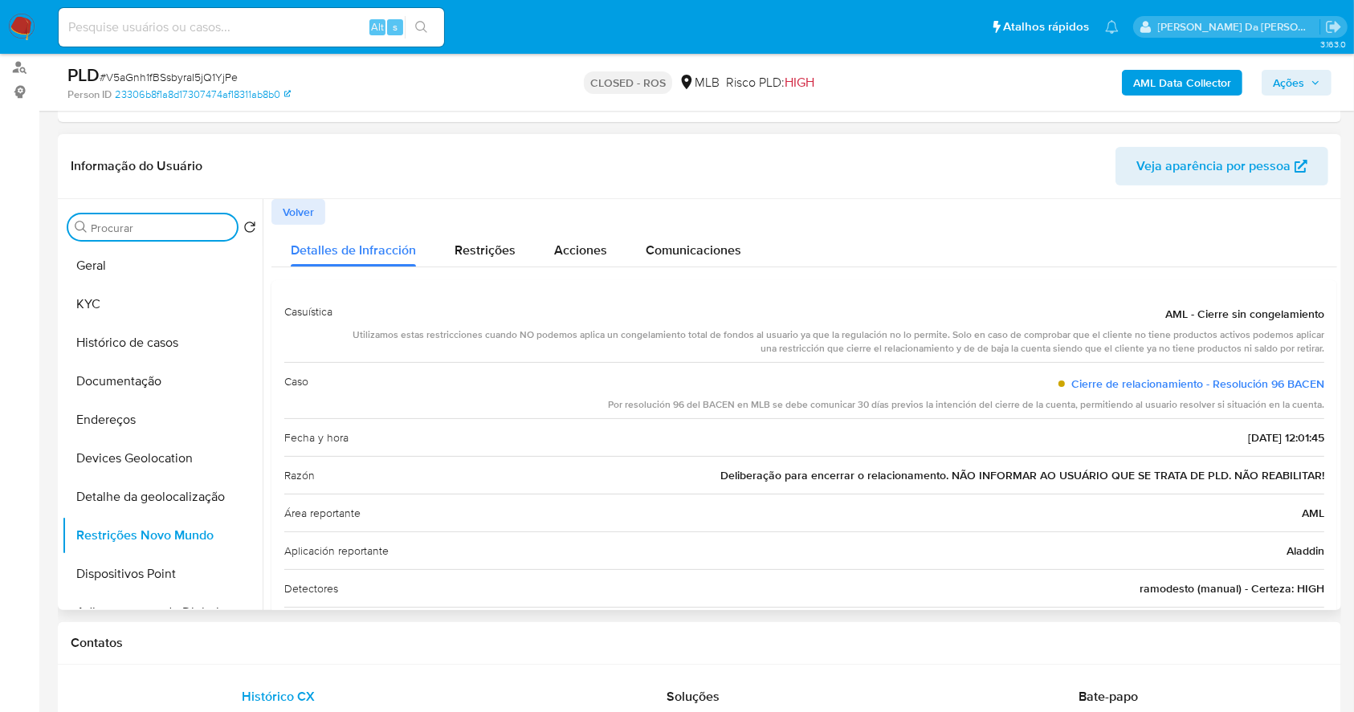
click at [220, 228] on input "Procurar" at bounding box center [161, 228] width 140 height 14
click at [24, 30] on img at bounding box center [21, 27] width 27 height 27
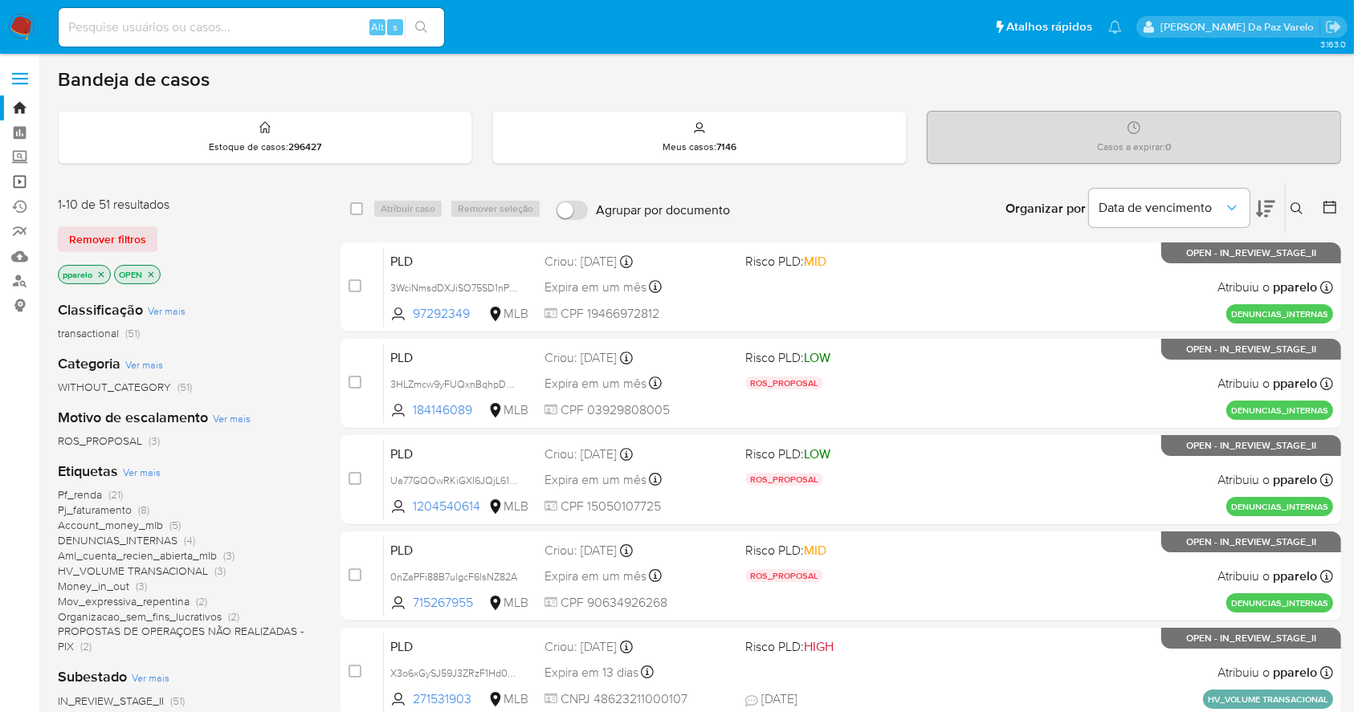
click at [20, 184] on link "Operações em massa" at bounding box center [95, 181] width 191 height 25
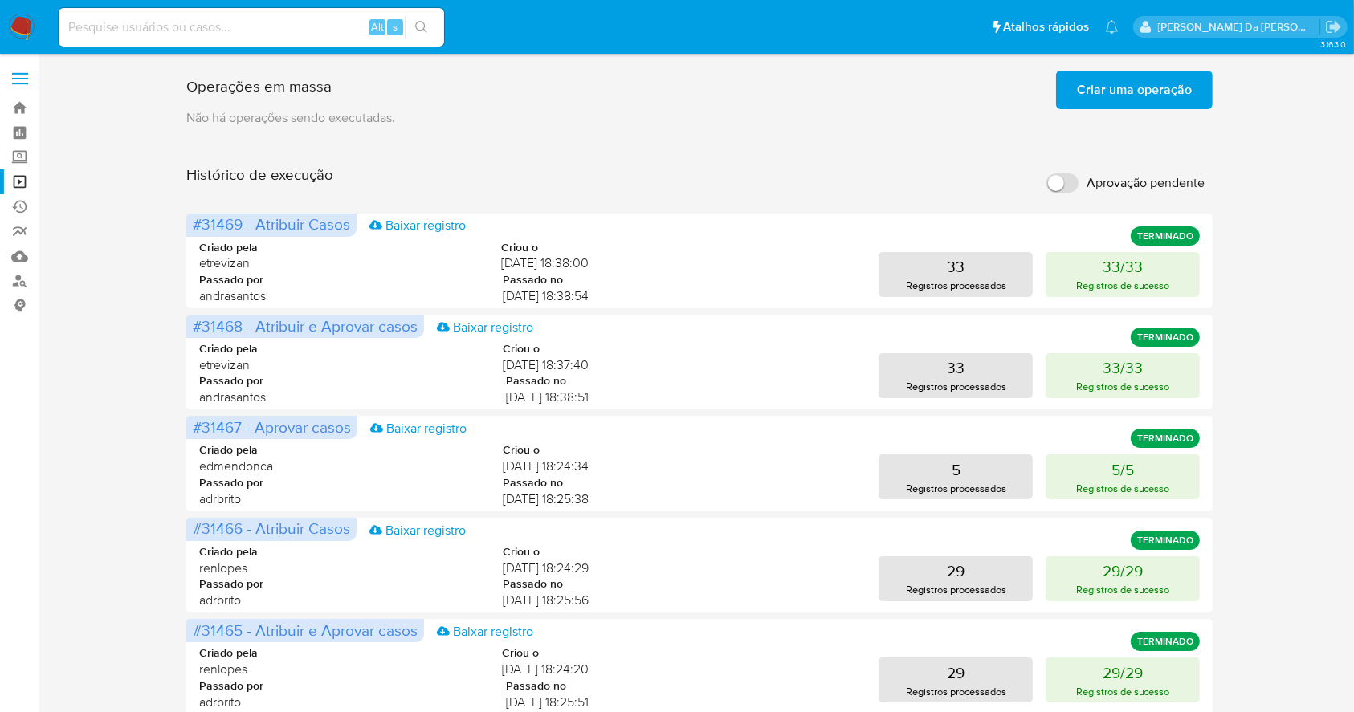
click at [1109, 91] on span "Criar uma operação" at bounding box center [1134, 89] width 115 height 35
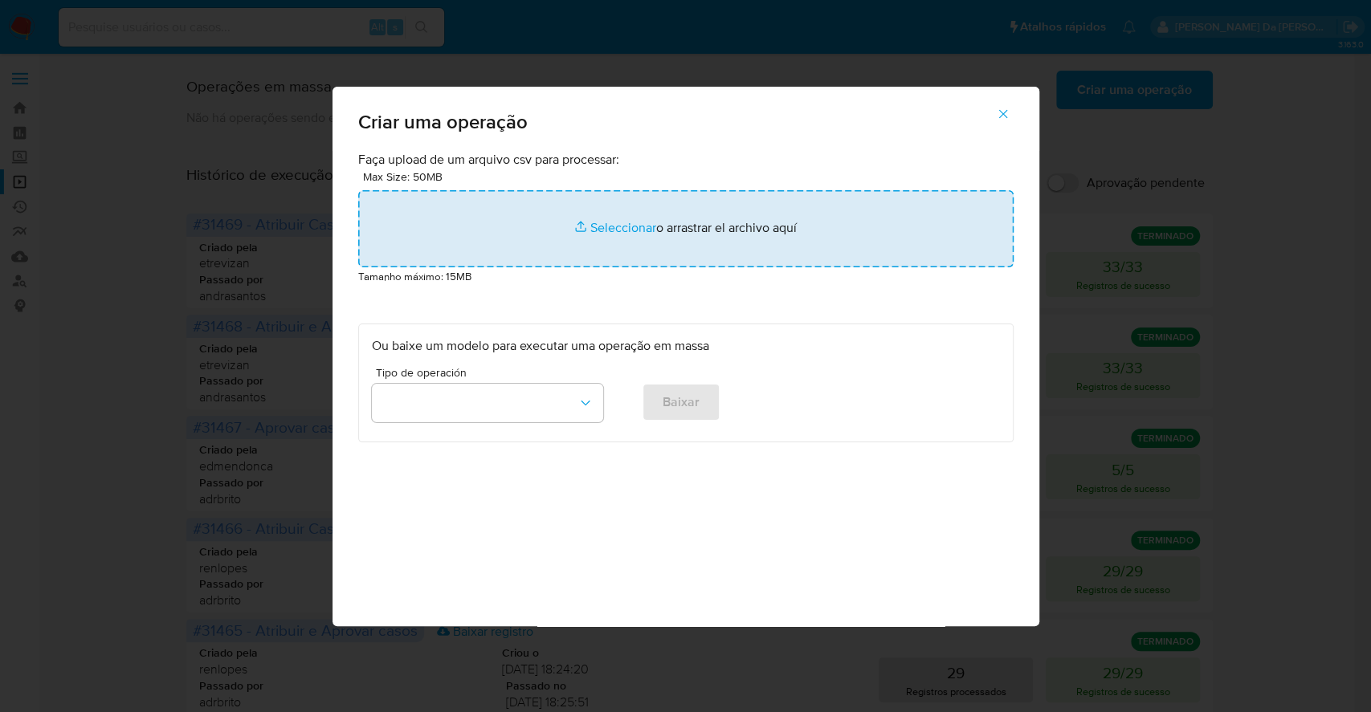
click at [646, 228] on input "file" at bounding box center [685, 228] width 655 height 77
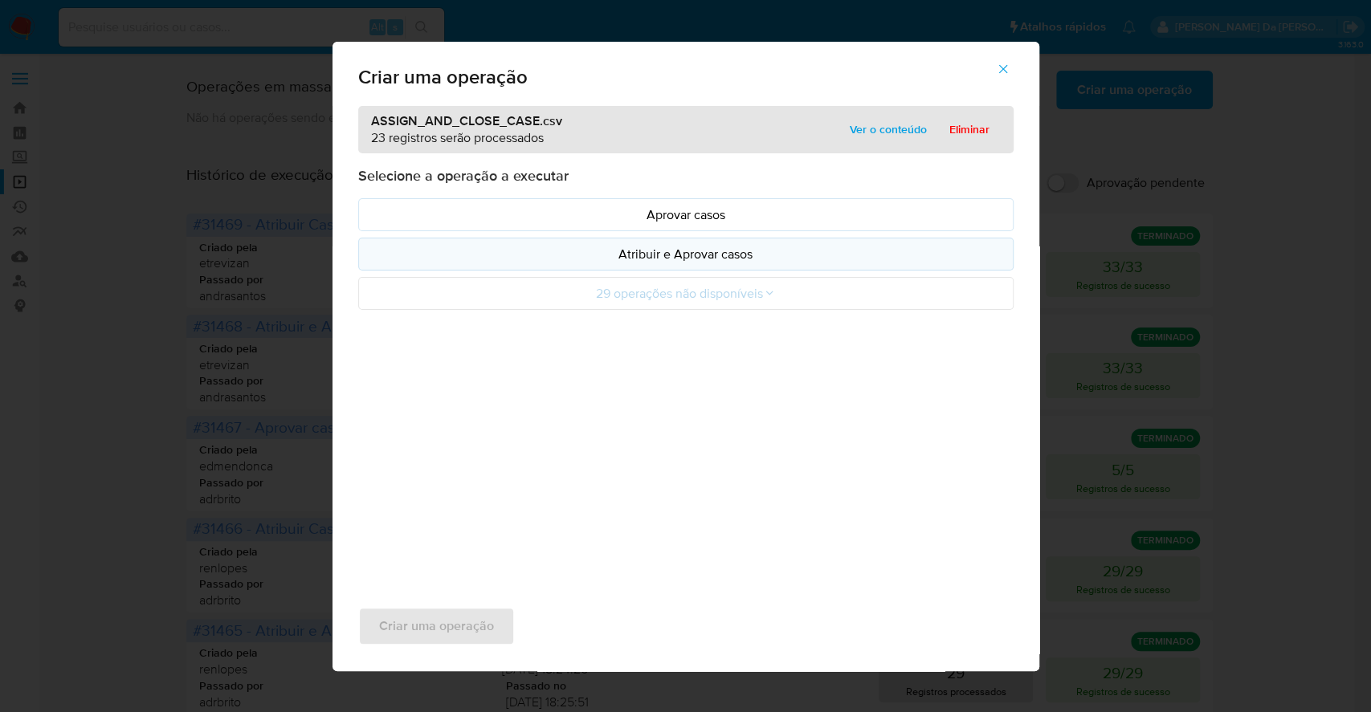
click at [702, 254] on p "Atribuir e Aprovar casos" at bounding box center [686, 254] width 628 height 18
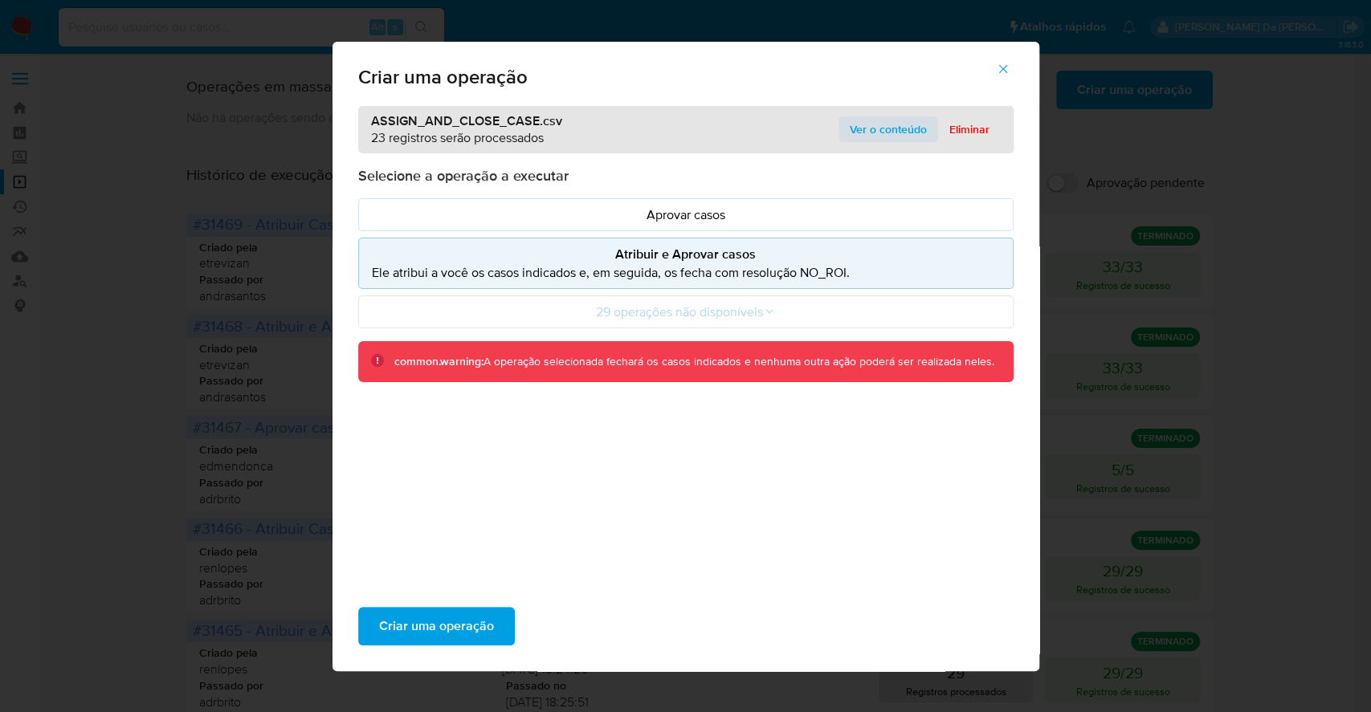
click at [882, 130] on span "Ver o conteúdo" at bounding box center [888, 129] width 77 height 22
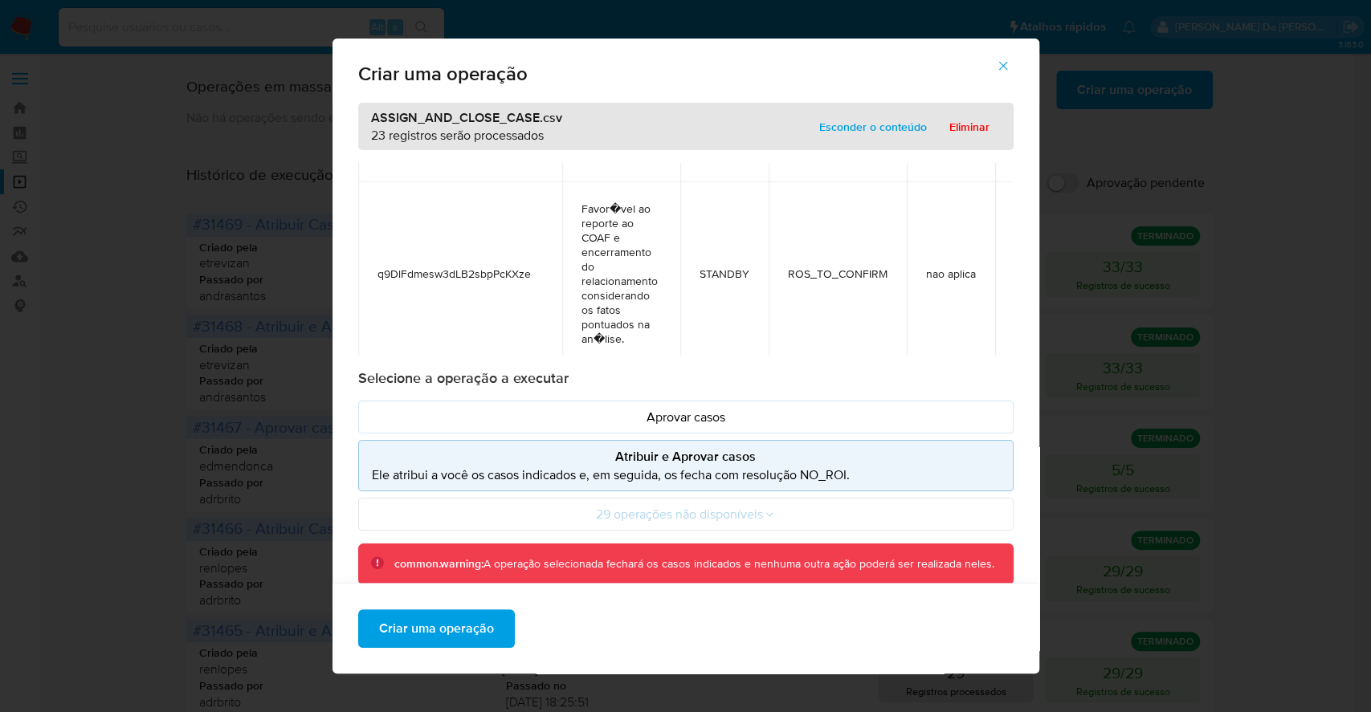
scroll to position [4794, 0]
click at [433, 633] on span "Criar uma operação" at bounding box center [436, 628] width 115 height 35
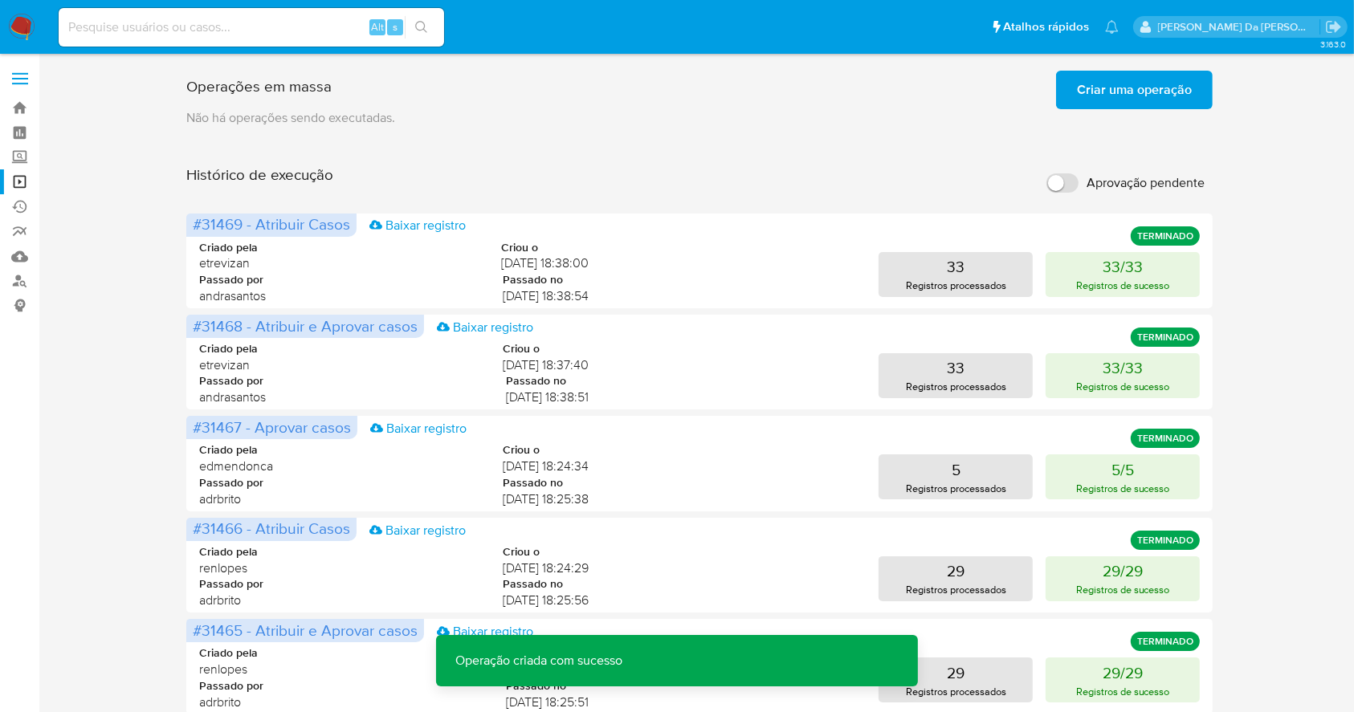
click at [1143, 100] on span "Criar uma operação" at bounding box center [1134, 89] width 115 height 35
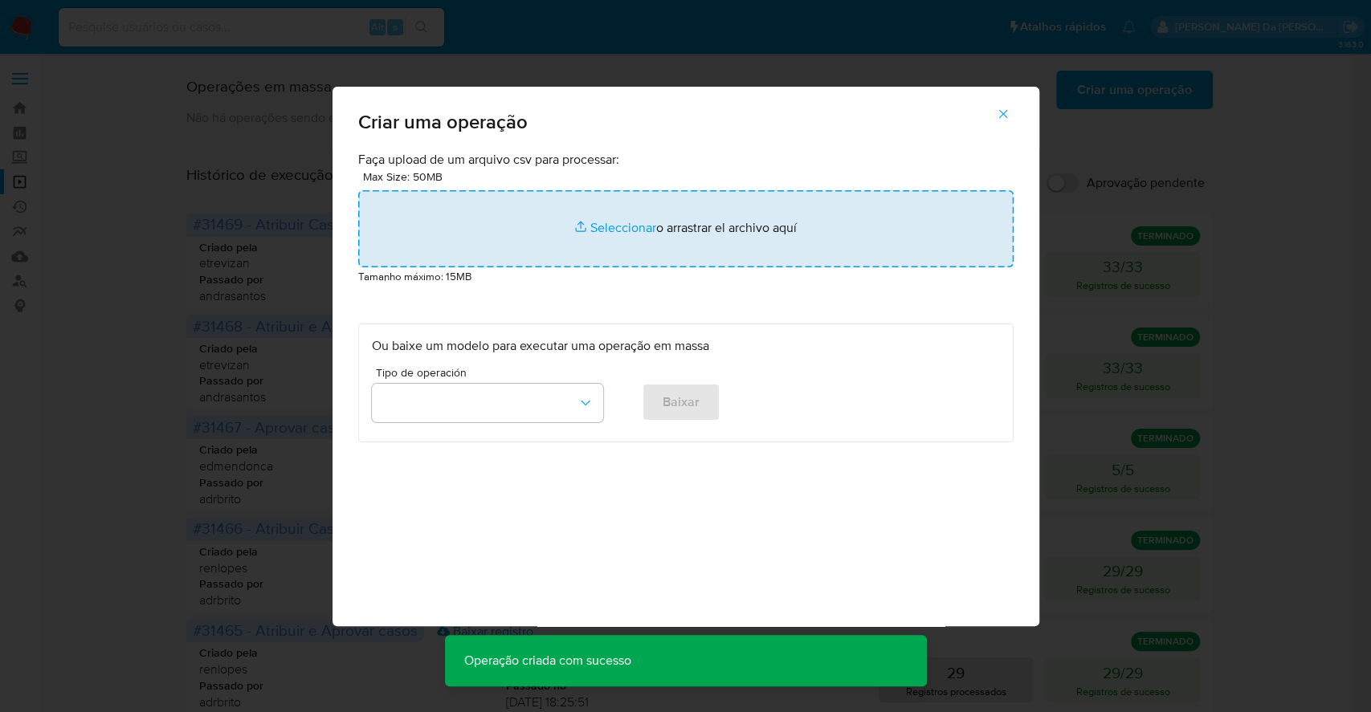
click at [618, 229] on input "file" at bounding box center [685, 228] width 655 height 77
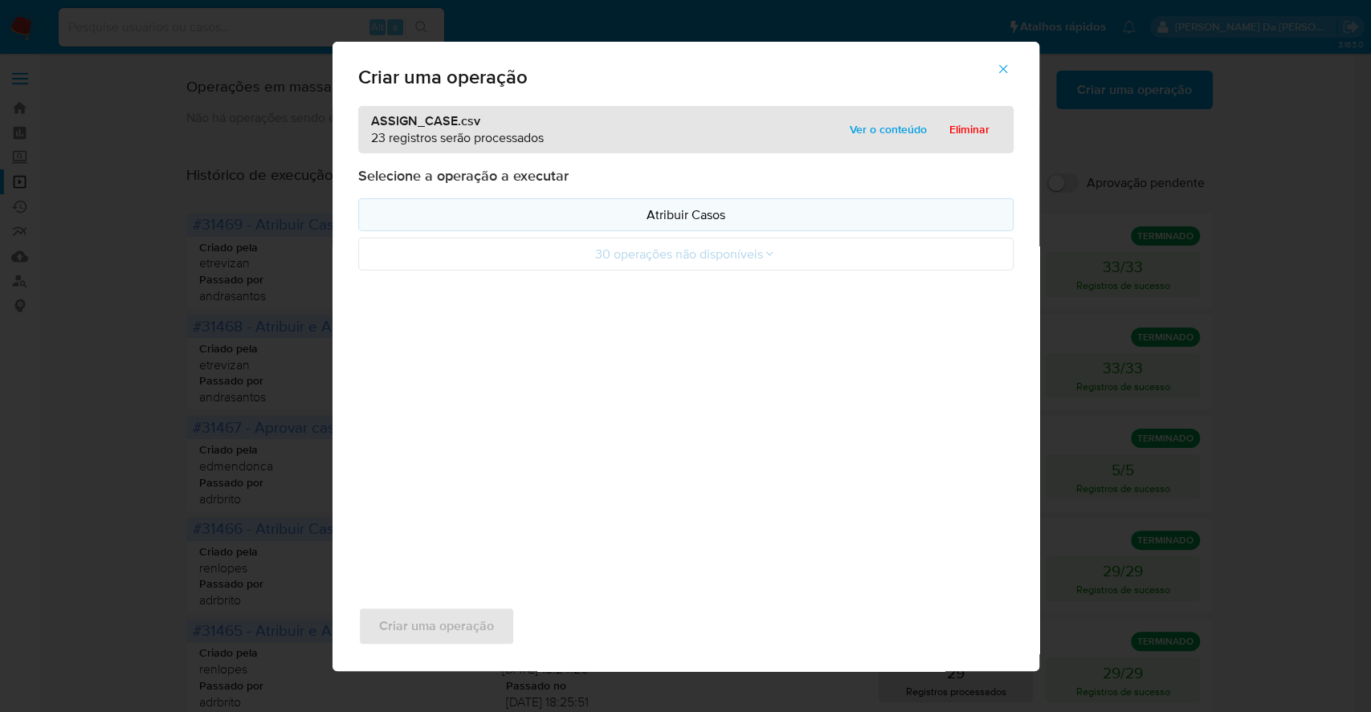
click at [687, 207] on p "Atribuir Casos" at bounding box center [686, 215] width 628 height 18
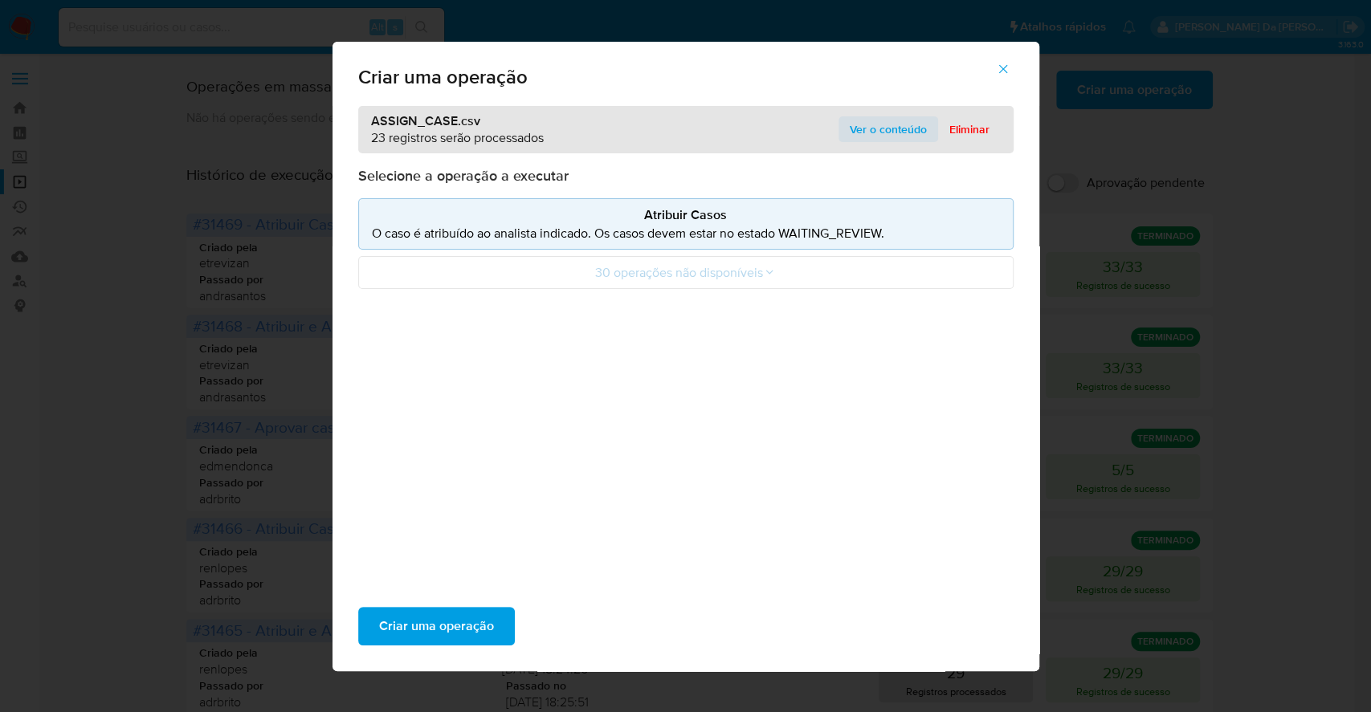
click at [878, 135] on span "Ver o conteúdo" at bounding box center [888, 129] width 77 height 22
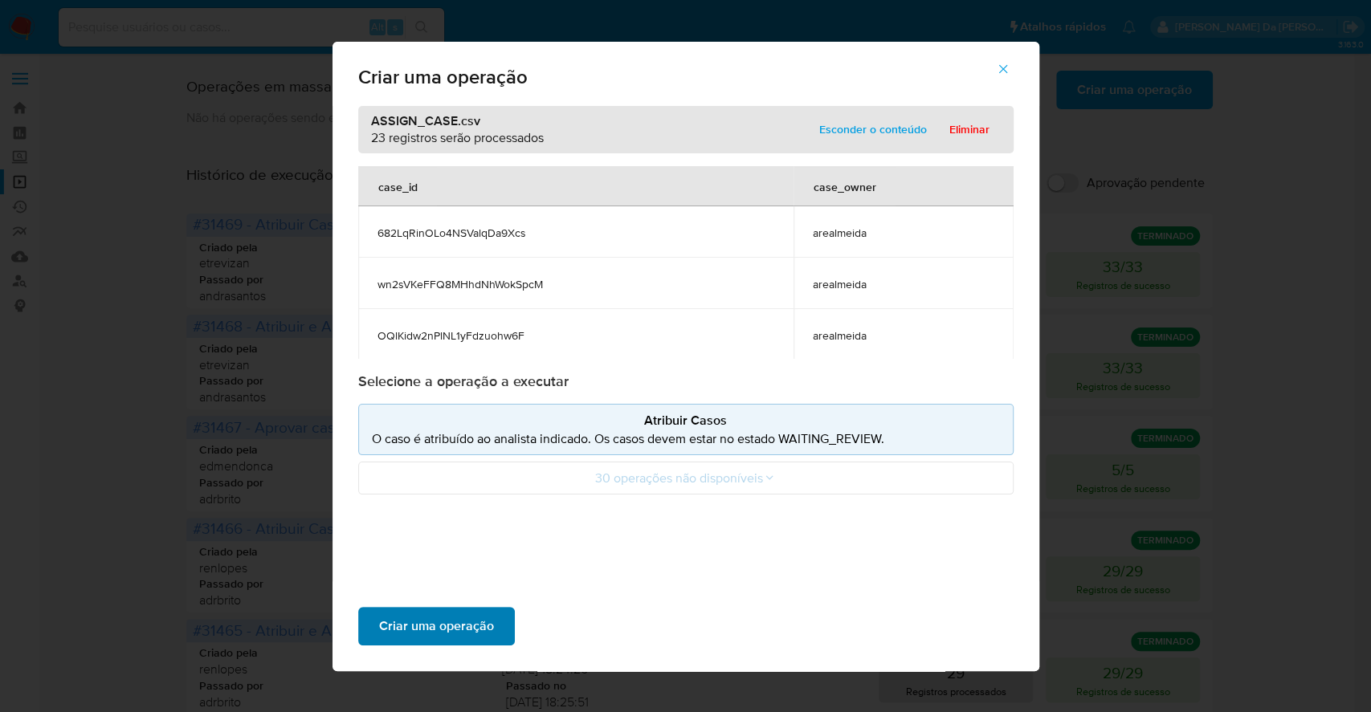
click at [472, 626] on span "Criar uma operação" at bounding box center [436, 626] width 115 height 35
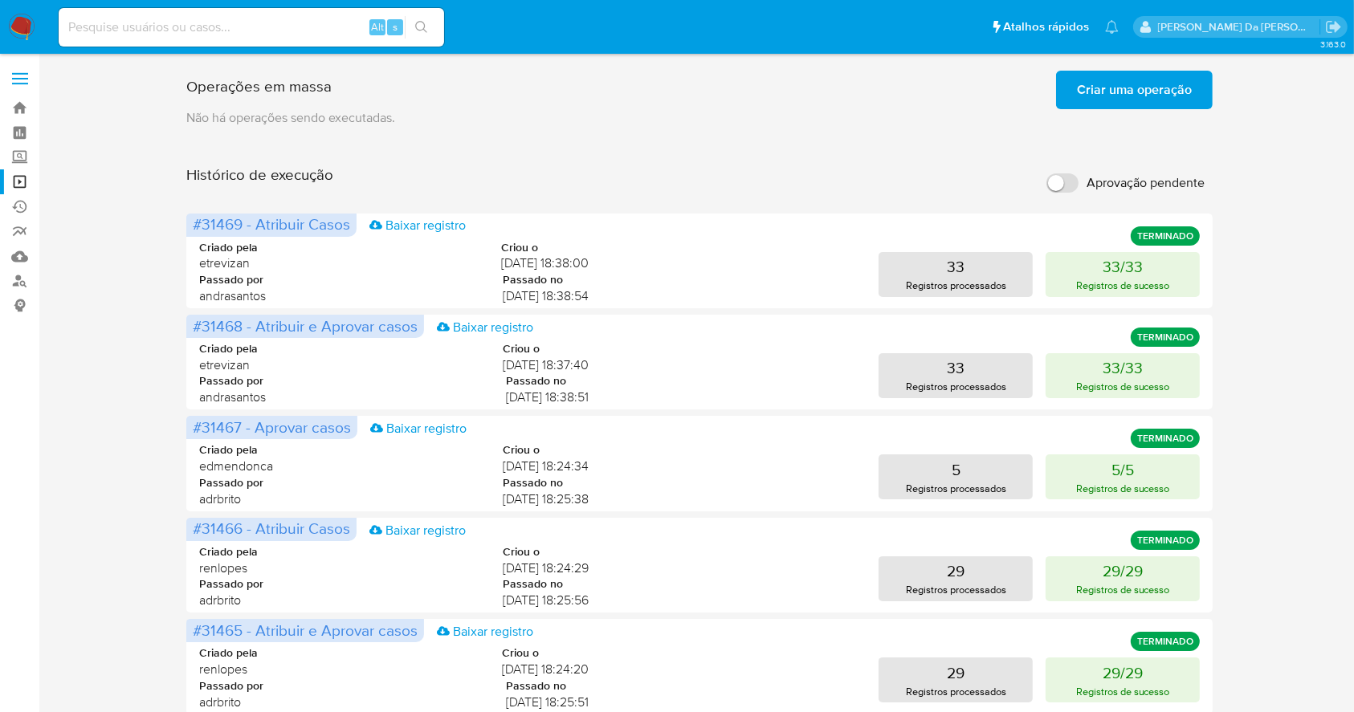
click at [1072, 183] on input "Aprovação pendente" at bounding box center [1062, 182] width 32 height 19
checkbox input "true"
